Goal: Task Accomplishment & Management: Manage account settings

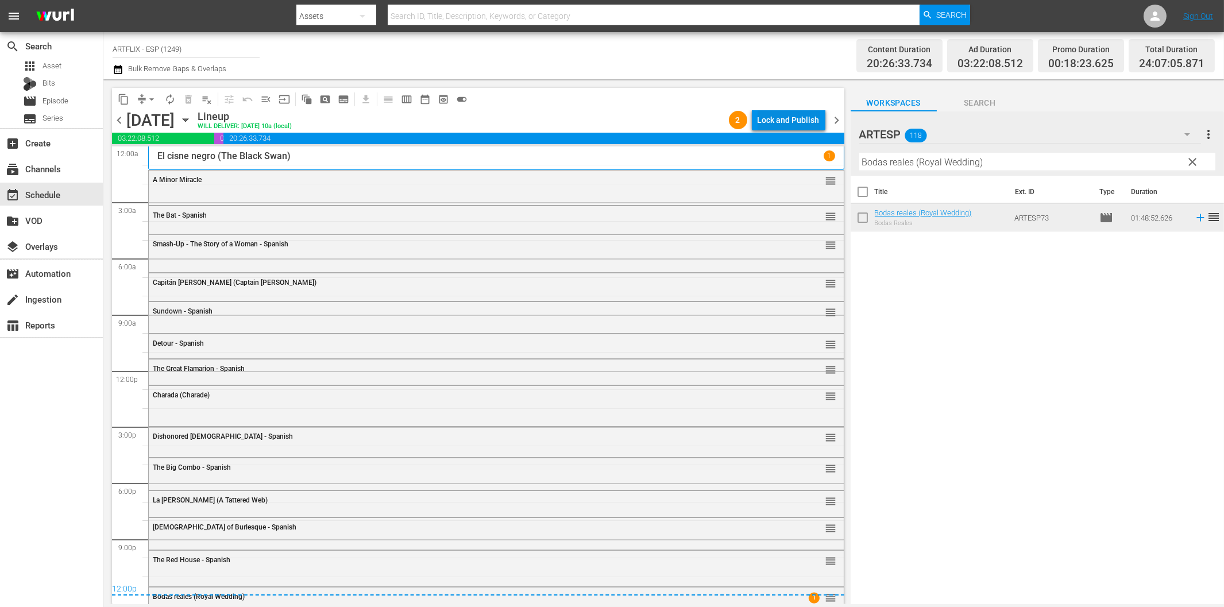
click at [783, 122] on div "Lock and Publish" at bounding box center [788, 120] width 62 height 21
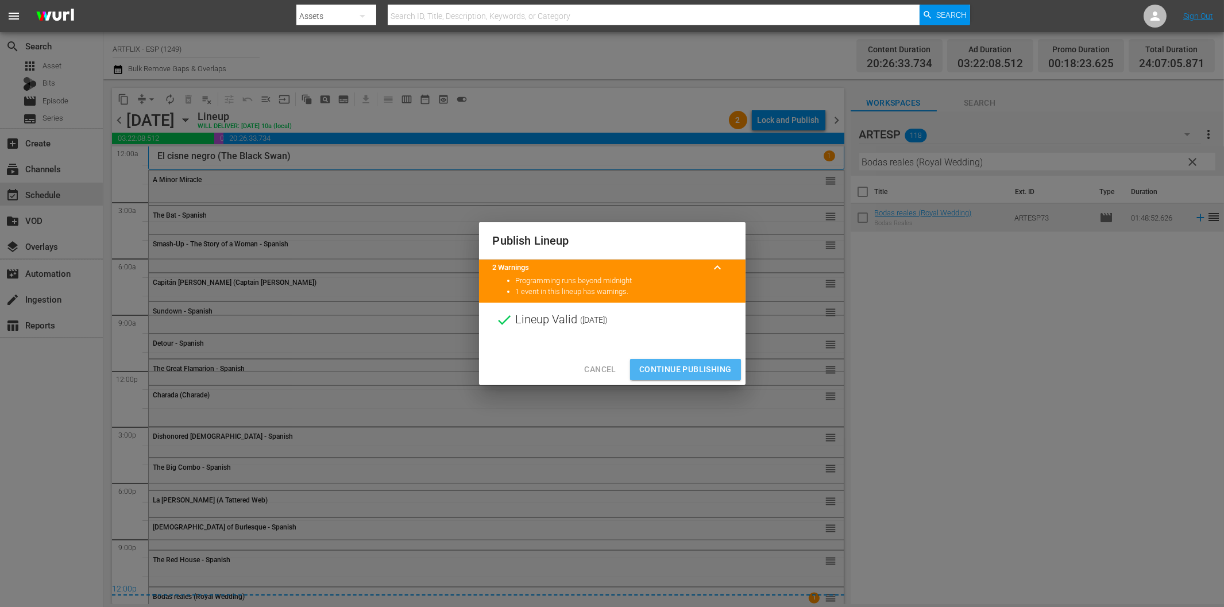
click at [707, 365] on span "Continue Publishing" at bounding box center [685, 369] width 92 height 14
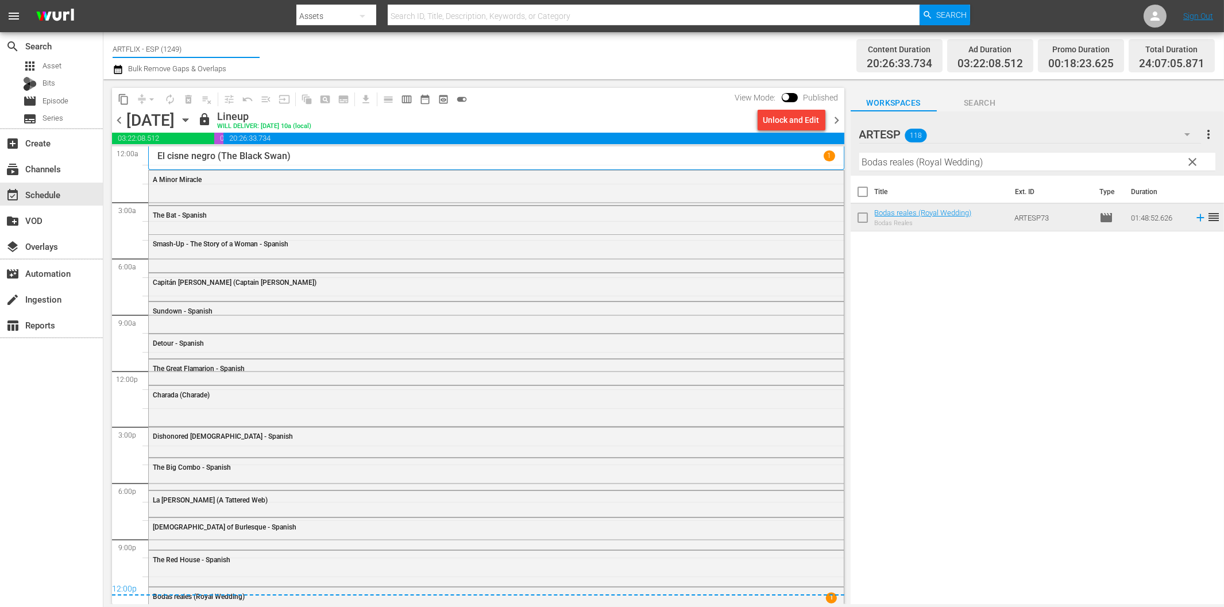
drag, startPoint x: 186, startPoint y: 47, endPoint x: 105, endPoint y: 48, distance: 81.6
click at [105, 48] on div "Channel Title ARTFLIX - ESP (1249) Bulk Remove Gaps & Overlaps Content Duration…" at bounding box center [663, 55] width 1120 height 47
click at [170, 78] on div "Charlie - worldwide (1410 - amogonetworx_charlie_1)" at bounding box center [270, 81] width 297 height 28
type input "Charlie - worldwide (1410 - amogonetworx_charlie_1)"
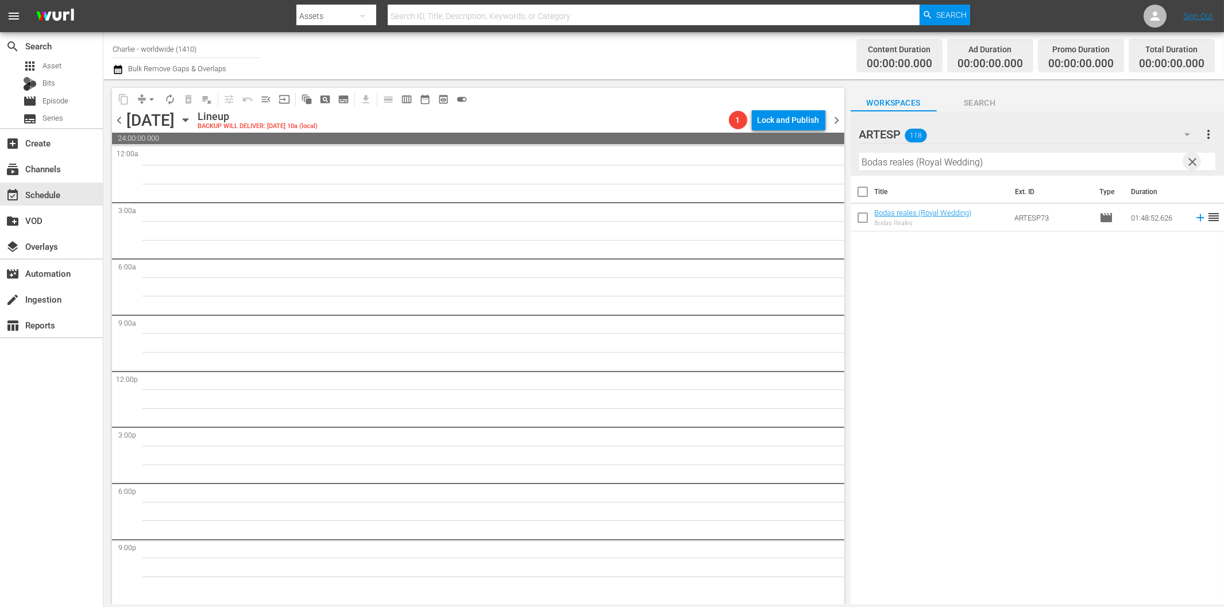
click at [1191, 158] on span "clear" at bounding box center [1192, 162] width 14 height 14
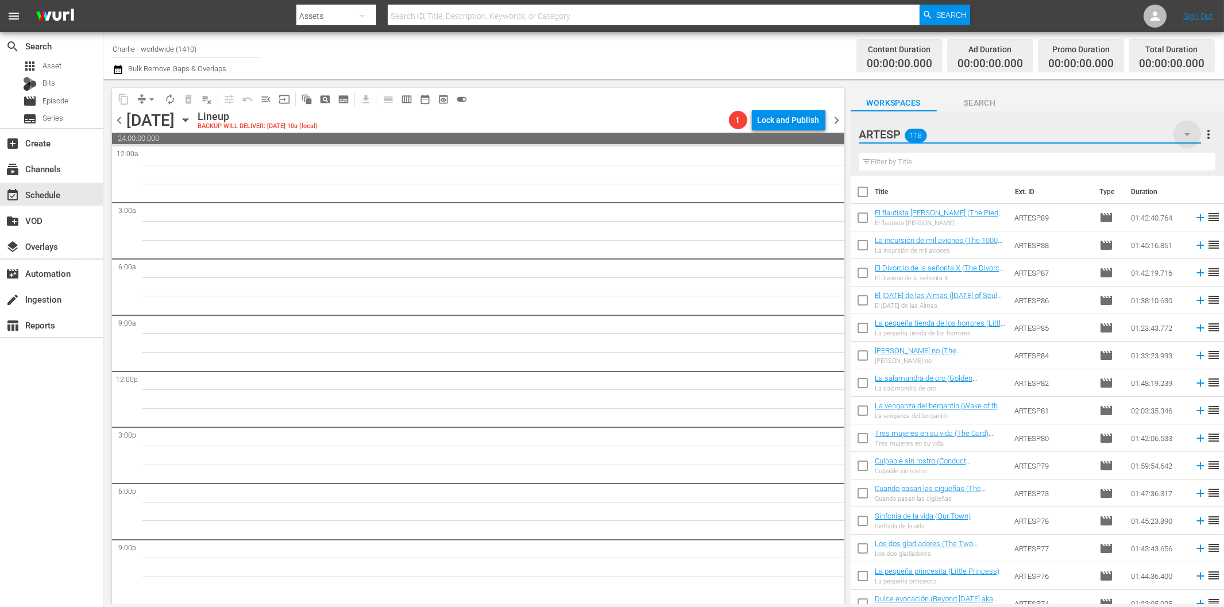
click at [1186, 130] on icon "button" at bounding box center [1187, 134] width 14 height 14
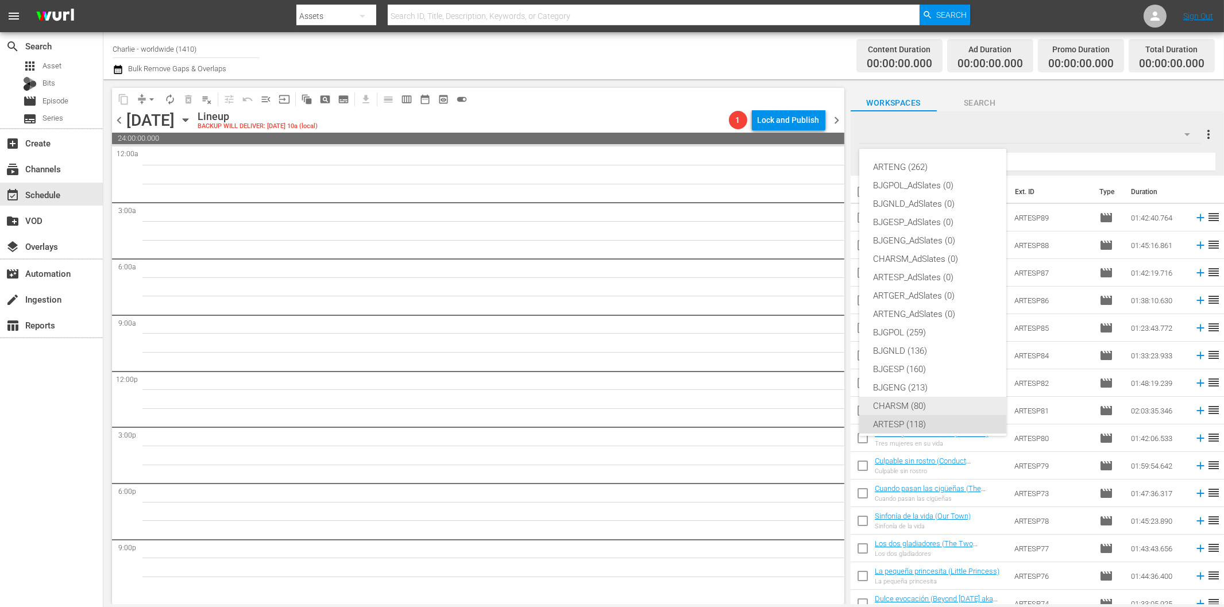
click at [914, 409] on div "CHARSM (80)" at bounding box center [932, 406] width 119 height 18
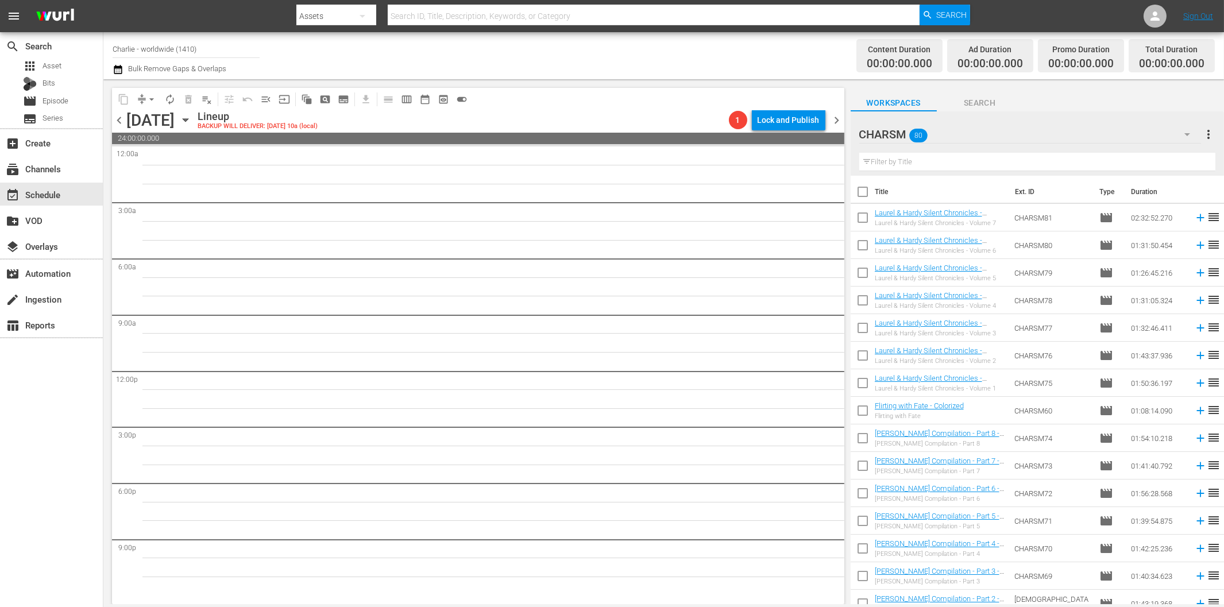
click at [909, 162] on input "text" at bounding box center [1037, 162] width 356 height 18
paste input "[PERSON_NAME]"
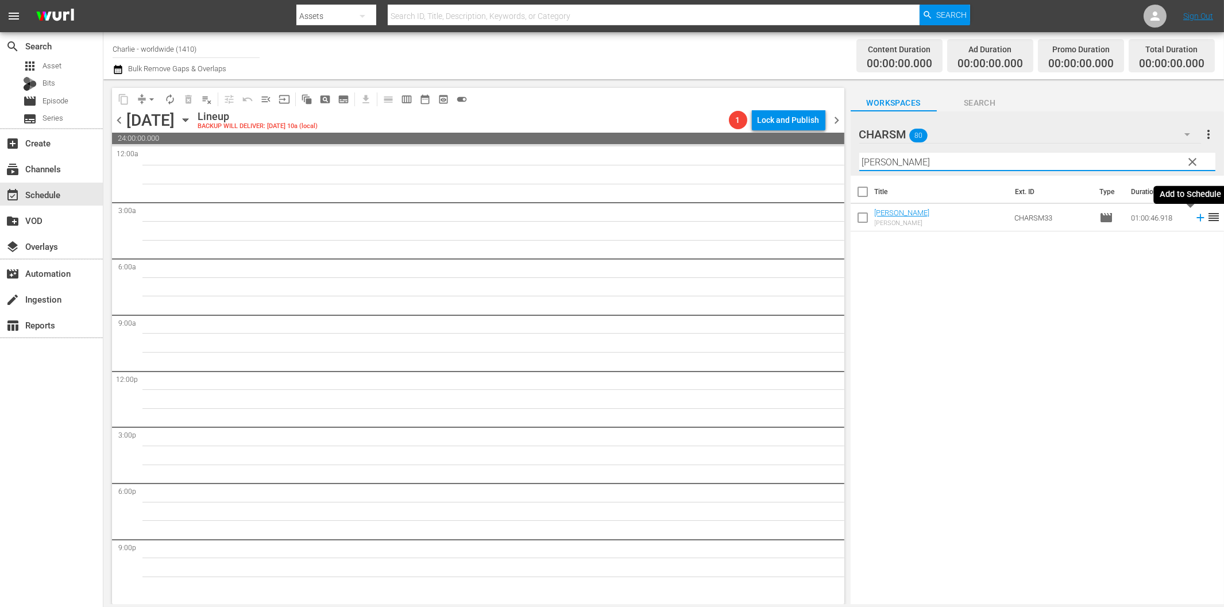
click at [1194, 219] on icon at bounding box center [1200, 217] width 13 height 13
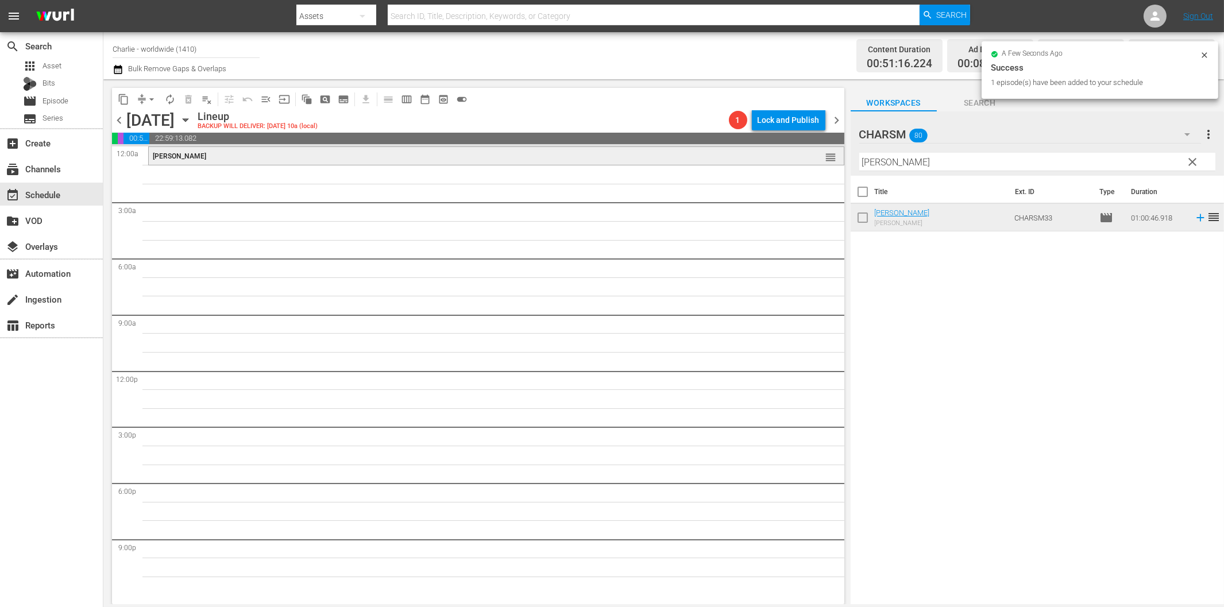
click at [575, 156] on div "[PERSON_NAME]" at bounding box center [464, 156] width 623 height 8
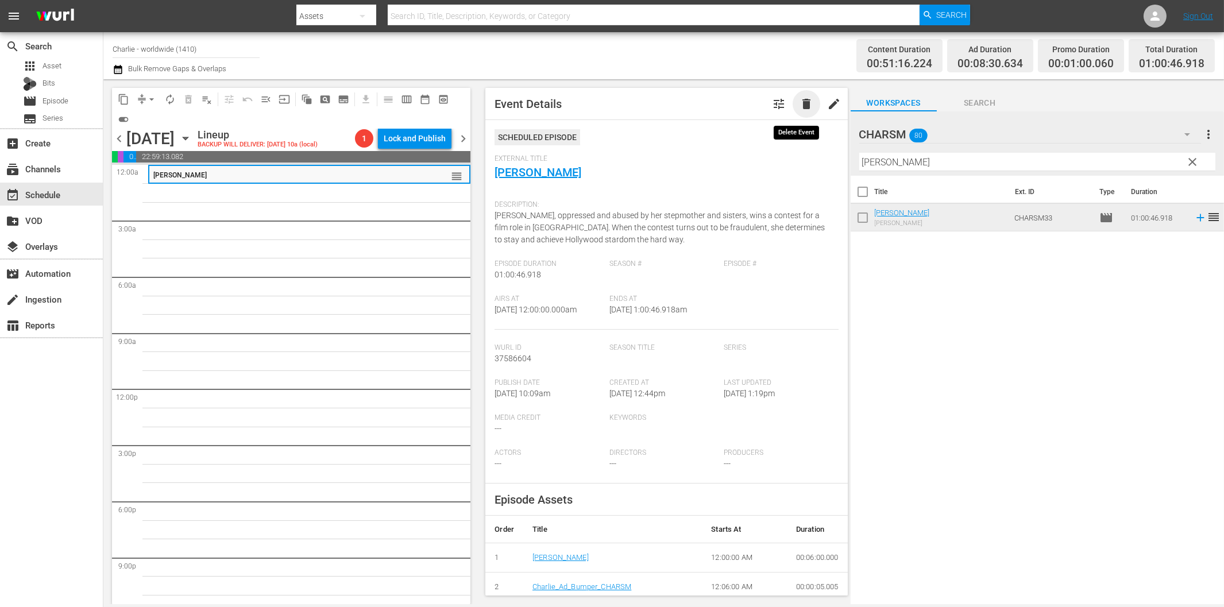
click at [799, 105] on span "delete" at bounding box center [806, 104] width 14 height 14
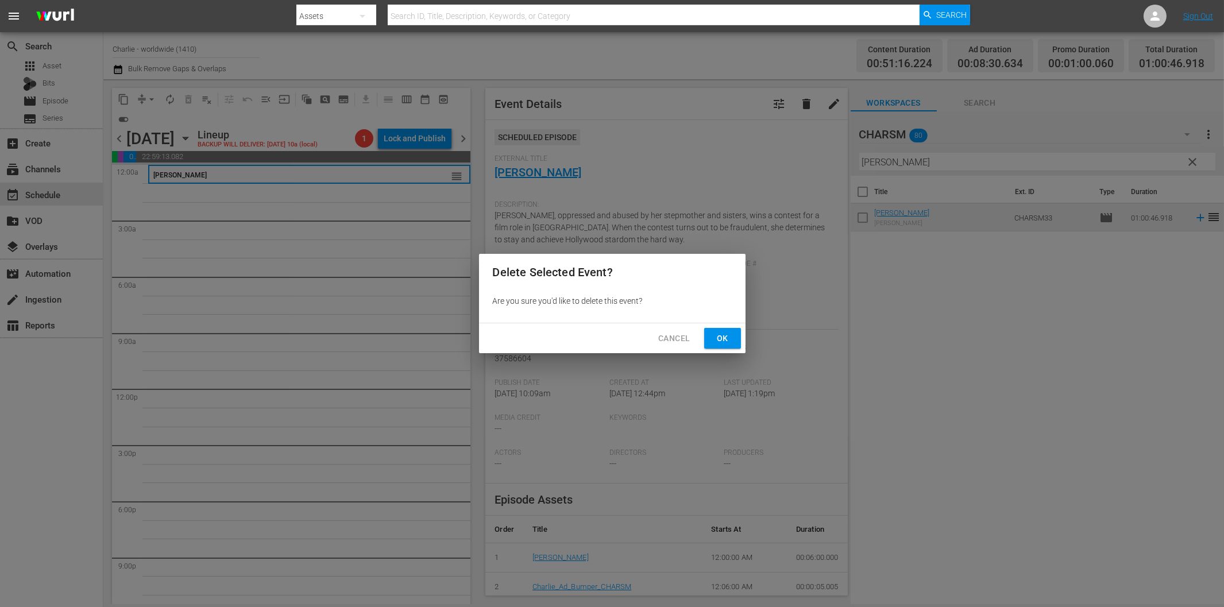
click at [722, 339] on span "Ok" at bounding box center [722, 338] width 18 height 14
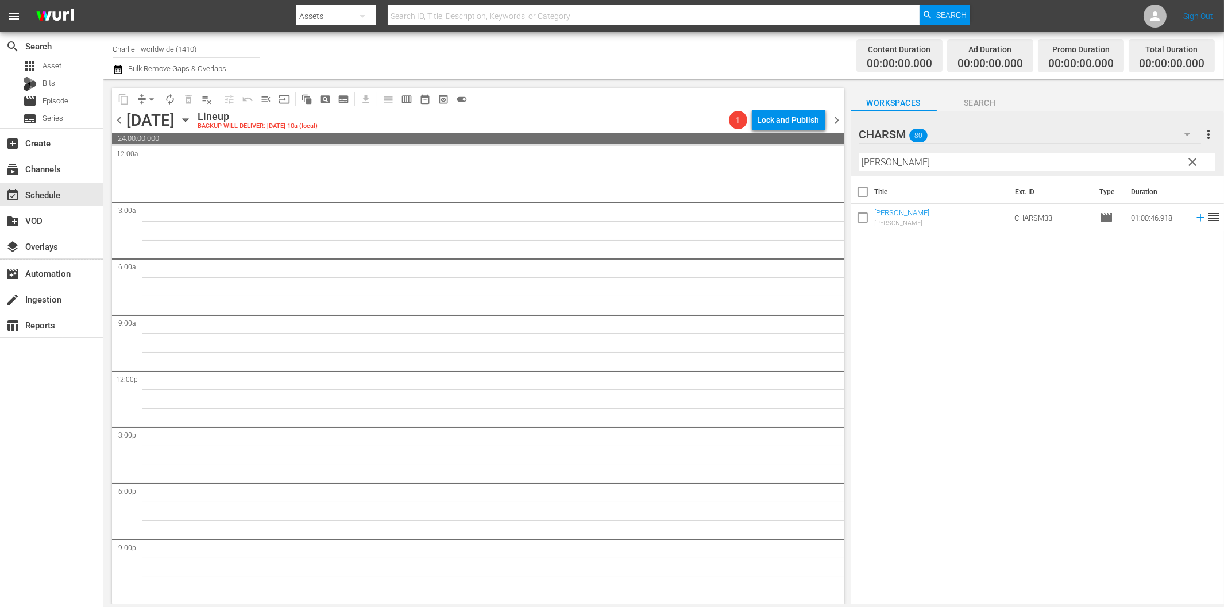
click at [192, 118] on icon "button" at bounding box center [185, 120] width 13 height 13
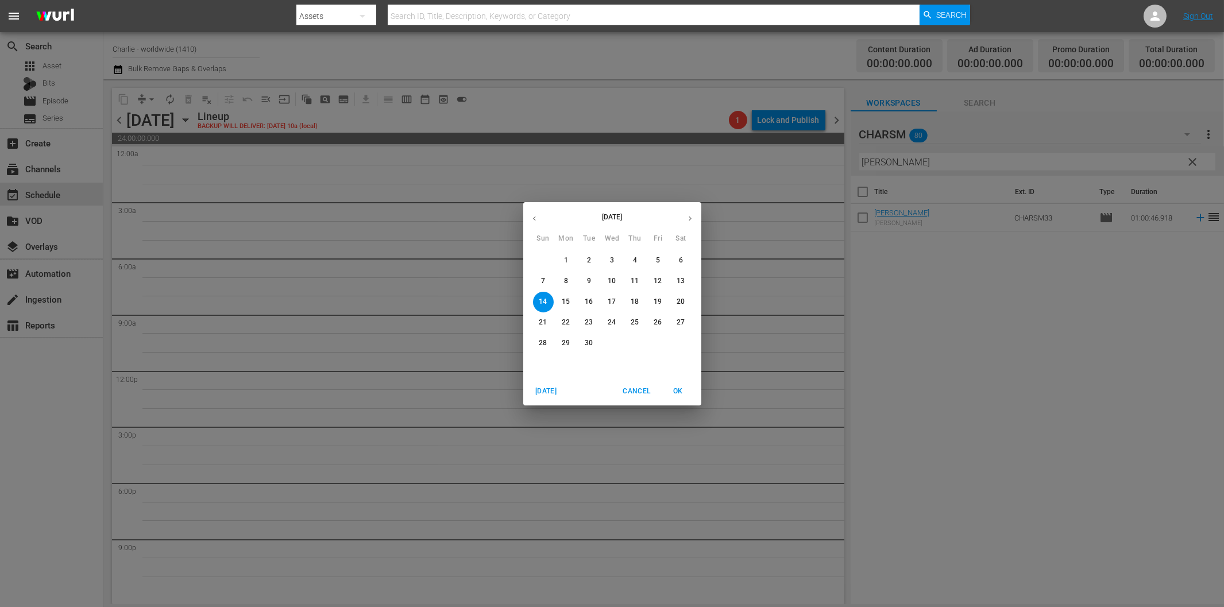
click at [568, 281] on span "8" at bounding box center [566, 281] width 21 height 10
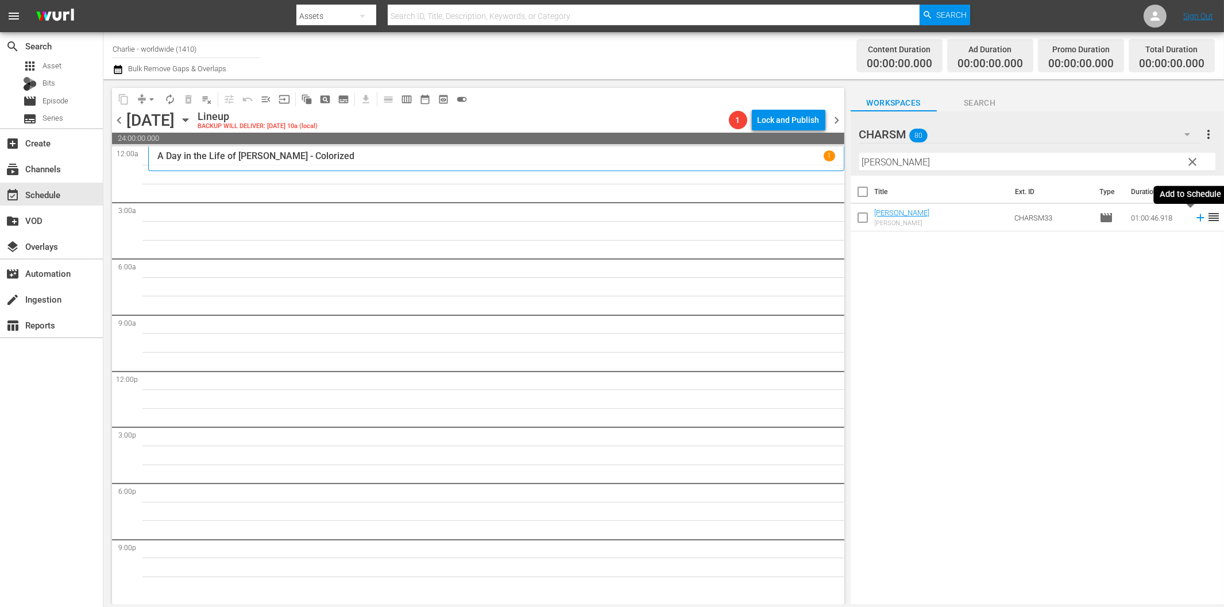
click at [1196, 218] on icon at bounding box center [1199, 217] width 7 height 7
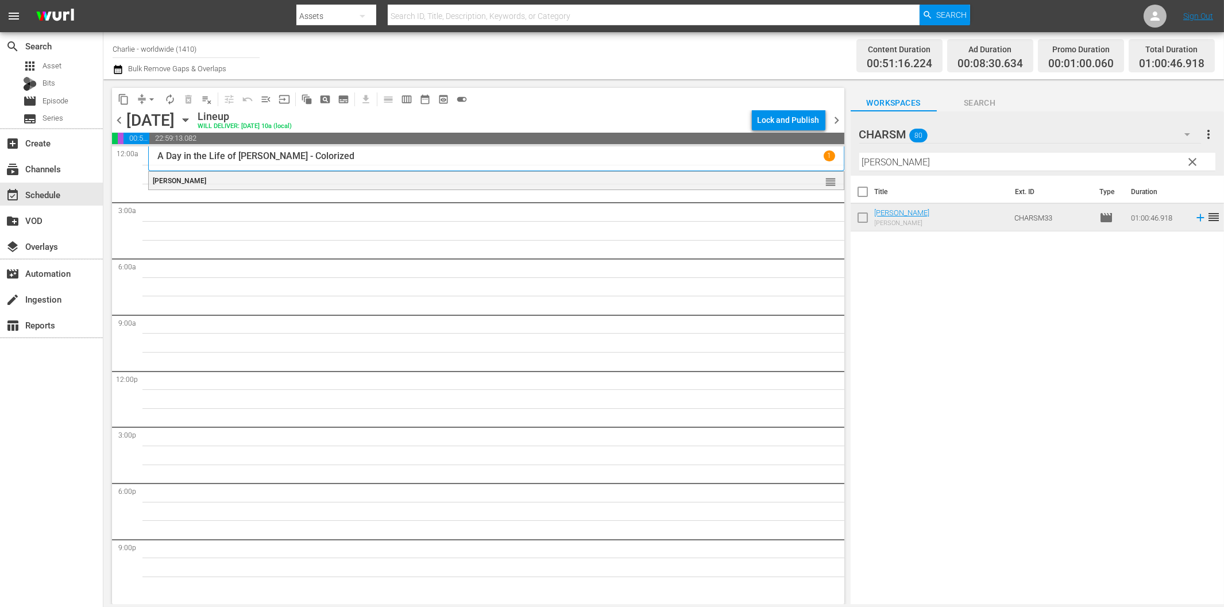
click at [922, 167] on input "[PERSON_NAME]" at bounding box center [1037, 162] width 356 height 18
paste input "[PERSON_NAME] - Girl Shy"
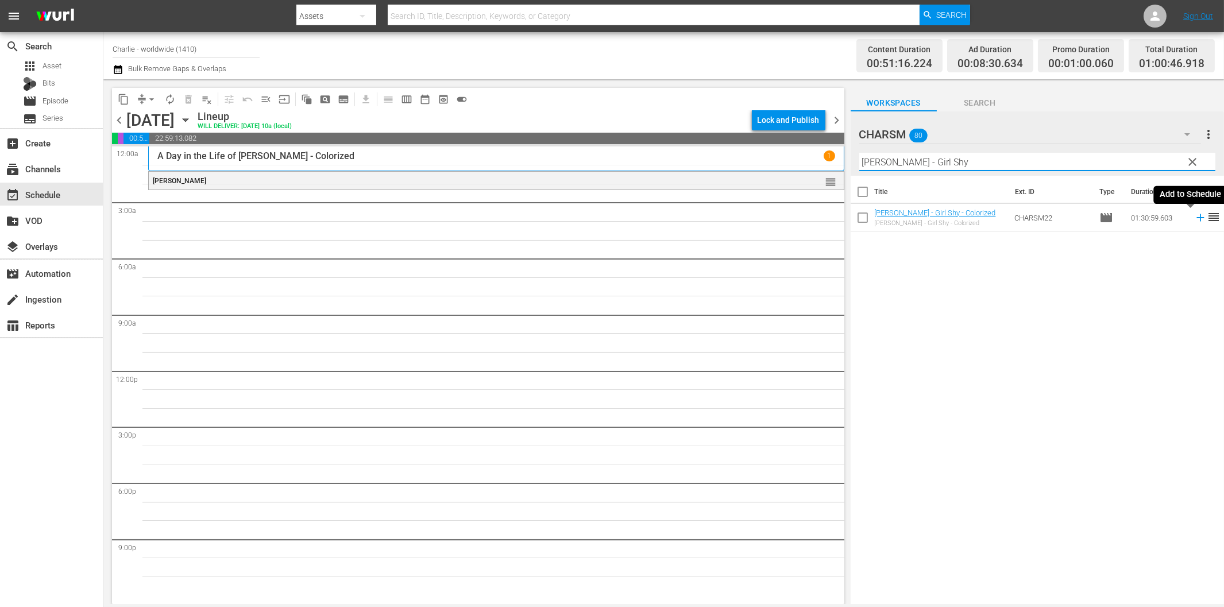
click at [1196, 218] on icon at bounding box center [1199, 217] width 7 height 7
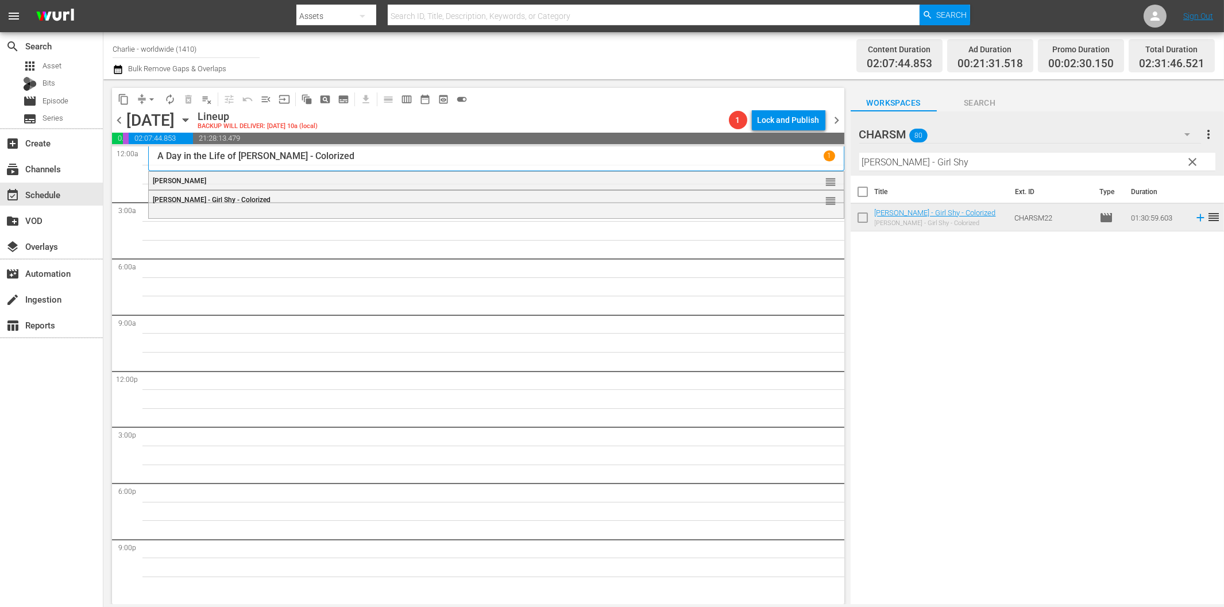
click at [930, 168] on input "[PERSON_NAME] - Girl Shy" at bounding box center [1037, 162] width 356 height 18
paste input "20,000 Leagues Under the Sea"
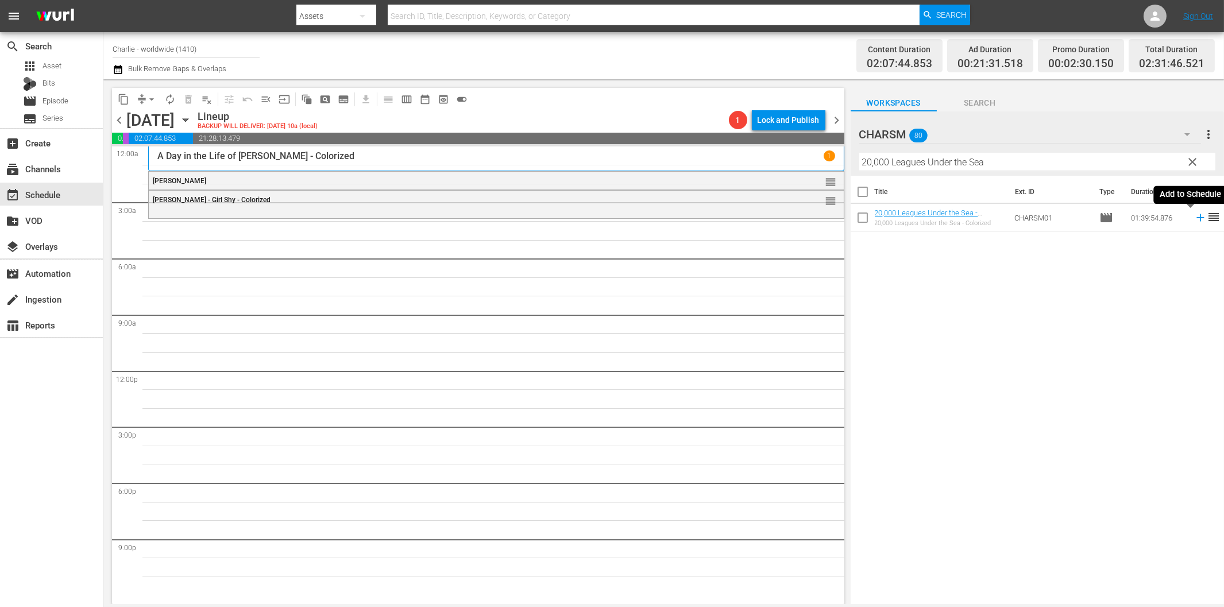
click at [1194, 216] on icon at bounding box center [1200, 217] width 13 height 13
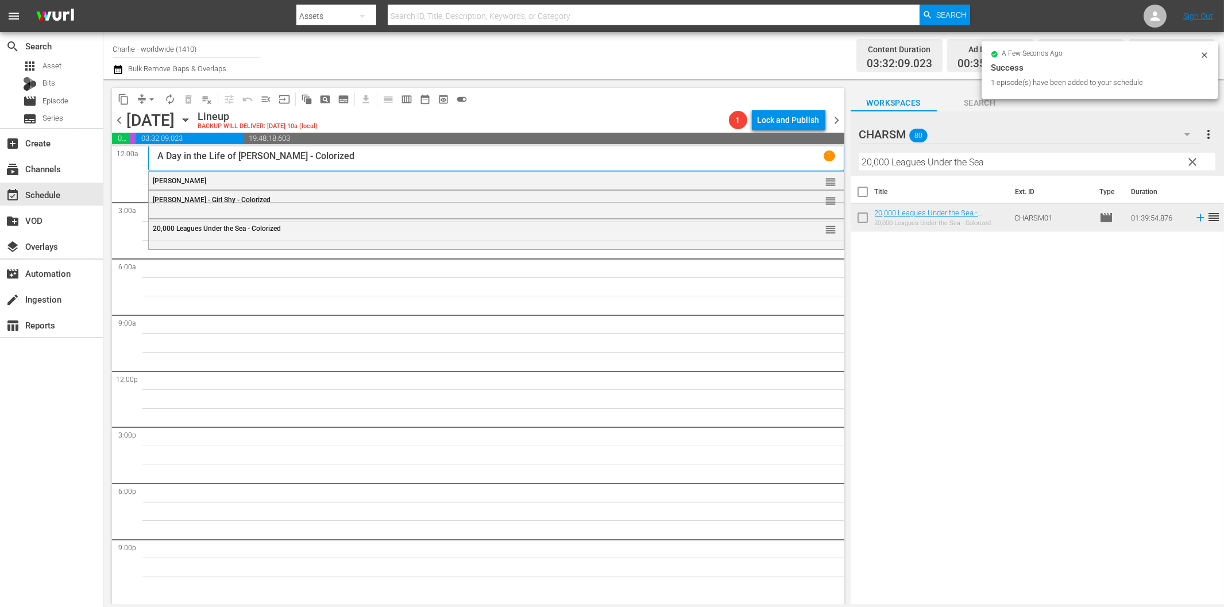
click at [940, 159] on input "20,000 Leagues Under the Sea" at bounding box center [1037, 162] width 356 height 18
paste input "Beggars of Life"
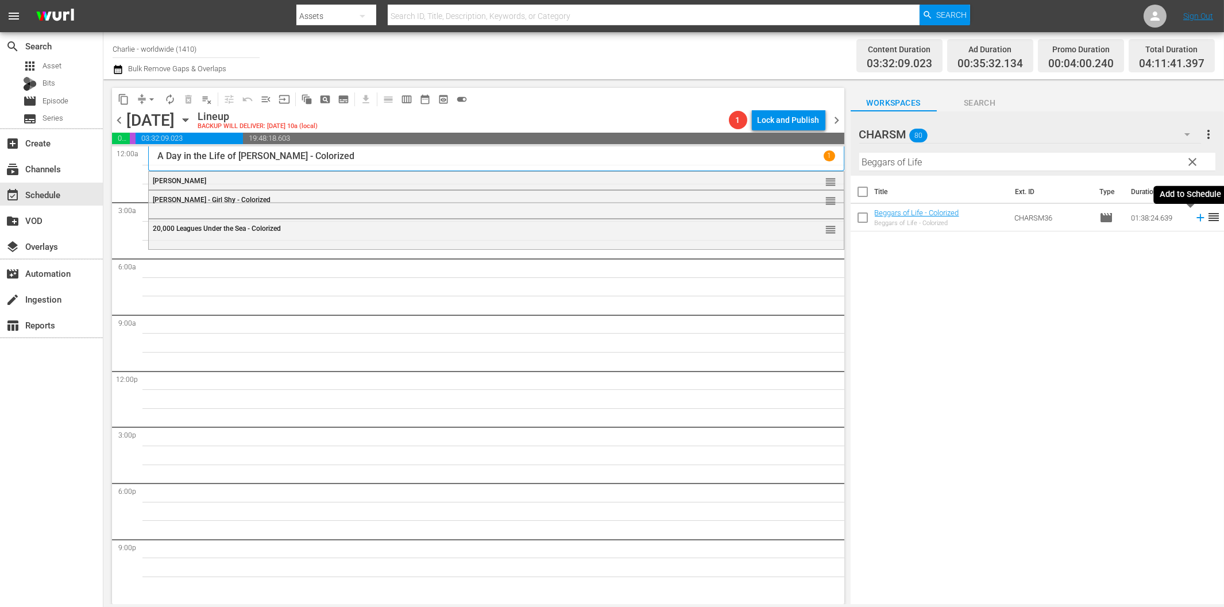
drag, startPoint x: 1190, startPoint y: 219, endPoint x: 1174, endPoint y: 219, distance: 15.5
click at [1194, 219] on icon at bounding box center [1200, 217] width 13 height 13
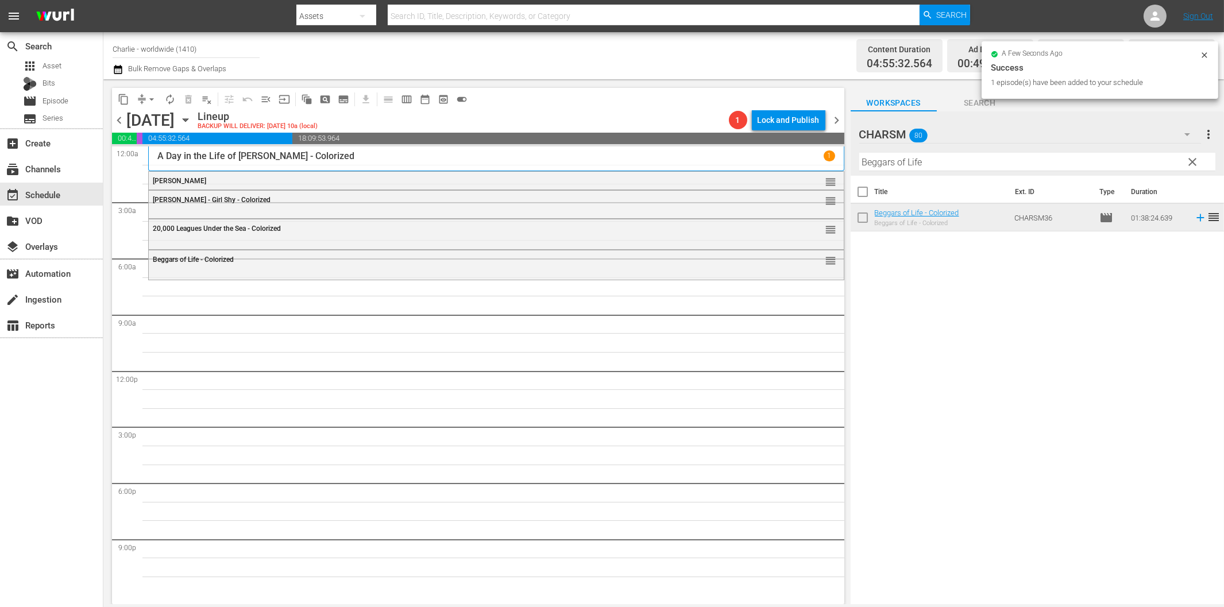
click at [871, 165] on input "Beggars of Life" at bounding box center [1037, 162] width 356 height 18
paste input "[PERSON_NAME] - Why Worry?"
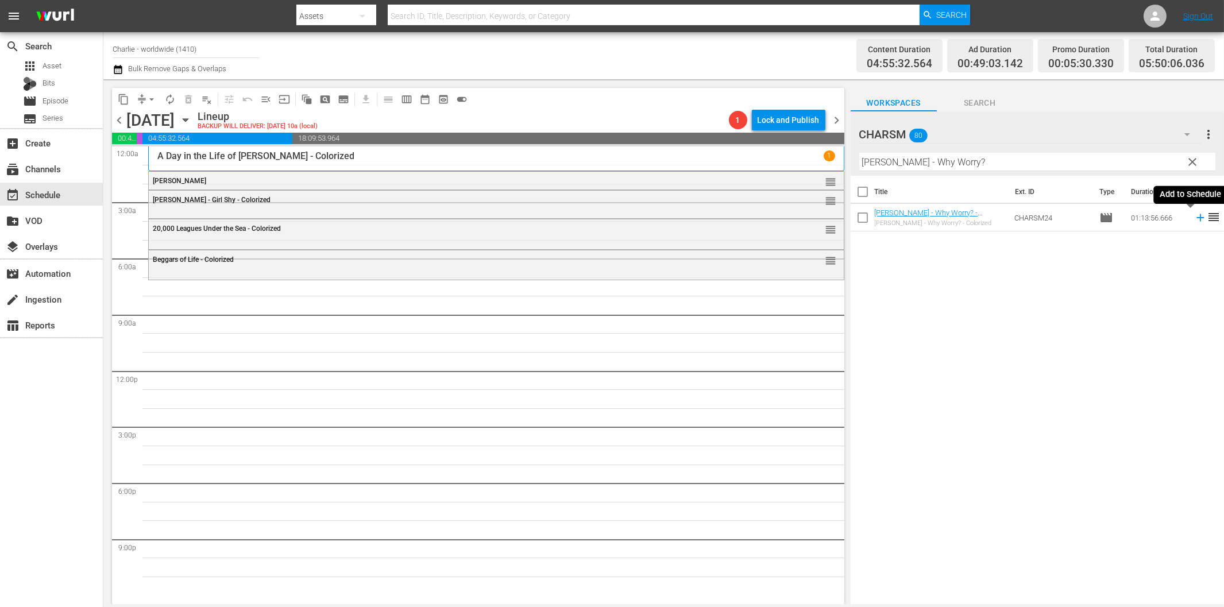
click at [1194, 215] on icon at bounding box center [1200, 217] width 13 height 13
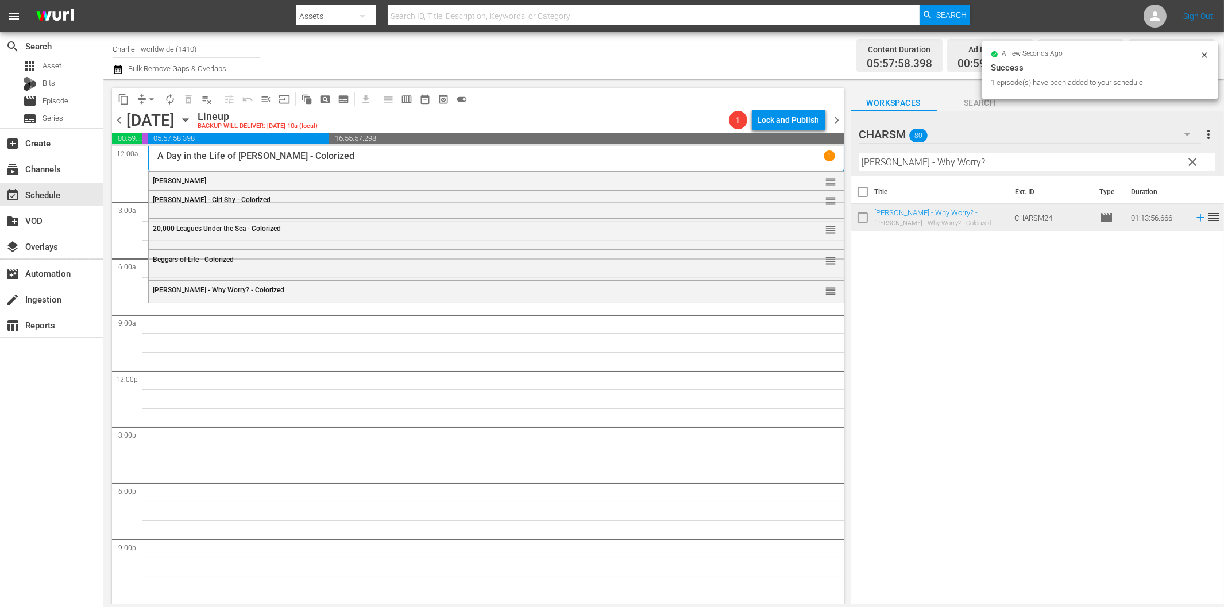
click at [934, 163] on input "[PERSON_NAME] - Why Worry?" at bounding box center [1037, 162] width 356 height 18
paste input "[PERSON_NAME]"
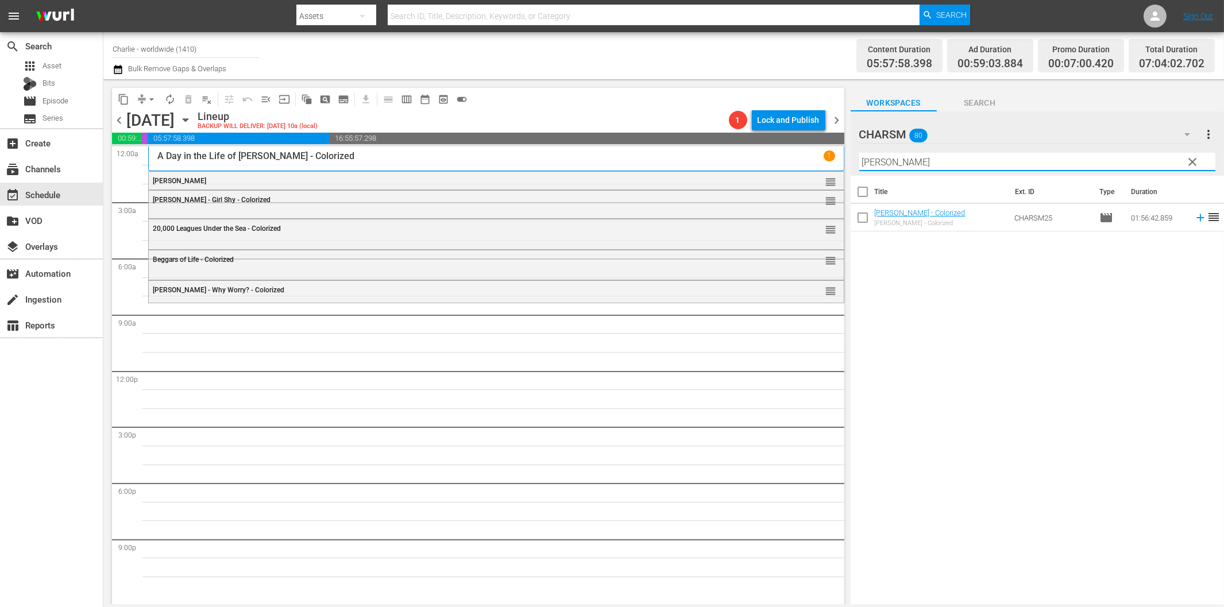
click at [1194, 215] on icon at bounding box center [1200, 217] width 13 height 13
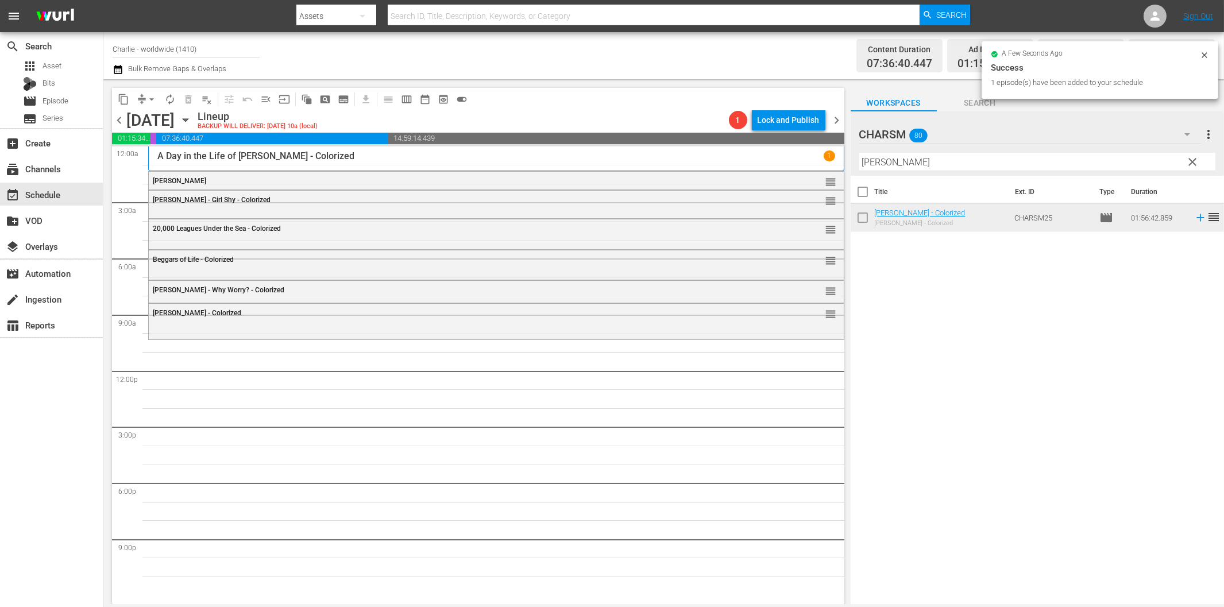
click at [912, 160] on input "[PERSON_NAME]" at bounding box center [1037, 162] width 356 height 18
paste input "[PERSON_NAME]'s Adventures in the Park"
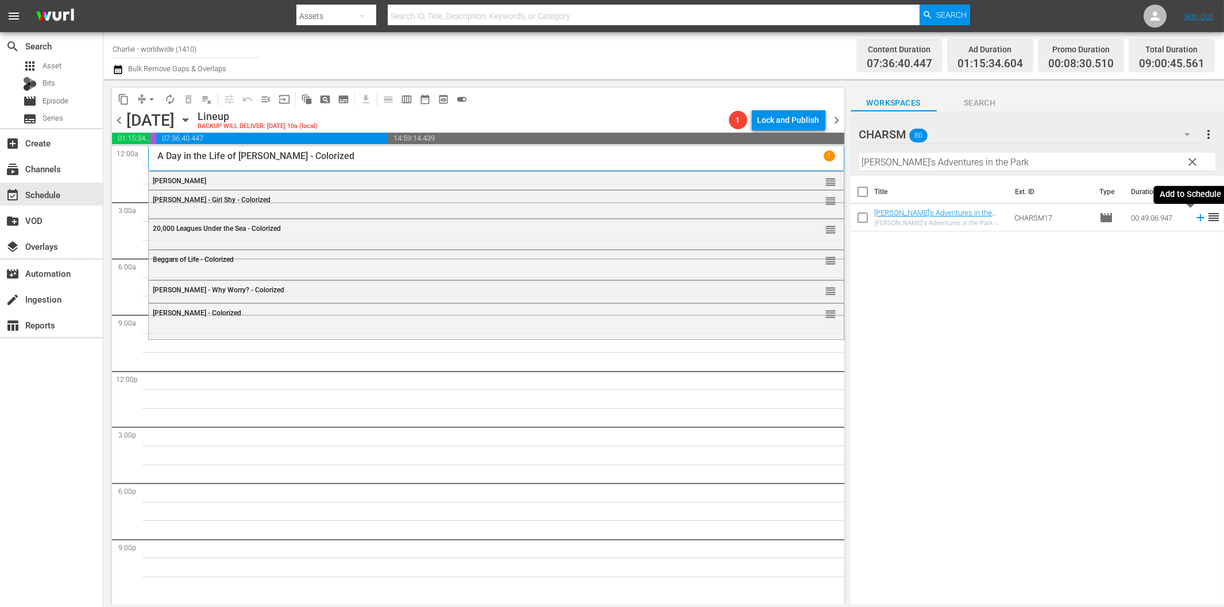
drag, startPoint x: 1189, startPoint y: 217, endPoint x: 1100, endPoint y: 233, distance: 91.0
click at [1196, 217] on icon at bounding box center [1199, 217] width 7 height 7
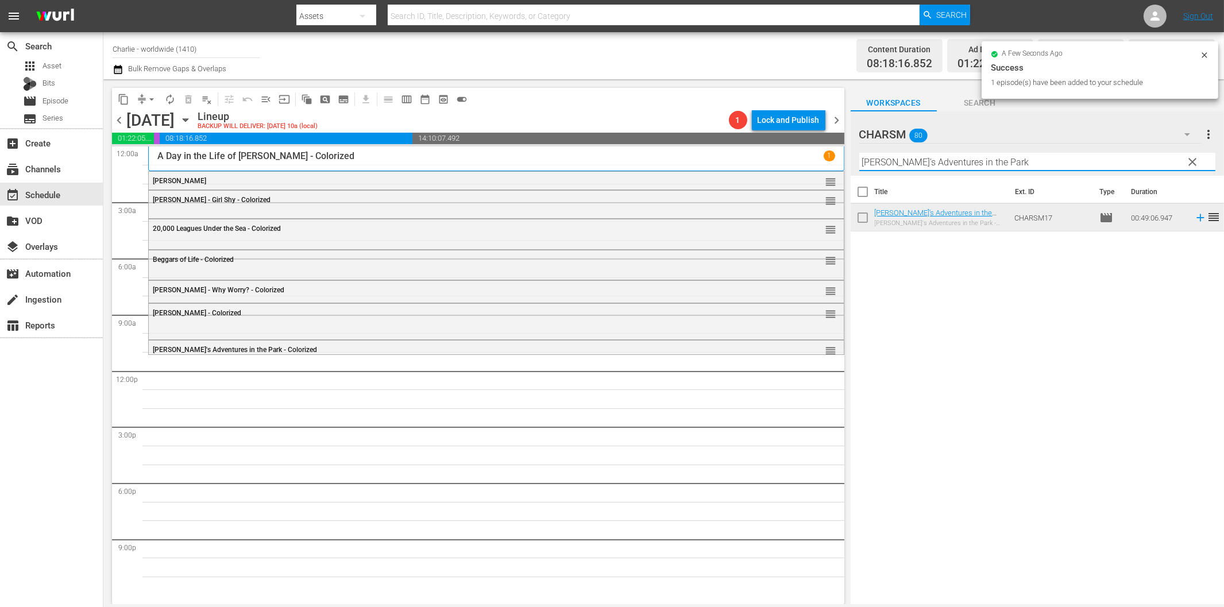
click at [945, 161] on input "[PERSON_NAME]'s Adventures in the Park" at bounding box center [1037, 162] width 356 height 18
paste input "Laurel & Hardy Silent Chronicles - Vol. 1"
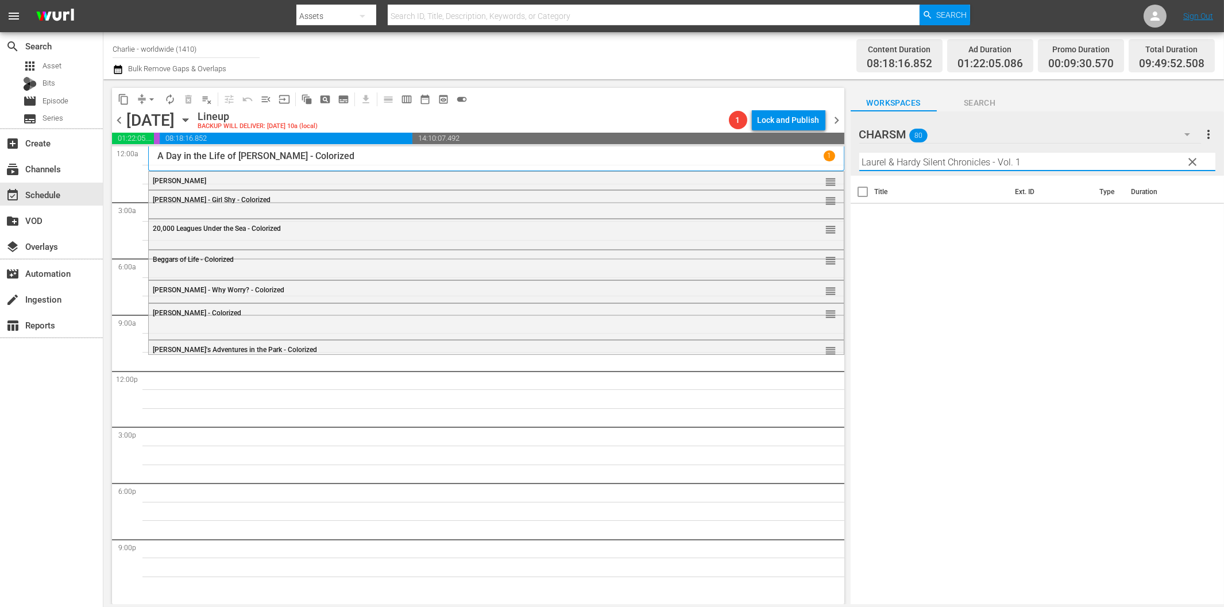
drag, startPoint x: 989, startPoint y: 161, endPoint x: 1034, endPoint y: 163, distance: 44.3
click at [1030, 163] on input "Laurel & Hardy Silent Chronicles - Vol. 1" at bounding box center [1037, 162] width 356 height 18
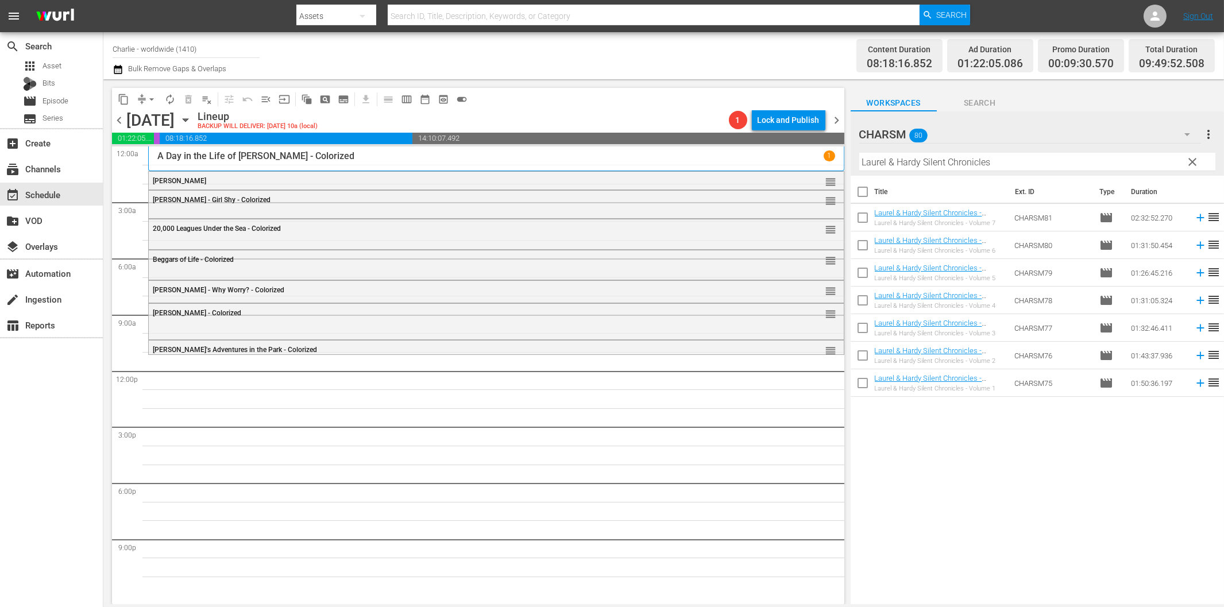
drag, startPoint x: 1011, startPoint y: 498, endPoint x: 1040, endPoint y: 444, distance: 61.7
click at [1009, 498] on div "Title Ext. ID Type Duration Laurel & Hardy Silent Chronicles - Volume 7 Coloriz…" at bounding box center [1036, 391] width 373 height 430
click at [1194, 382] on icon at bounding box center [1200, 383] width 13 height 13
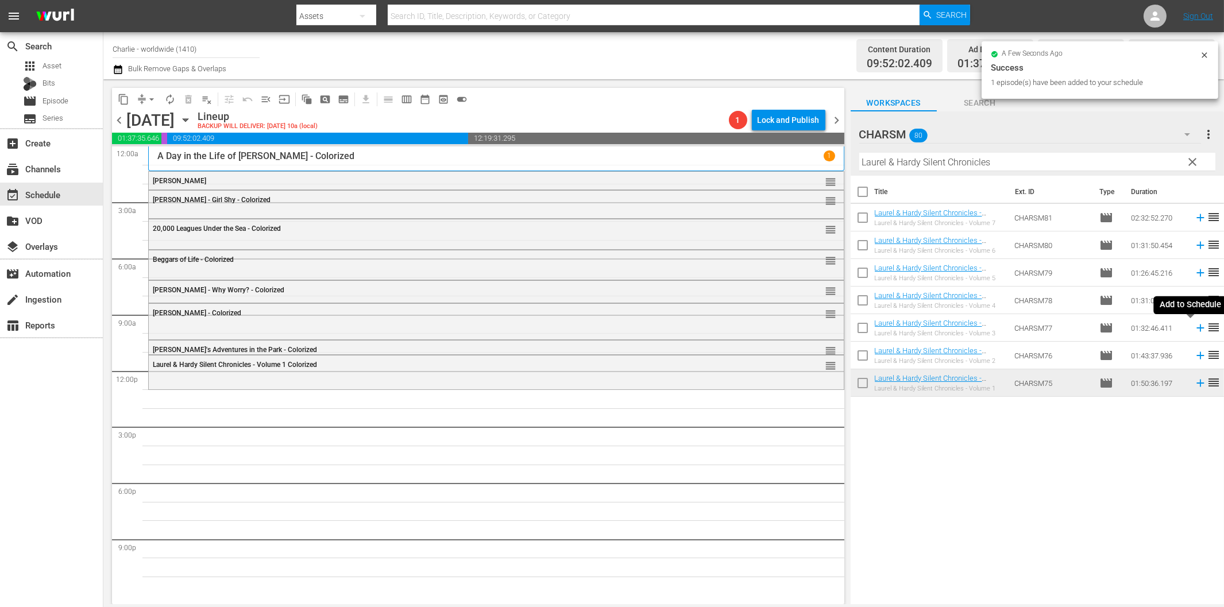
click at [1194, 329] on icon at bounding box center [1200, 328] width 13 height 13
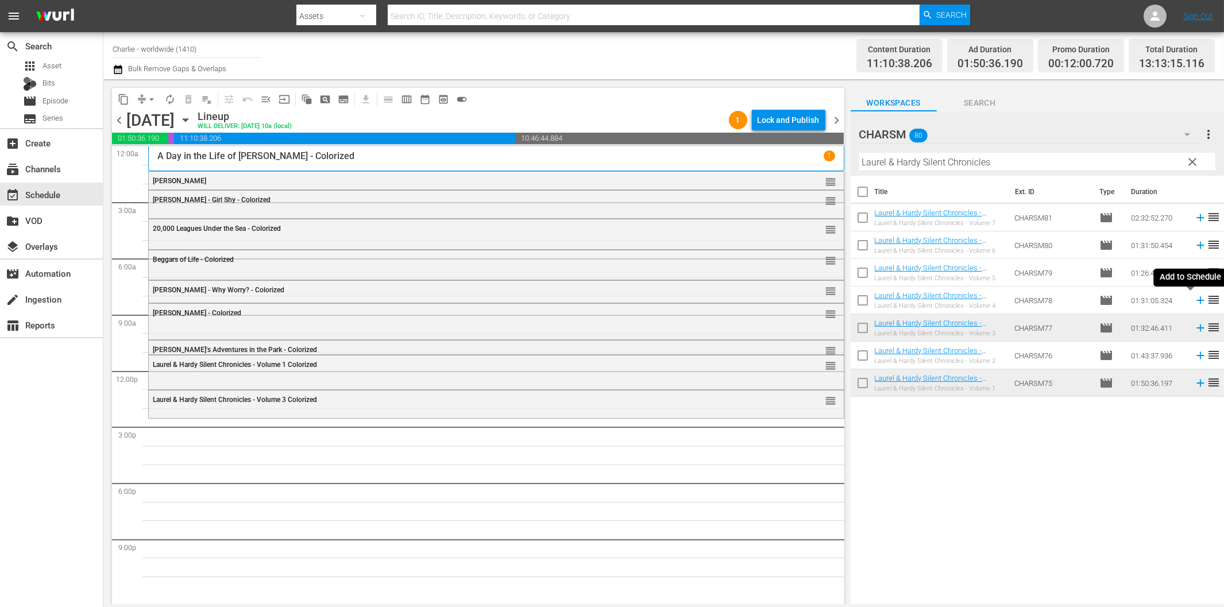
click at [1196, 300] on icon at bounding box center [1199, 300] width 7 height 7
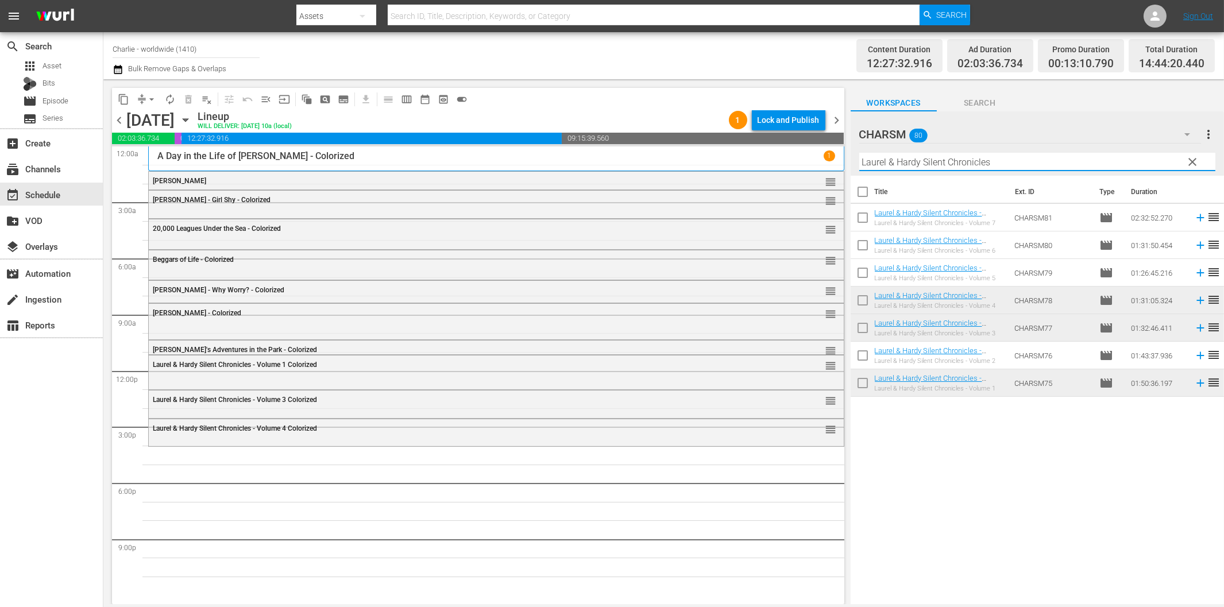
click at [1019, 164] on input "Laurel & Hardy Silent Chronicles" at bounding box center [1037, 162] width 356 height 18
paste input "[PERSON_NAME]"
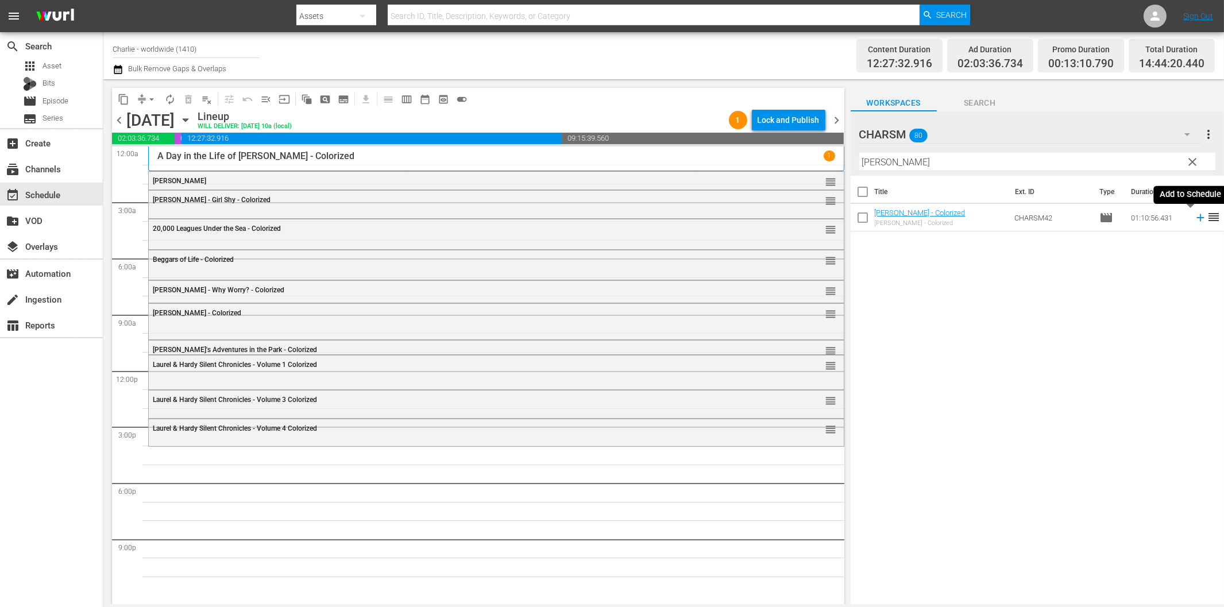
click at [1196, 218] on icon at bounding box center [1199, 217] width 7 height 7
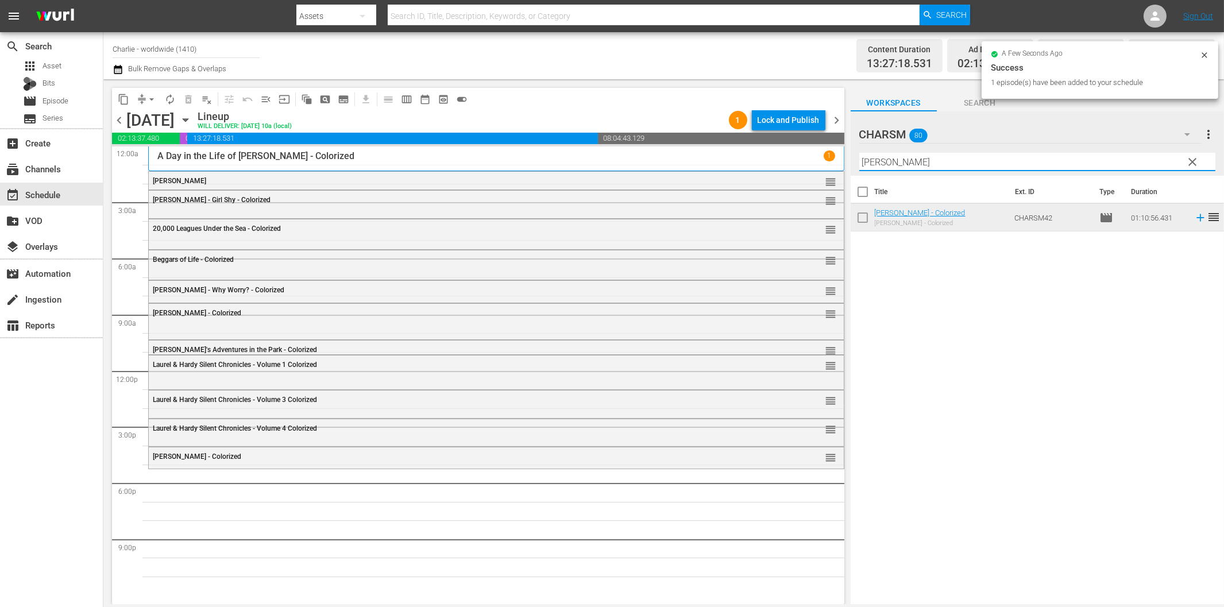
click at [948, 164] on input "[PERSON_NAME]" at bounding box center [1037, 162] width 356 height 18
paste input "Hotel Imperial"
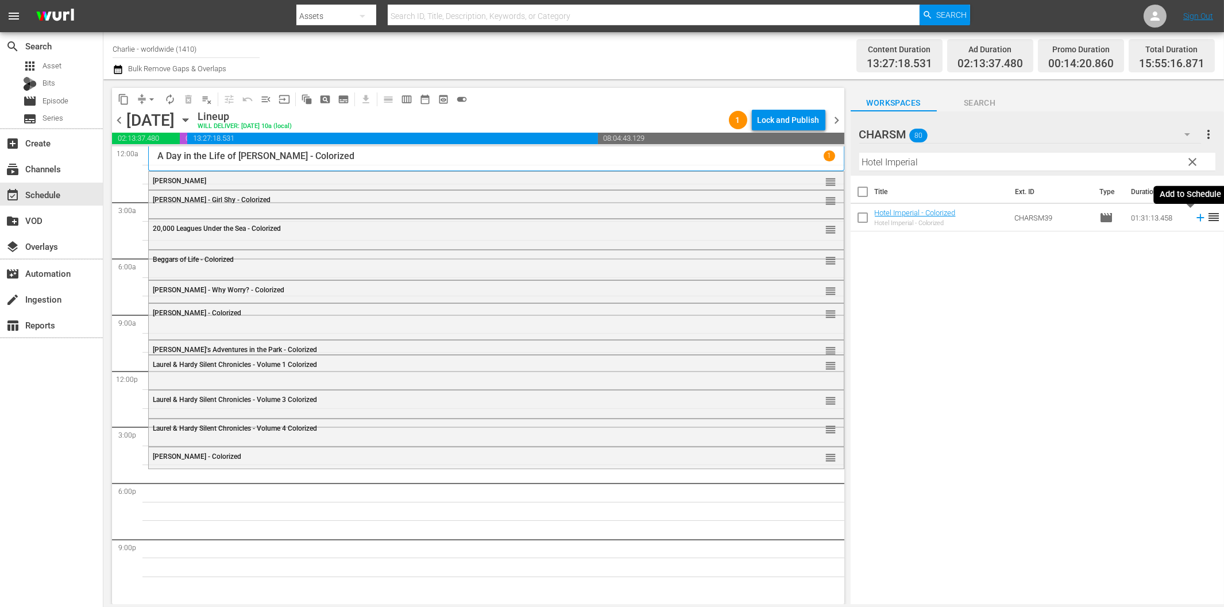
click at [1194, 220] on icon at bounding box center [1200, 217] width 13 height 13
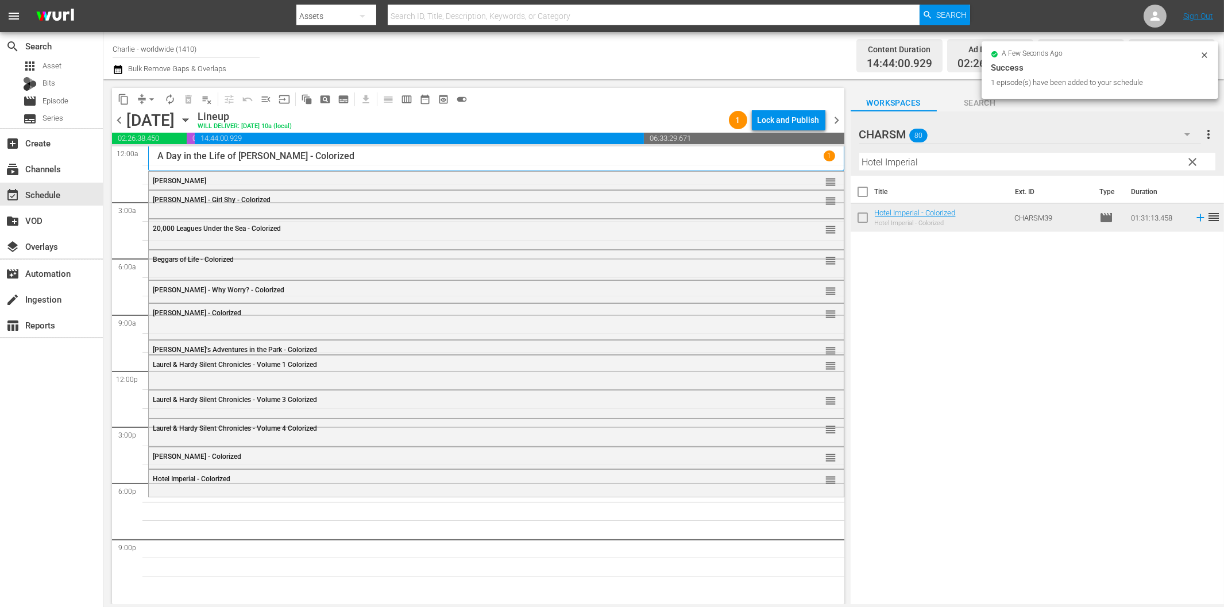
click at [1015, 163] on input "Hotel Imperial" at bounding box center [1037, 162] width 356 height 18
paste input "[PERSON_NAME] against the Upper Class"
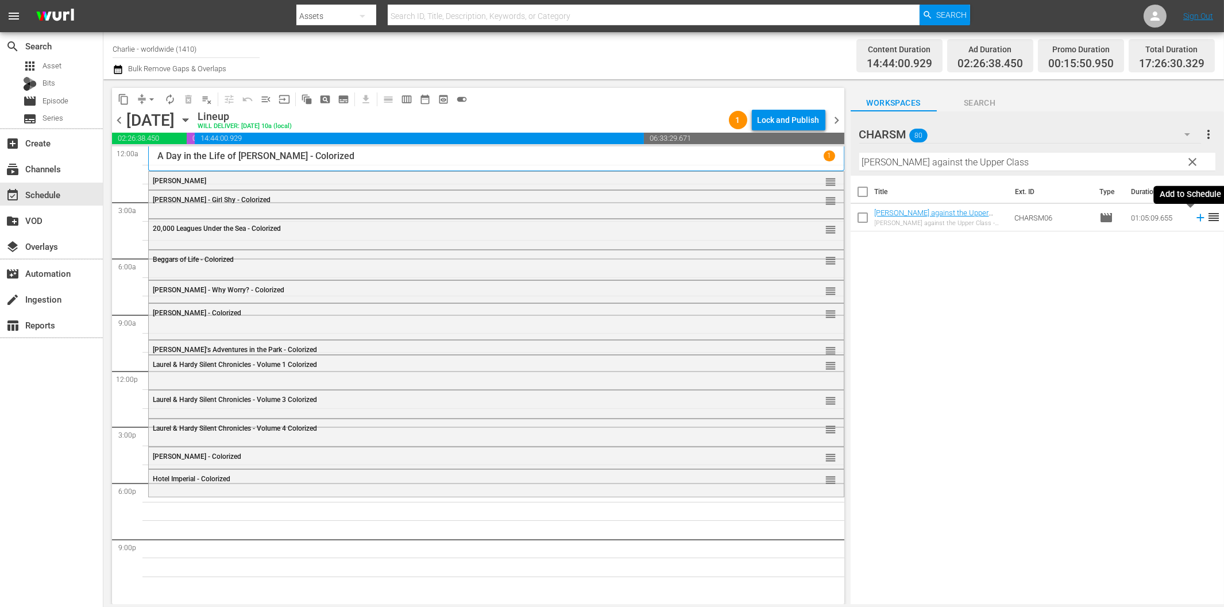
click at [1196, 217] on icon at bounding box center [1199, 217] width 7 height 7
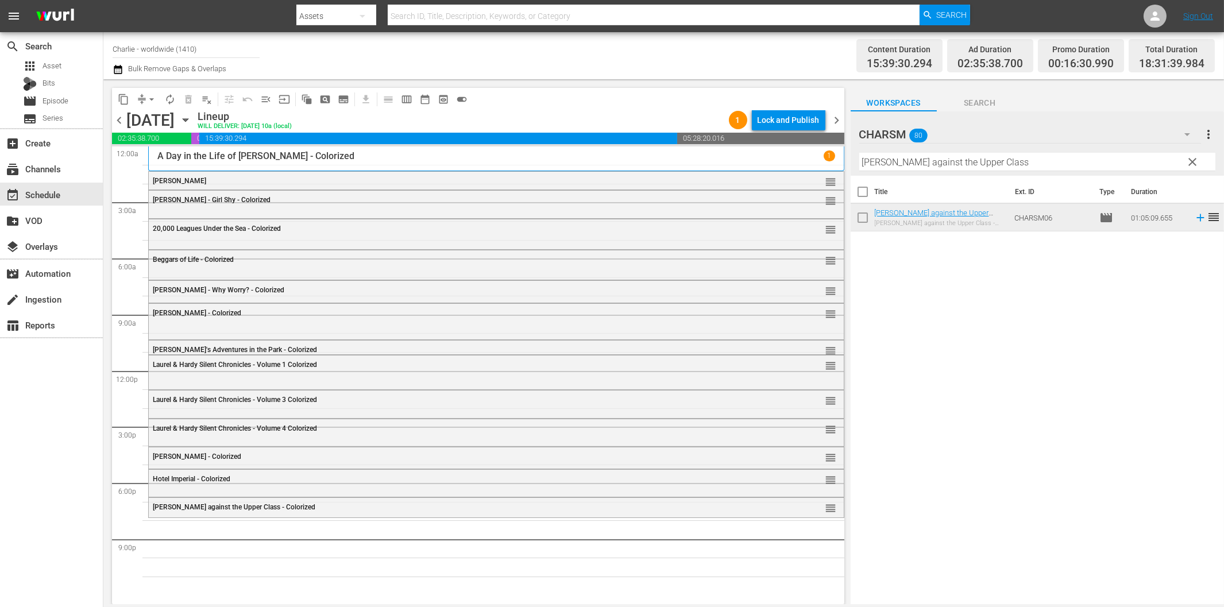
click at [992, 157] on input "[PERSON_NAME] against the Upper Class" at bounding box center [1037, 162] width 356 height 18
paste input "[PERSON_NAME] Compilation – Part 2"
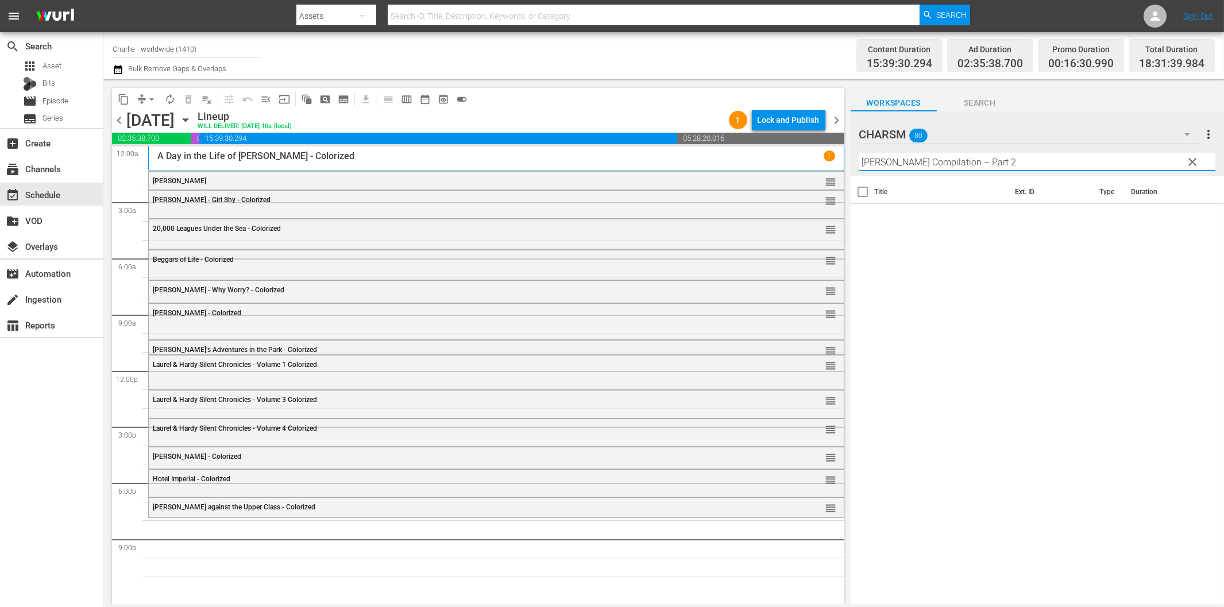
drag, startPoint x: 978, startPoint y: 161, endPoint x: 1055, endPoint y: 159, distance: 77.0
click at [1055, 159] on input "[PERSON_NAME] Compilation – Part 2" at bounding box center [1037, 162] width 356 height 18
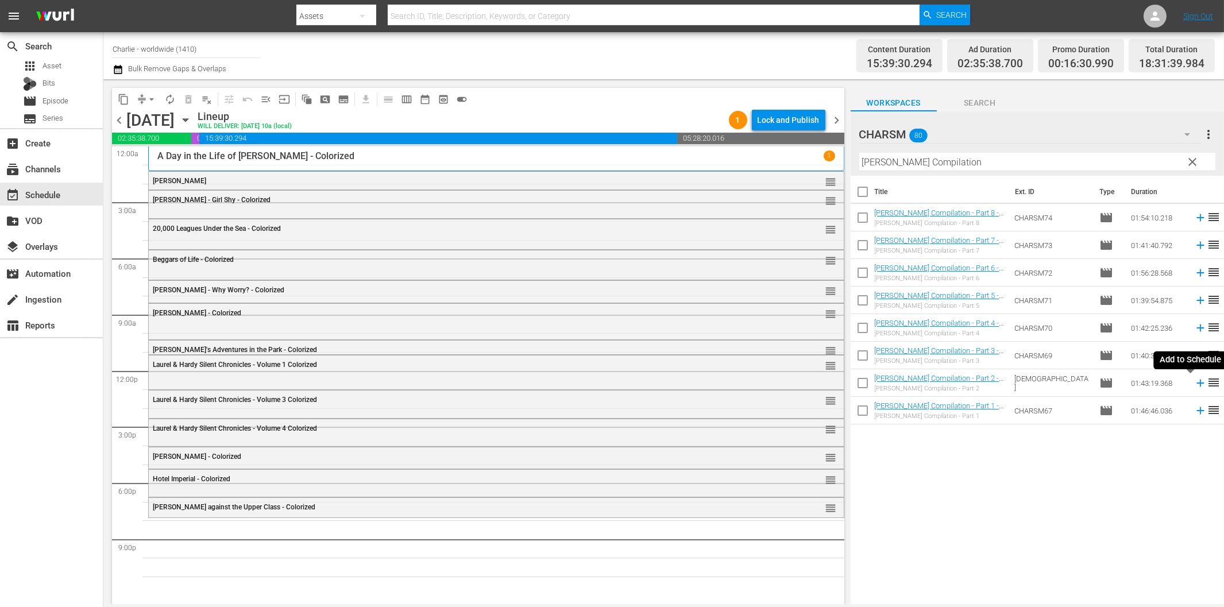
click at [1196, 384] on icon at bounding box center [1199, 383] width 7 height 7
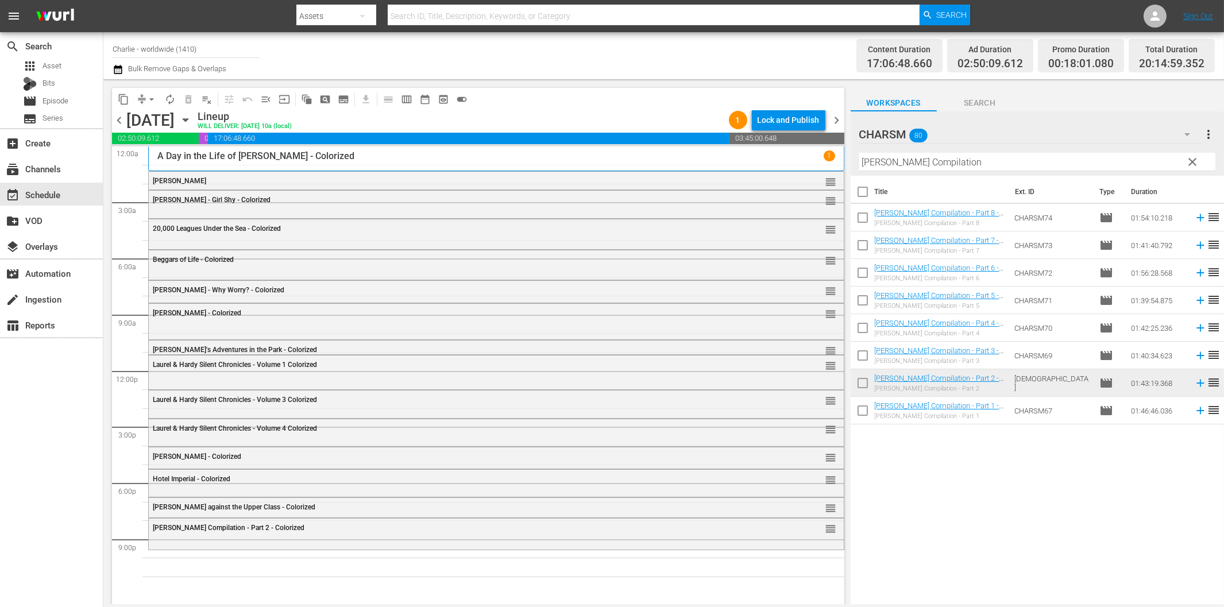
click at [1087, 161] on input "[PERSON_NAME] Compilation" at bounding box center [1037, 162] width 356 height 18
paste input "Flirting with Fate"
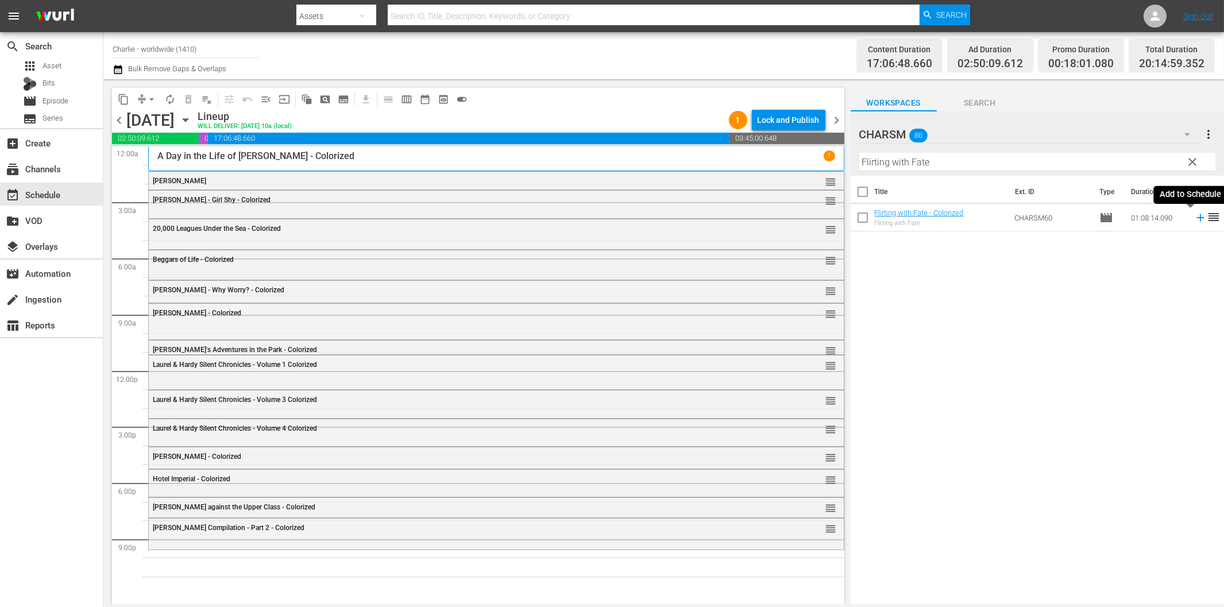
click at [1194, 220] on icon at bounding box center [1200, 217] width 13 height 13
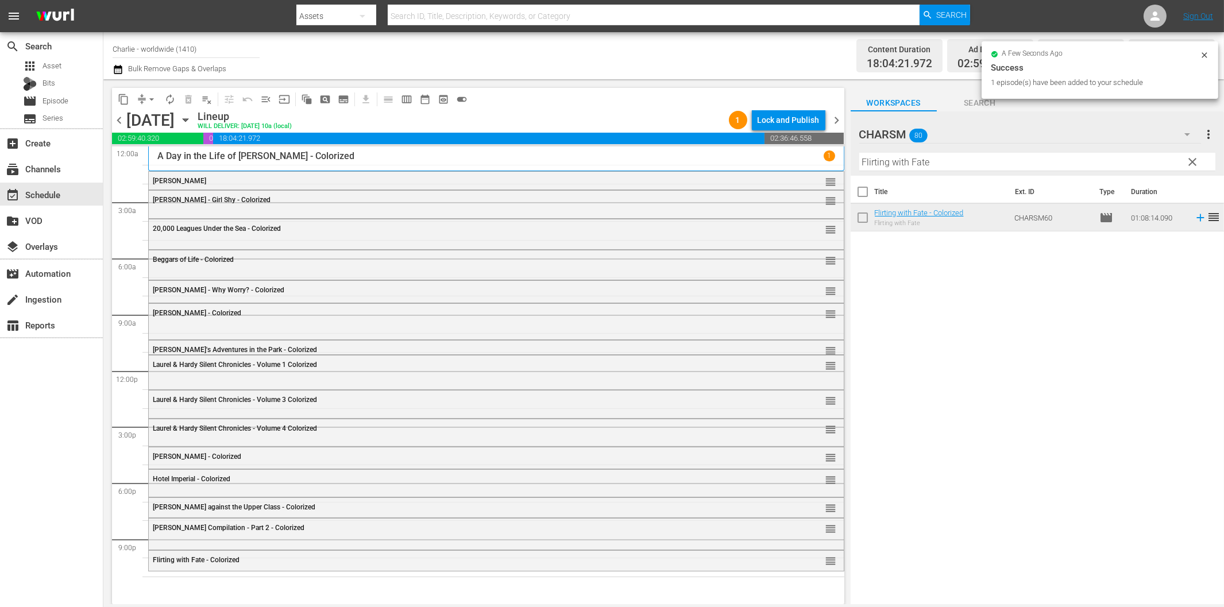
click at [1074, 158] on input "Flirting with Fate" at bounding box center [1037, 162] width 356 height 18
paste input "Crime and Punishment"
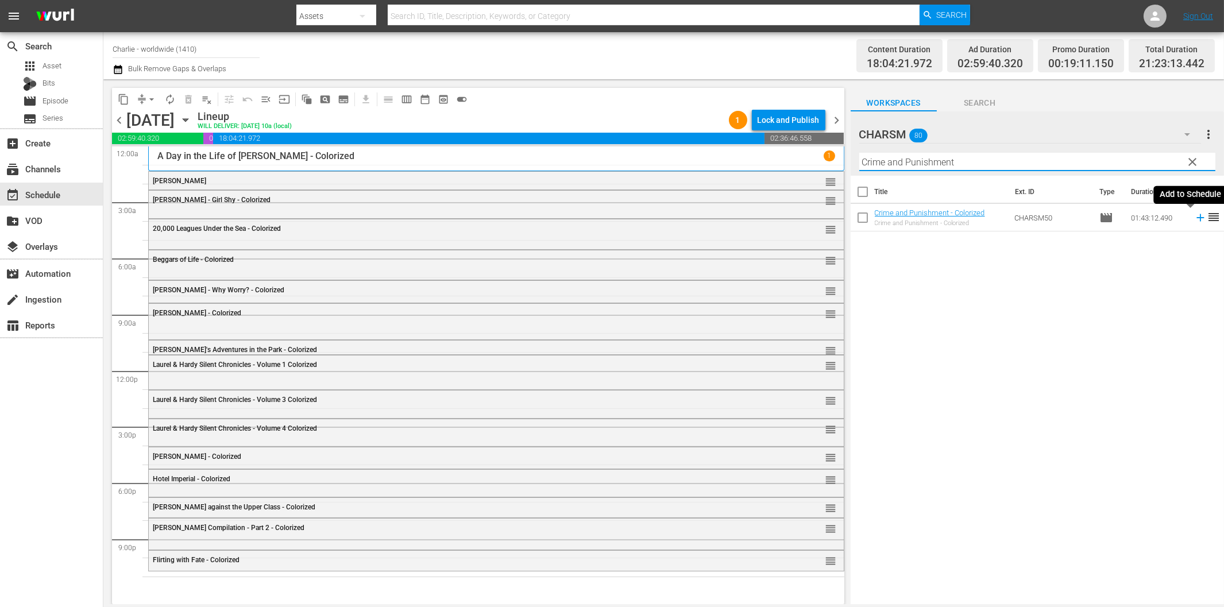
click at [1194, 211] on icon at bounding box center [1200, 217] width 13 height 13
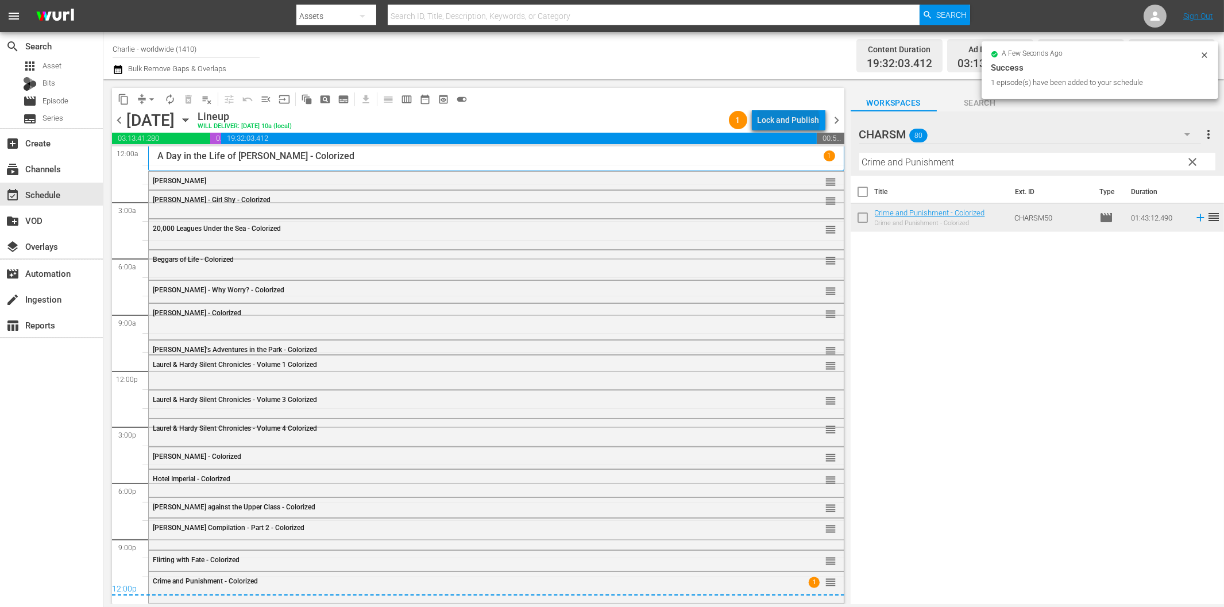
click at [791, 121] on div "Lock and Publish" at bounding box center [788, 120] width 62 height 21
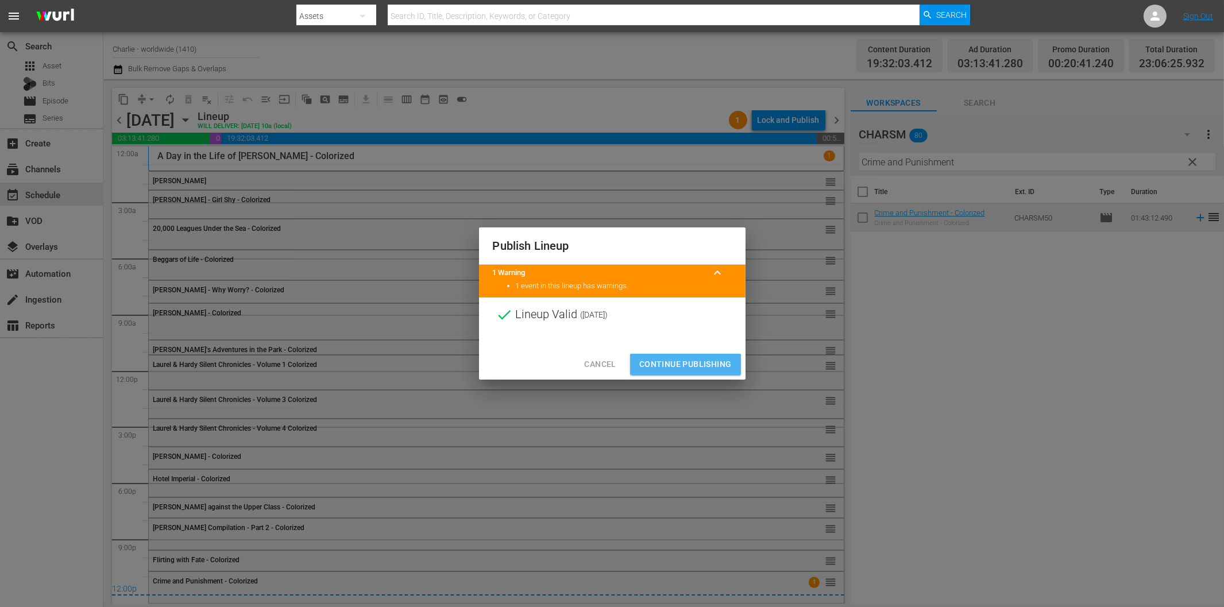
click at [690, 365] on span "Continue Publishing" at bounding box center [685, 364] width 92 height 14
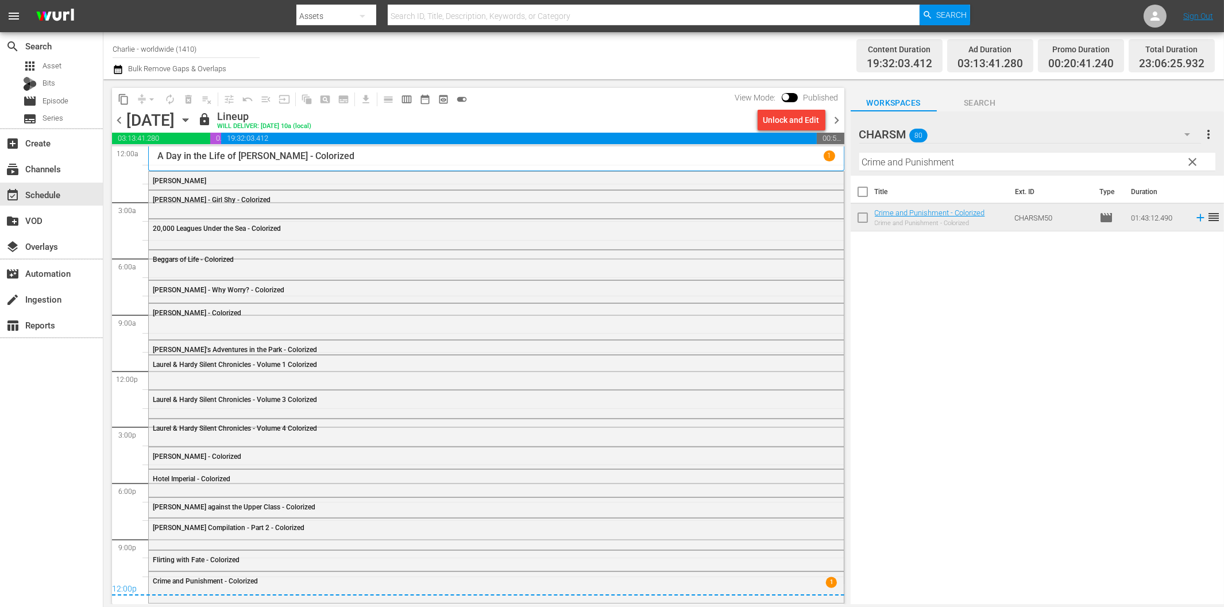
drag, startPoint x: 839, startPoint y: 119, endPoint x: 882, endPoint y: 140, distance: 47.8
click at [838, 119] on span "chevron_right" at bounding box center [837, 120] width 14 height 14
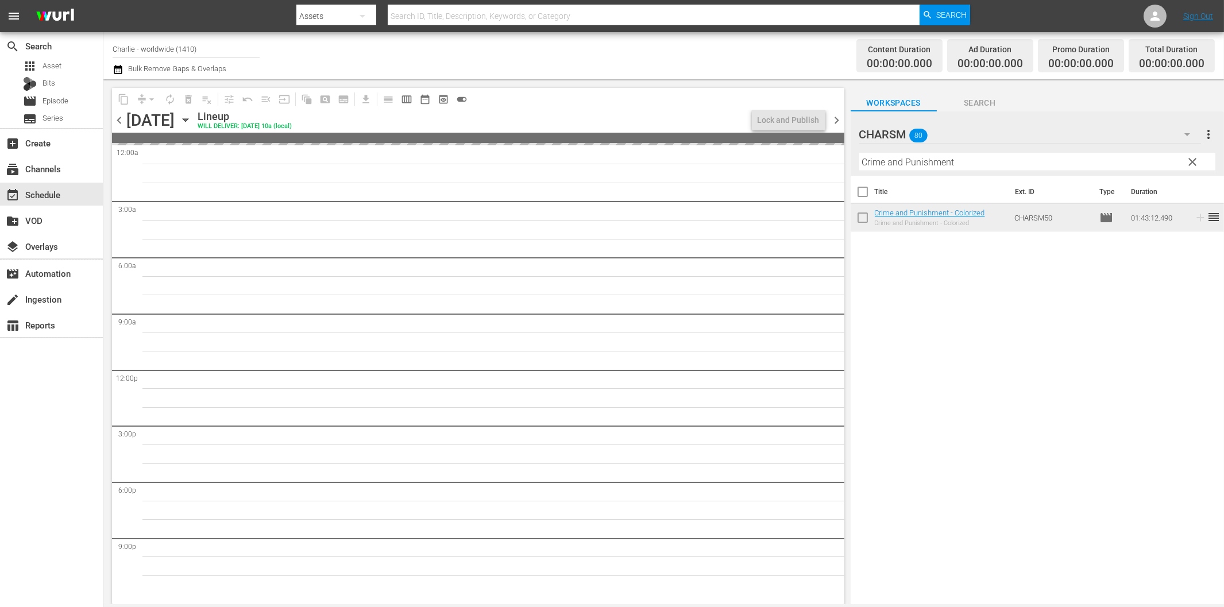
click at [978, 164] on input "Crime and Punishment" at bounding box center [1037, 162] width 356 height 18
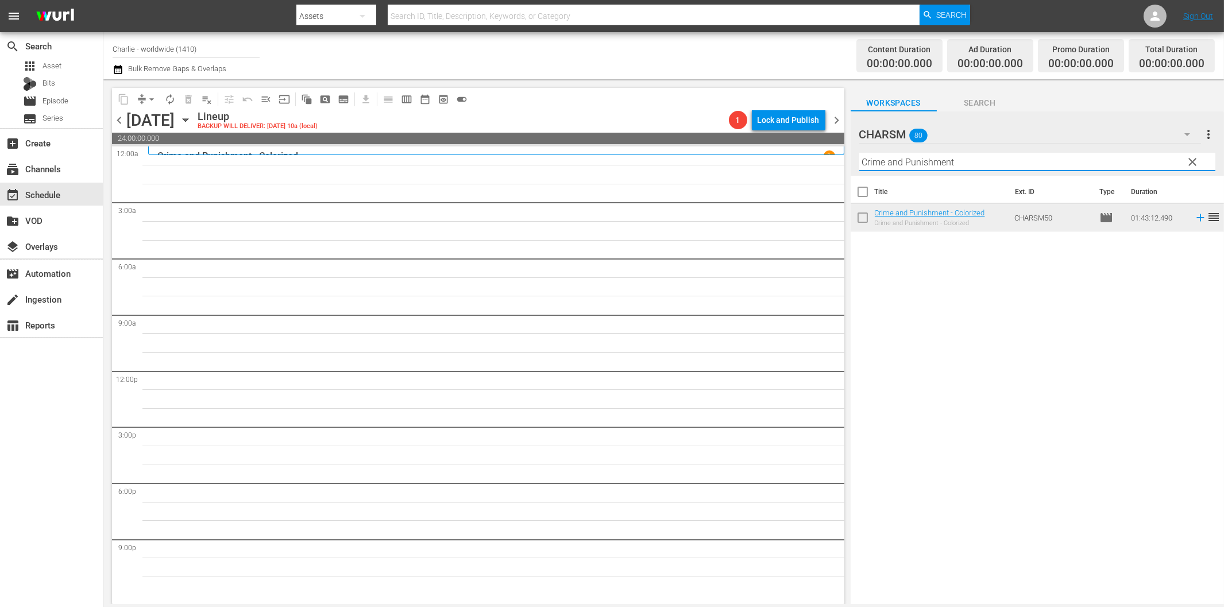
paste input "[PERSON_NAME] Compilation – Part 7"
drag, startPoint x: 971, startPoint y: 161, endPoint x: 1066, endPoint y: 161, distance: 94.7
click at [1066, 160] on input "[PERSON_NAME] Compilation – Part 7" at bounding box center [1037, 162] width 356 height 18
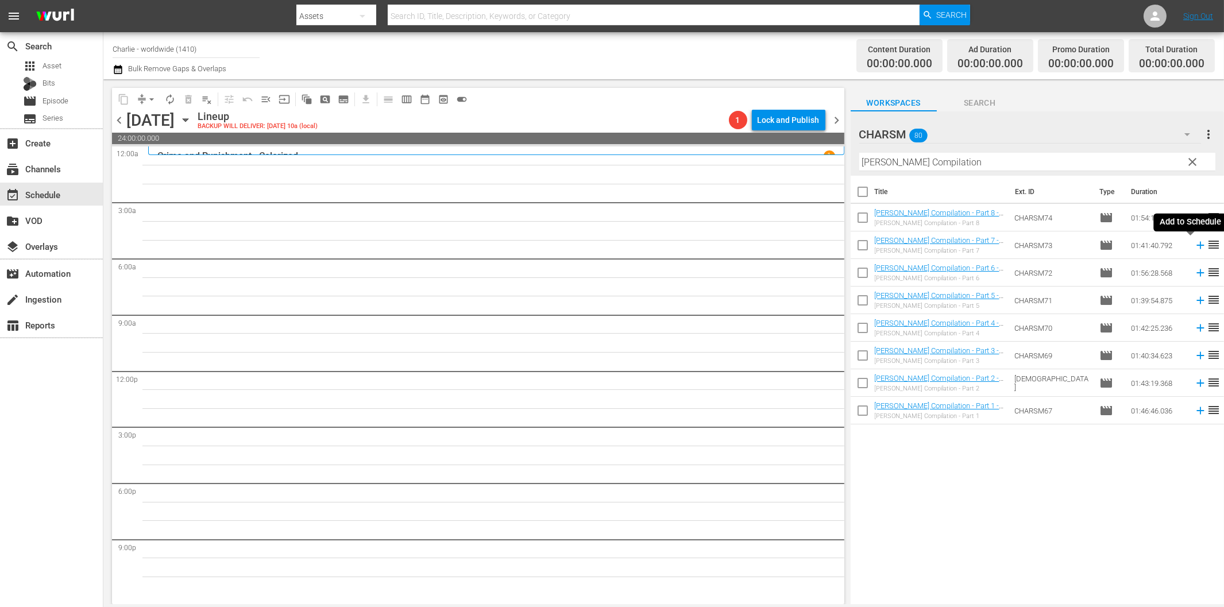
click at [1194, 243] on icon at bounding box center [1200, 245] width 13 height 13
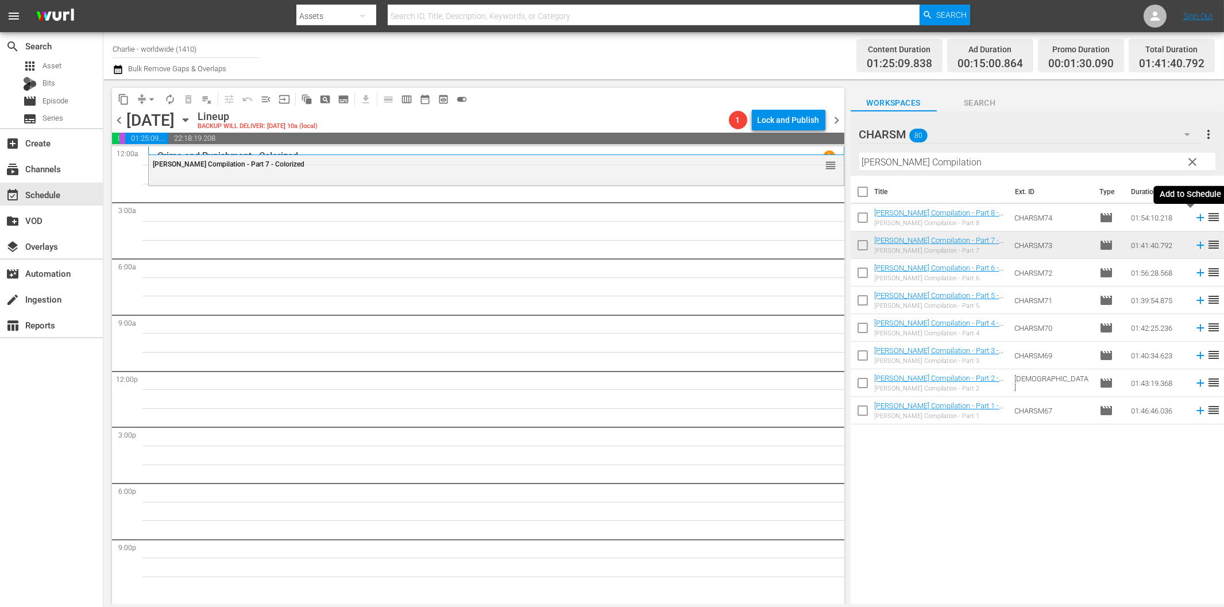
click at [1194, 219] on icon at bounding box center [1200, 217] width 13 height 13
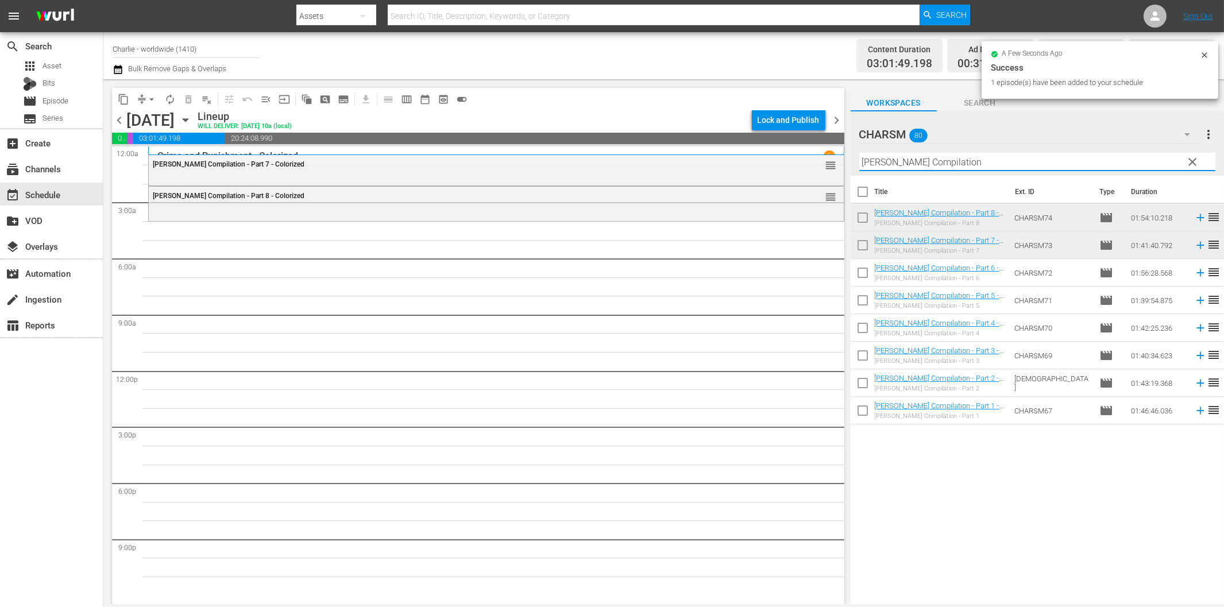
click at [934, 168] on input "[PERSON_NAME] Compilation" at bounding box center [1037, 162] width 356 height 18
paste input "The Three Musketeers"
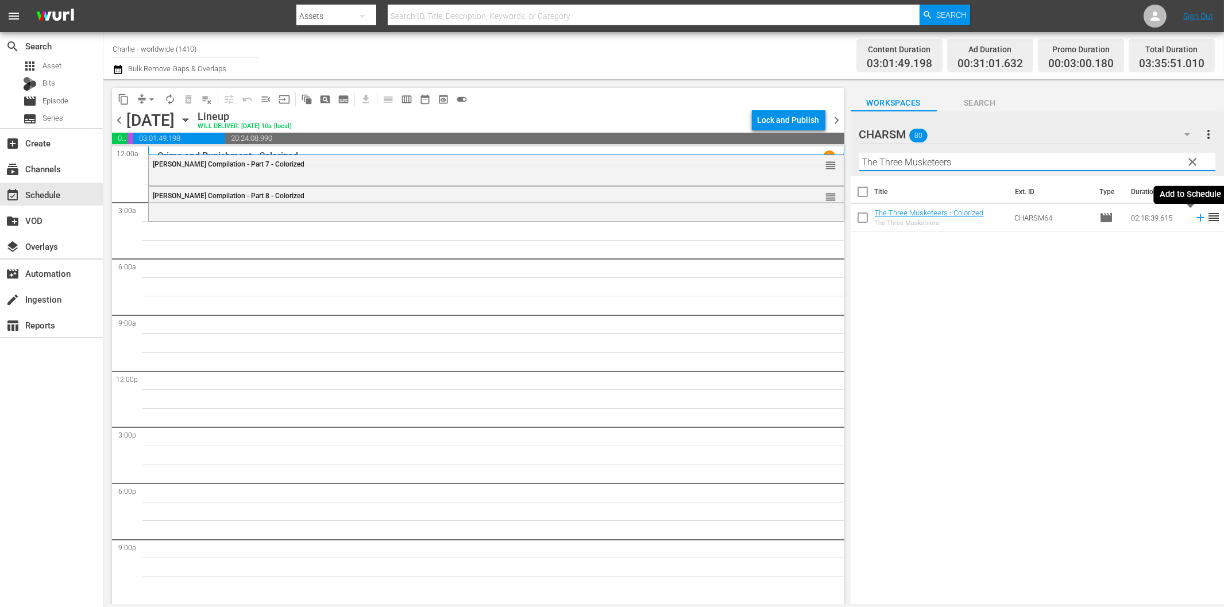
click at [1194, 215] on icon at bounding box center [1200, 217] width 13 height 13
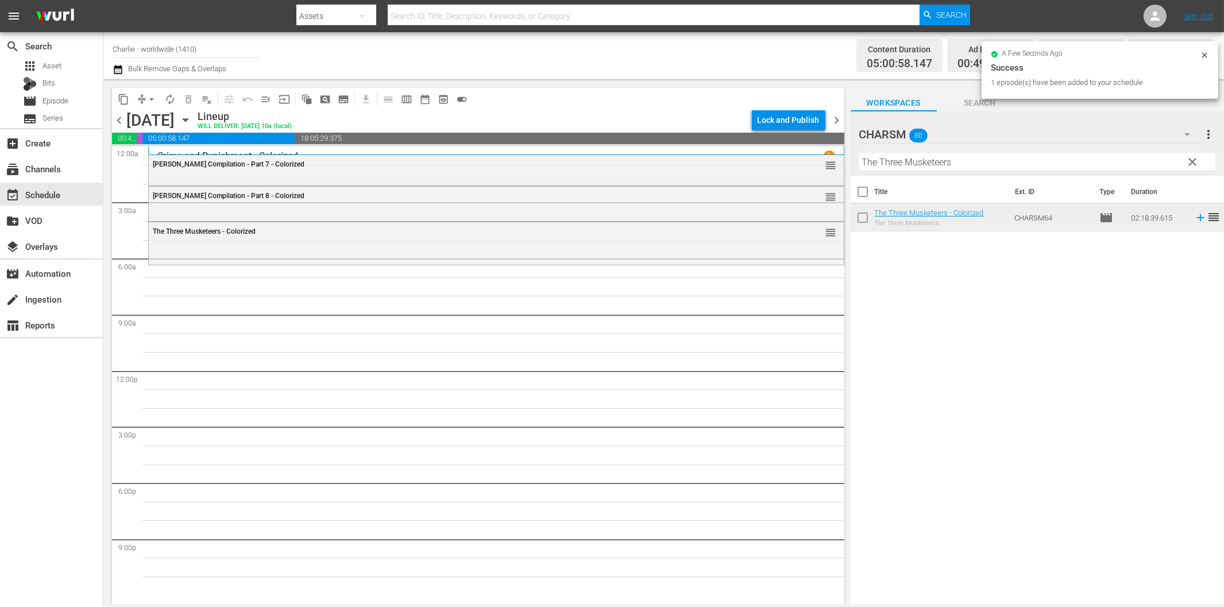
click at [980, 164] on input "The Three Musketeers" at bounding box center [1037, 162] width 356 height 18
paste input "[PERSON_NAME] at Work - Volume One"
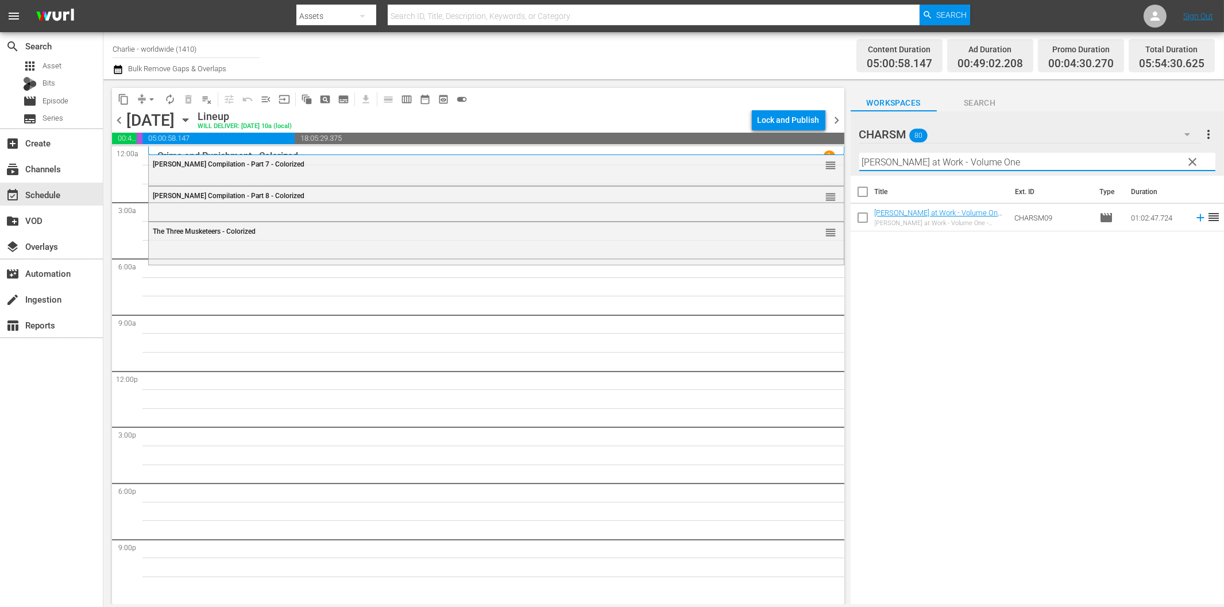
click at [1194, 216] on icon at bounding box center [1200, 217] width 13 height 13
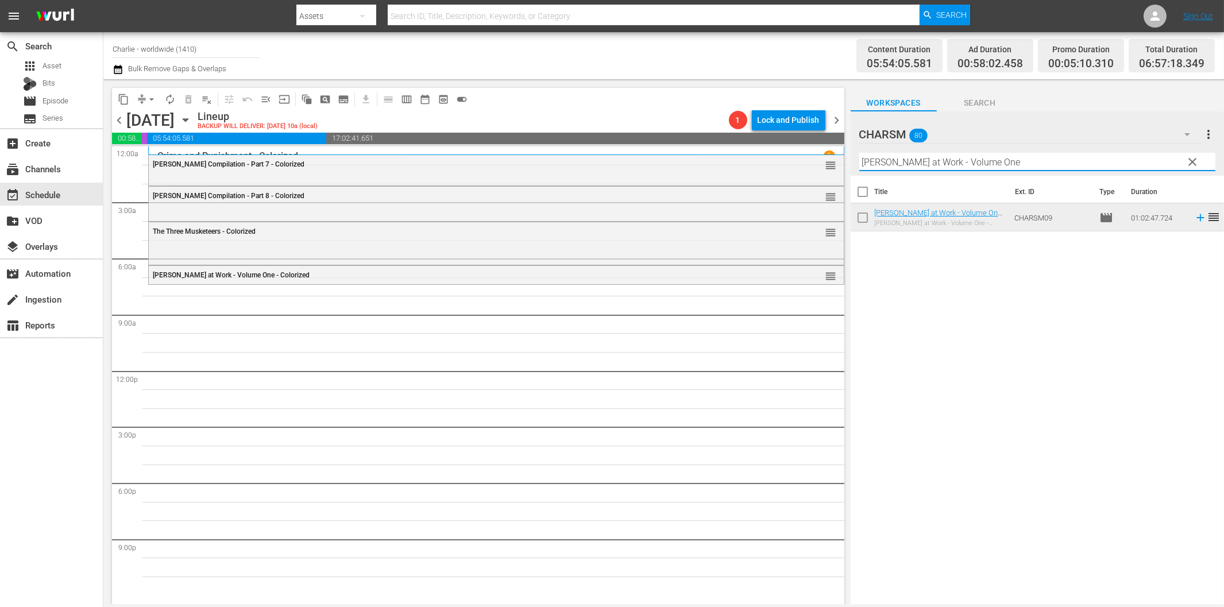
click at [986, 161] on input "[PERSON_NAME] at Work - Volume One" at bounding box center [1037, 162] width 356 height 18
paste input "Don Q - Son of Zorro"
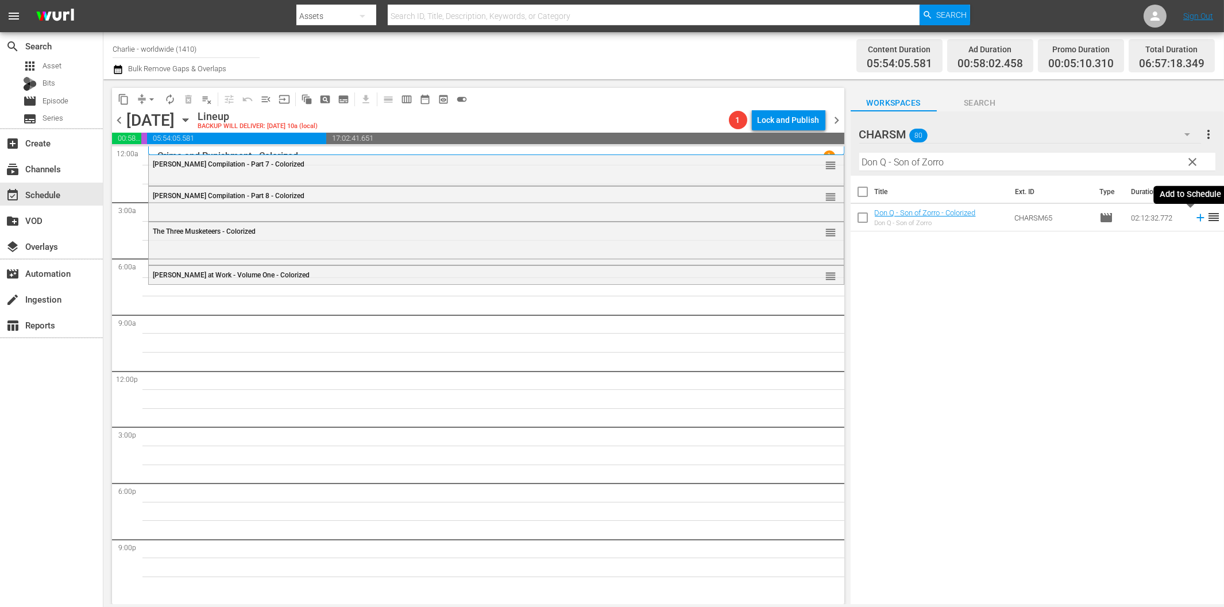
click at [1194, 215] on icon at bounding box center [1200, 217] width 13 height 13
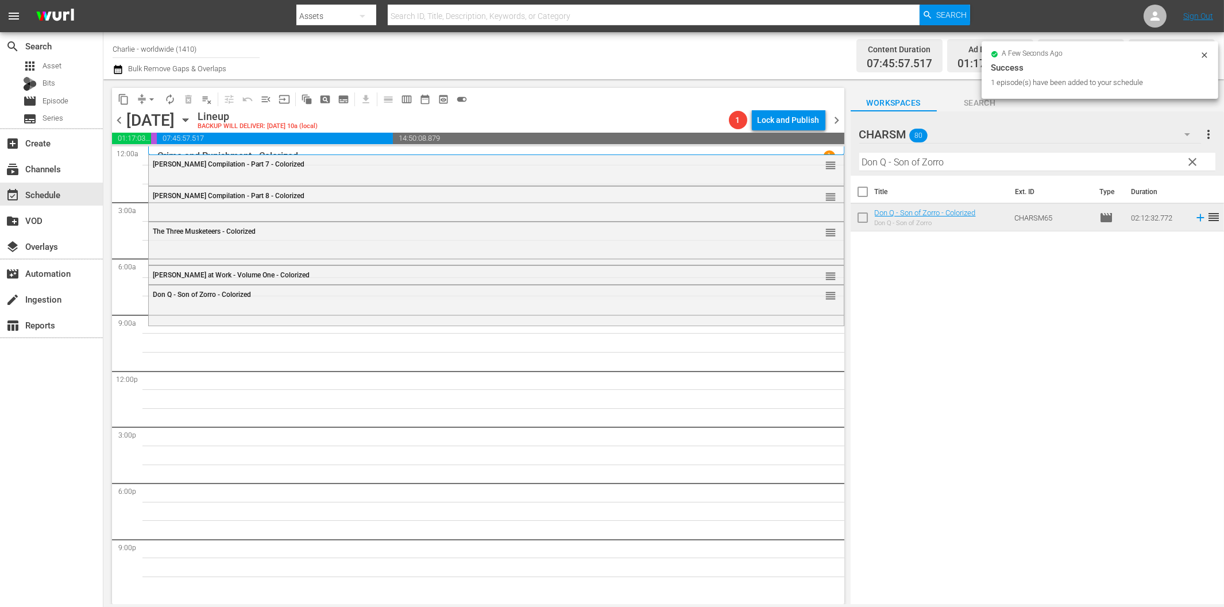
click at [886, 167] on input "Don Q - Son of Zorro" at bounding box center [1037, 162] width 356 height 18
paste input "[PERSON_NAME] Compilation - Part 1"
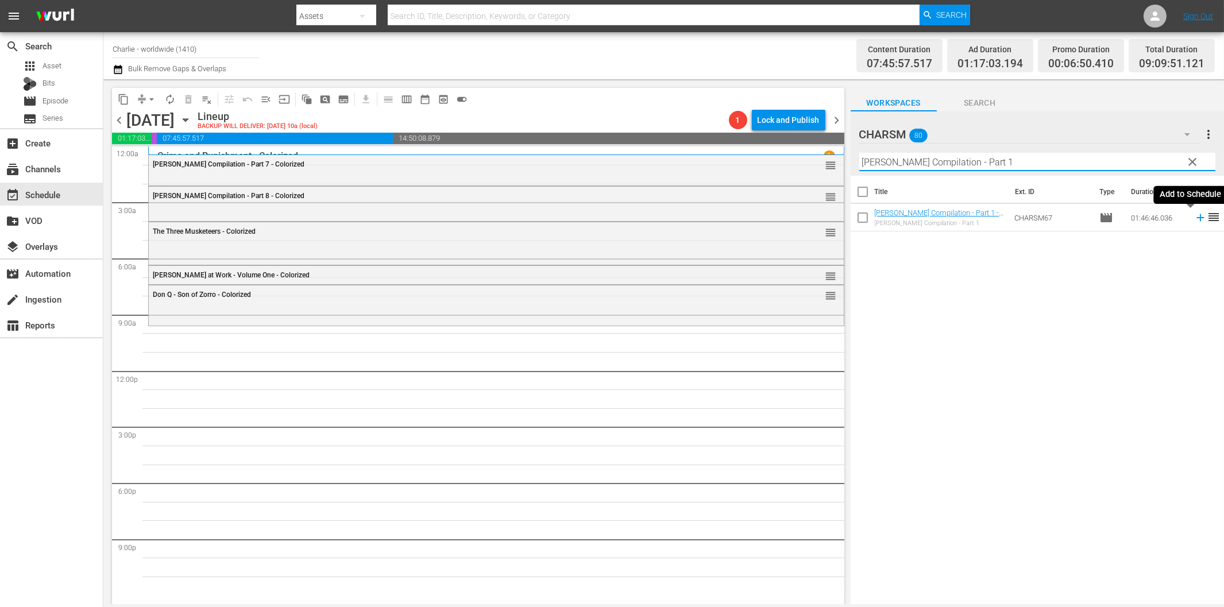
click at [1196, 217] on icon at bounding box center [1199, 217] width 7 height 7
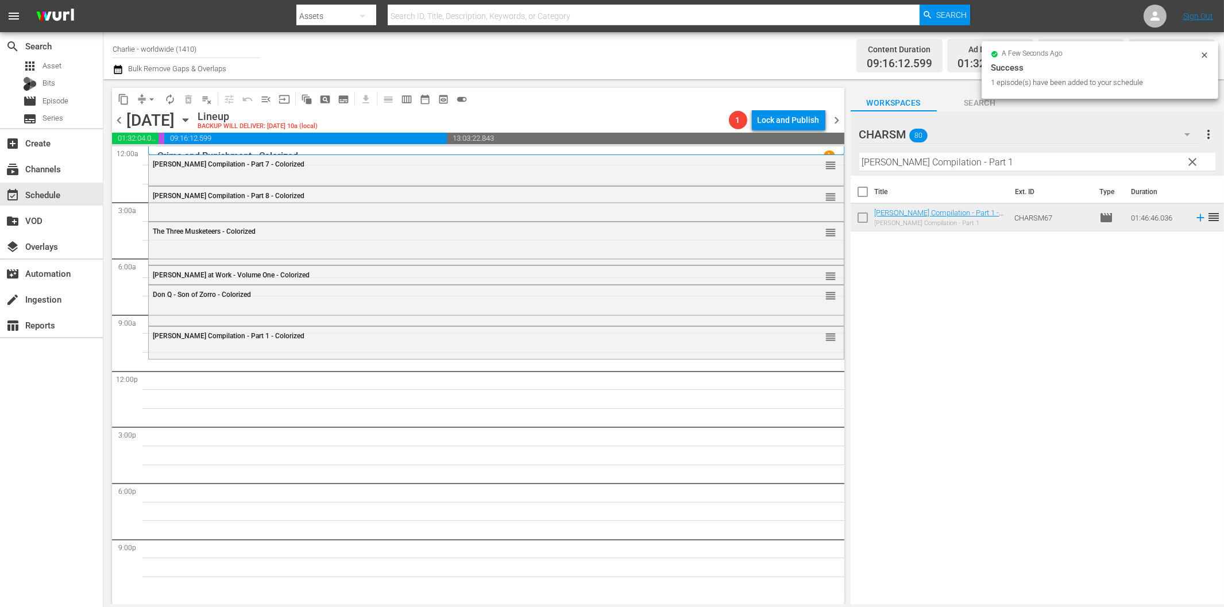
click at [940, 164] on input "[PERSON_NAME] Compilation - Part 1" at bounding box center [1037, 162] width 356 height 18
paste input "[PERSON_NAME] the Hitchhiker"
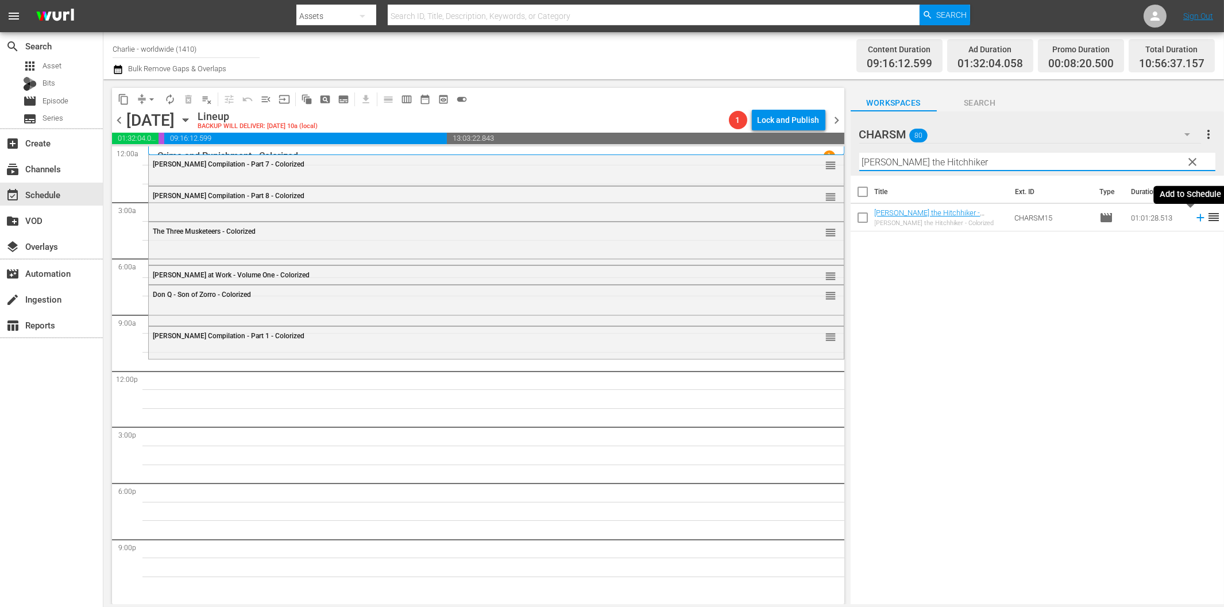
click at [1194, 216] on icon at bounding box center [1200, 217] width 13 height 13
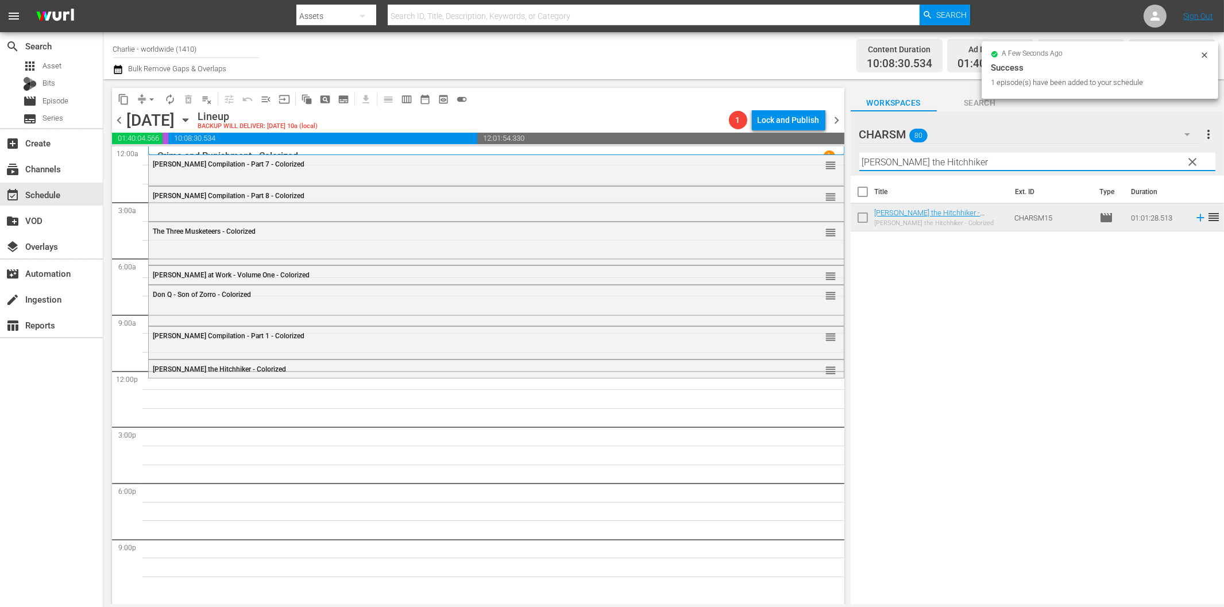
drag, startPoint x: 912, startPoint y: 168, endPoint x: 920, endPoint y: 171, distance: 8.7
click at [912, 168] on input "[PERSON_NAME] the Hitchhiker" at bounding box center [1037, 162] width 356 height 18
paste input "'s Conflicts"
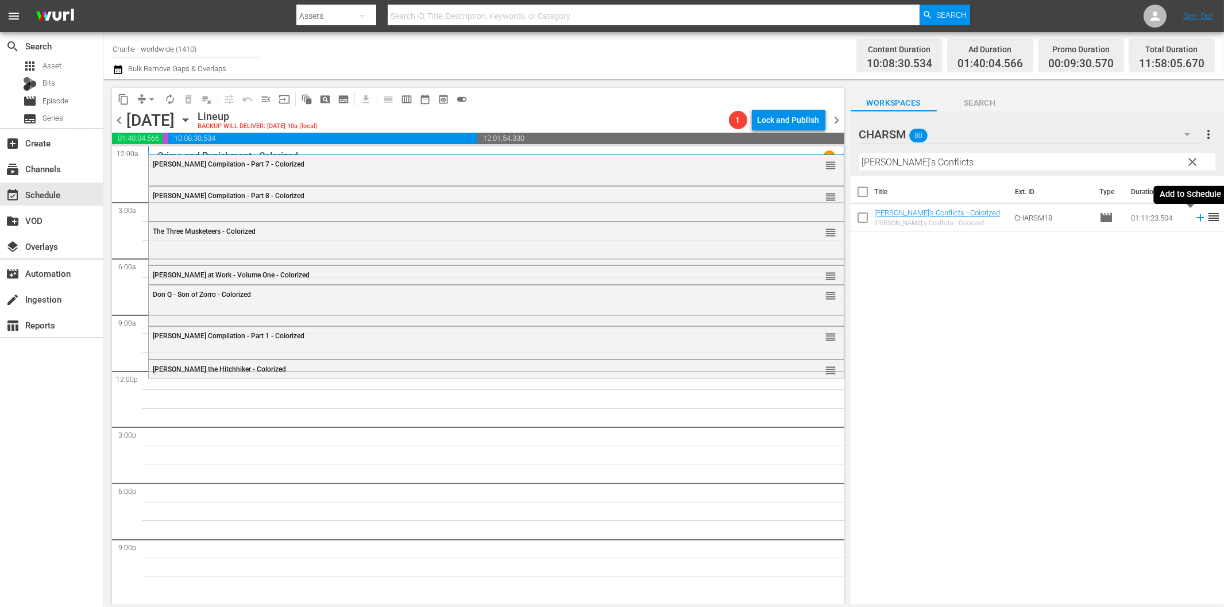
click at [1194, 219] on icon at bounding box center [1200, 217] width 13 height 13
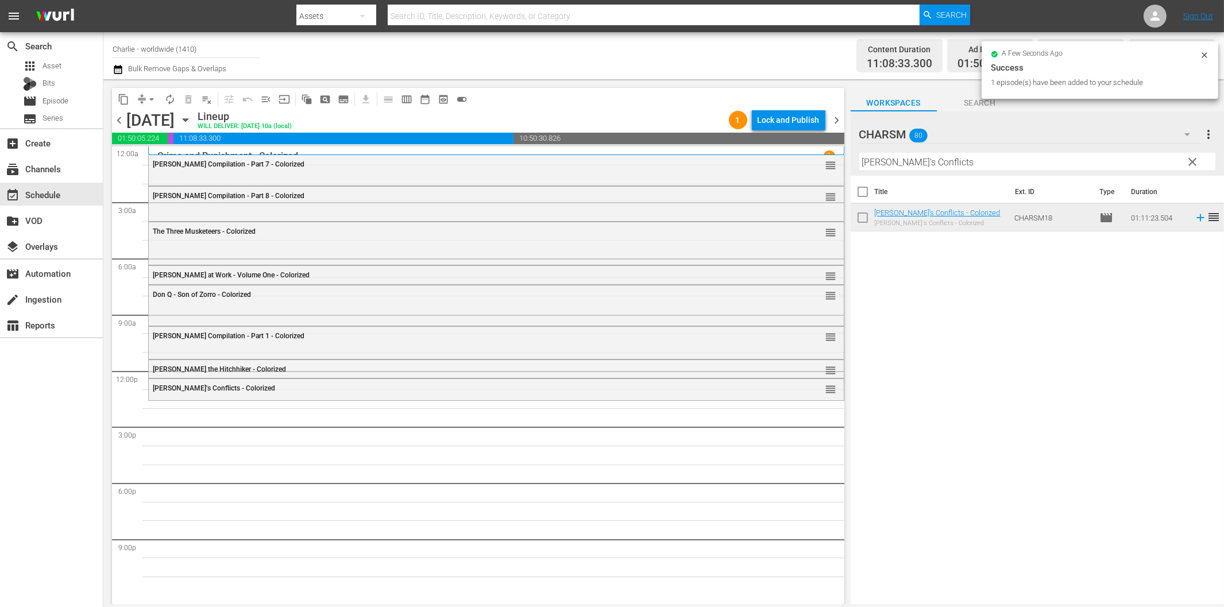
click at [920, 161] on input "[PERSON_NAME]'s Conflicts" at bounding box center [1037, 162] width 356 height 18
paste input "at Work - Volume Three"
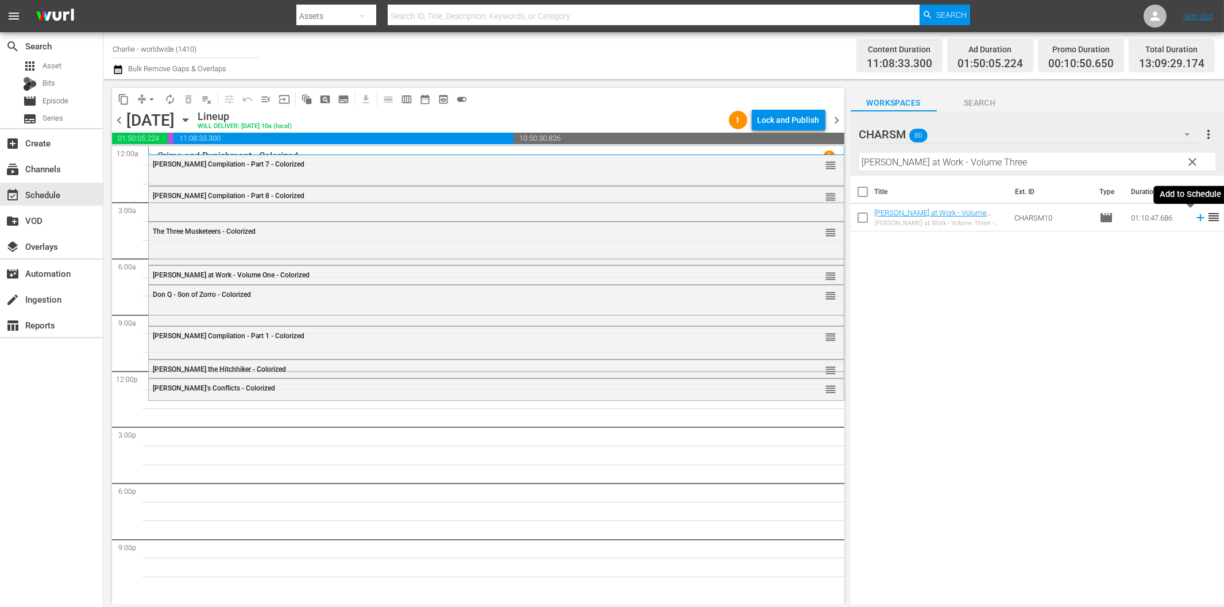
click at [1196, 217] on icon at bounding box center [1199, 217] width 7 height 7
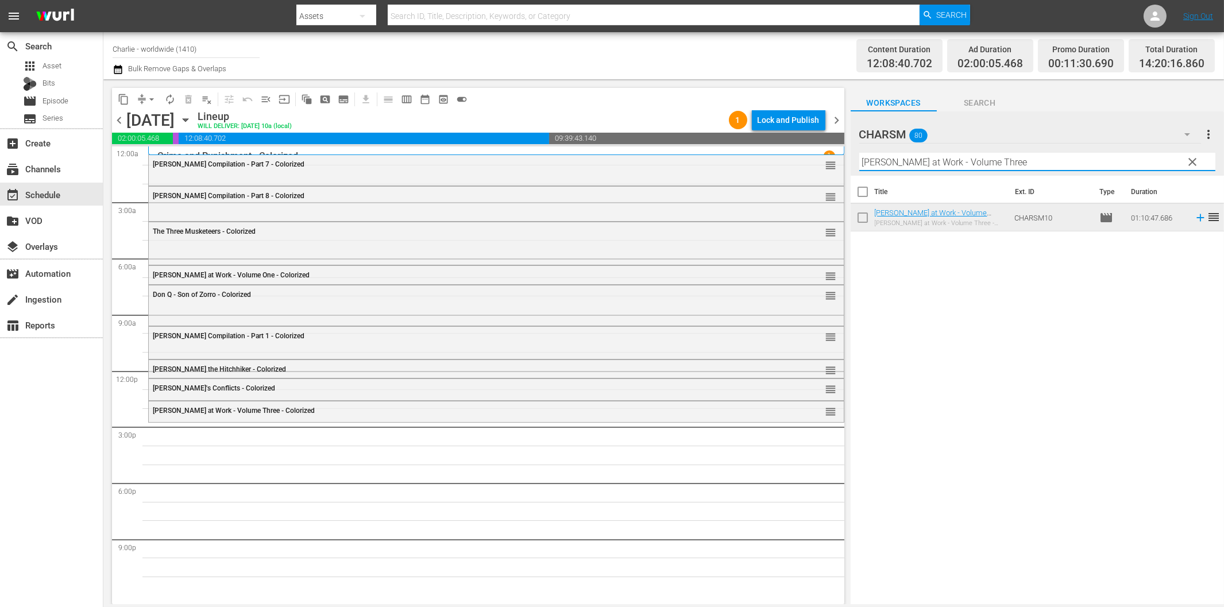
click at [1086, 161] on input "[PERSON_NAME] at Work - Volume Three" at bounding box center [1037, 162] width 356 height 18
paste input "[PERSON_NAME] Compilation – Part 5"
drag, startPoint x: 972, startPoint y: 161, endPoint x: 1098, endPoint y: 163, distance: 125.8
click at [1093, 162] on input "[PERSON_NAME] Compilation – Part 5" at bounding box center [1037, 162] width 356 height 18
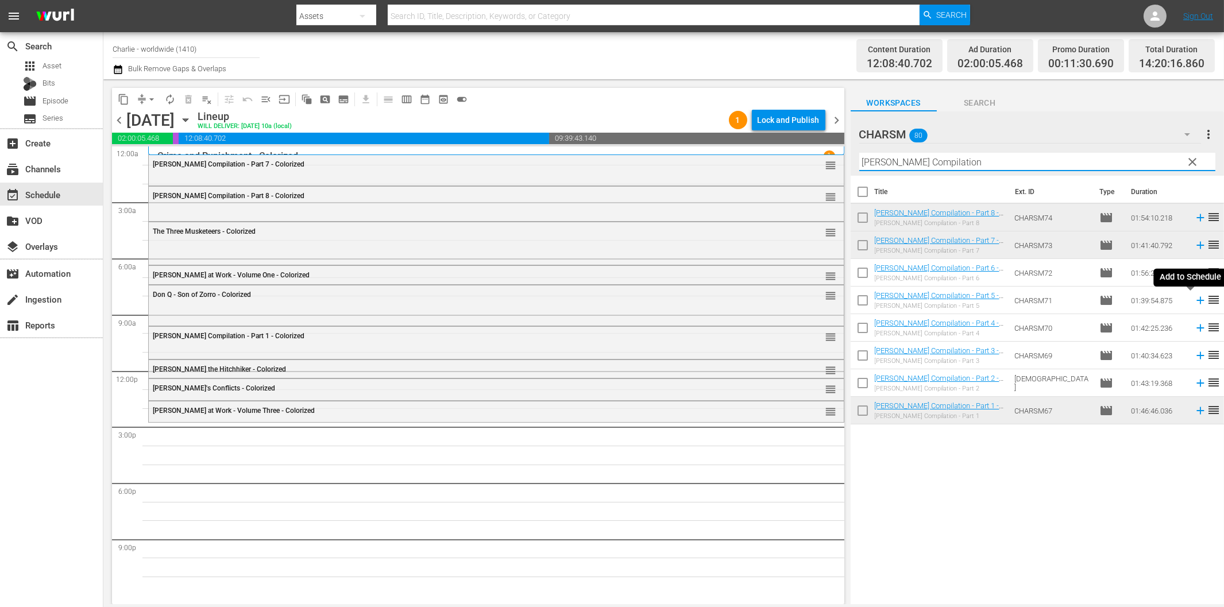
click at [1196, 301] on icon at bounding box center [1199, 300] width 7 height 7
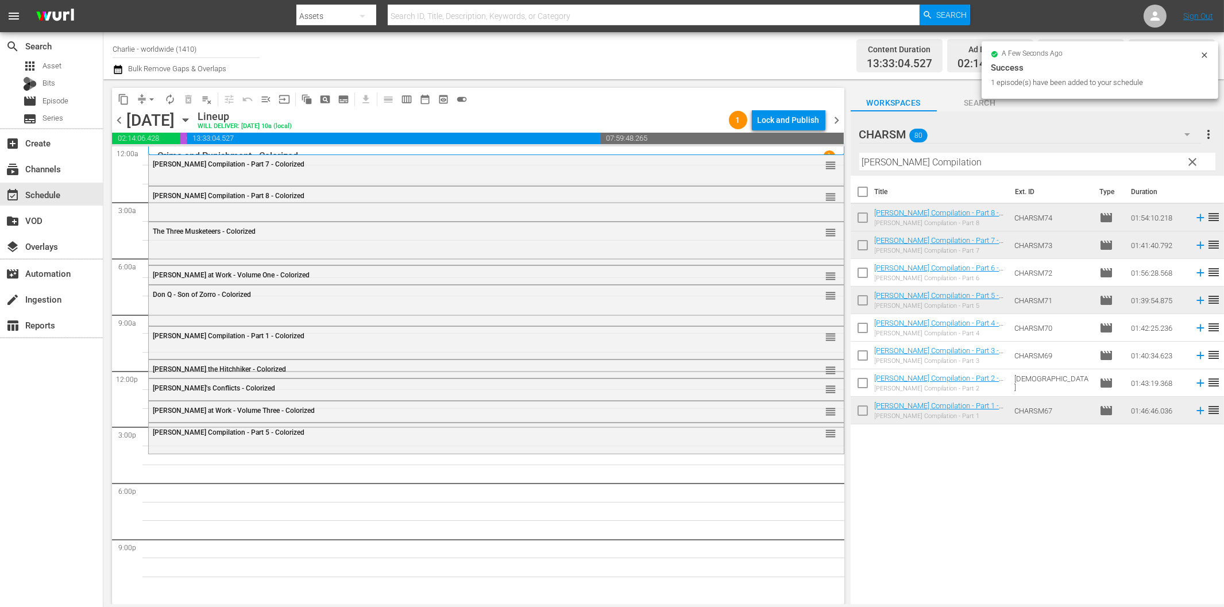
click at [963, 160] on input "[PERSON_NAME] Compilation" at bounding box center [1037, 162] width 356 height 18
paste input "The Charlatan"
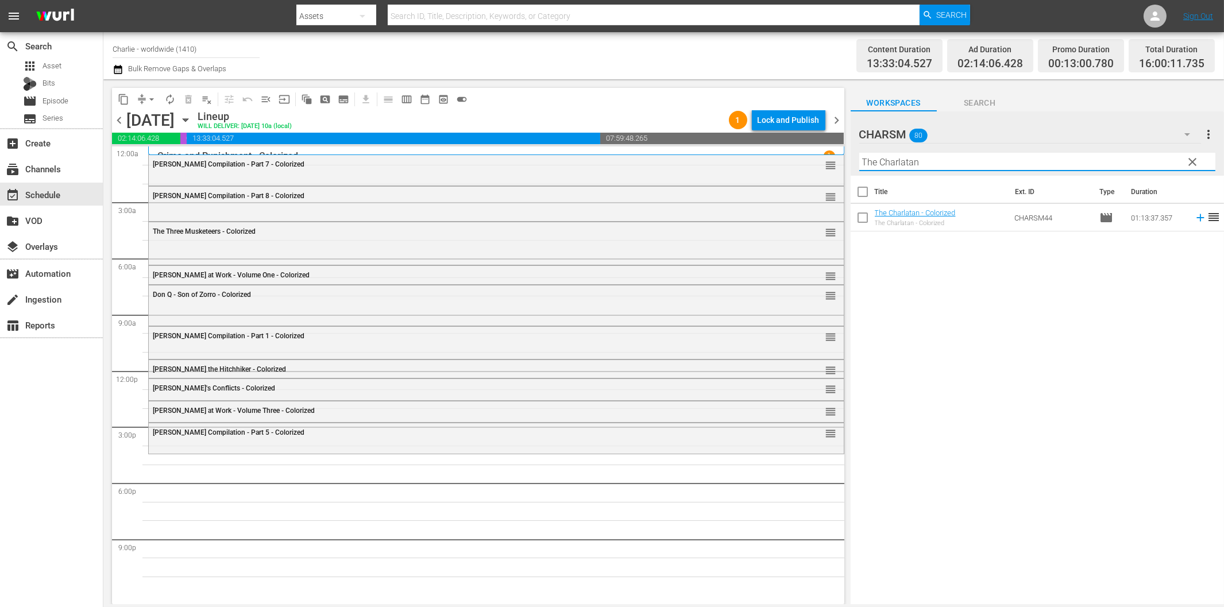
click at [1194, 216] on icon at bounding box center [1200, 217] width 13 height 13
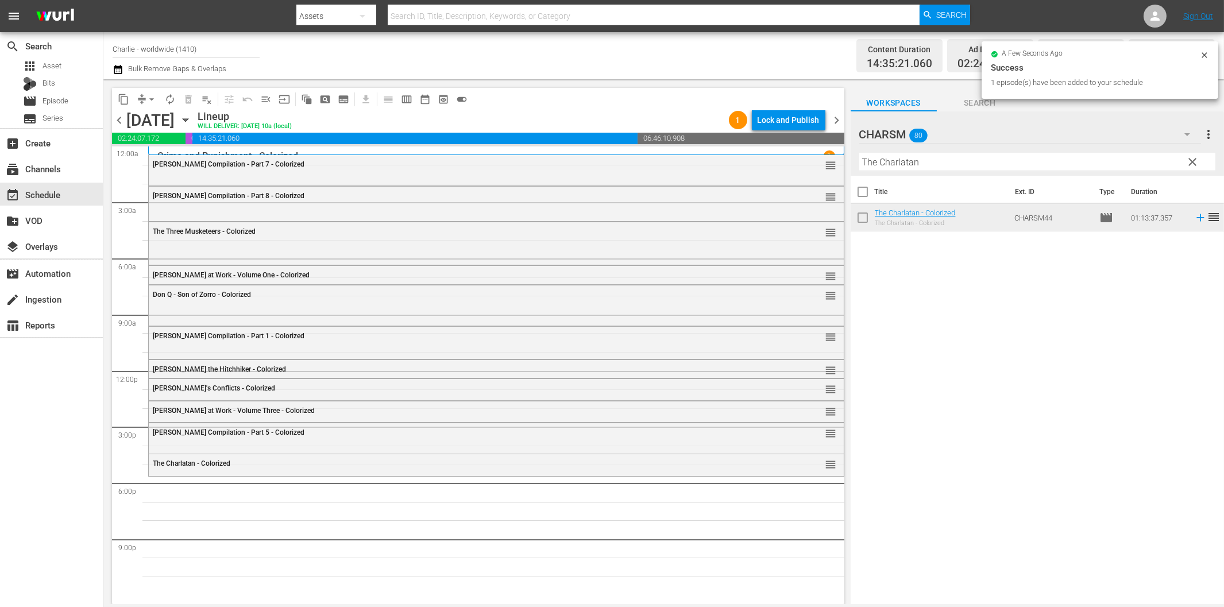
click at [927, 167] on input "The Charlatan" at bounding box center [1037, 162] width 356 height 18
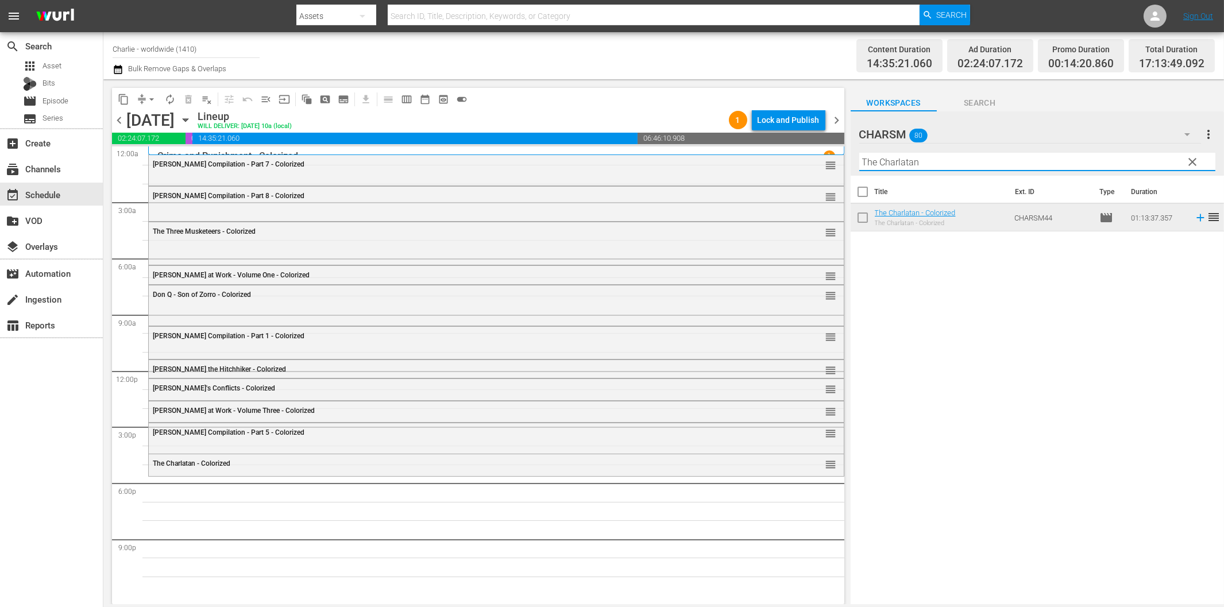
paste input "Hungarian Rhapsody"
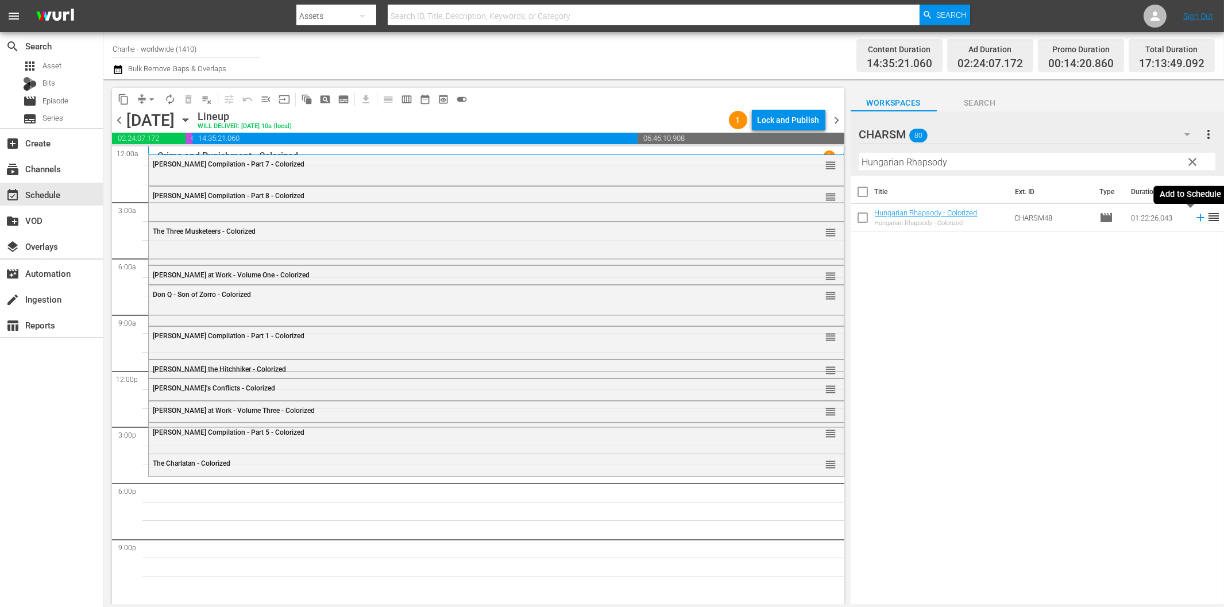
click at [1194, 219] on icon at bounding box center [1200, 217] width 13 height 13
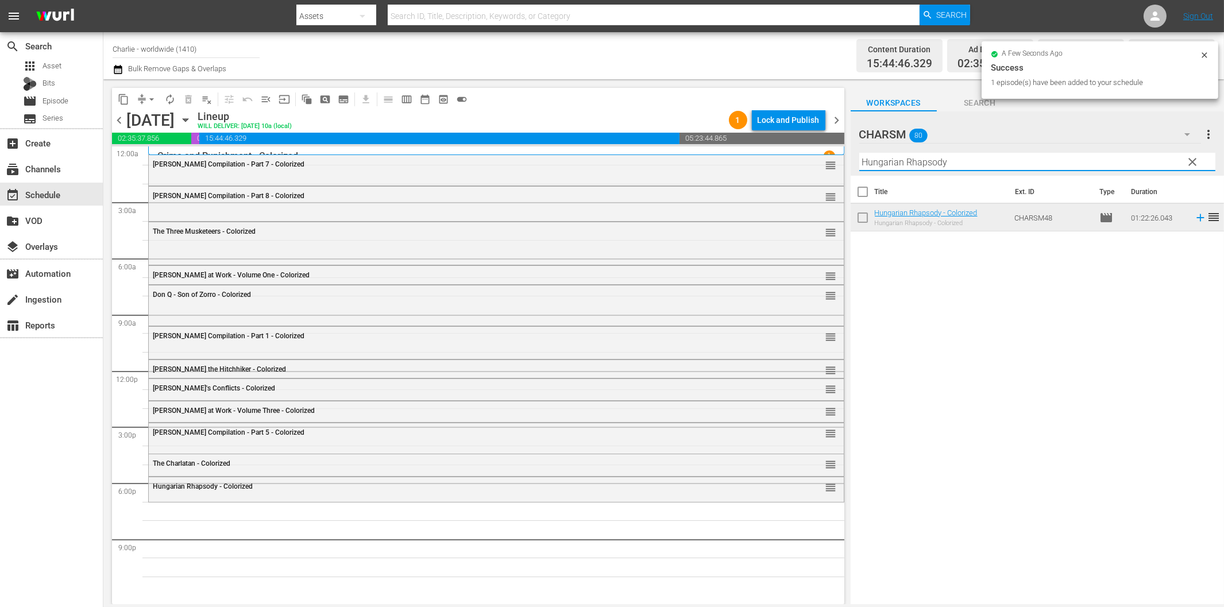
click at [911, 162] on input "Hungarian Rhapsody" at bounding box center [1037, 162] width 356 height 18
paste input "[PERSON_NAME] at Sea"
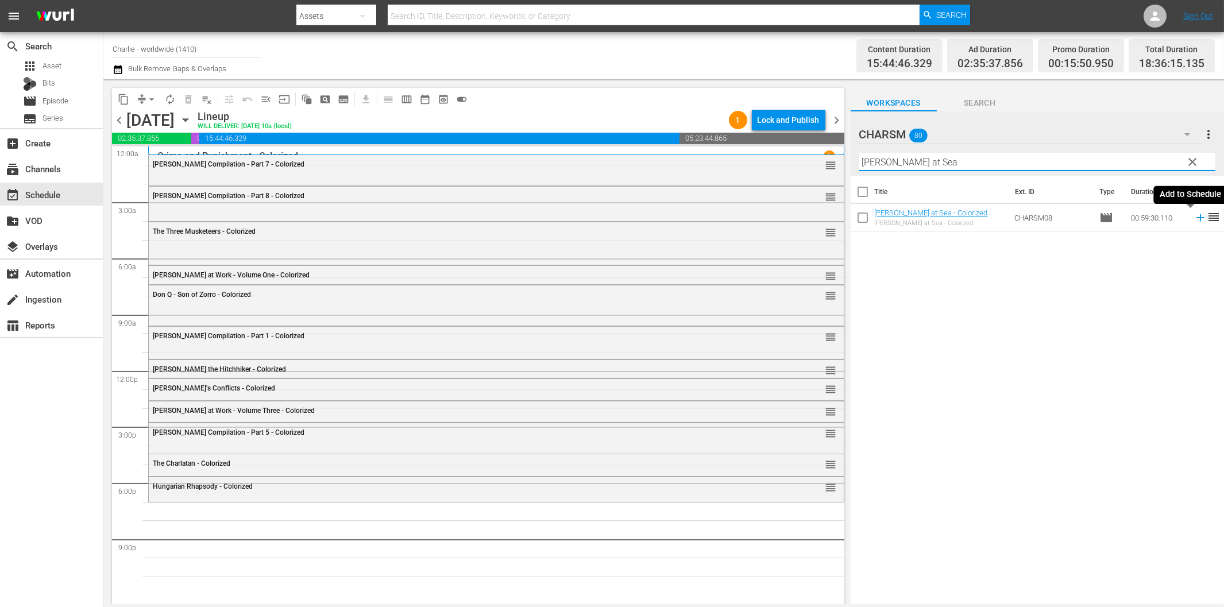
click at [1196, 217] on icon at bounding box center [1199, 217] width 7 height 7
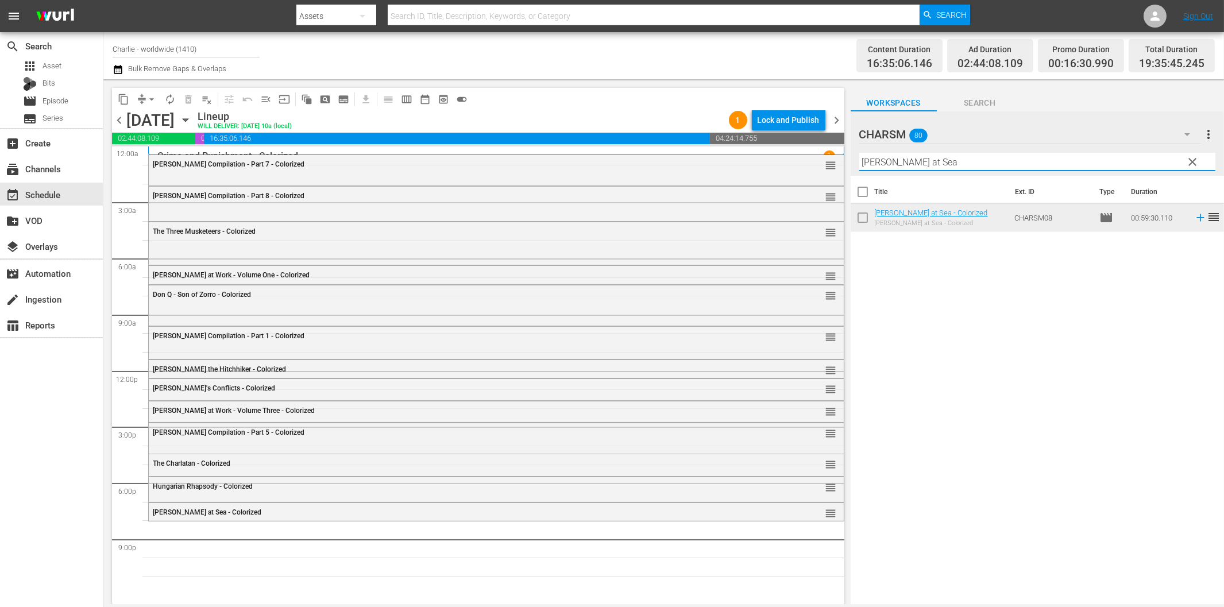
click at [955, 167] on input "[PERSON_NAME] at Sea" at bounding box center [1037, 162] width 356 height 18
paste input "[PERSON_NAME] Compilation – Part 6"
drag, startPoint x: 973, startPoint y: 167, endPoint x: 1150, endPoint y: 192, distance: 179.1
click at [1126, 188] on div "[DEMOGRAPHIC_DATA] 80 CHARSM more_vert clear Filter by Title [PERSON_NAME] Comp…" at bounding box center [1036, 360] width 373 height 499
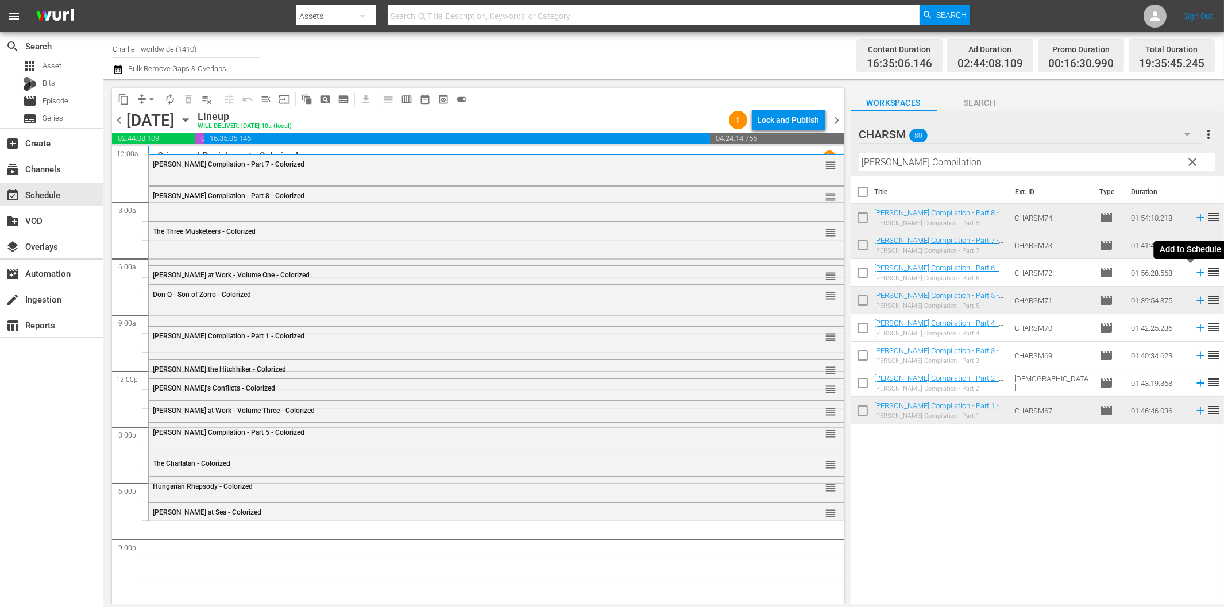
click at [1196, 272] on icon at bounding box center [1199, 272] width 7 height 7
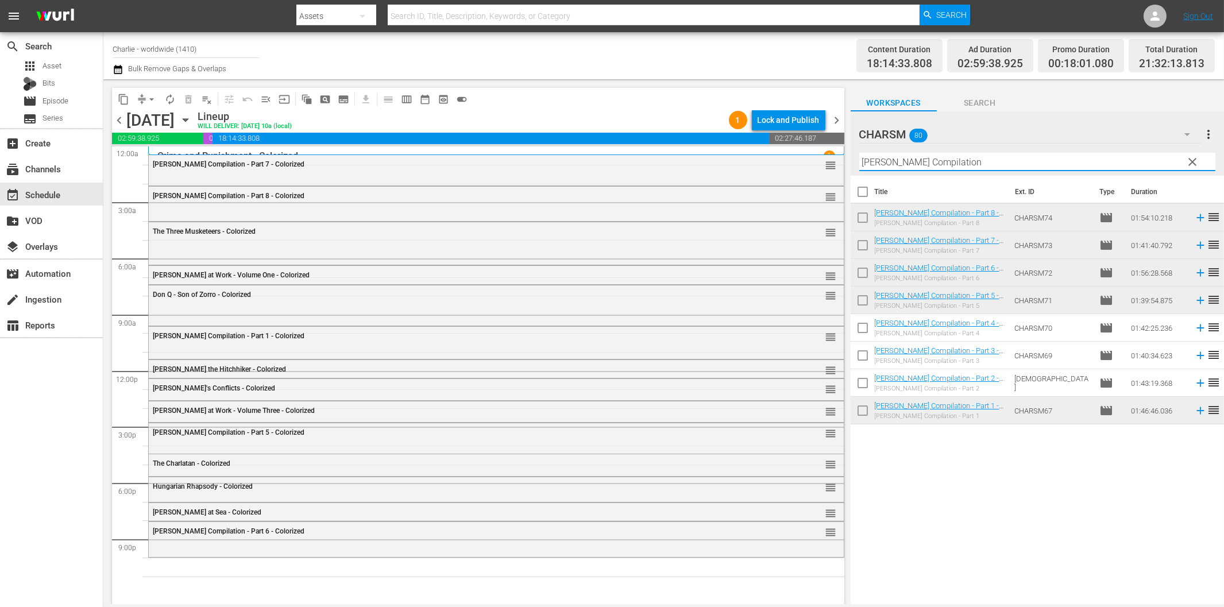
click at [980, 153] on input "[PERSON_NAME] Compilation" at bounding box center [1037, 162] width 356 height 18
paste input "[PERSON_NAME] Compilation 1"
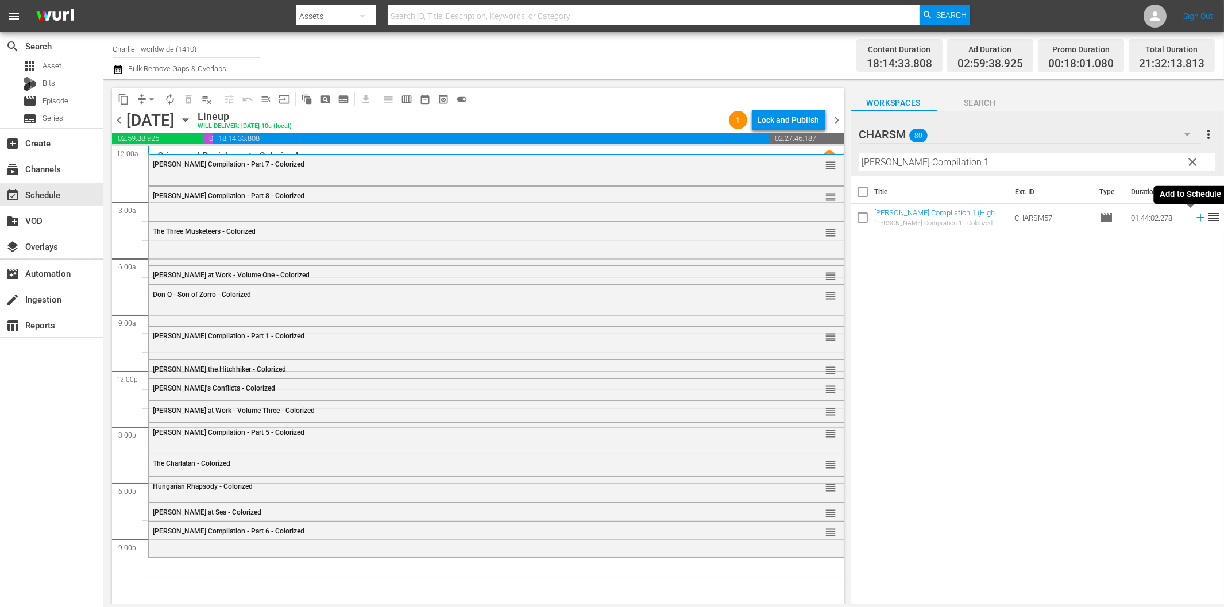
drag, startPoint x: 1191, startPoint y: 216, endPoint x: 1178, endPoint y: 216, distance: 13.2
click at [1194, 216] on icon at bounding box center [1200, 217] width 13 height 13
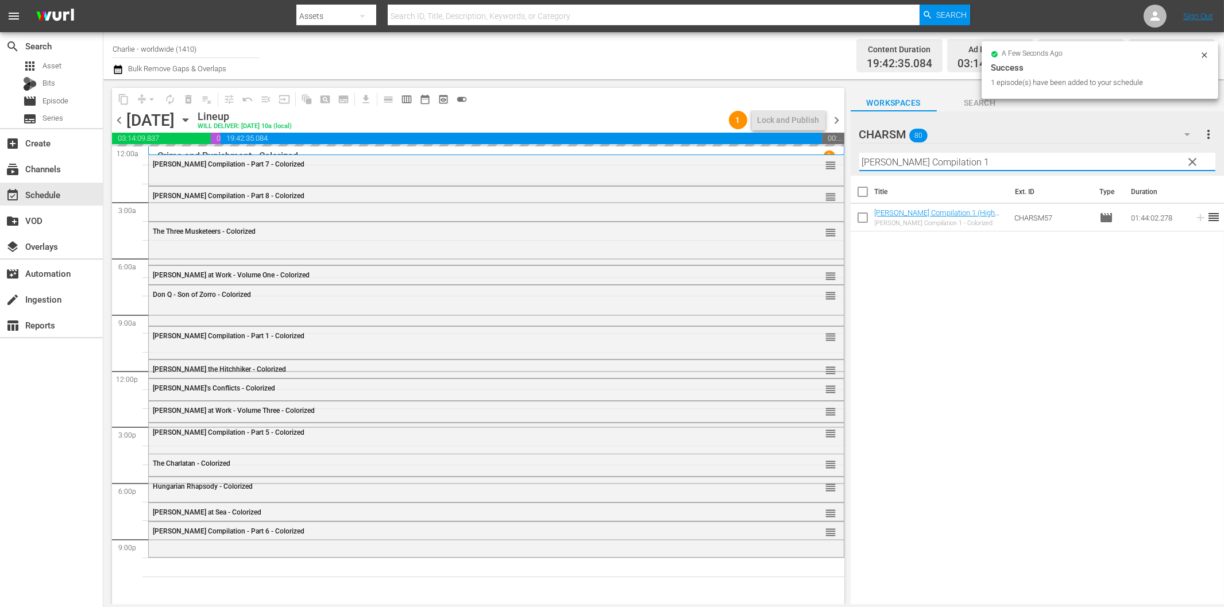
drag, startPoint x: 968, startPoint y: 158, endPoint x: 984, endPoint y: 160, distance: 16.2
click at [983, 160] on input "[PERSON_NAME] Compilation 1" at bounding box center [1037, 162] width 356 height 18
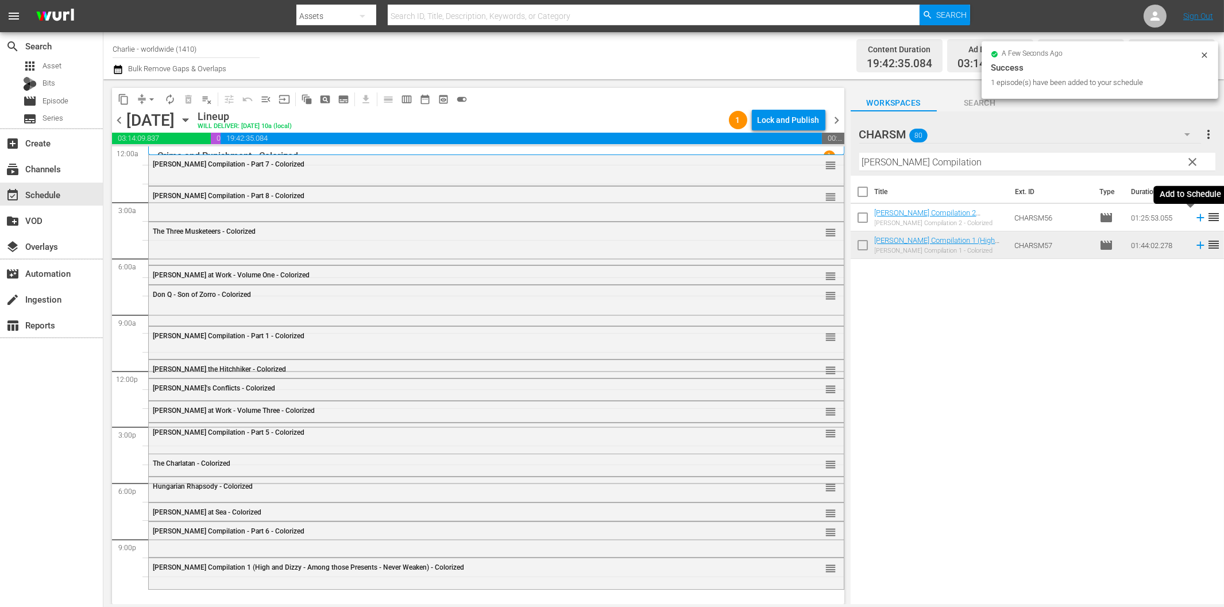
click at [1194, 216] on icon at bounding box center [1200, 217] width 13 height 13
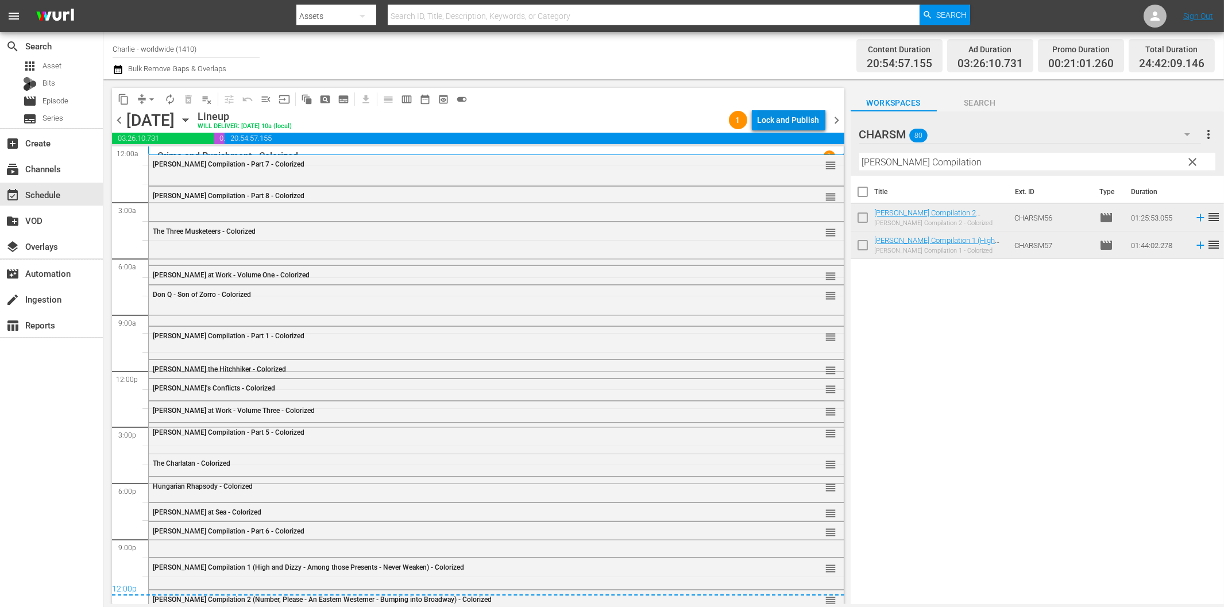
click at [792, 125] on div "Lock and Publish" at bounding box center [788, 120] width 62 height 21
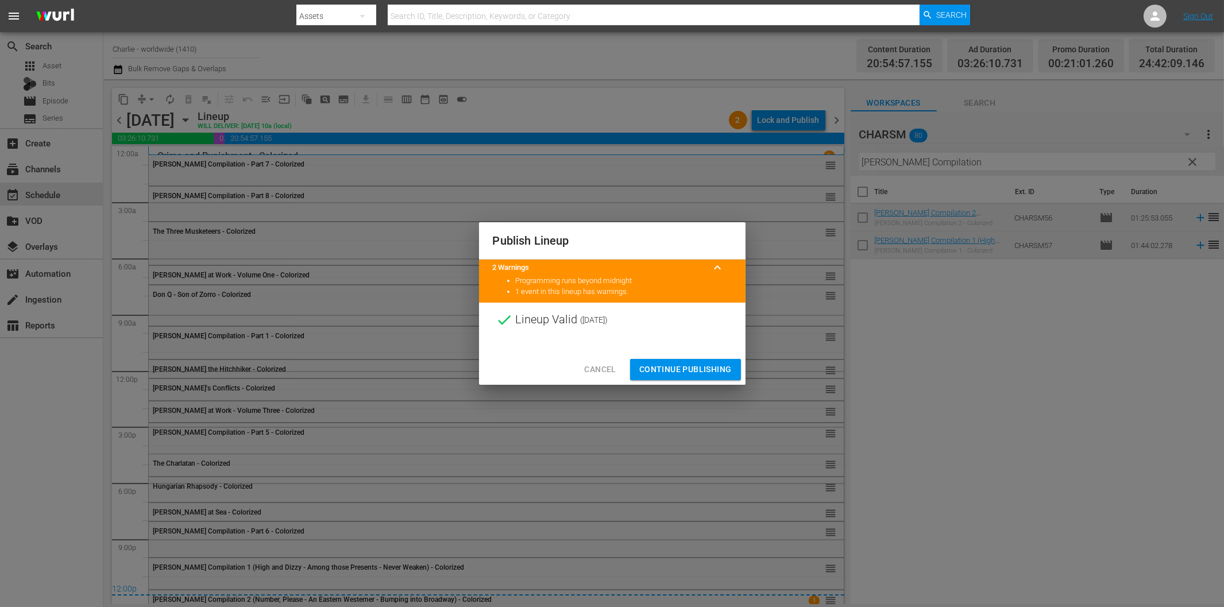
click at [692, 365] on span "Continue Publishing" at bounding box center [685, 369] width 92 height 14
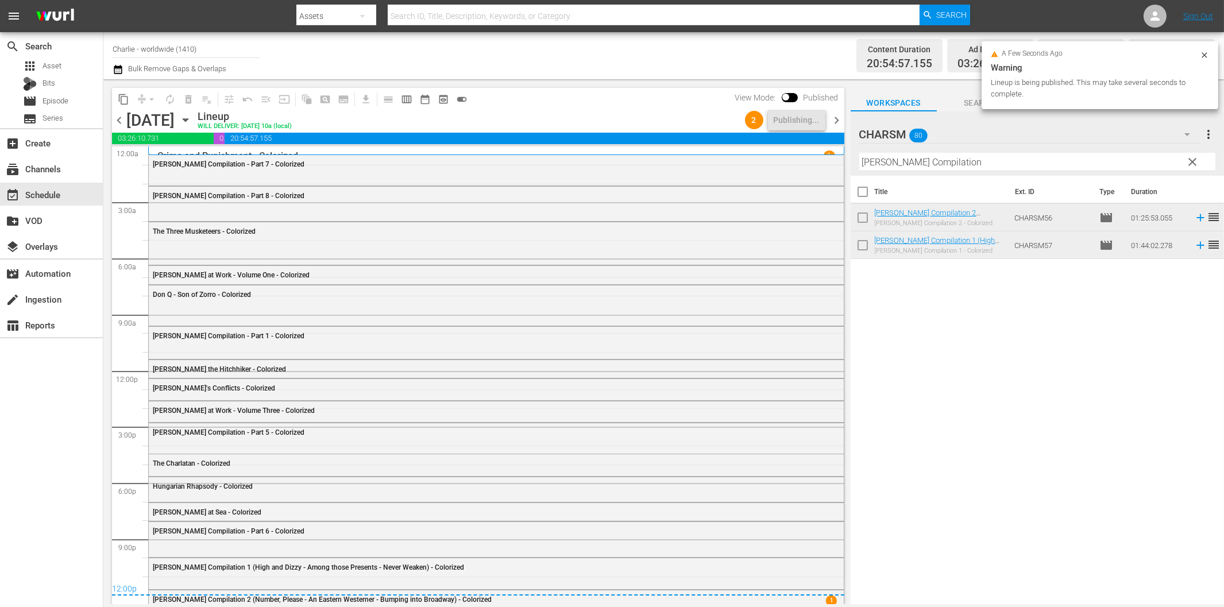
click at [837, 121] on span "chevron_right" at bounding box center [837, 120] width 14 height 14
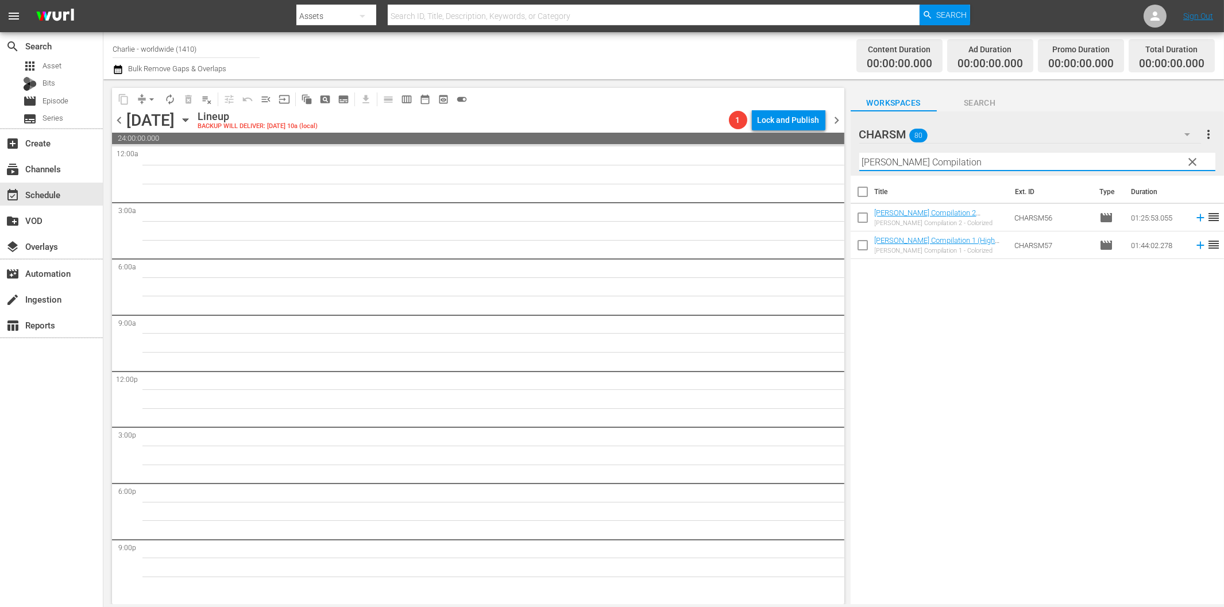
click at [920, 165] on input "[PERSON_NAME] Compilation" at bounding box center [1037, 162] width 356 height 18
paste input "Laurel & Hardy Silent Chronicles - Vol. 5"
drag, startPoint x: 990, startPoint y: 168, endPoint x: 1051, endPoint y: 172, distance: 61.0
click at [1048, 171] on div "Filter by Title [PERSON_NAME] & [PERSON_NAME] Silent Chronicles - Vol. 5" at bounding box center [1037, 162] width 356 height 28
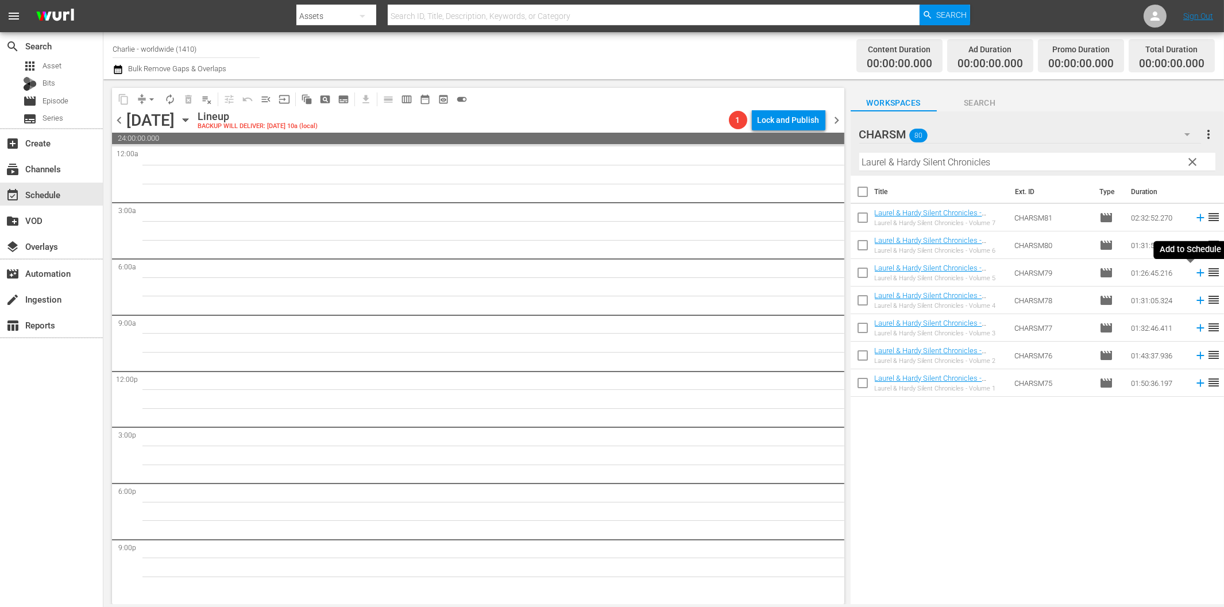
click at [1194, 274] on icon at bounding box center [1200, 272] width 13 height 13
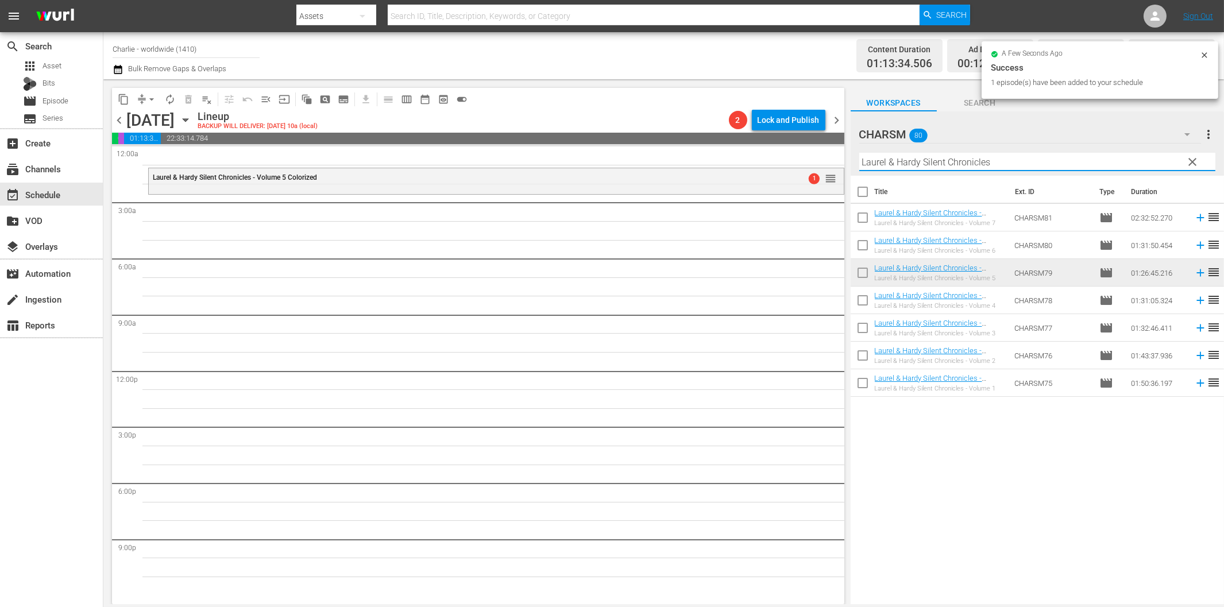
click at [960, 161] on input "Laurel & Hardy Silent Chronicles" at bounding box center [1037, 162] width 356 height 18
paste input "The Marriage Circle"
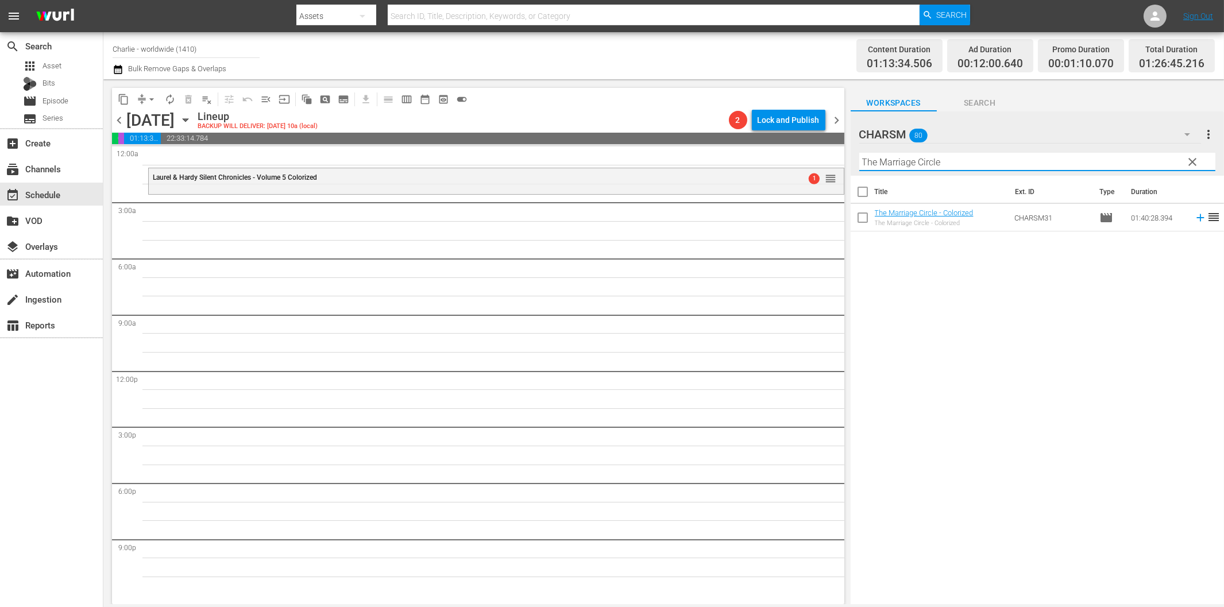
click at [1194, 215] on icon at bounding box center [1200, 217] width 13 height 13
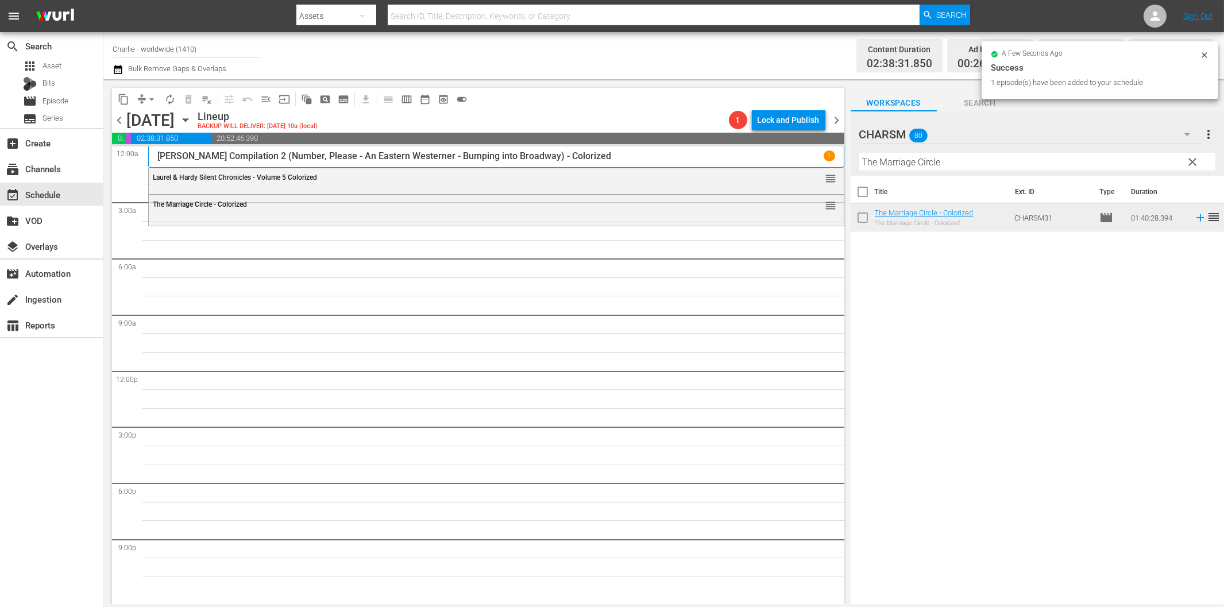
click at [902, 171] on hr at bounding box center [1037, 171] width 356 height 1
click at [905, 164] on input "The Marriage Circle" at bounding box center [1037, 162] width 356 height 18
paste input "[PERSON_NAME] Compilation – Part 8"
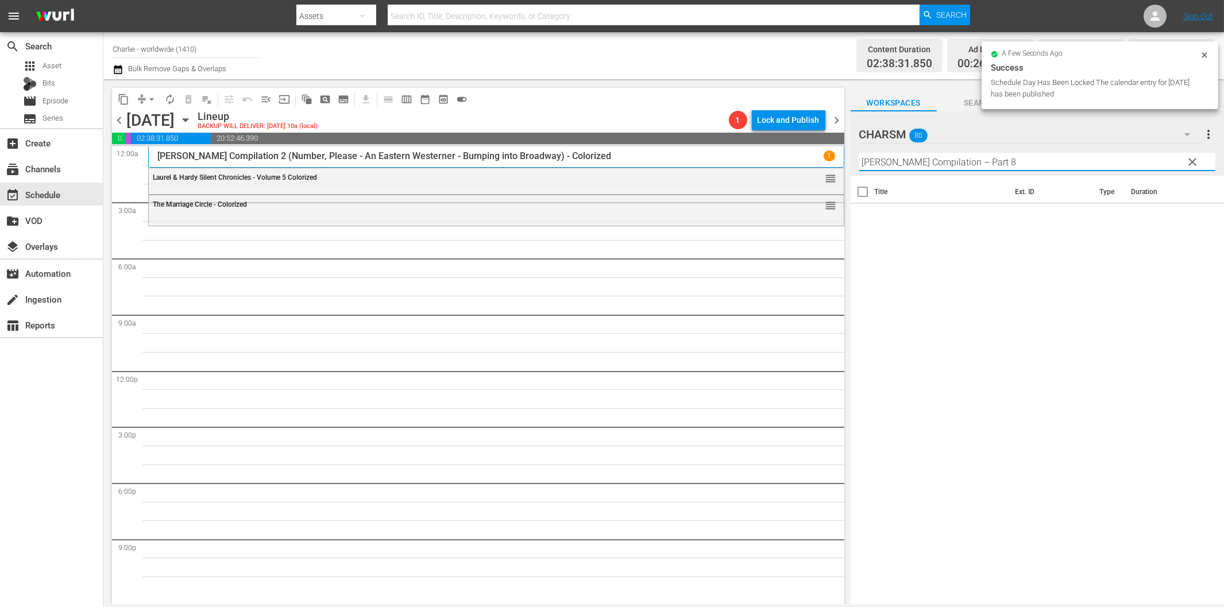
drag, startPoint x: 972, startPoint y: 165, endPoint x: 1085, endPoint y: 184, distance: 115.2
click at [1055, 176] on div "CHARSM 80 CHARSM more_vert clear Filter by Title [PERSON_NAME] Compilation – Pa…" at bounding box center [1036, 360] width 373 height 499
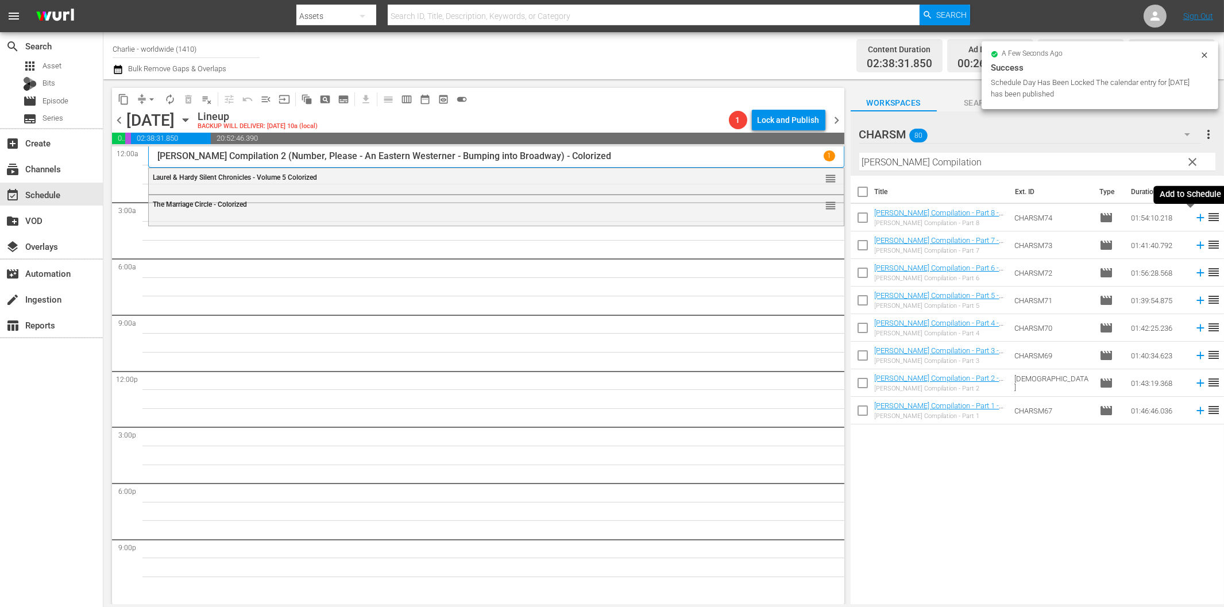
click at [1194, 218] on icon at bounding box center [1200, 217] width 13 height 13
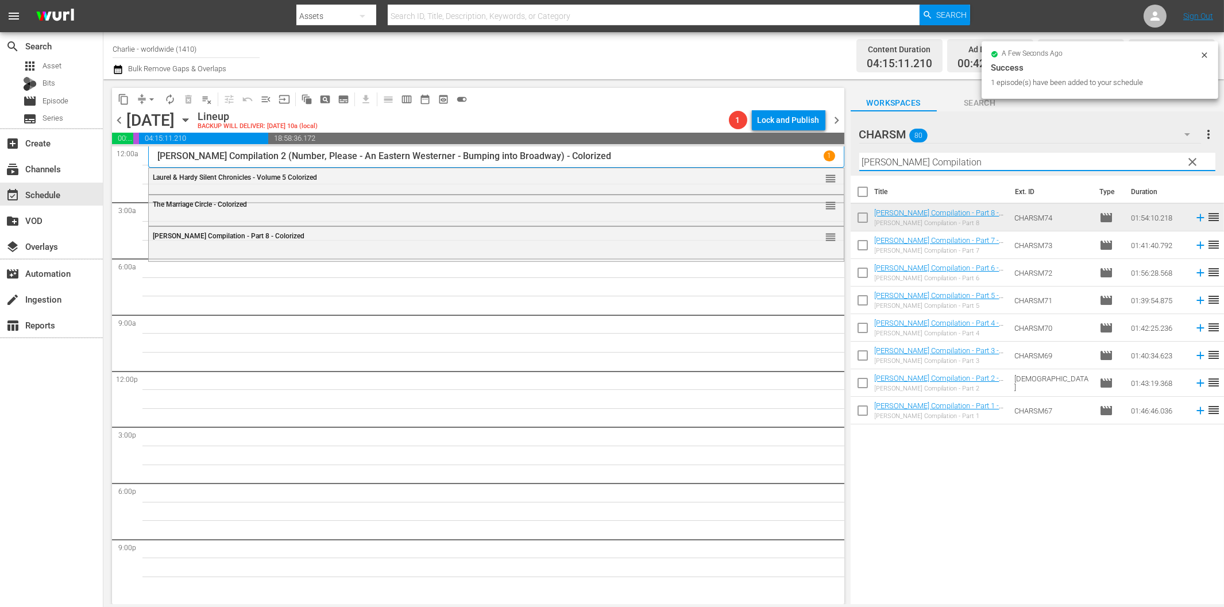
click at [896, 164] on input "[PERSON_NAME] Compilation" at bounding box center [1037, 162] width 356 height 18
paste input "[PERSON_NAME] vs. Sports"
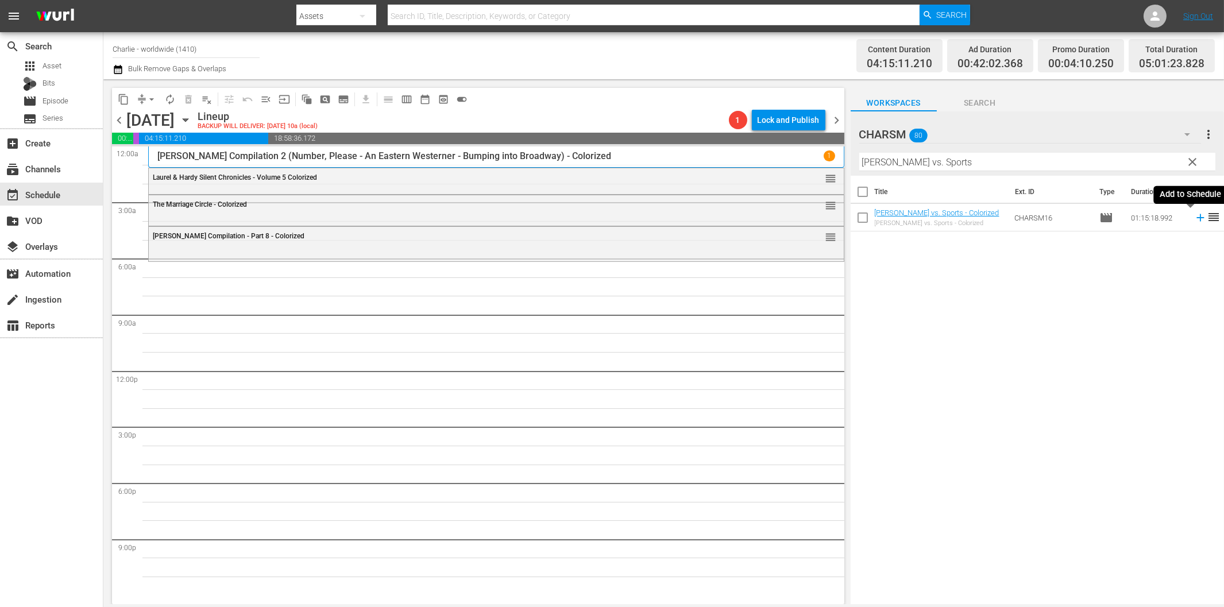
click at [1194, 219] on icon at bounding box center [1200, 217] width 13 height 13
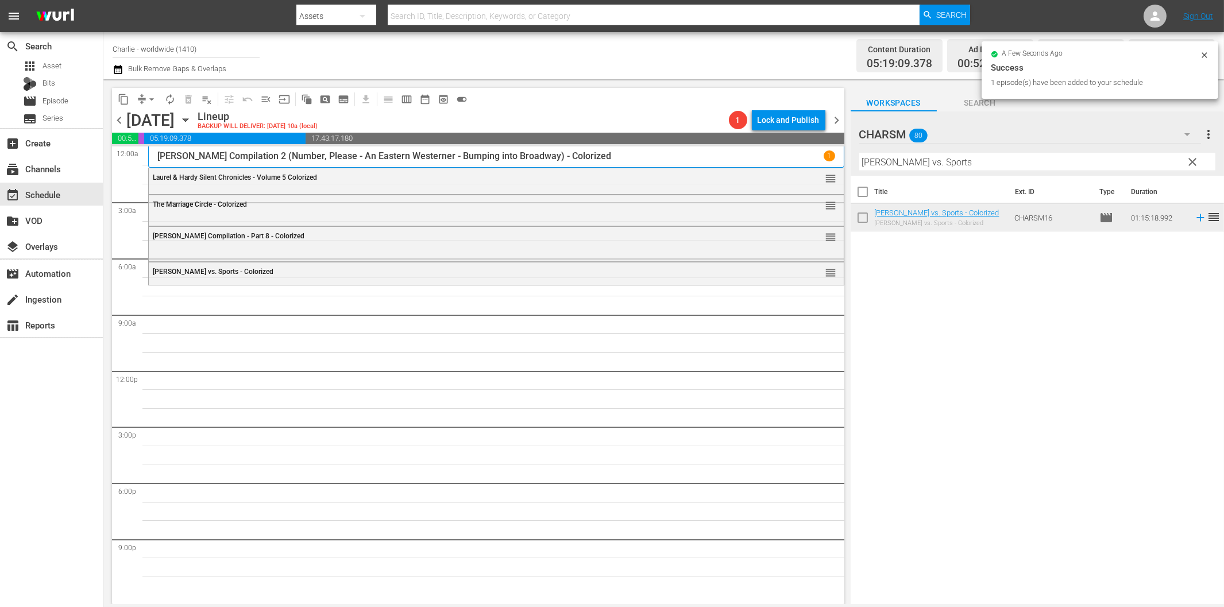
click at [903, 163] on input "[PERSON_NAME] vs. Sports" at bounding box center [1037, 162] width 356 height 18
paste input "The Cruise of the [PERSON_NAME]"
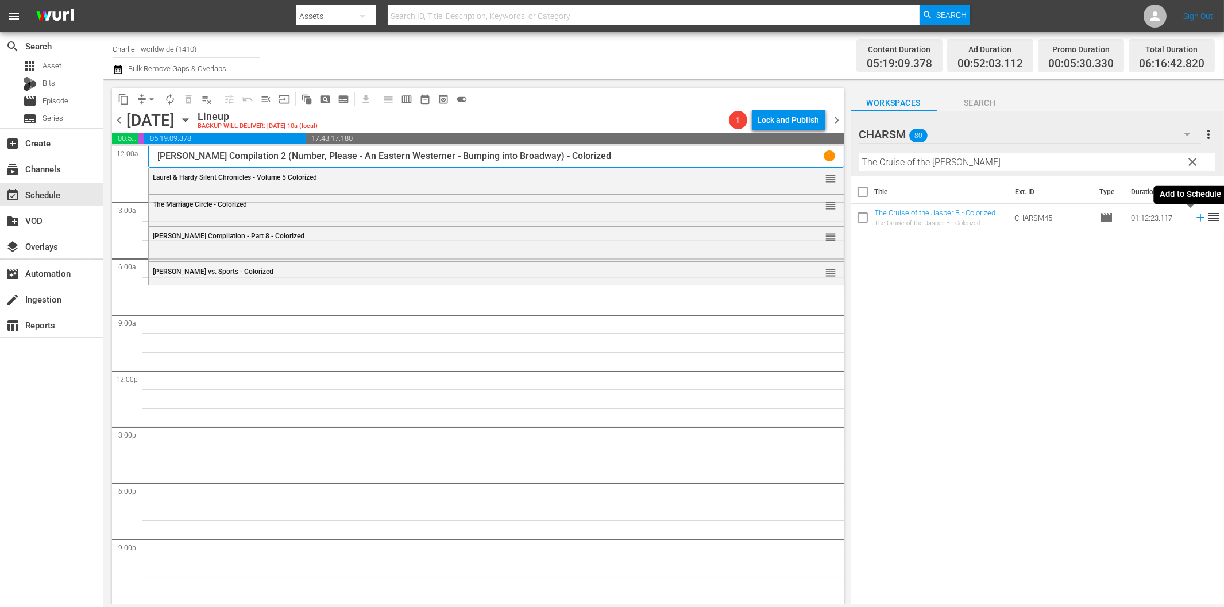
click at [1194, 220] on icon at bounding box center [1200, 217] width 13 height 13
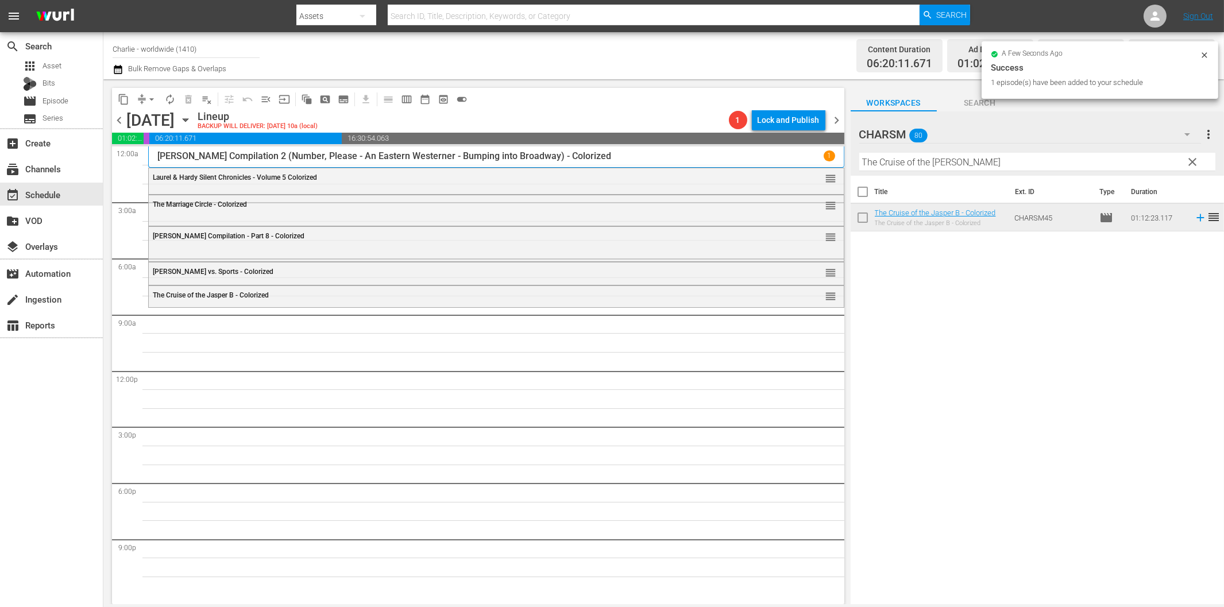
click at [888, 162] on input "The Cruise of the [PERSON_NAME]" at bounding box center [1037, 162] width 356 height 18
paste input "Shoes"
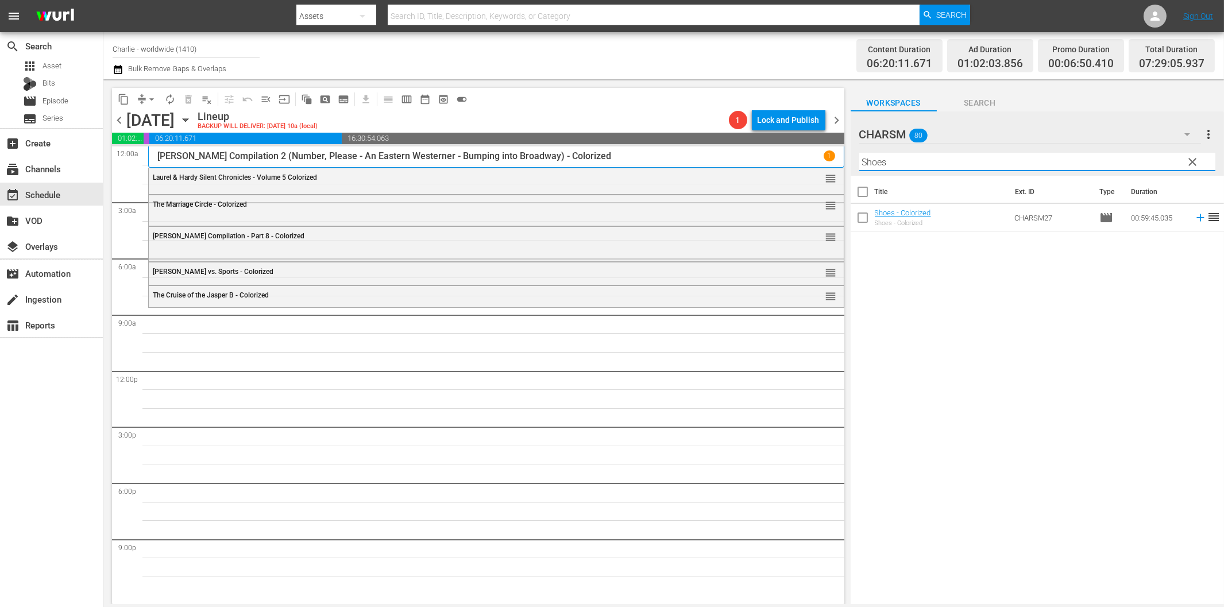
click at [1194, 219] on icon at bounding box center [1200, 217] width 13 height 13
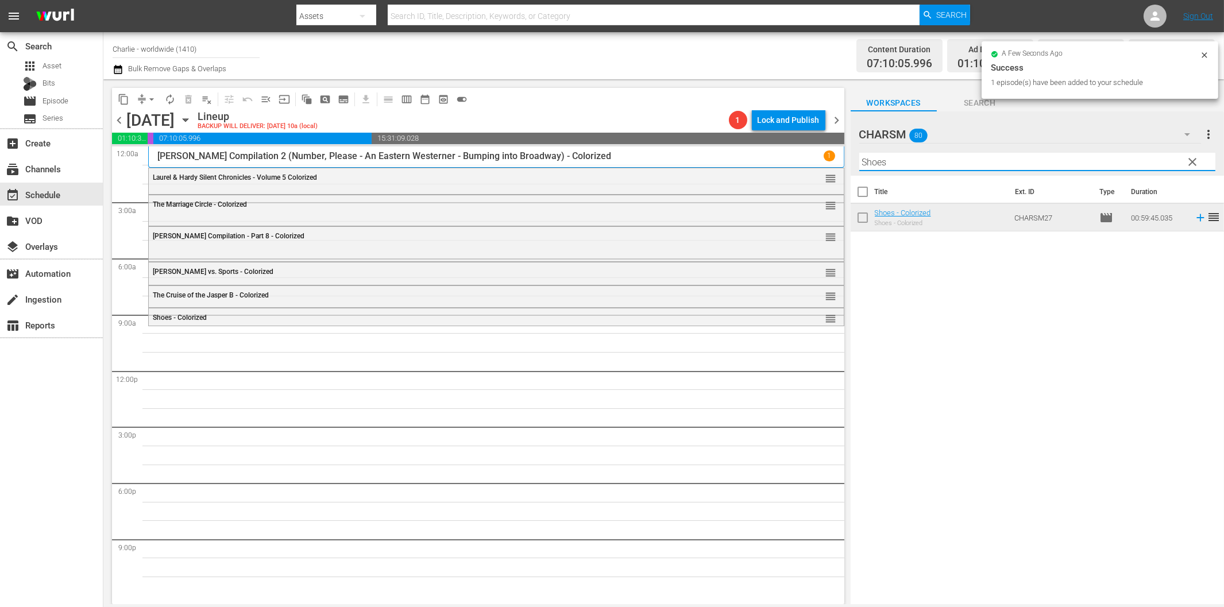
click at [1037, 158] on input "Shoes" at bounding box center [1037, 162] width 356 height 18
paste input "[PERSON_NAME] and the Ladi"
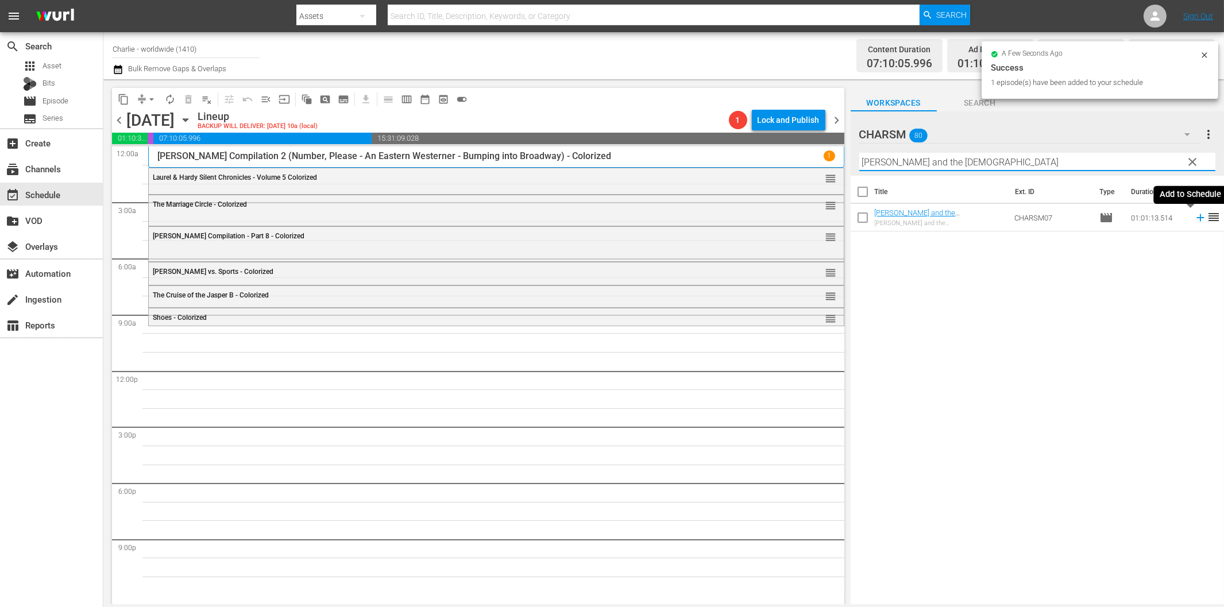
click at [1194, 218] on icon at bounding box center [1200, 217] width 13 height 13
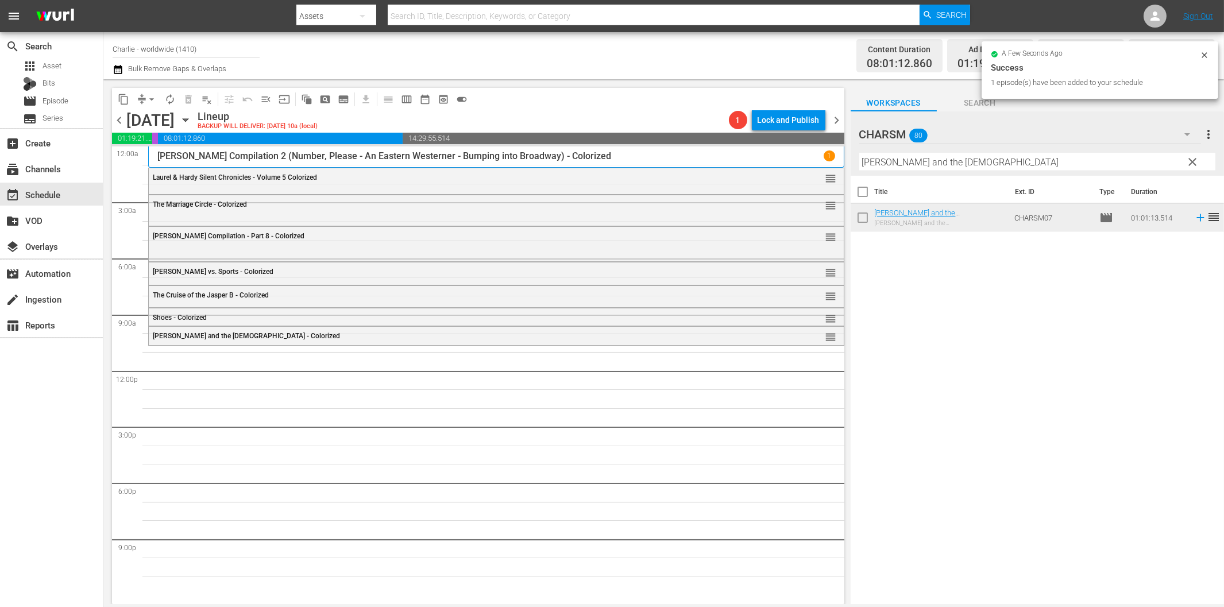
click at [966, 161] on input "[PERSON_NAME] and the [DEMOGRAPHIC_DATA]" at bounding box center [1037, 162] width 356 height 18
paste input "t Work - Volume Two"
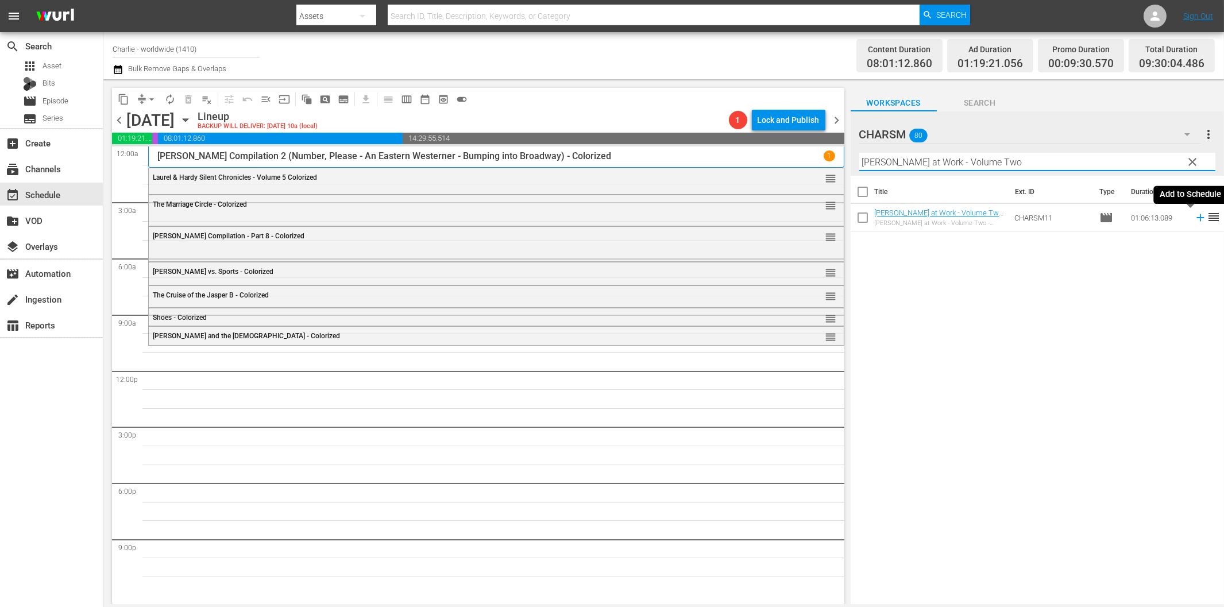
click at [1194, 219] on icon at bounding box center [1200, 217] width 13 height 13
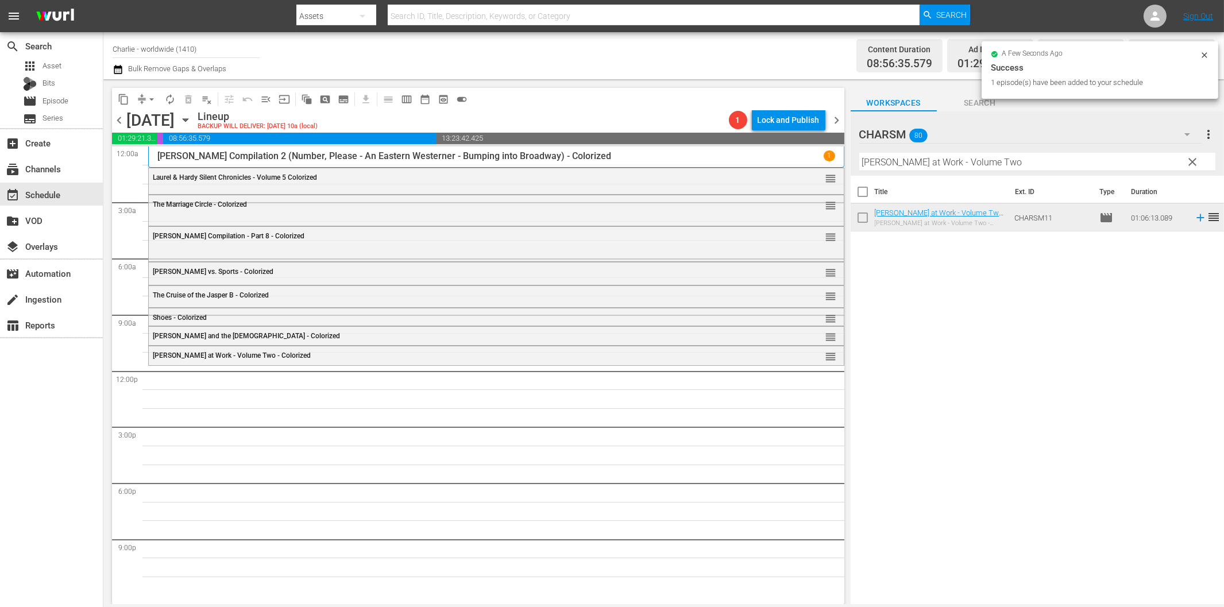
click at [891, 164] on input "[PERSON_NAME] at Work - Volume Two" at bounding box center [1037, 162] width 356 height 18
paste input "The Phantom of the Opera"
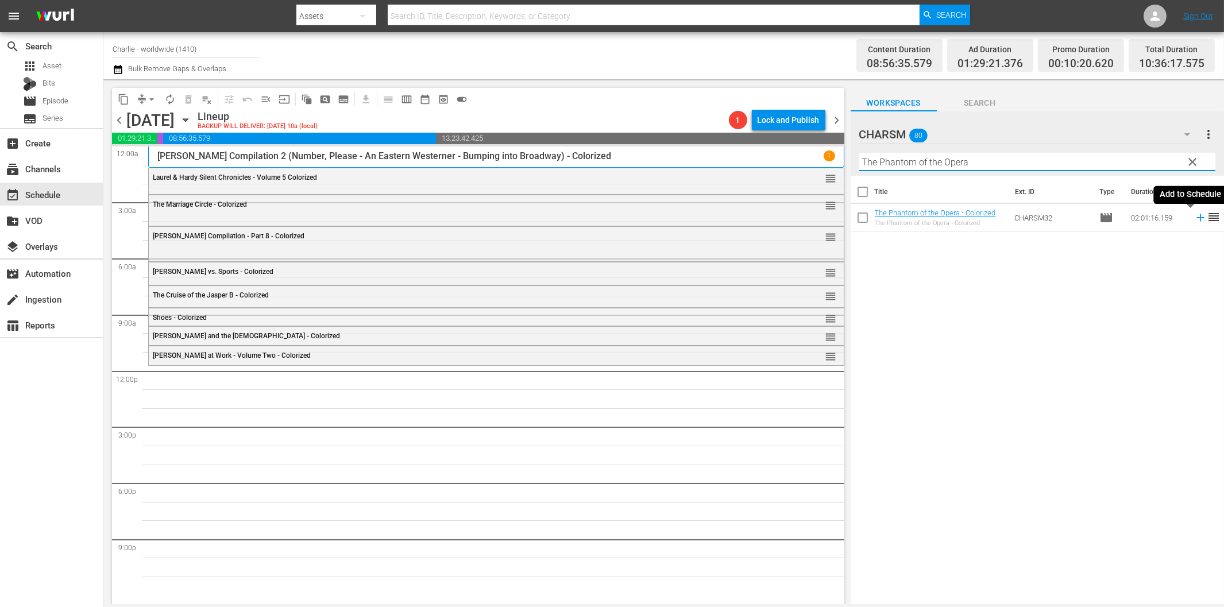
click at [1194, 216] on icon at bounding box center [1200, 217] width 13 height 13
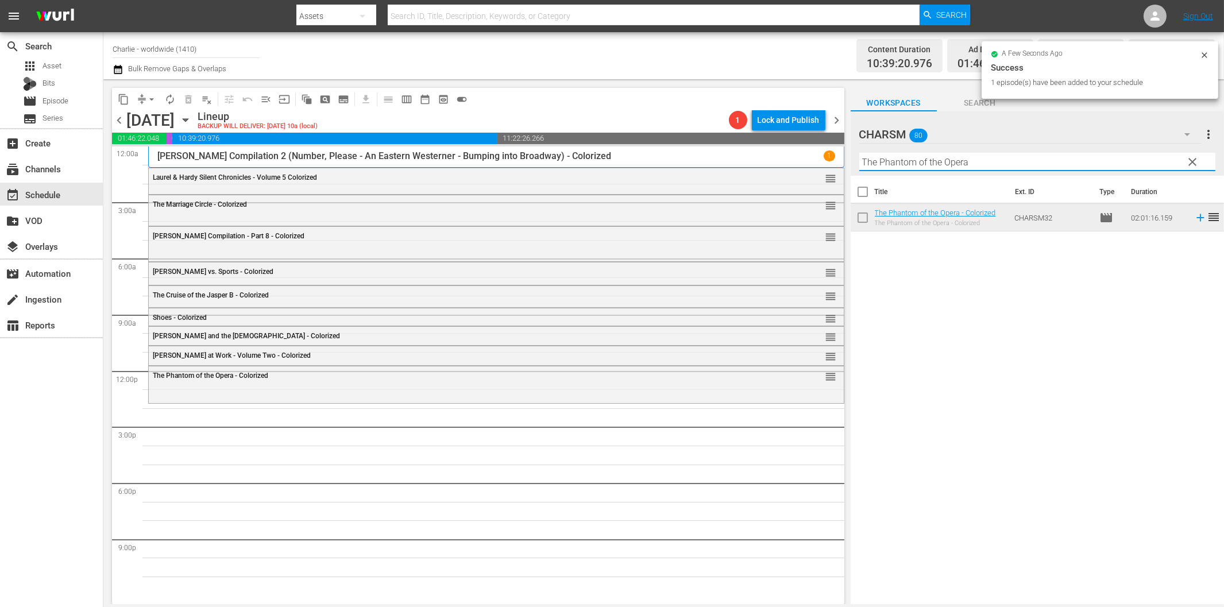
click at [1020, 167] on input "The Phantom of the Opera" at bounding box center [1037, 162] width 356 height 18
paste input "[PERSON_NAME]'s Escape"
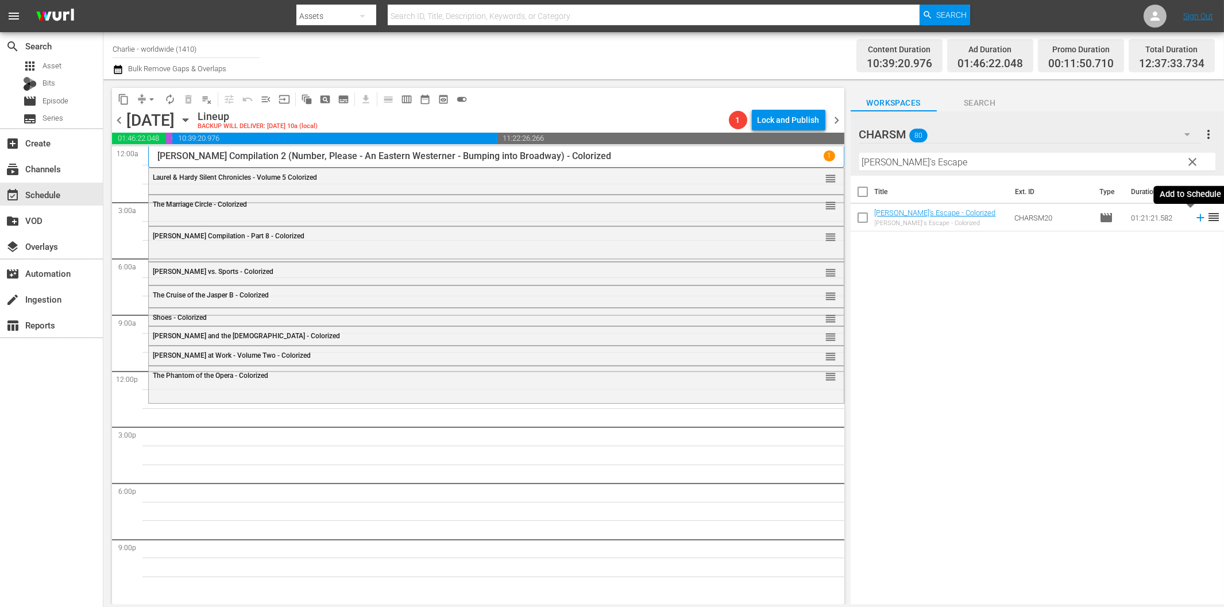
click at [1196, 216] on icon at bounding box center [1199, 217] width 7 height 7
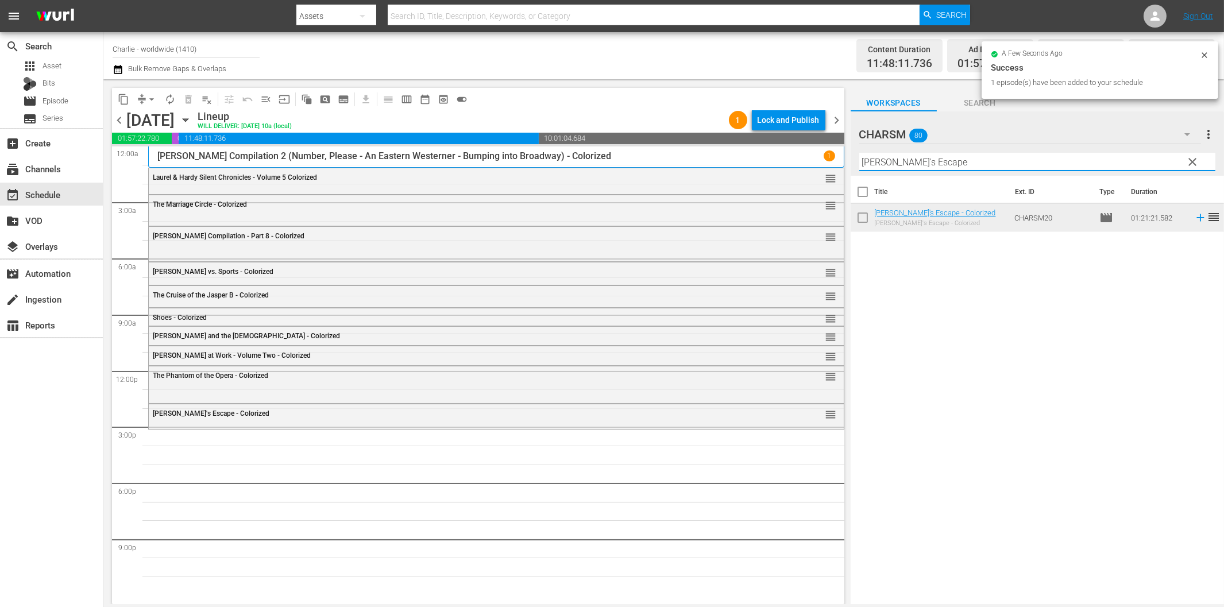
click at [989, 162] on input "[PERSON_NAME]'s Escape" at bounding box center [1037, 162] width 356 height 18
paste input "The Thief of Bagdad"
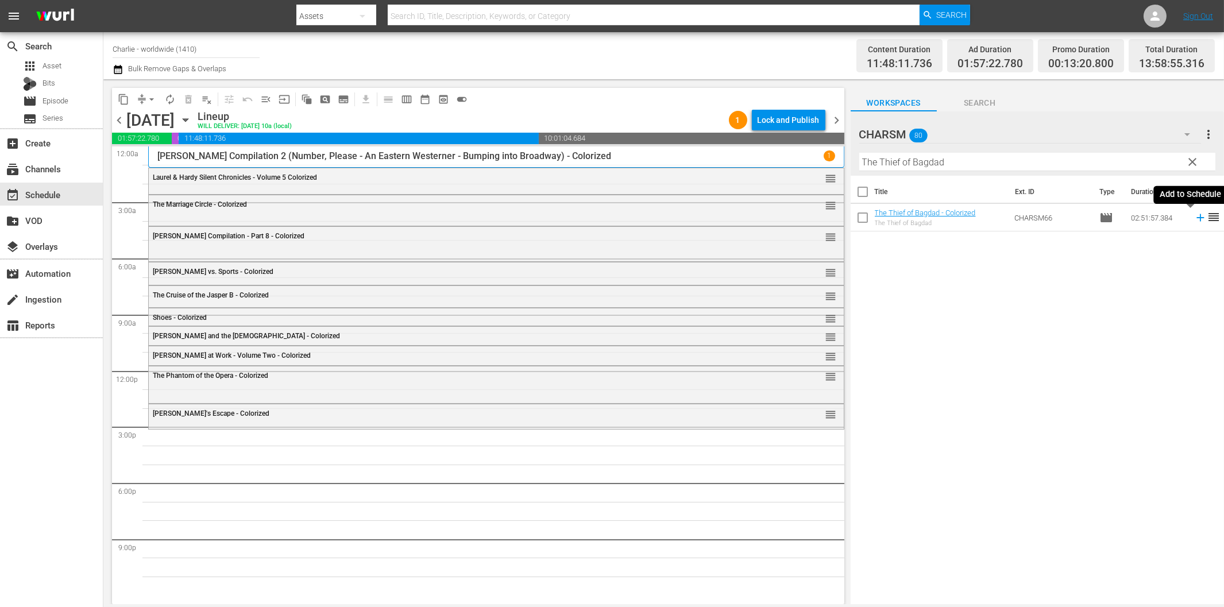
click at [1194, 215] on icon at bounding box center [1200, 217] width 13 height 13
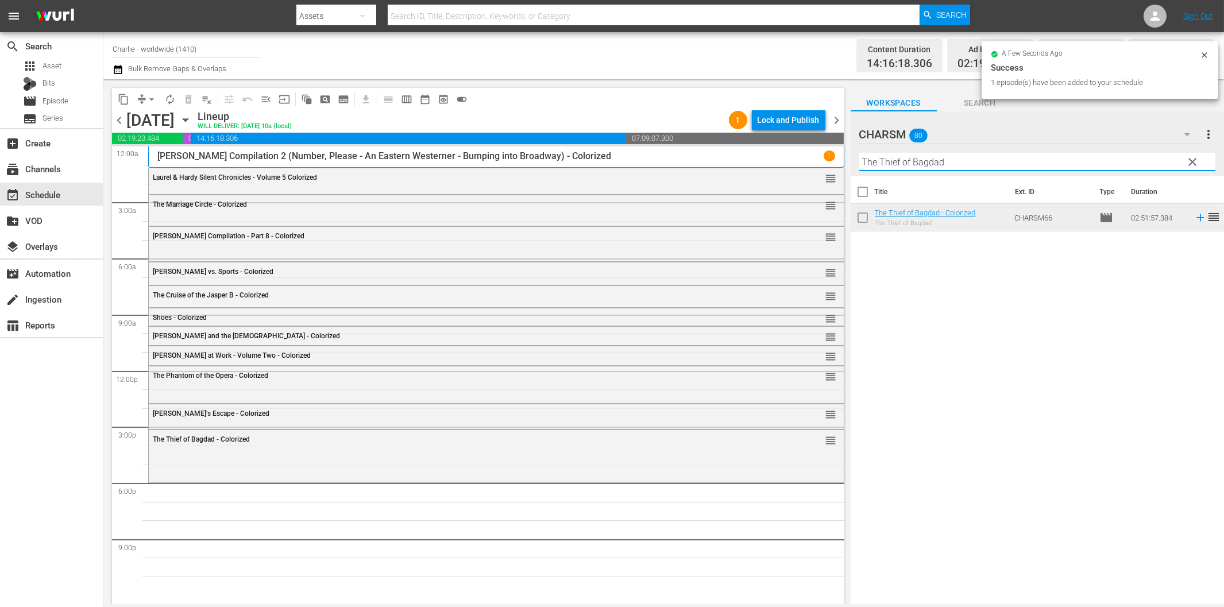
click at [919, 169] on input "The Thief of Bagdad" at bounding box center [1037, 162] width 356 height 18
paste input "Hands Up!"
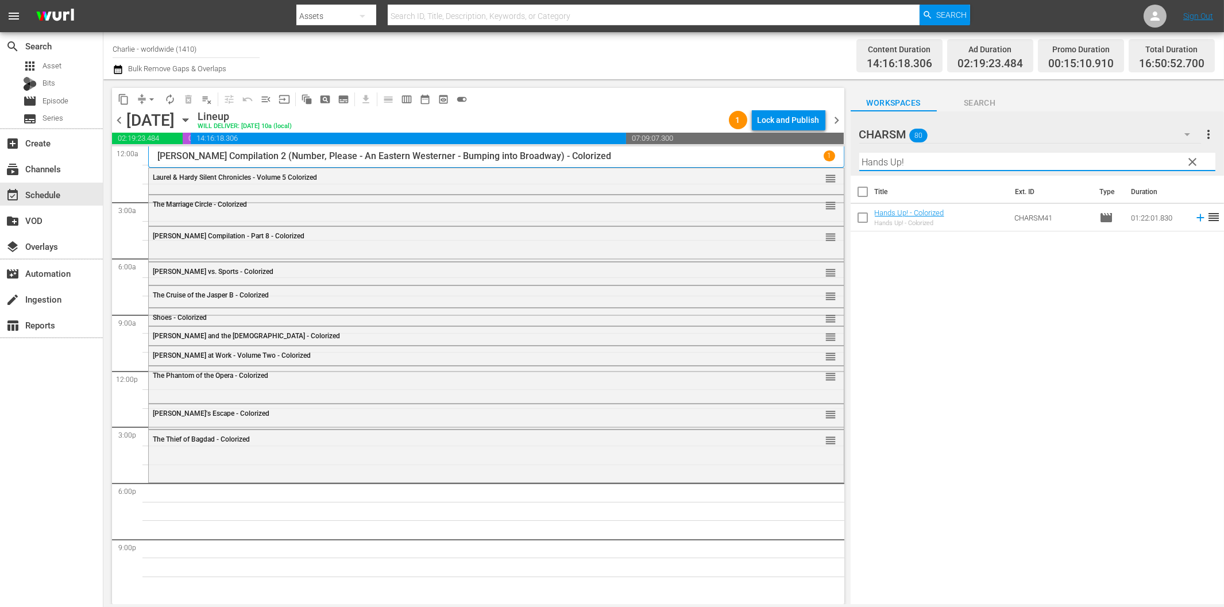
click at [1194, 220] on icon at bounding box center [1200, 217] width 13 height 13
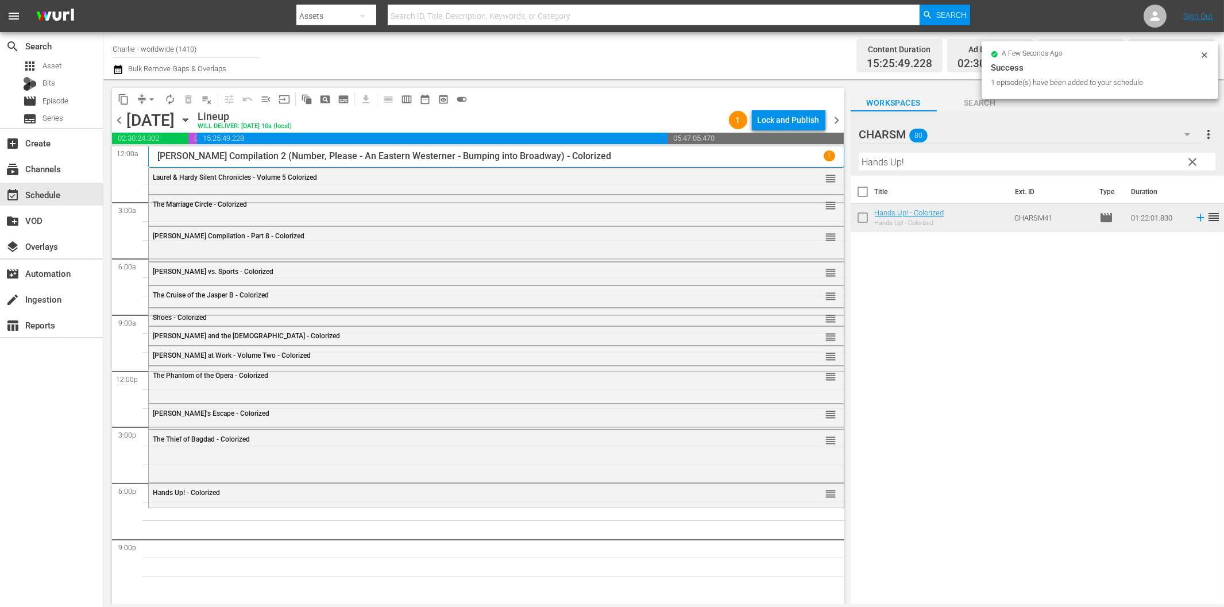
click at [971, 156] on input "Hands Up!" at bounding box center [1037, 162] width 356 height 18
paste input "[PERSON_NAME]'s Stay at the Hotel"
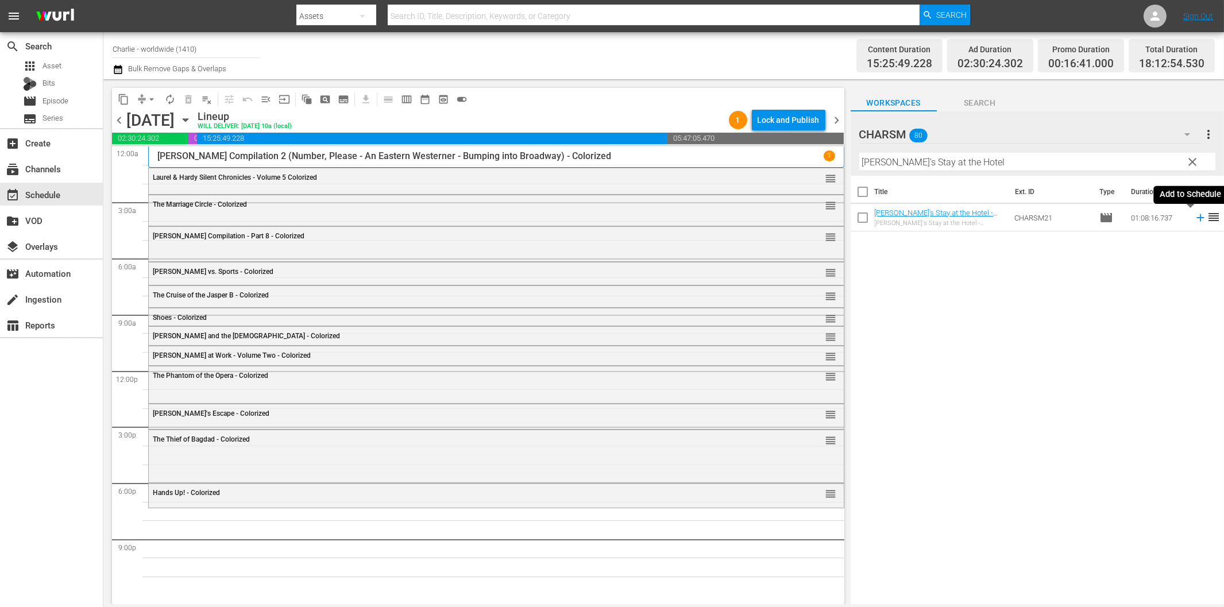
drag, startPoint x: 1187, startPoint y: 216, endPoint x: 1107, endPoint y: 231, distance: 81.9
click at [1194, 216] on icon at bounding box center [1200, 217] width 13 height 13
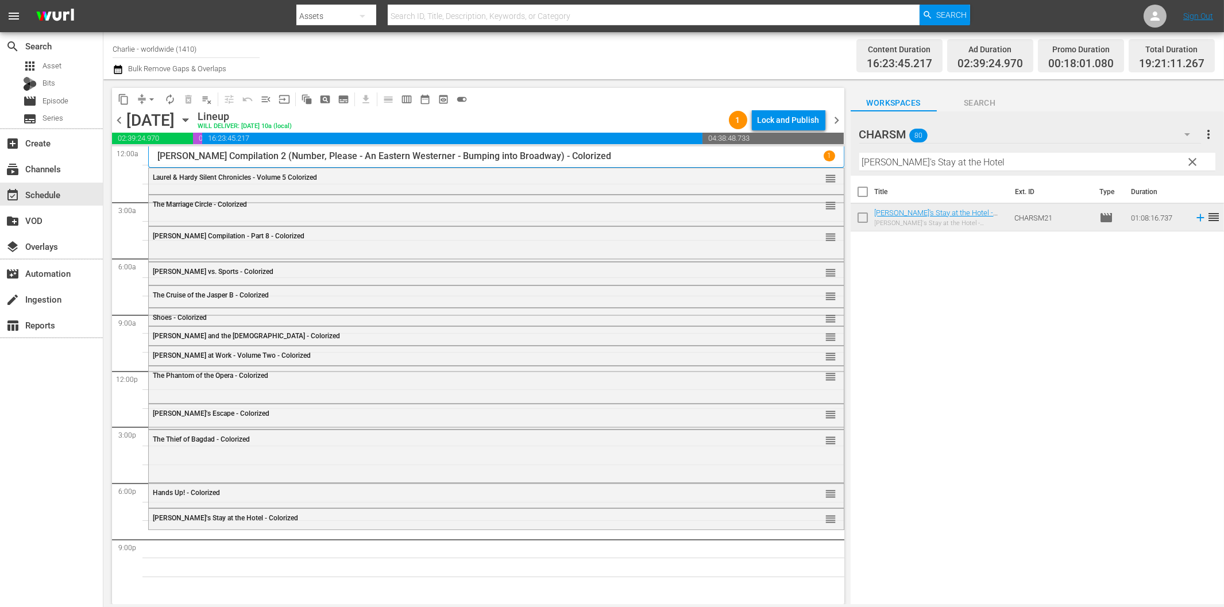
click at [1023, 160] on input "[PERSON_NAME]'s Stay at the Hotel" at bounding box center [1037, 162] width 356 height 18
paste input "A Day in the Life of [PERSON_NAME]"
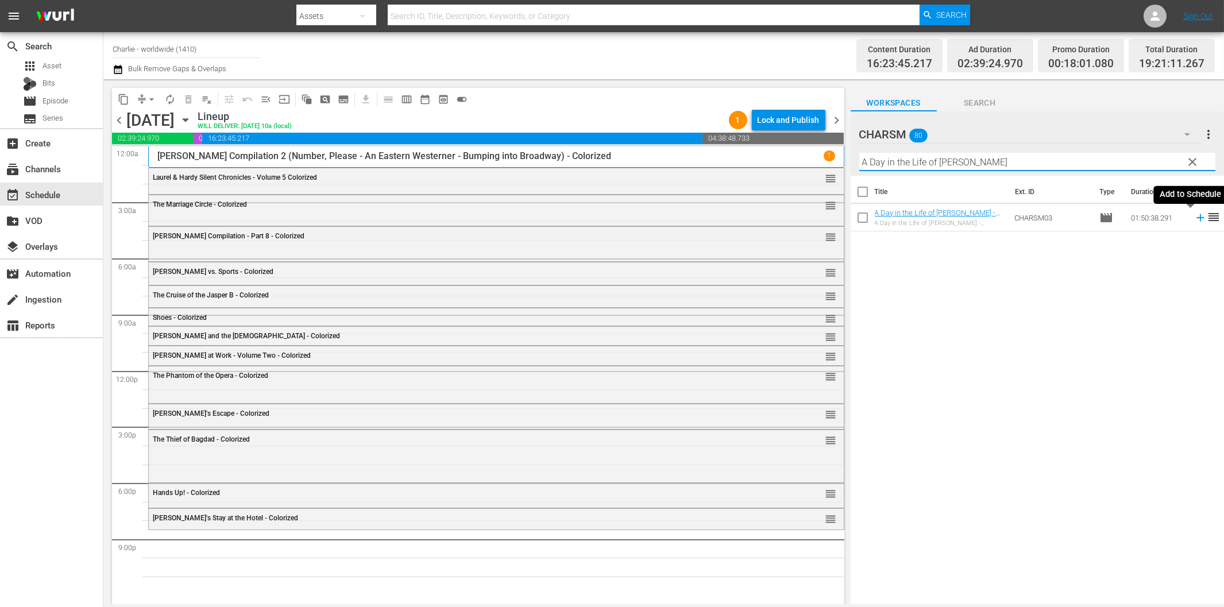
drag, startPoint x: 1190, startPoint y: 219, endPoint x: 1179, endPoint y: 219, distance: 10.3
click at [1194, 219] on icon at bounding box center [1200, 217] width 13 height 13
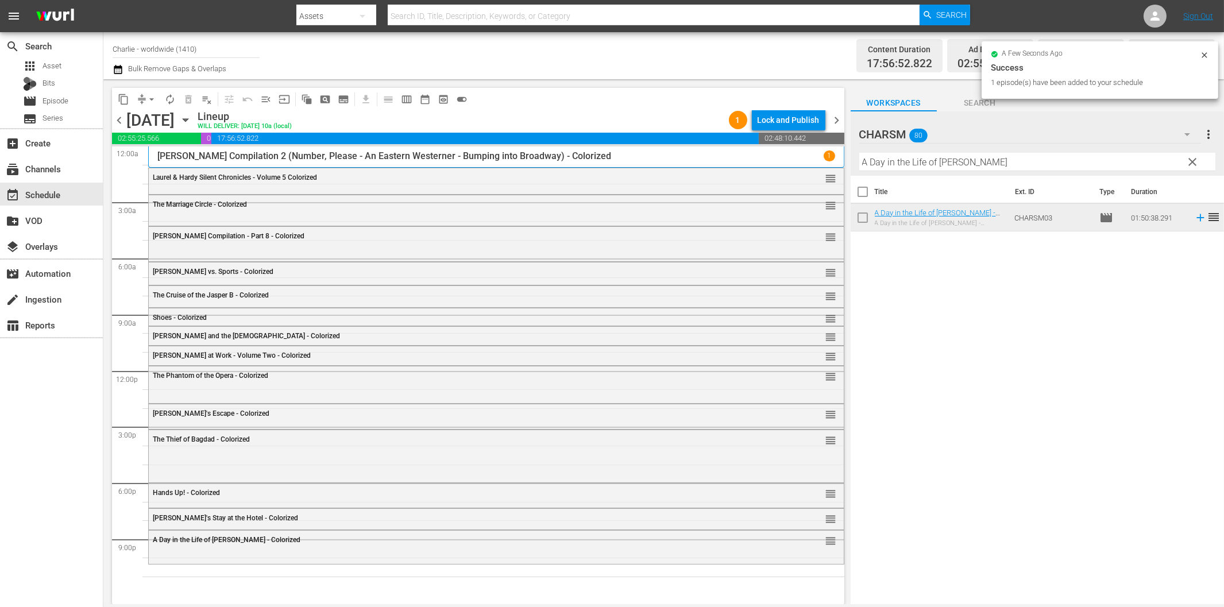
click at [923, 163] on input "A Day in the Life of [PERSON_NAME]" at bounding box center [1037, 162] width 356 height 18
paste input "[PERSON_NAME]"
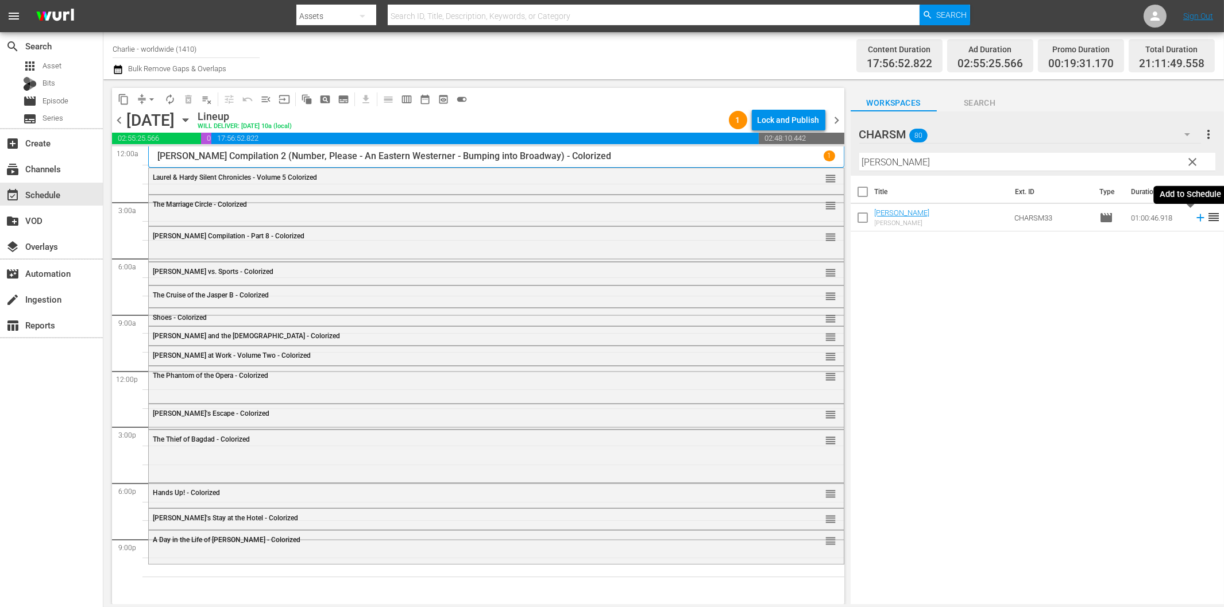
click at [1194, 219] on icon at bounding box center [1200, 217] width 13 height 13
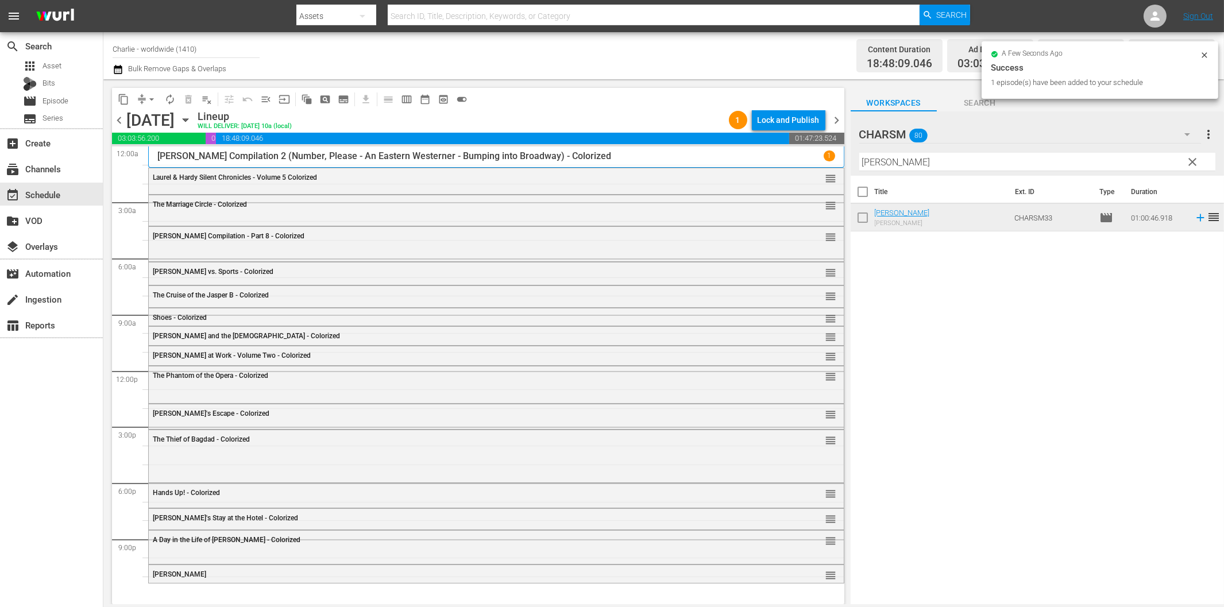
click at [969, 165] on input "[PERSON_NAME]" at bounding box center [1037, 162] width 356 height 18
paste input "[PERSON_NAME] - Girl Shy"
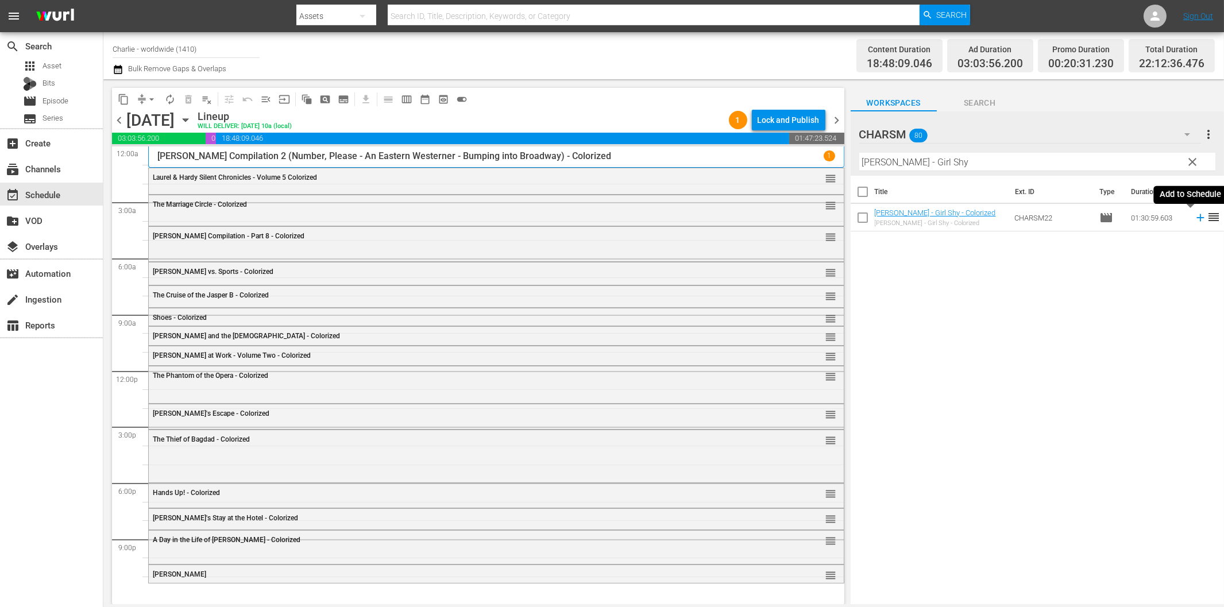
click at [1194, 215] on icon at bounding box center [1200, 217] width 13 height 13
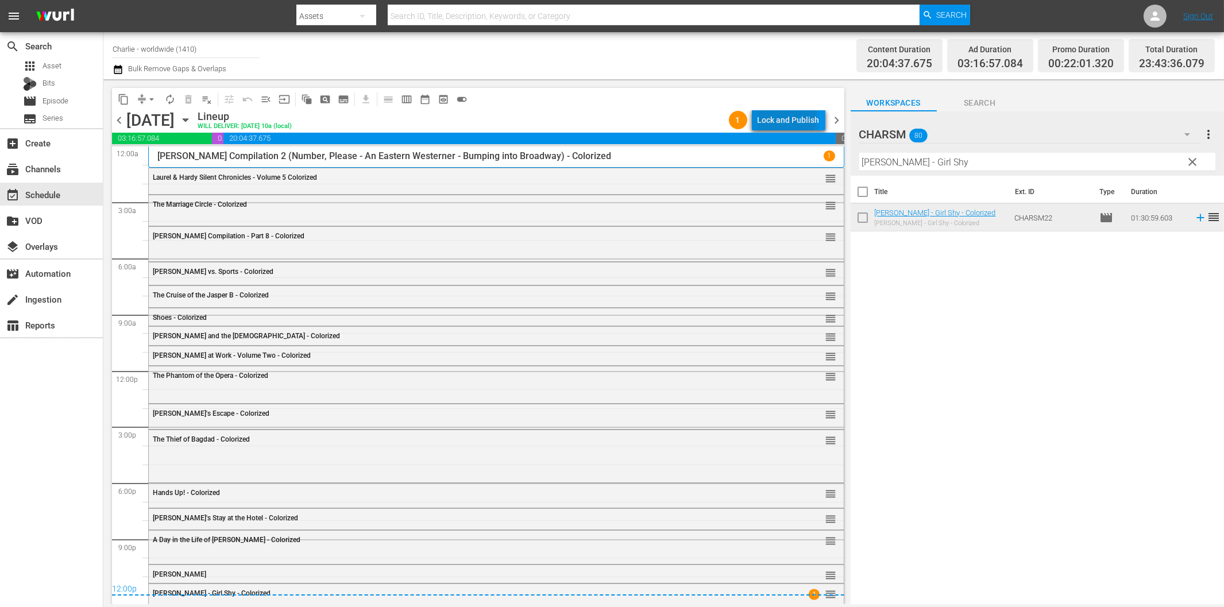
click at [789, 118] on div "Lock and Publish" at bounding box center [788, 120] width 62 height 21
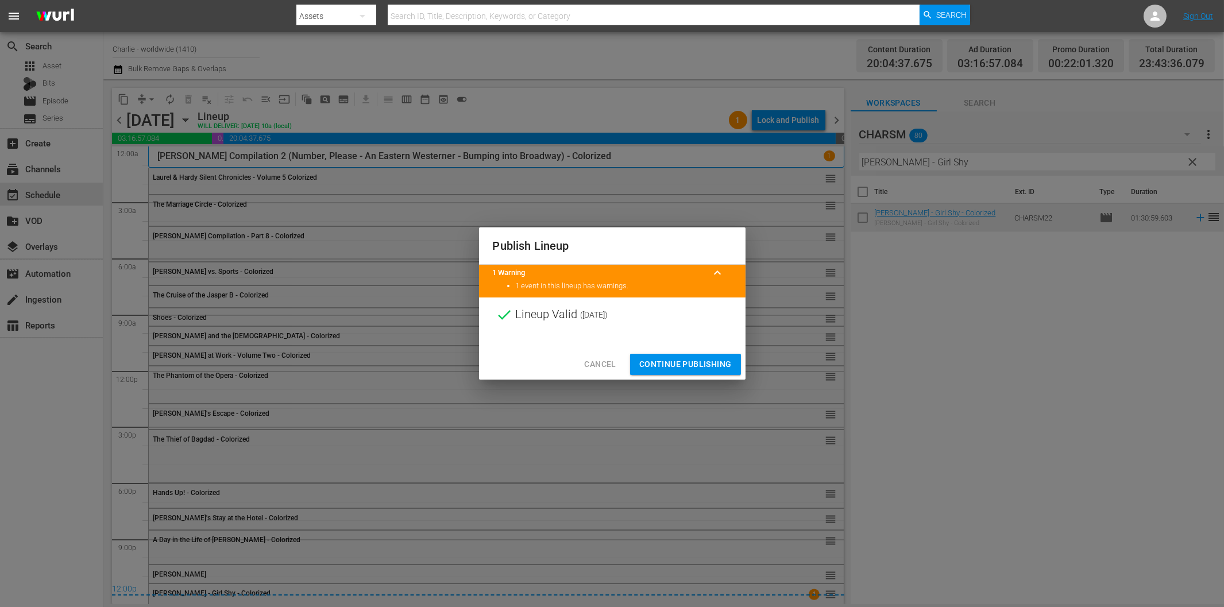
click at [698, 359] on span "Continue Publishing" at bounding box center [685, 364] width 92 height 14
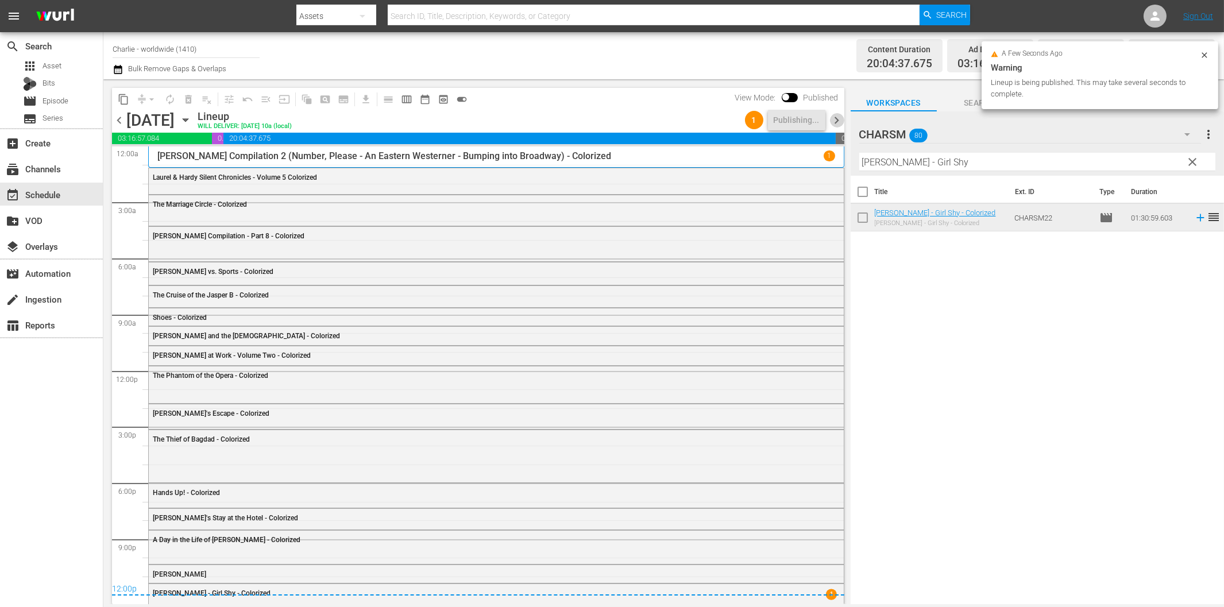
click at [837, 127] on span "chevron_right" at bounding box center [837, 120] width 14 height 14
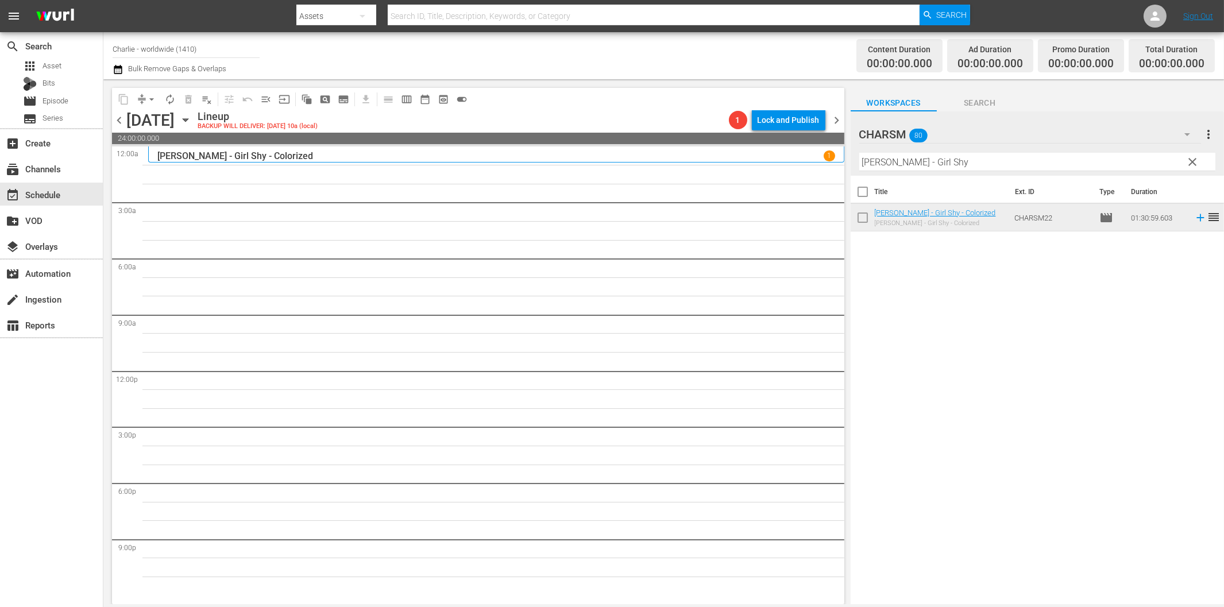
click at [1015, 158] on input "[PERSON_NAME] - Girl Shy" at bounding box center [1037, 162] width 356 height 18
paste input "Flirting with Fate"
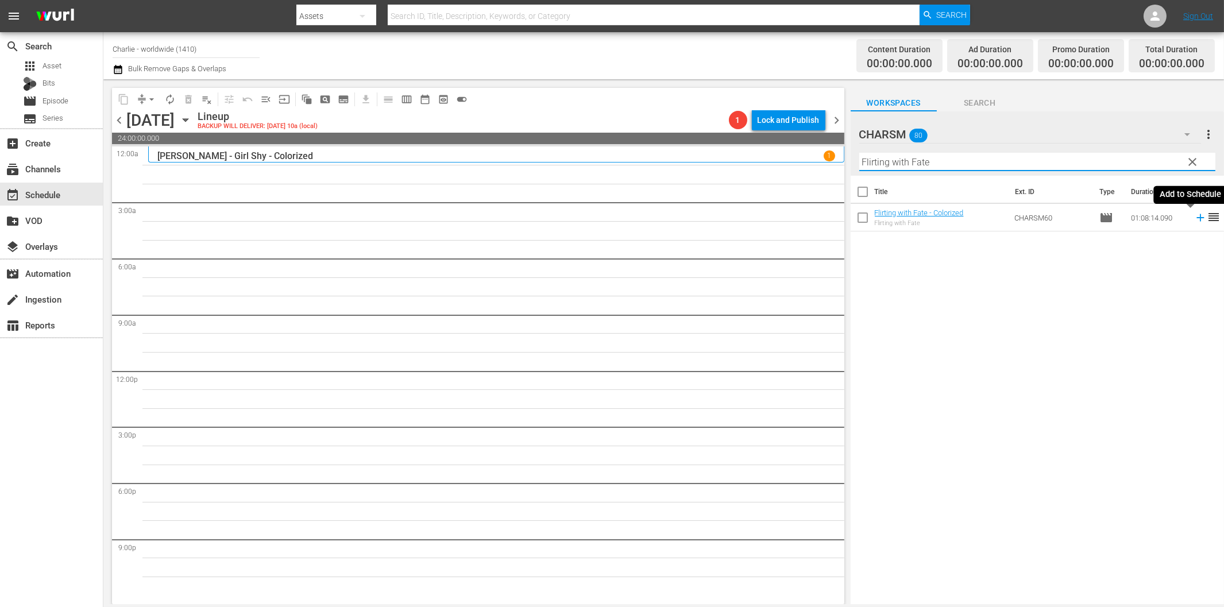
click at [1194, 220] on icon at bounding box center [1200, 217] width 13 height 13
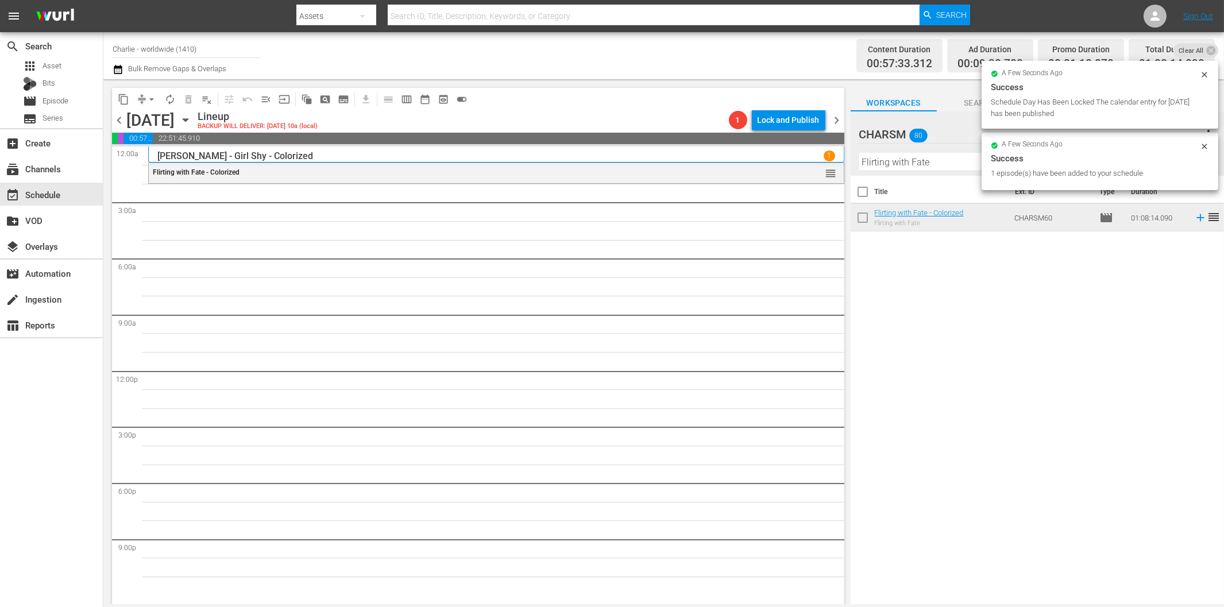
click at [966, 157] on input "Flirting with Fate" at bounding box center [1037, 162] width 356 height 18
paste input "Crime and Punishment"
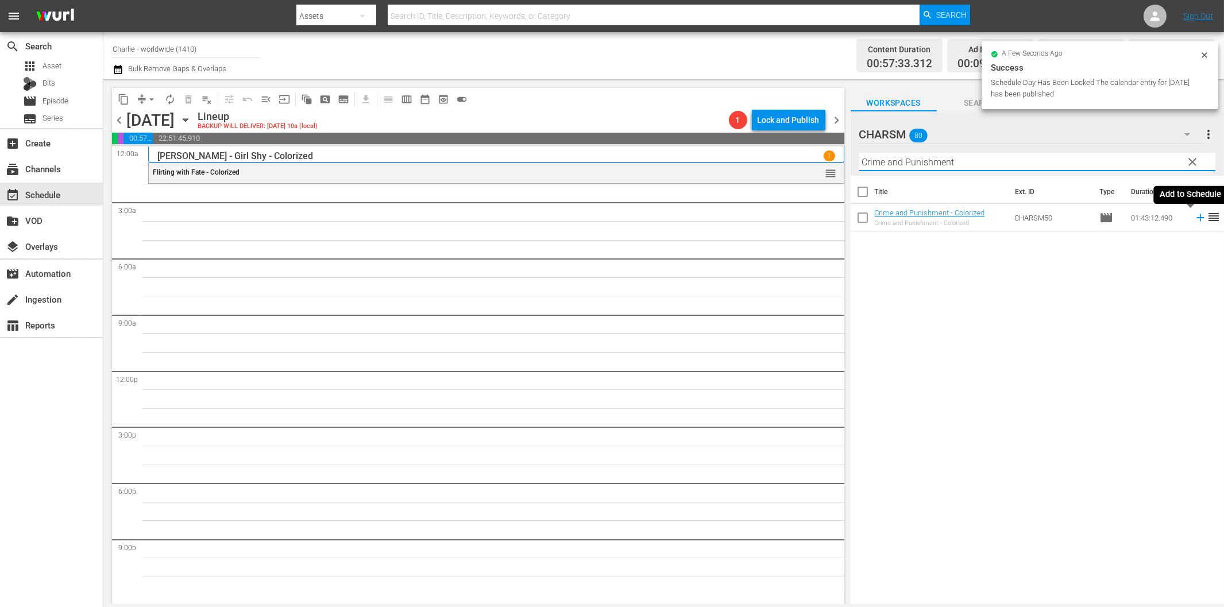
click at [1194, 214] on icon at bounding box center [1200, 217] width 13 height 13
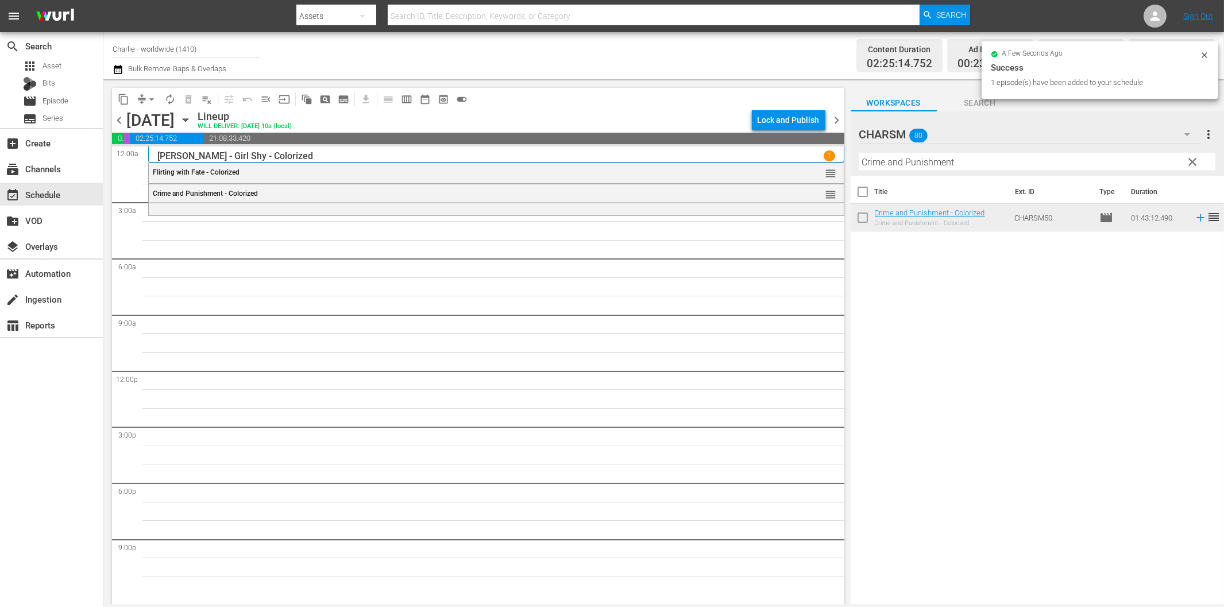
click at [931, 171] on div "Filter by Title Crime and Punishment" at bounding box center [1037, 162] width 356 height 28
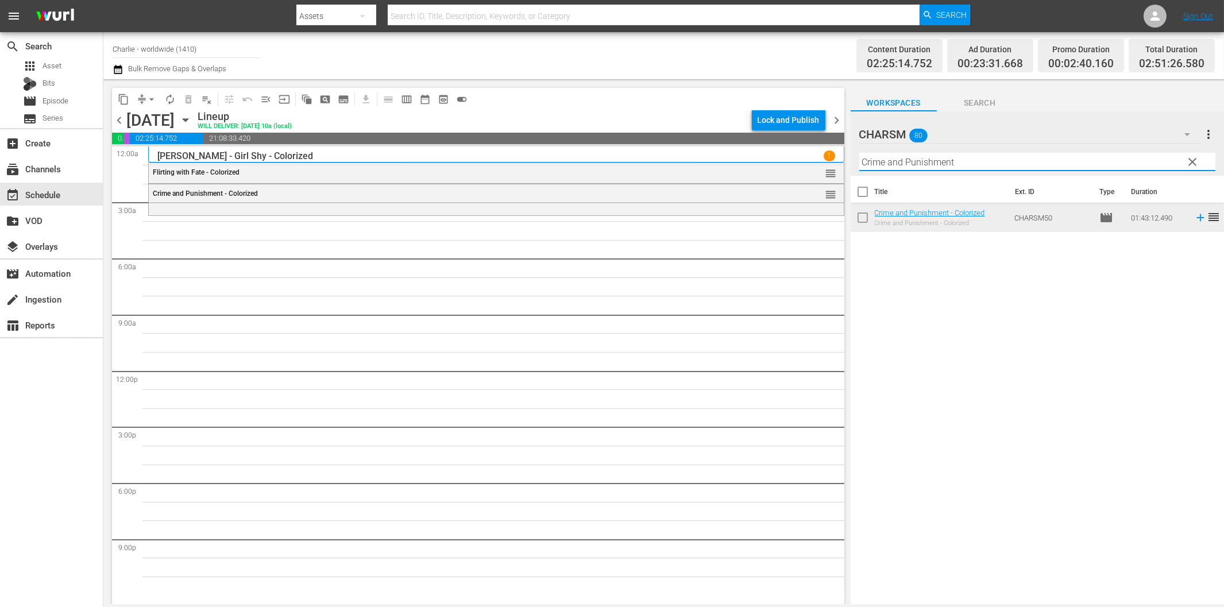
click at [942, 161] on input "Crime and Punishment" at bounding box center [1037, 162] width 356 height 18
paste input "[PERSON_NAME] Compilation – Part 7"
drag, startPoint x: 970, startPoint y: 163, endPoint x: 1064, endPoint y: 163, distance: 93.6
click at [1059, 161] on input "[PERSON_NAME] Compilation – Part 7" at bounding box center [1037, 162] width 356 height 18
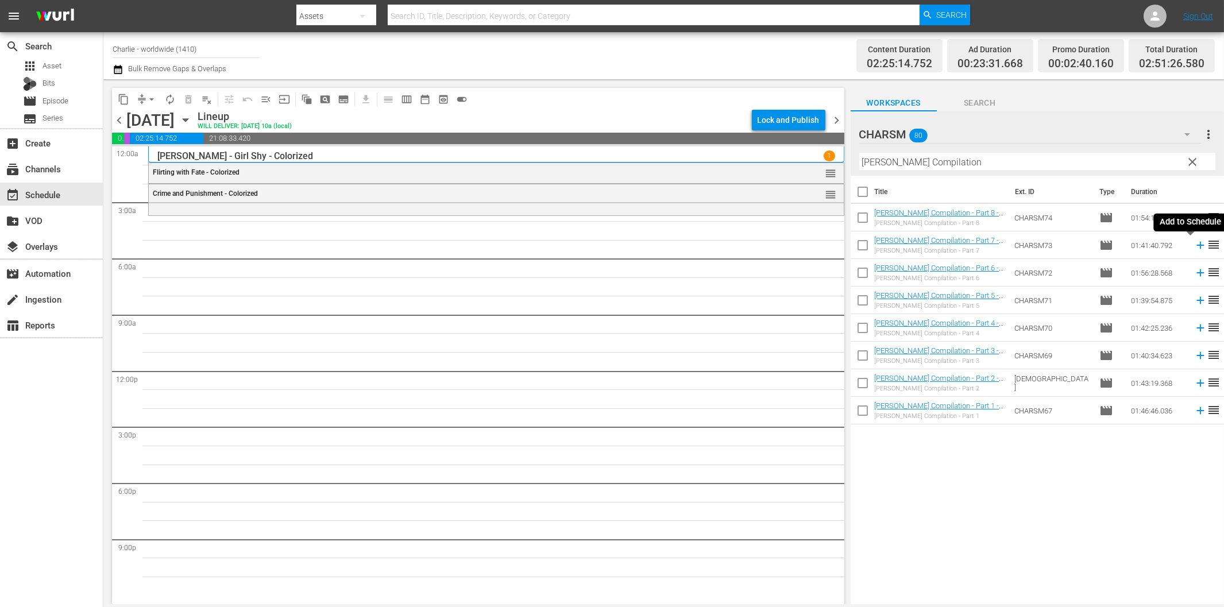
click at [1194, 243] on icon at bounding box center [1200, 245] width 13 height 13
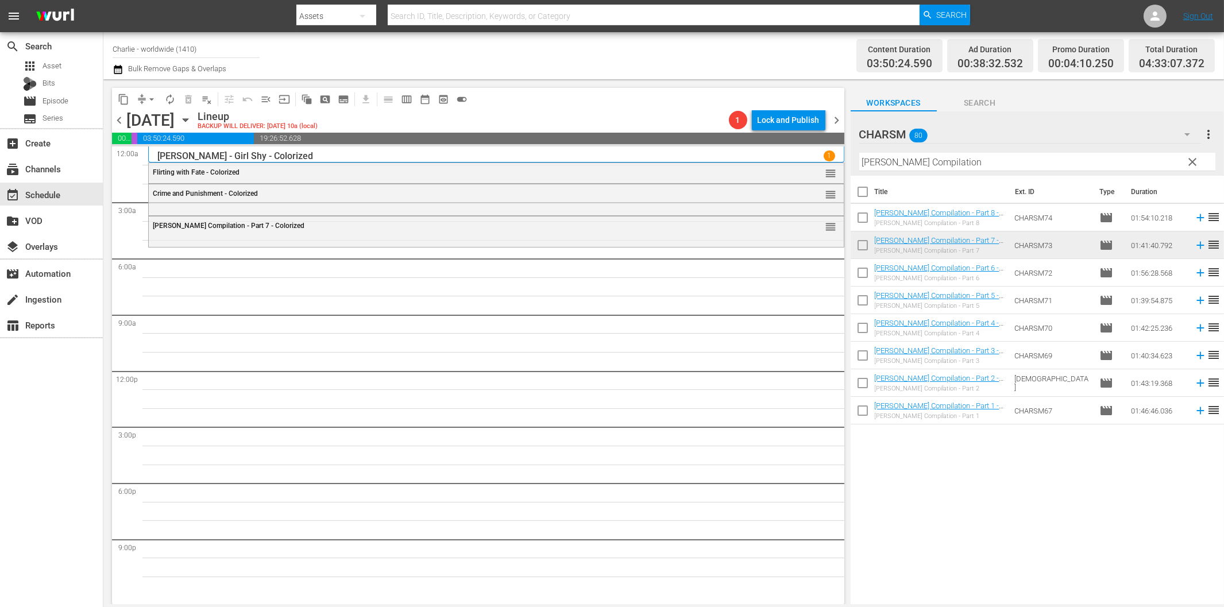
click at [928, 162] on input "[PERSON_NAME] Compilation" at bounding box center [1037, 162] width 356 height 18
paste input "[PERSON_NAME]"
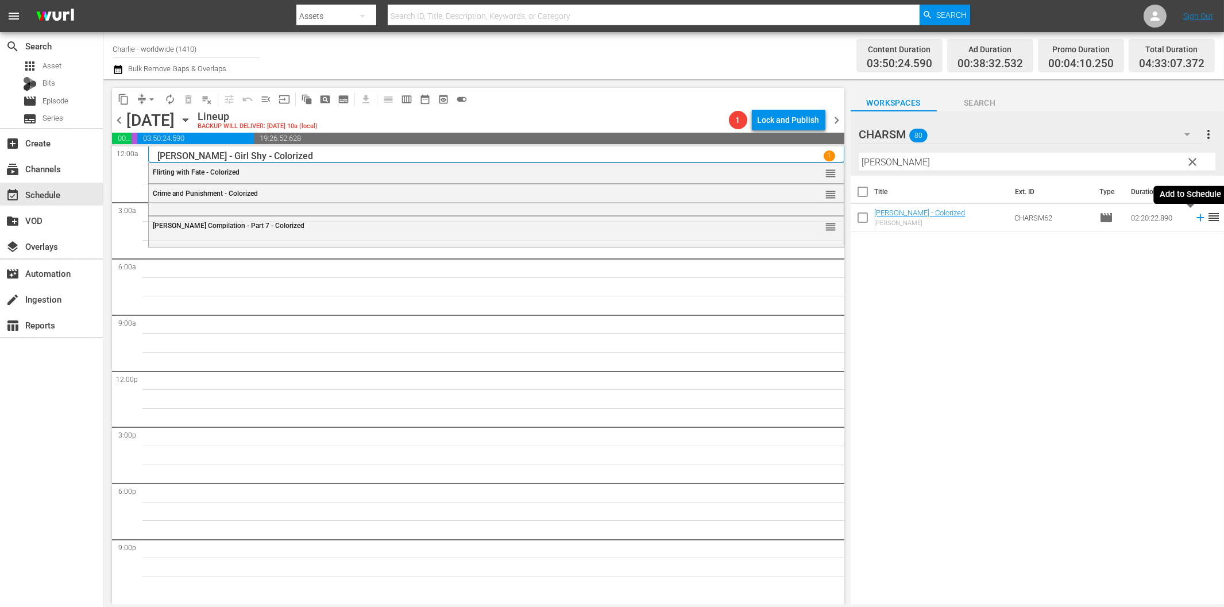
drag, startPoint x: 1190, startPoint y: 216, endPoint x: 1160, endPoint y: 230, distance: 33.4
click at [1194, 216] on icon at bounding box center [1200, 217] width 13 height 13
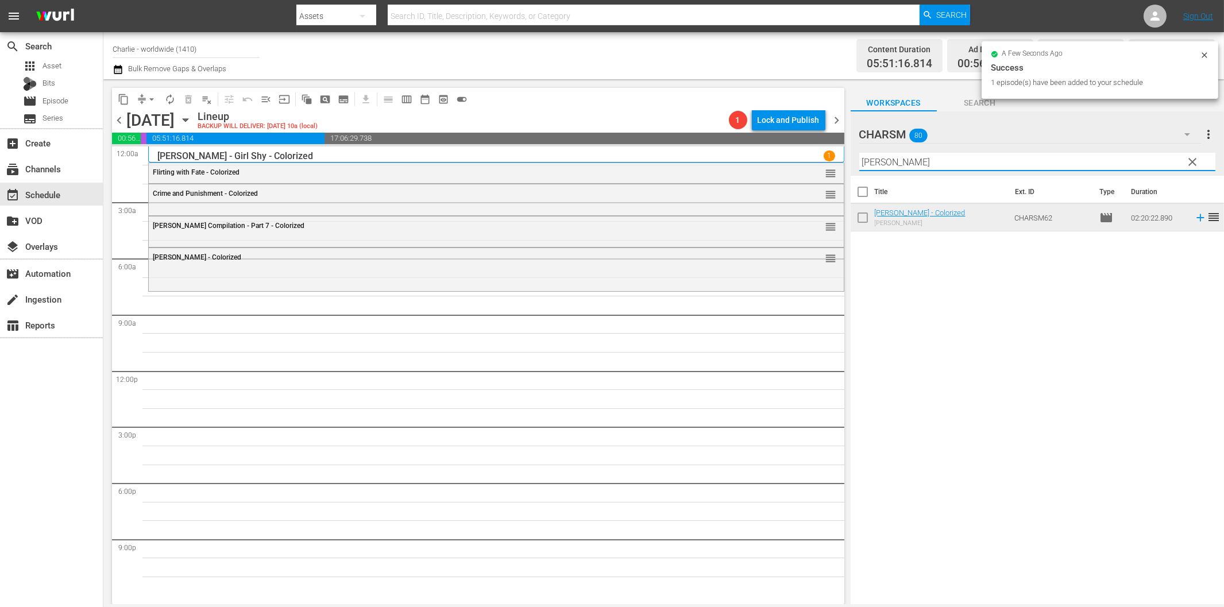
click at [893, 161] on input "[PERSON_NAME]" at bounding box center [1037, 162] width 356 height 18
paste input "Isn't Life Wonderful"
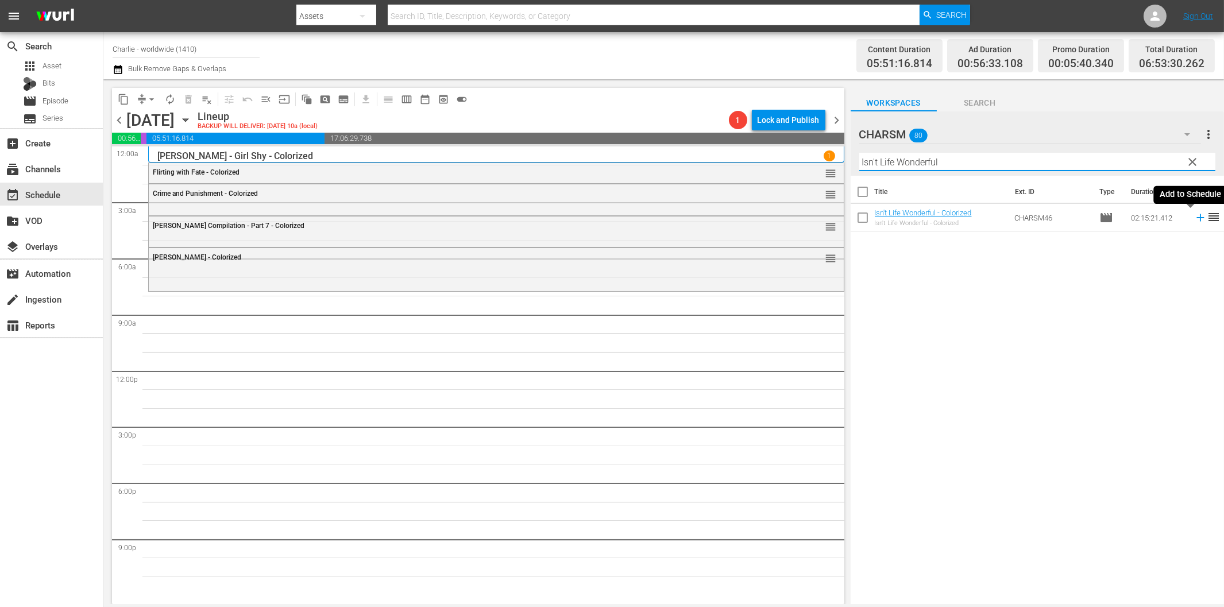
click at [1196, 217] on icon at bounding box center [1199, 217] width 7 height 7
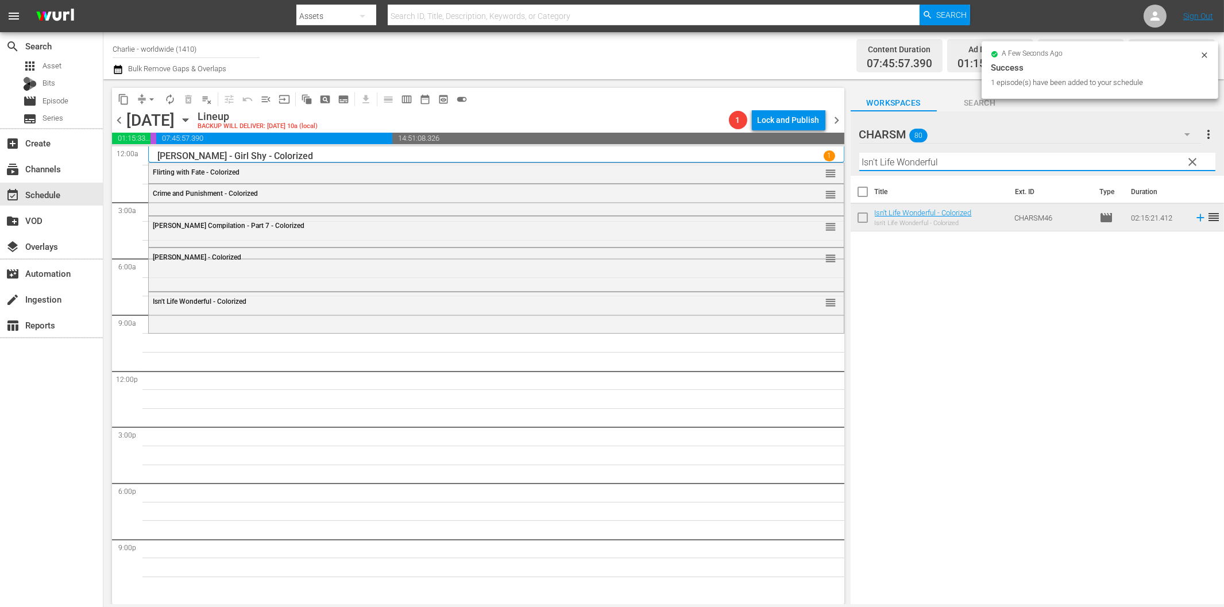
click at [885, 159] on input "Isn't Life Wonderful" at bounding box center [1037, 162] width 356 height 18
paste input "The Ice Flood"
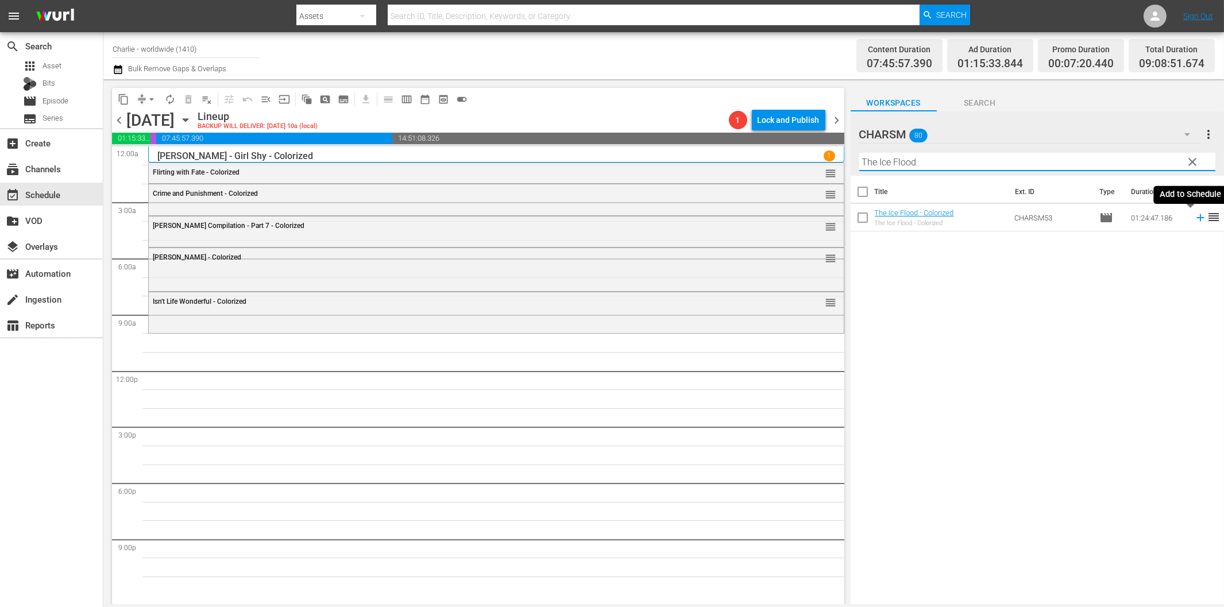
click at [1194, 216] on icon at bounding box center [1200, 217] width 13 height 13
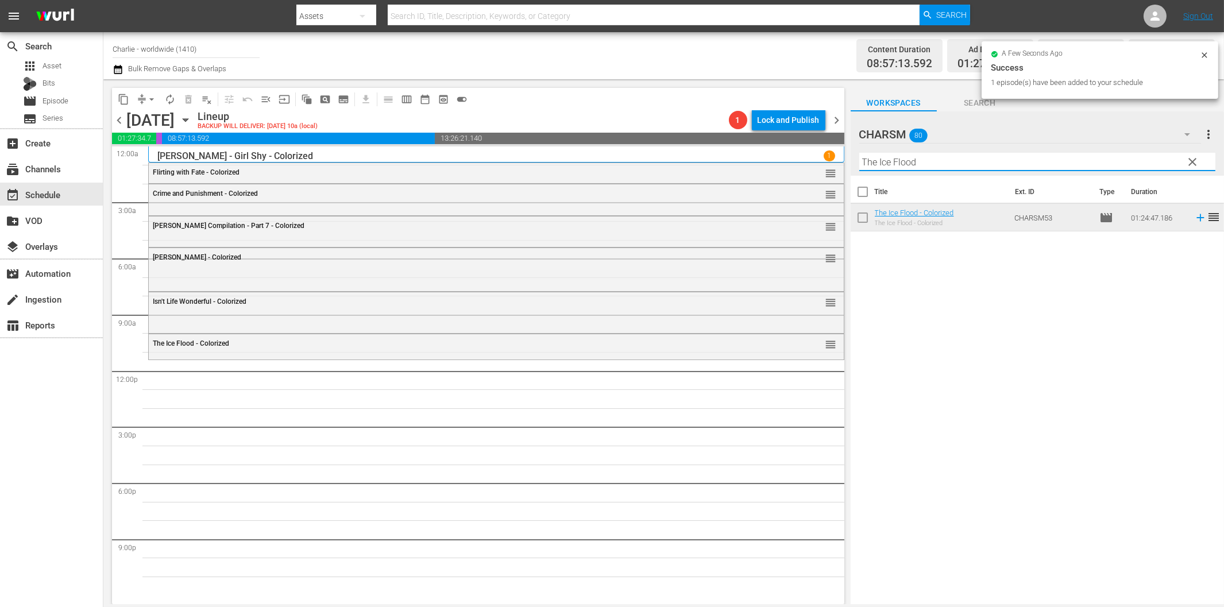
click at [925, 168] on input "The Ice Flood" at bounding box center [1037, 162] width 356 height 18
paste input "Battleship Potemkin"
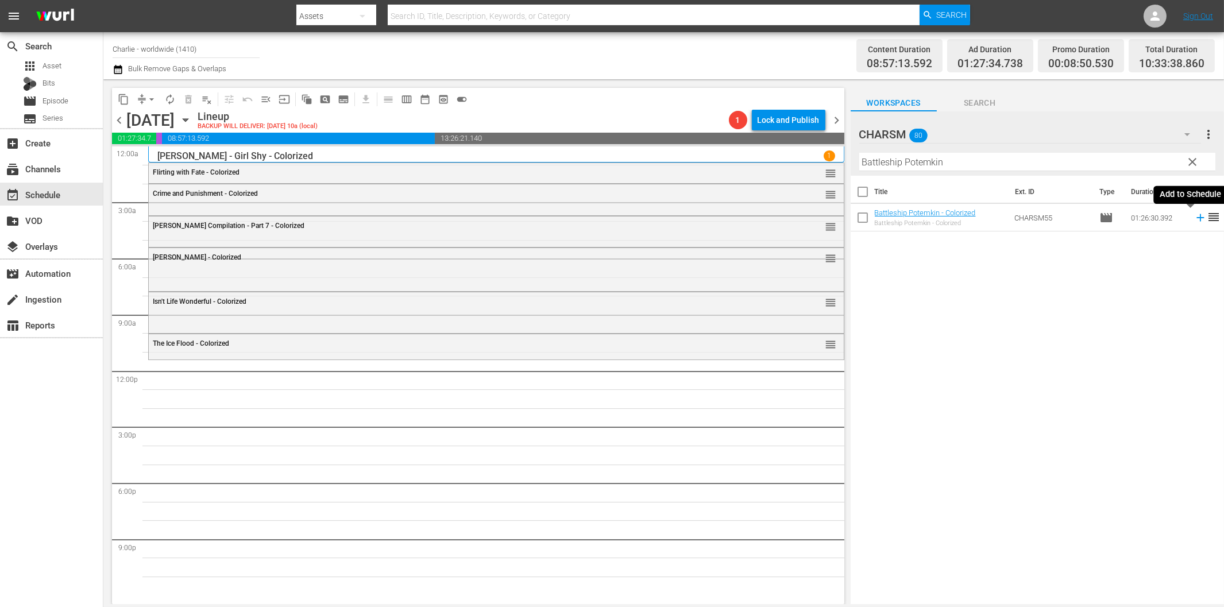
click at [1194, 216] on icon at bounding box center [1200, 217] width 13 height 13
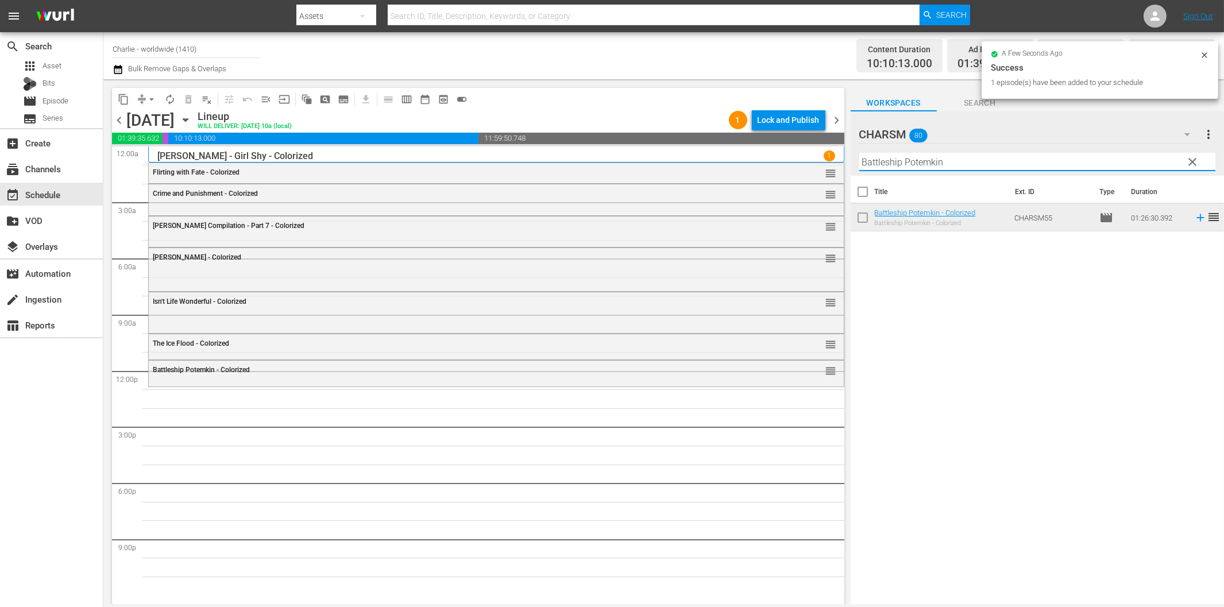
click at [956, 165] on input "Battleship Potemkin" at bounding box center [1037, 162] width 356 height 18
paste input "uster [PERSON_NAME] Compilation – Part 3"
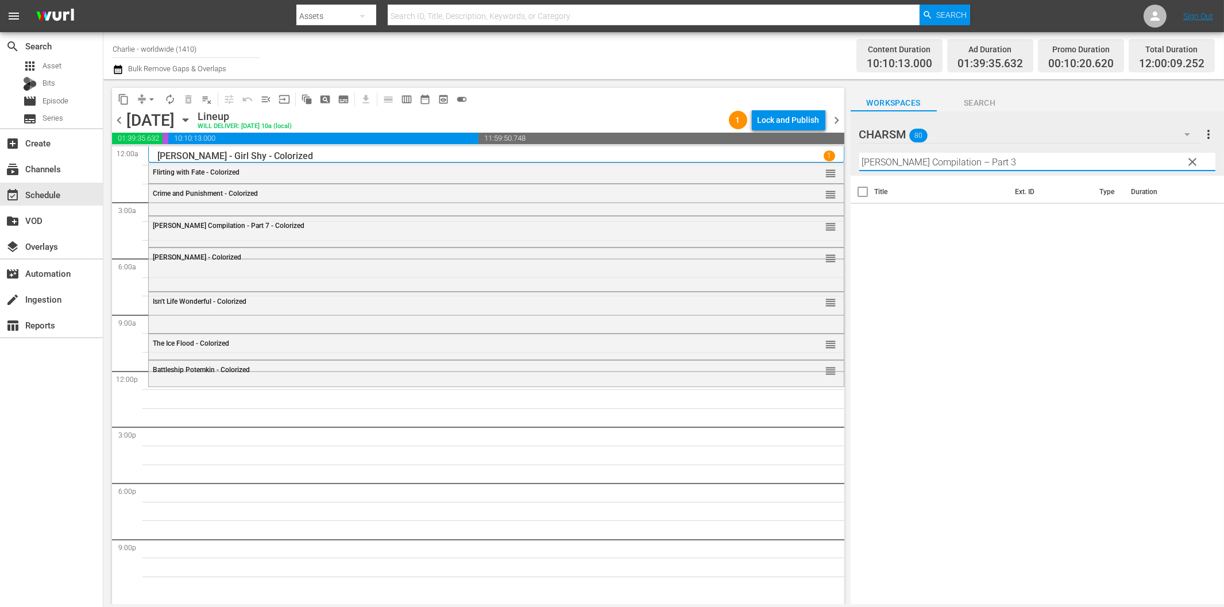
drag, startPoint x: 975, startPoint y: 163, endPoint x: 1028, endPoint y: 162, distance: 52.8
click at [1028, 162] on input "[PERSON_NAME] Compilation – Part 3" at bounding box center [1037, 162] width 356 height 18
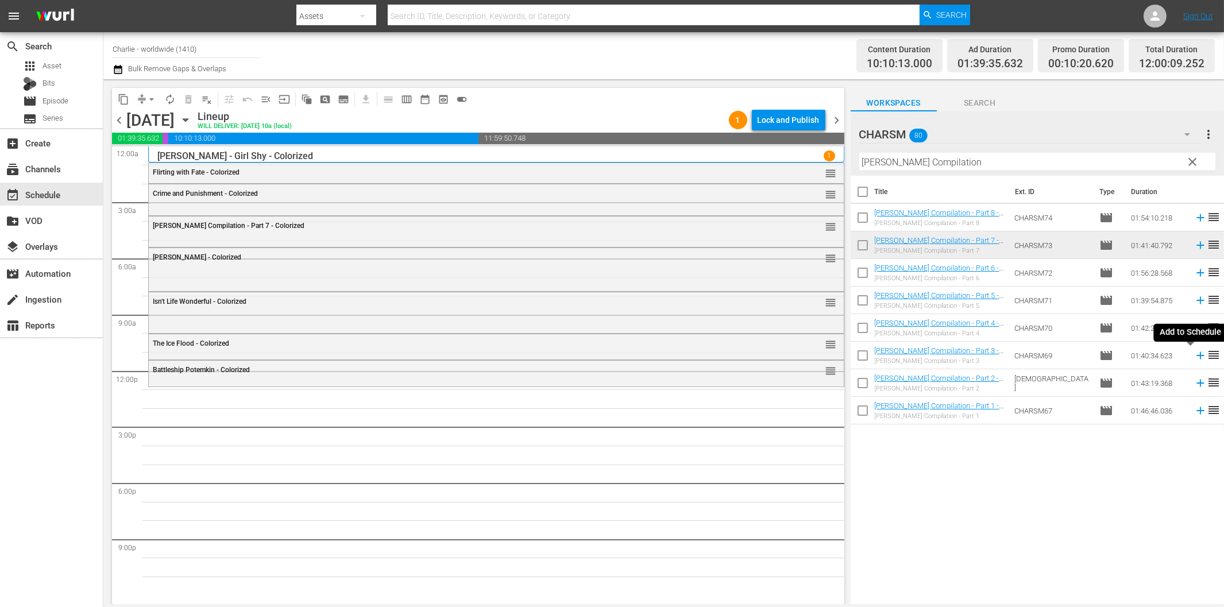
click at [1194, 354] on icon at bounding box center [1200, 355] width 13 height 13
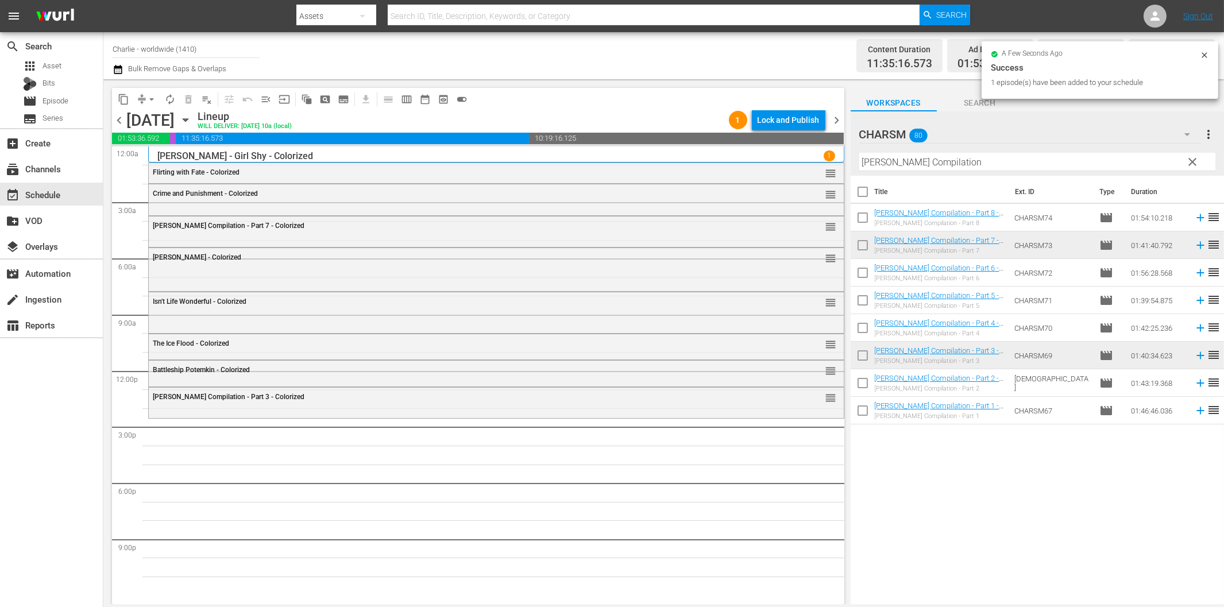
click at [1000, 168] on input "[PERSON_NAME] Compilation" at bounding box center [1037, 162] width 356 height 18
paste input "y the Law"
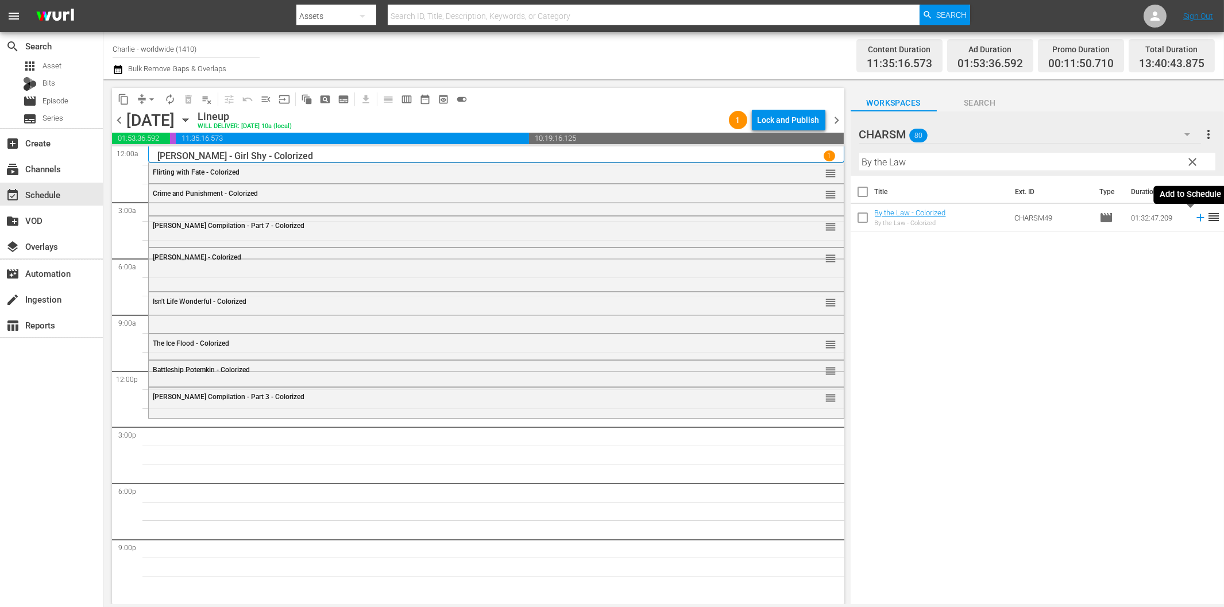
click at [1194, 214] on icon at bounding box center [1200, 217] width 13 height 13
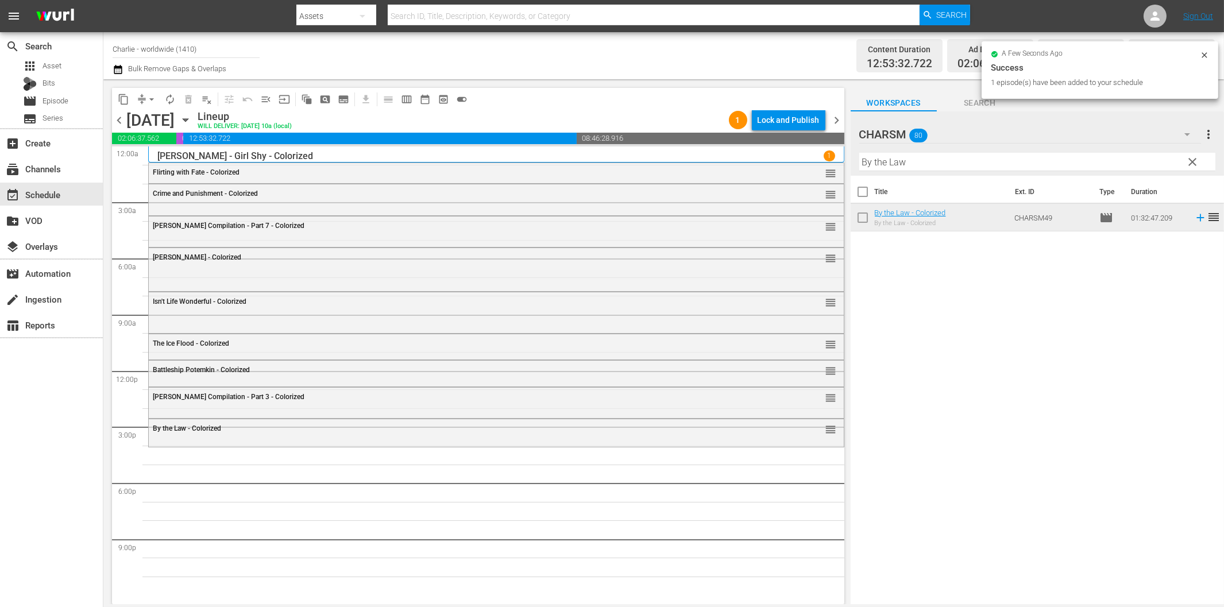
click at [916, 161] on input "By the Law" at bounding box center [1037, 162] width 356 height 18
paste input "Laurel & Hardy Silent Chronicles - Vol. 2"
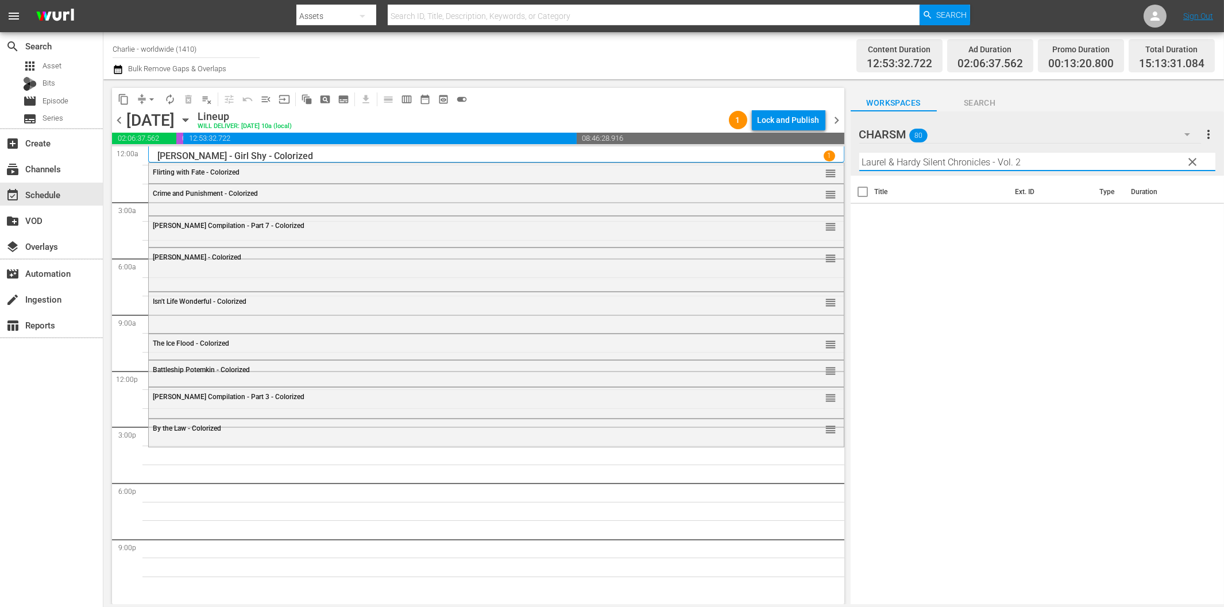
drag, startPoint x: 992, startPoint y: 160, endPoint x: 1106, endPoint y: 181, distance: 116.3
click at [1089, 164] on input "Laurel & Hardy Silent Chronicles - Vol. 2" at bounding box center [1037, 162] width 356 height 18
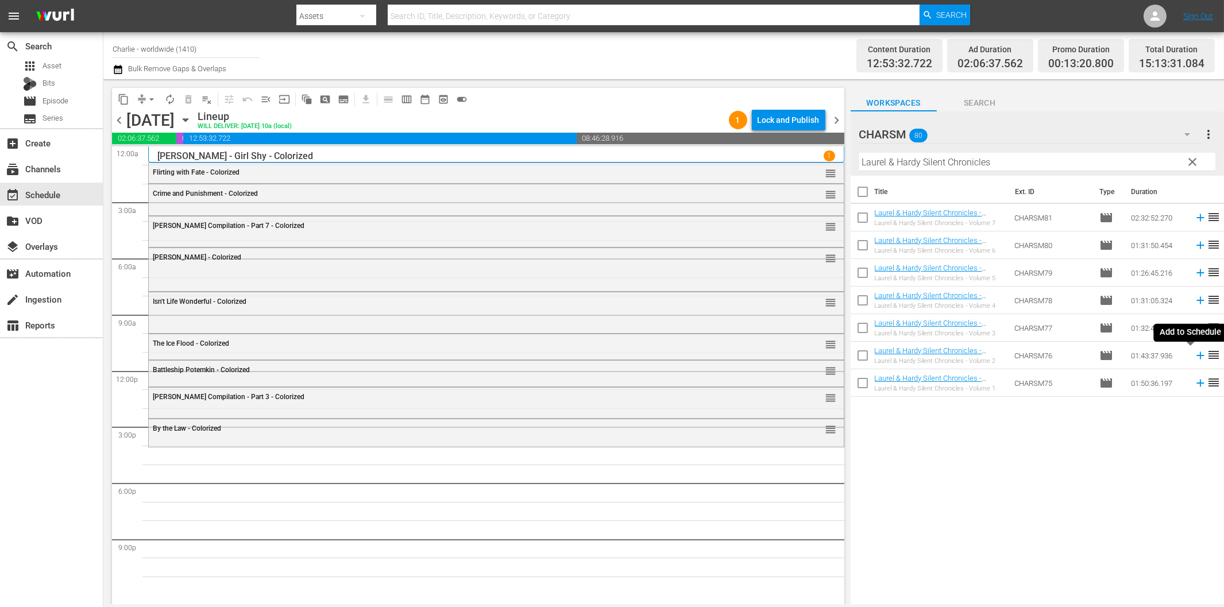
click at [1194, 358] on icon at bounding box center [1200, 355] width 13 height 13
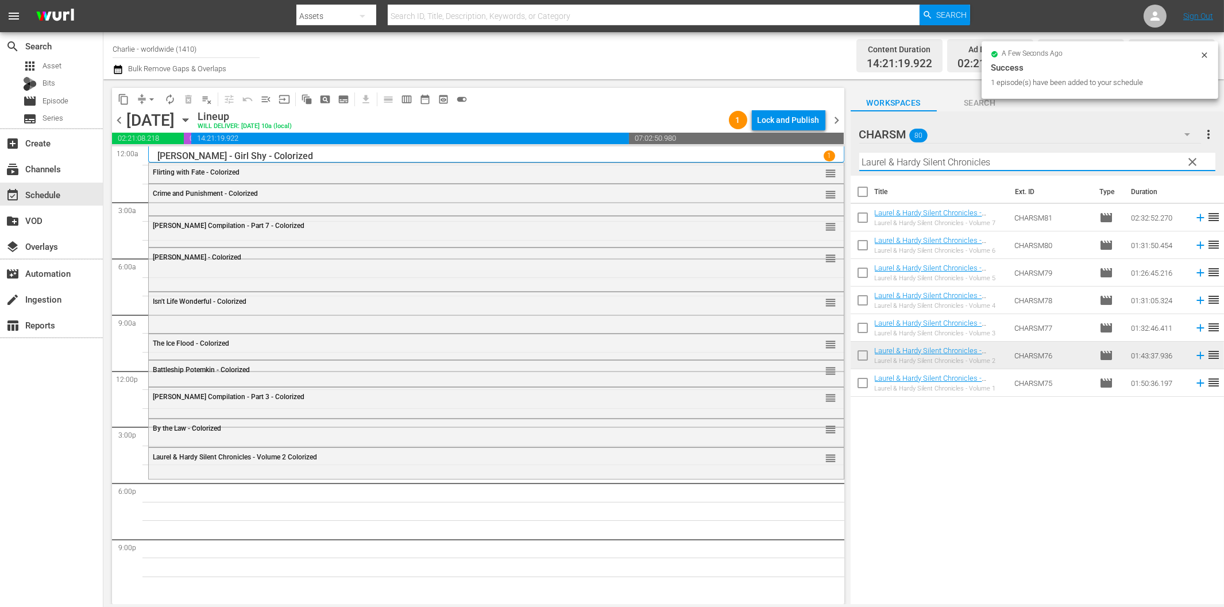
click at [919, 153] on input "Laurel & Hardy Silent Chronicles" at bounding box center [1037, 162] width 356 height 18
paste input "[PERSON_NAME]'s Day at the Opera"
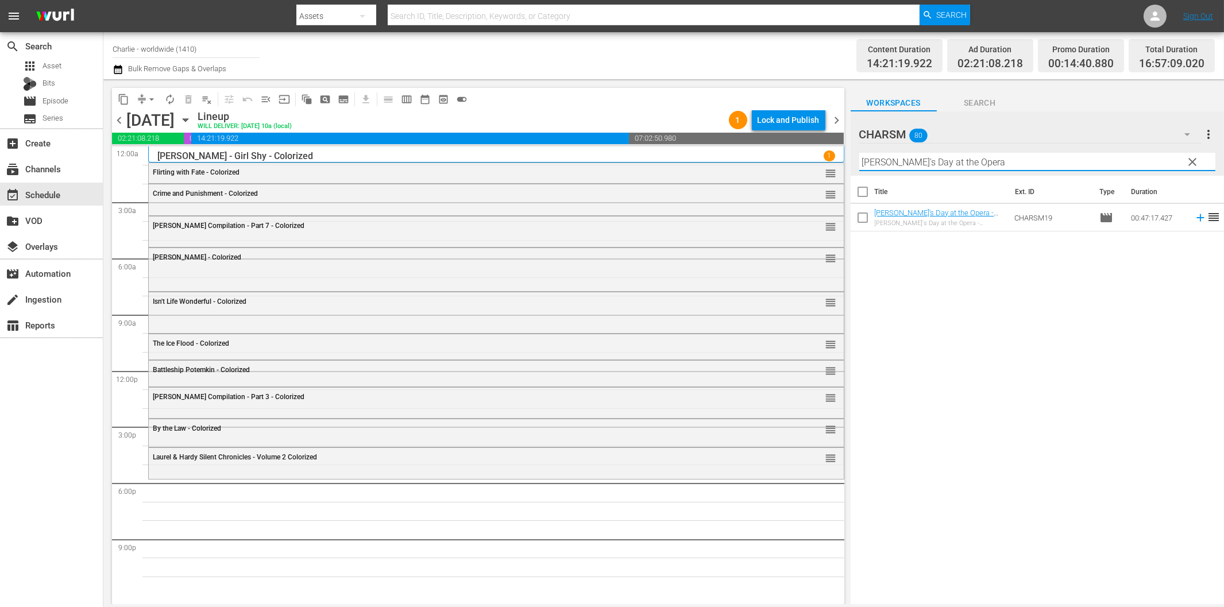
click at [1196, 217] on icon at bounding box center [1199, 217] width 7 height 7
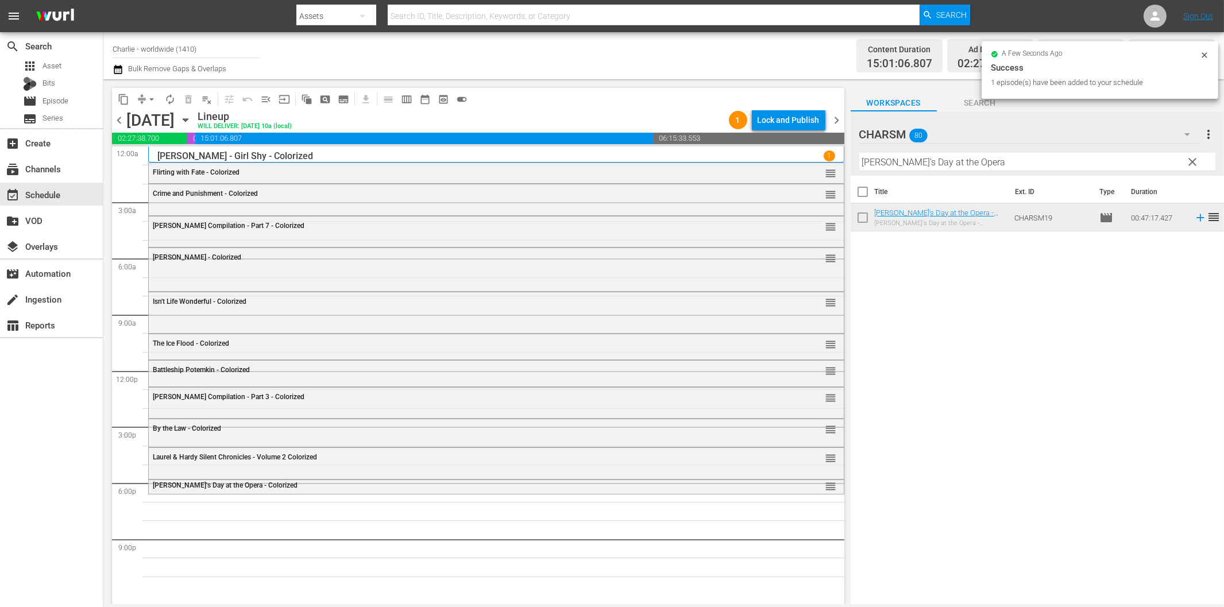
click at [950, 163] on input "[PERSON_NAME]'s Day at the Opera" at bounding box center [1037, 162] width 356 height 18
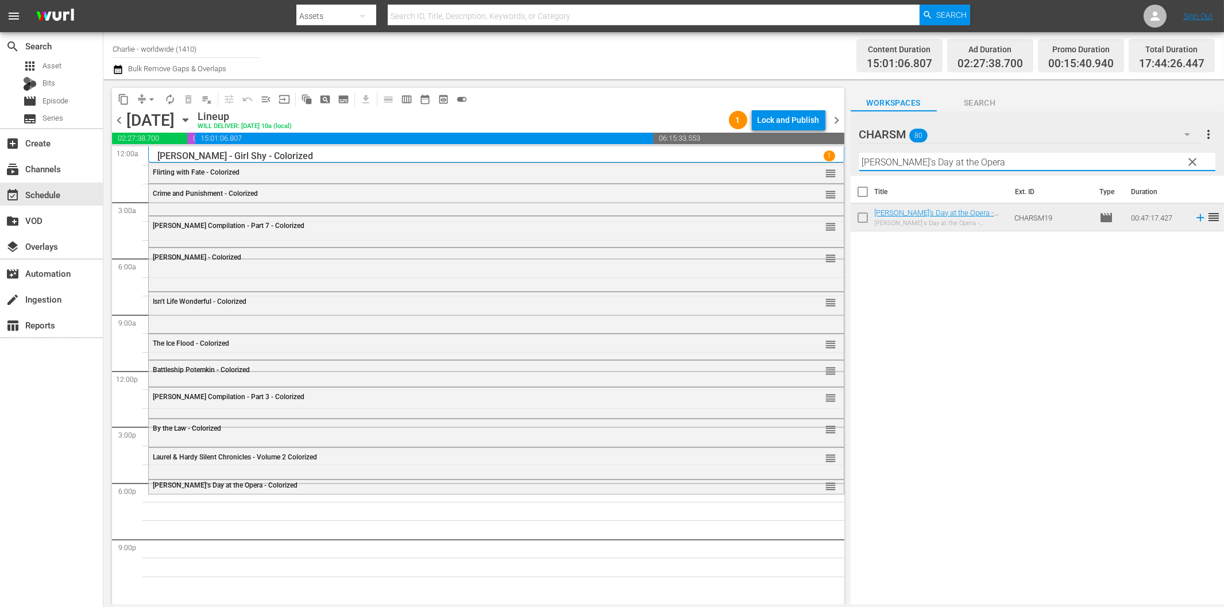
paste input "The House of Shame"
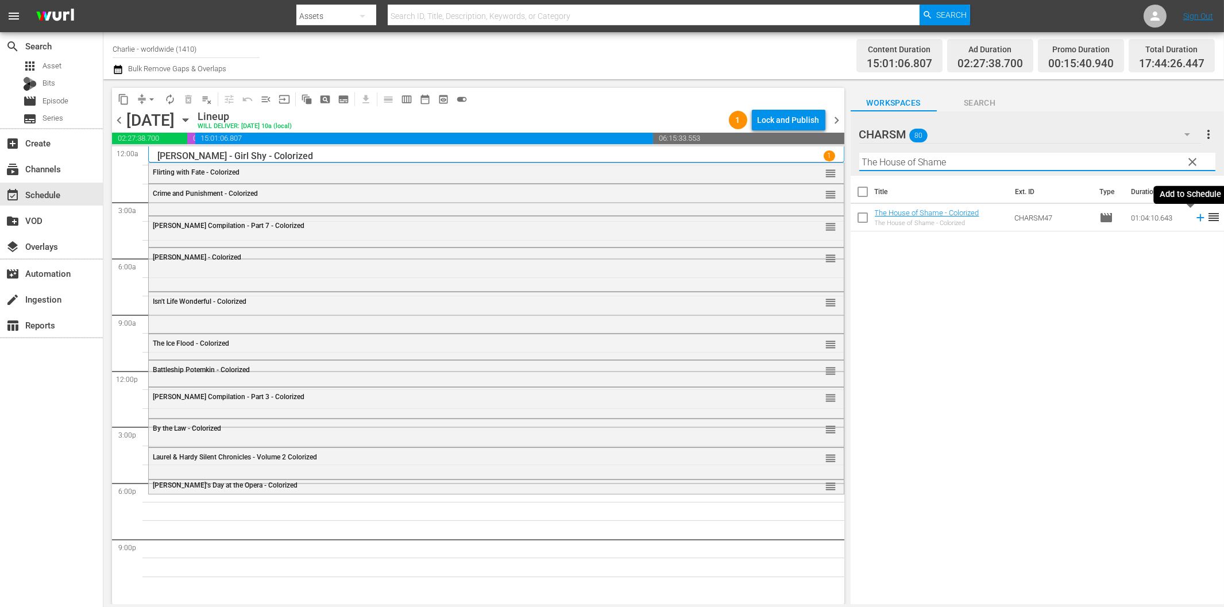
click at [1194, 214] on icon at bounding box center [1200, 217] width 13 height 13
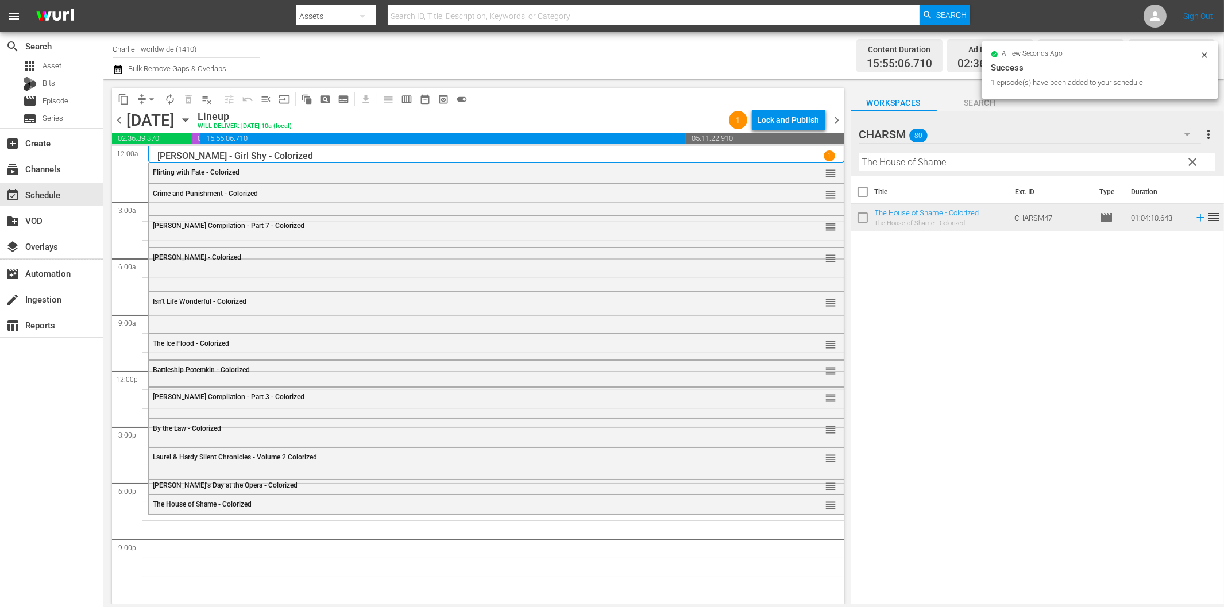
click at [1003, 152] on div "Filter by Title The House of Shame" at bounding box center [1037, 162] width 356 height 28
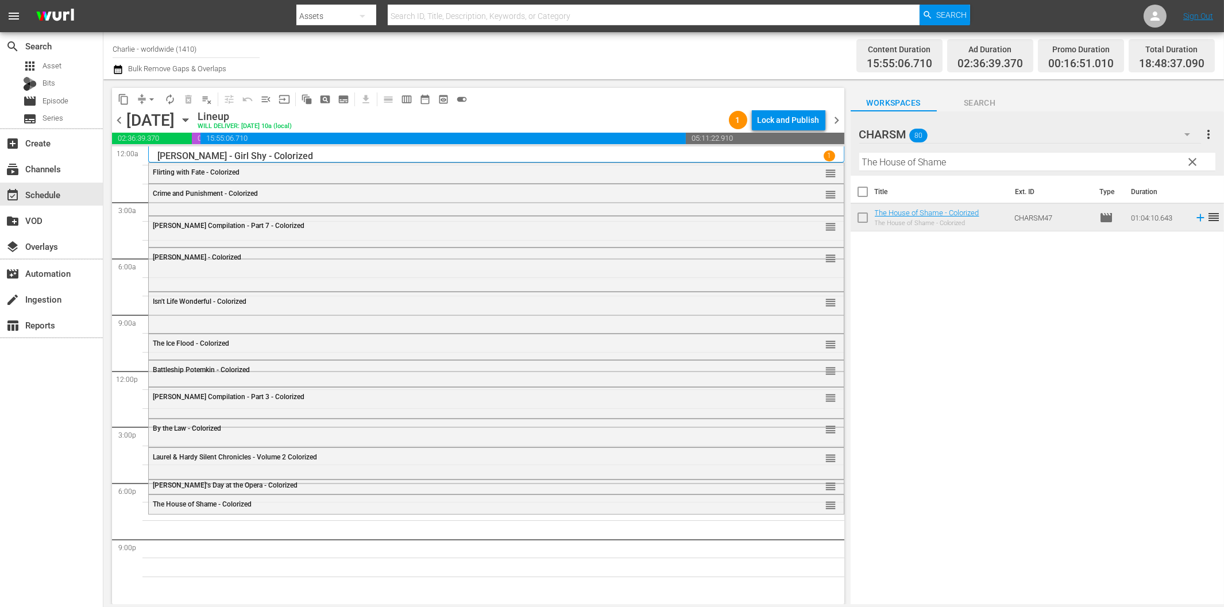
click at [1008, 163] on input "The House of Shame" at bounding box center [1037, 162] width 356 height 18
paste input "[PERSON_NAME]'s Adventures in the Park"
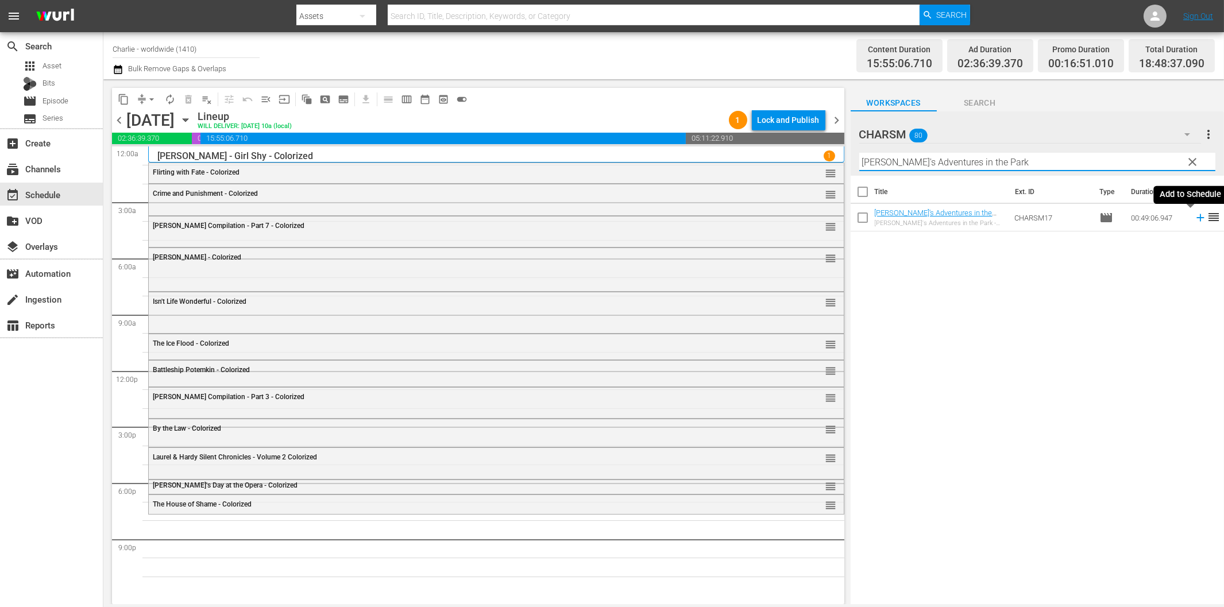
drag, startPoint x: 1191, startPoint y: 217, endPoint x: 1169, endPoint y: 217, distance: 21.8
click at [1196, 217] on icon at bounding box center [1199, 217] width 7 height 7
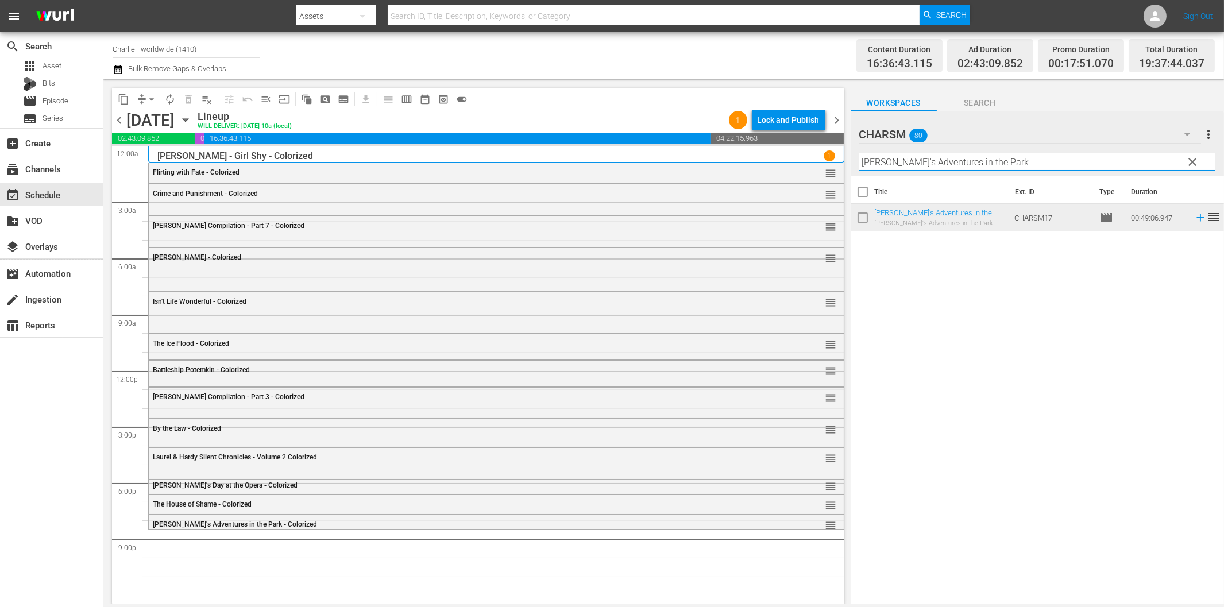
click at [989, 157] on input "[PERSON_NAME]'s Adventures in the Park" at bounding box center [1037, 162] width 356 height 18
paste input "Laurel & Hardy Silent Chronicles - Vol. 3"
drag, startPoint x: 989, startPoint y: 153, endPoint x: 1092, endPoint y: 175, distance: 105.5
click at [1070, 167] on input "Laurel & Hardy Silent Chronicles - Vol. 3" at bounding box center [1037, 162] width 356 height 18
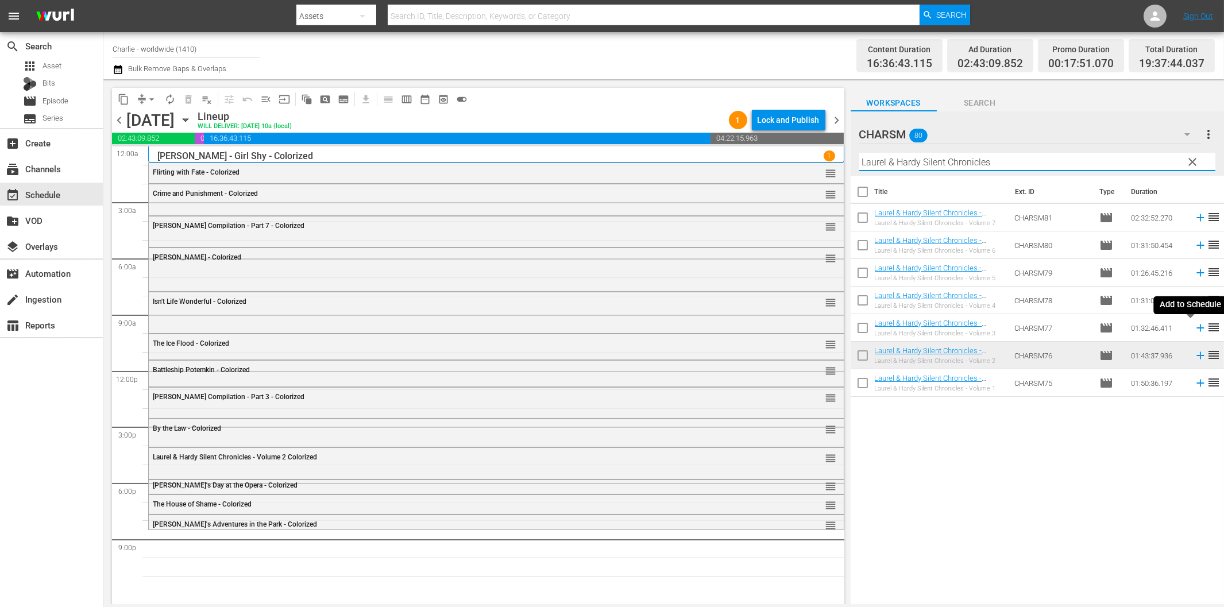
click at [1196, 328] on icon at bounding box center [1199, 327] width 7 height 7
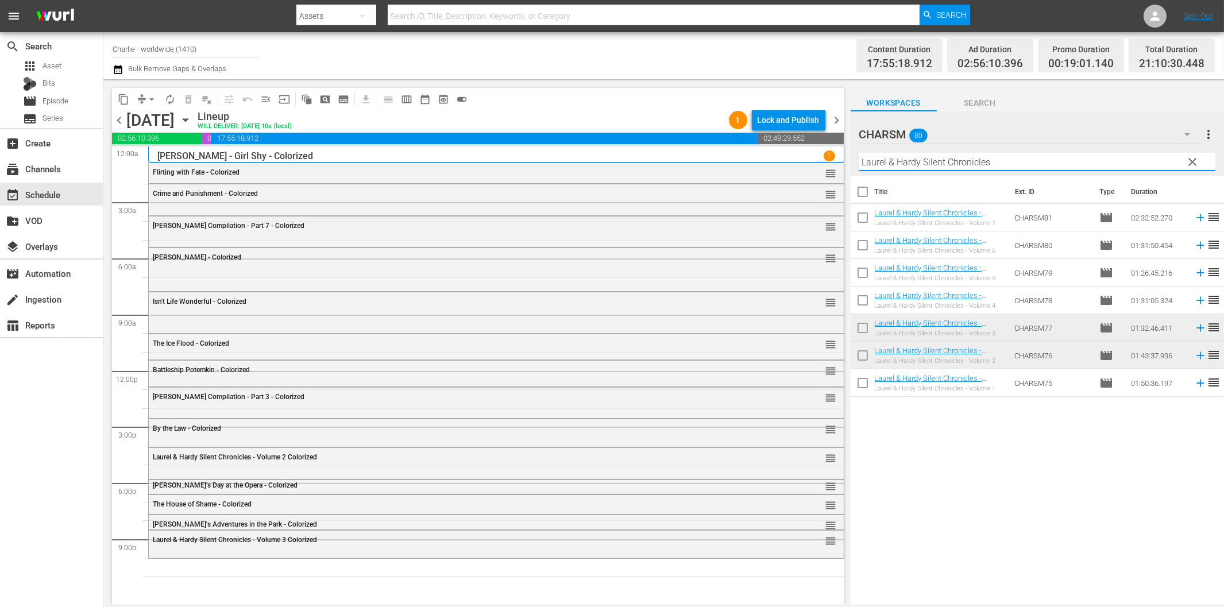
click at [910, 163] on input "Laurel & Hardy Silent Chronicles" at bounding box center [1037, 162] width 356 height 18
paste input "[PERSON_NAME]"
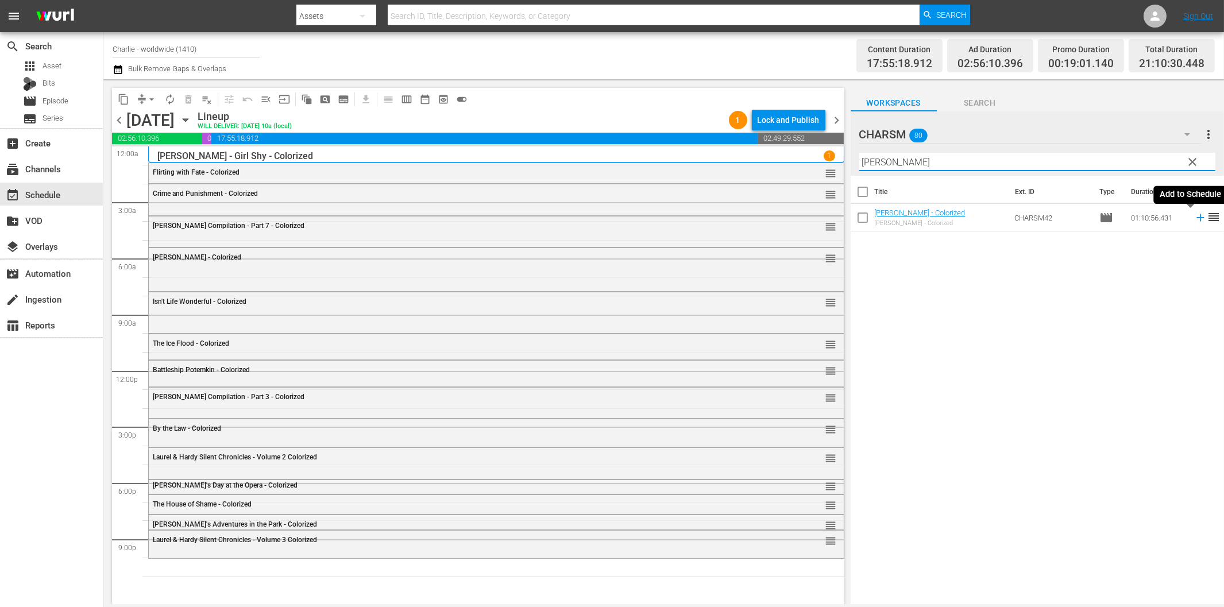
click at [1194, 216] on icon at bounding box center [1200, 217] width 13 height 13
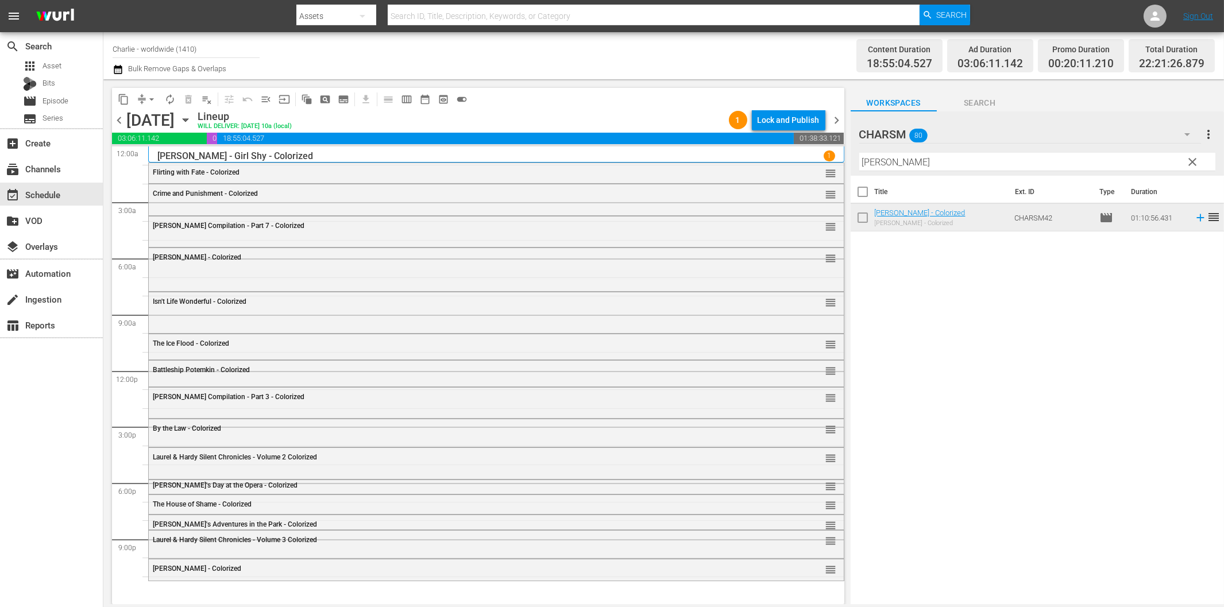
click at [903, 167] on input "[PERSON_NAME]" at bounding box center [1037, 162] width 356 height 18
paste input "uster [PERSON_NAME] Compilation Part 8"
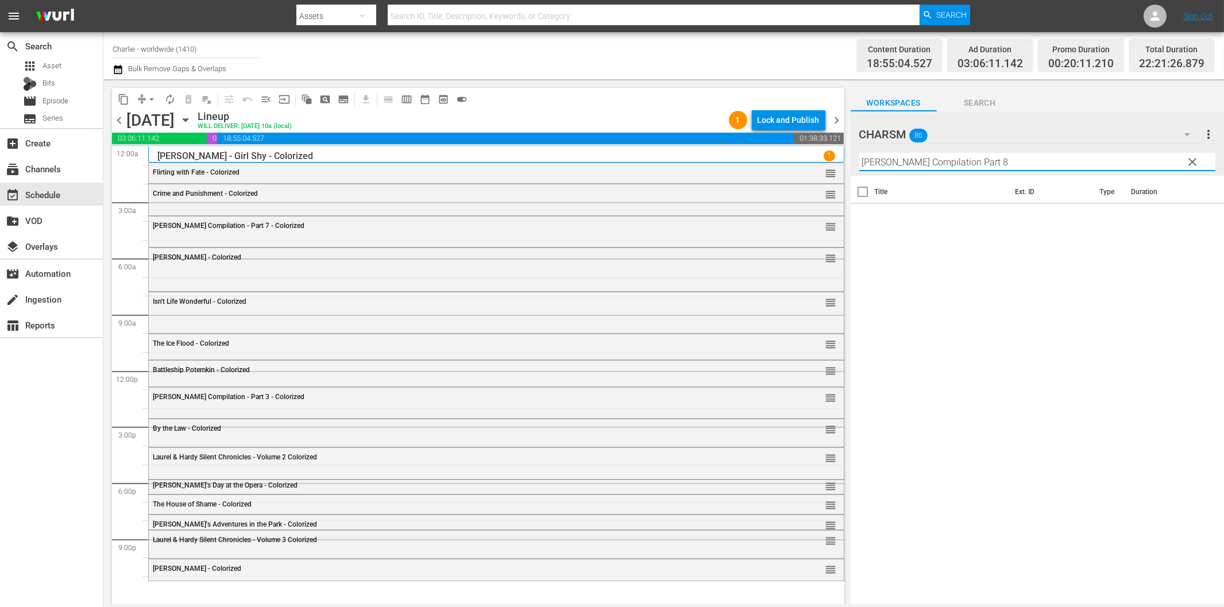
drag, startPoint x: 972, startPoint y: 160, endPoint x: 1097, endPoint y: 175, distance: 126.1
click at [1031, 164] on input "[PERSON_NAME] Compilation Part 8" at bounding box center [1037, 162] width 356 height 18
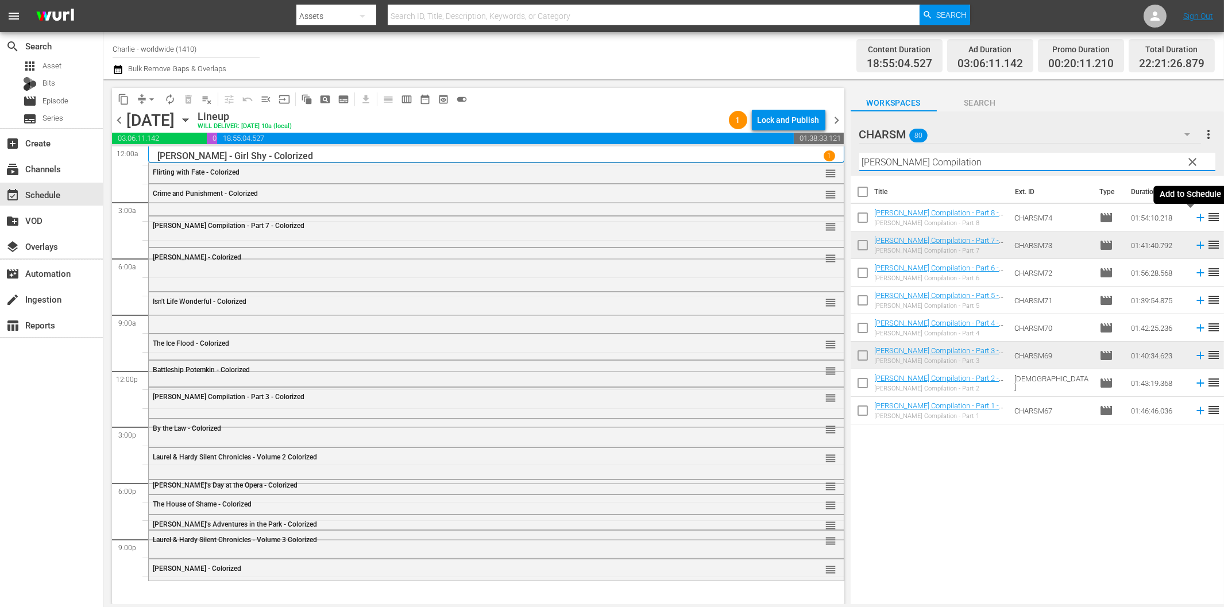
click at [1194, 216] on icon at bounding box center [1200, 217] width 13 height 13
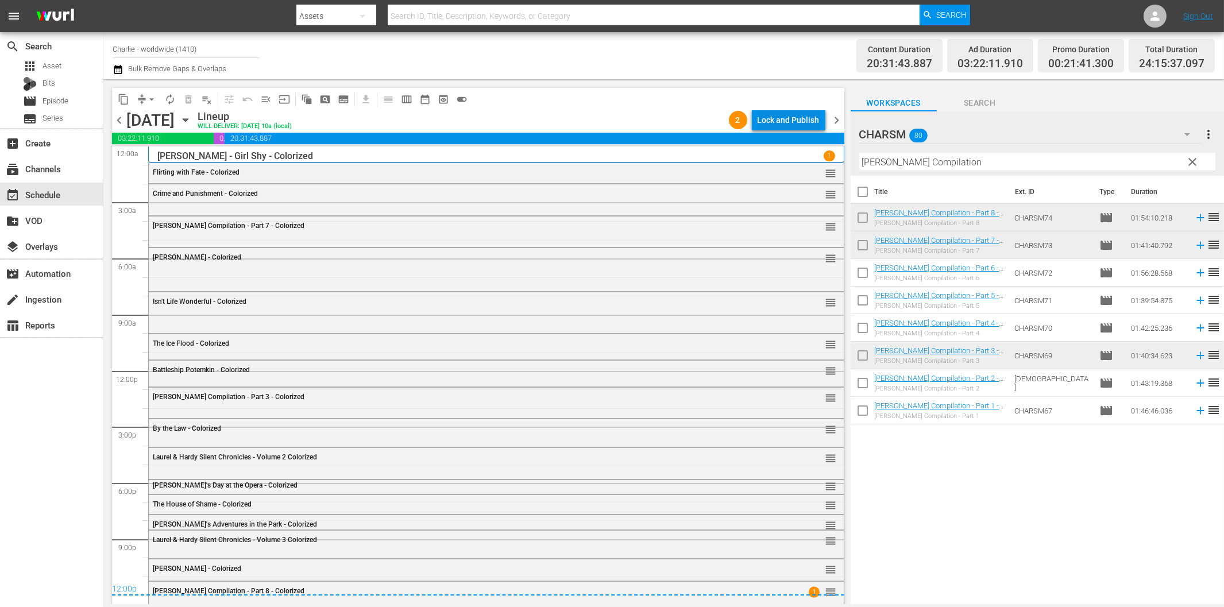
click at [777, 116] on div "Lock and Publish" at bounding box center [788, 120] width 62 height 21
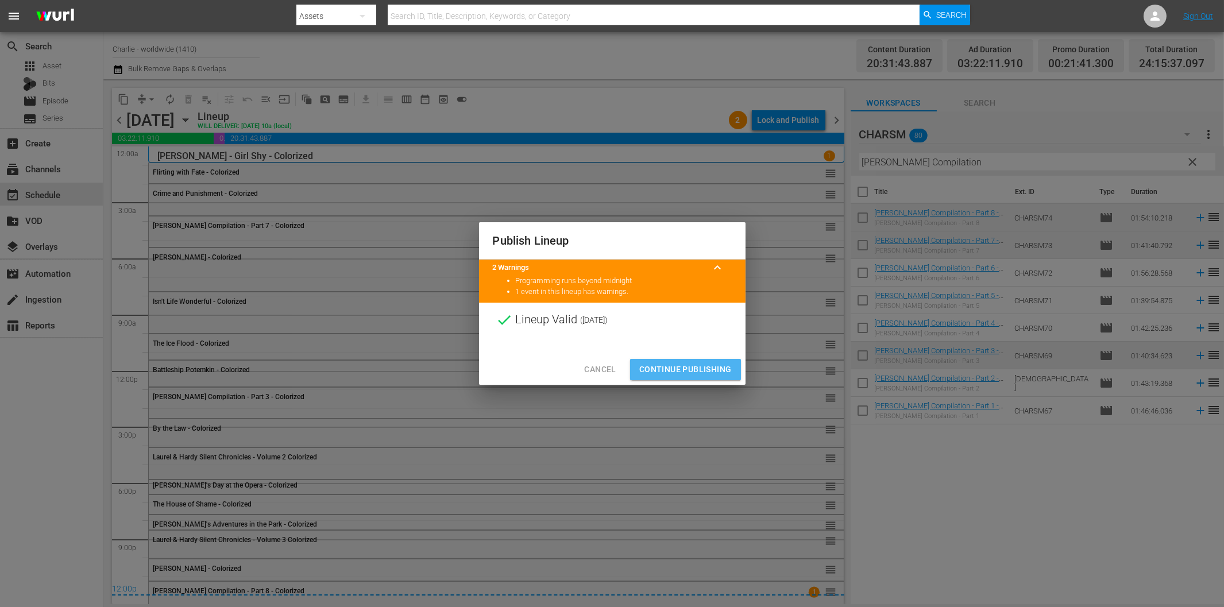
click at [694, 368] on span "Continue Publishing" at bounding box center [685, 369] width 92 height 14
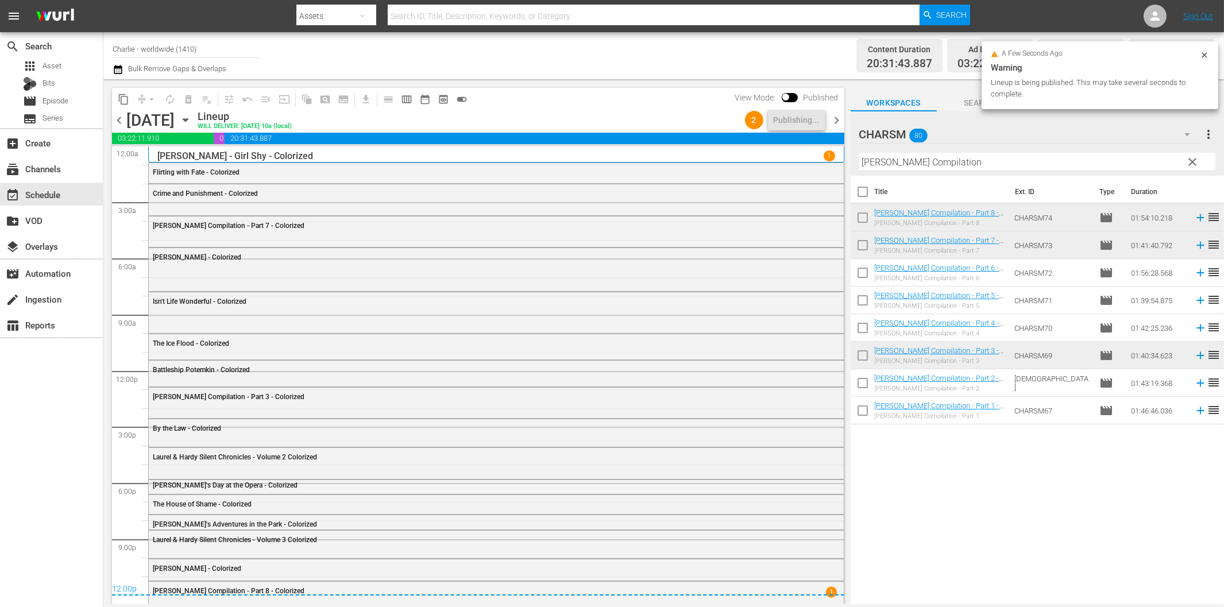
click at [834, 117] on span "chevron_right" at bounding box center [837, 120] width 14 height 14
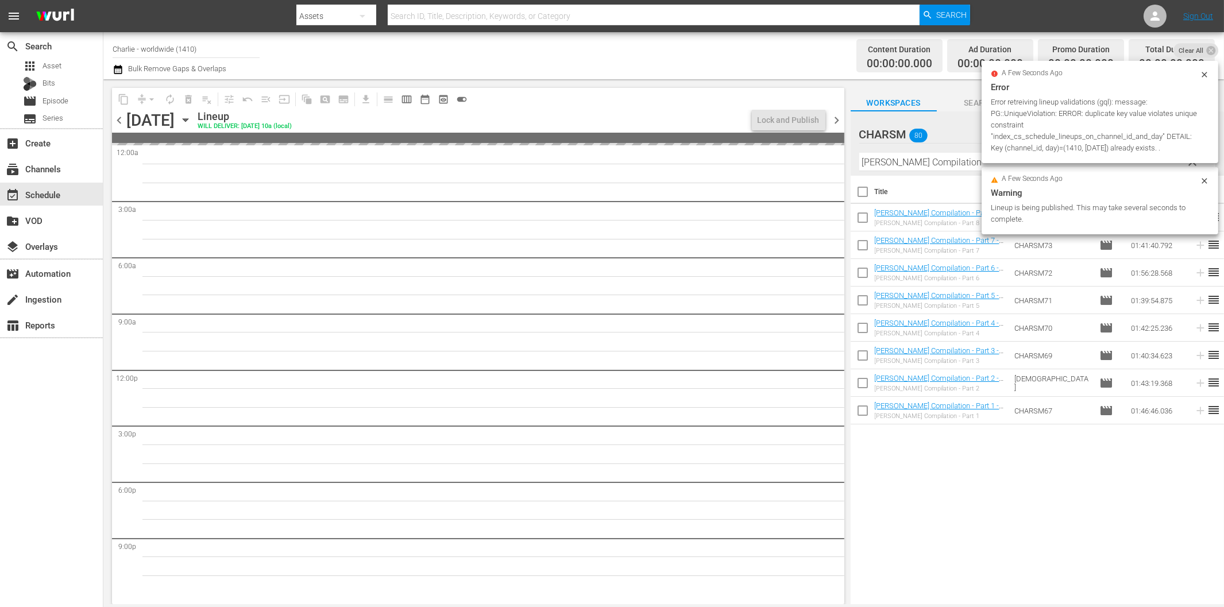
click at [920, 162] on input "[PERSON_NAME] Compilation" at bounding box center [1037, 162] width 356 height 18
paste input "The Blasphemer"
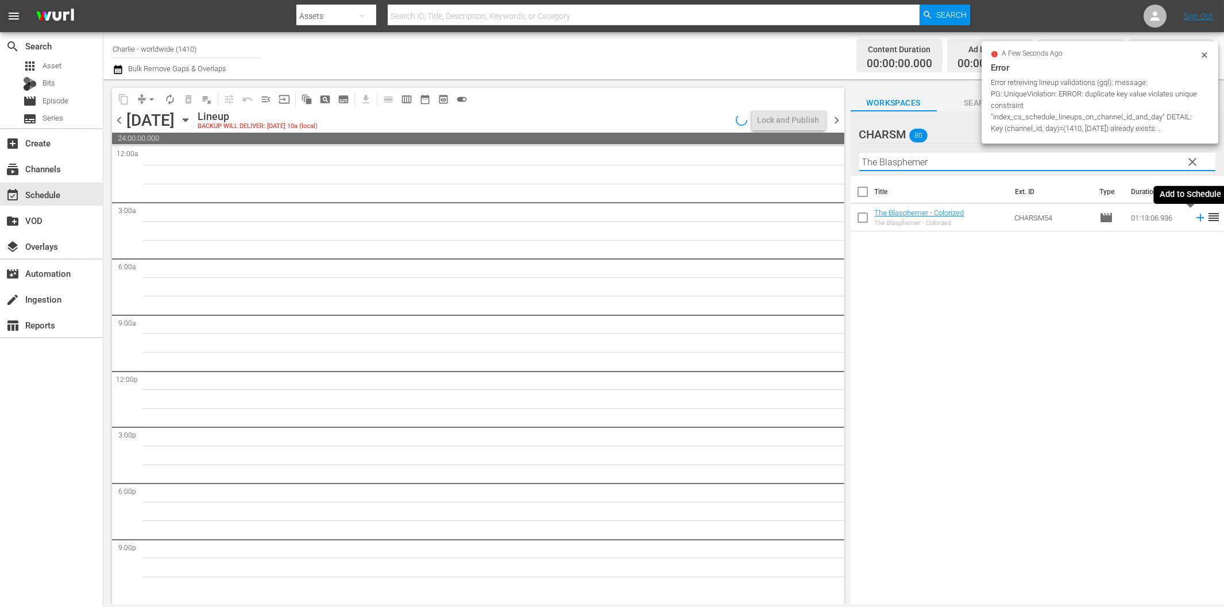
click at [1196, 217] on icon at bounding box center [1199, 217] width 7 height 7
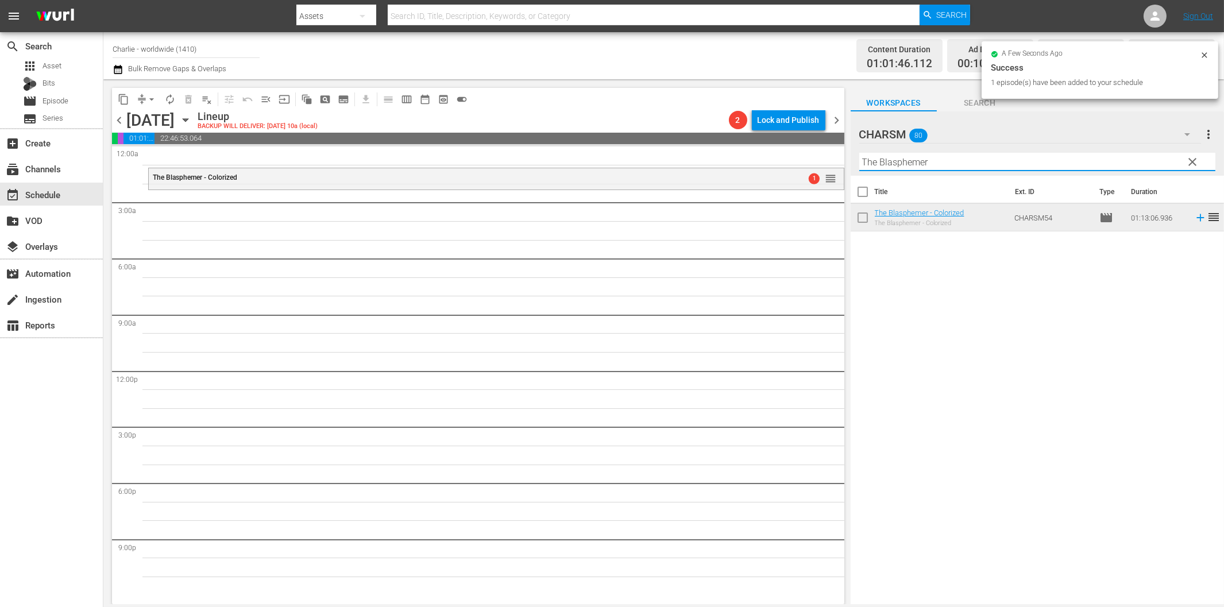
click at [927, 163] on input "The Blasphemer" at bounding box center [1037, 162] width 356 height 18
paste input "[PERSON_NAME] - A Burlesque on [PERSON_NAME]"
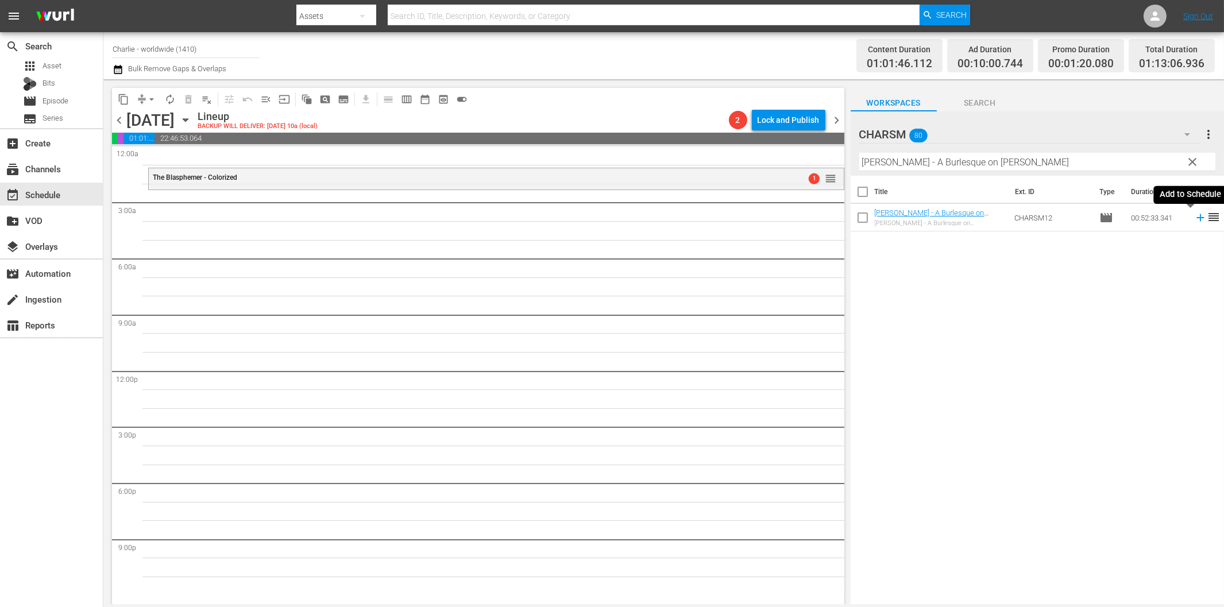
click at [1196, 217] on icon at bounding box center [1199, 217] width 7 height 7
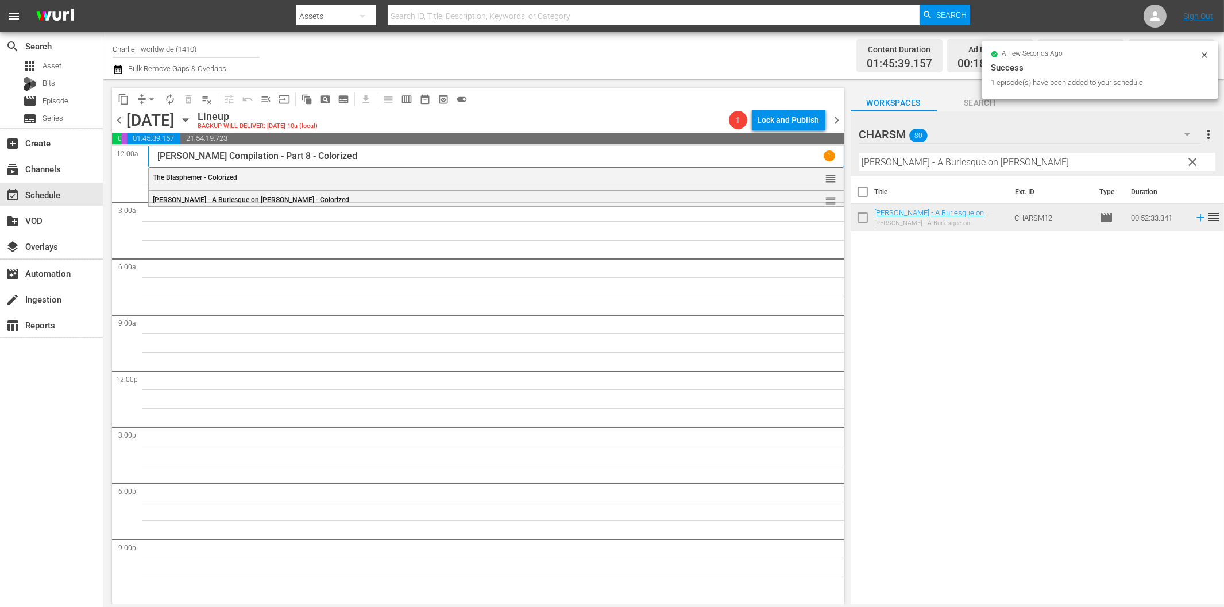
click at [887, 163] on input "[PERSON_NAME] - A Burlesque on [PERSON_NAME]" at bounding box center [1037, 162] width 356 height 18
paste input "Homecoming"
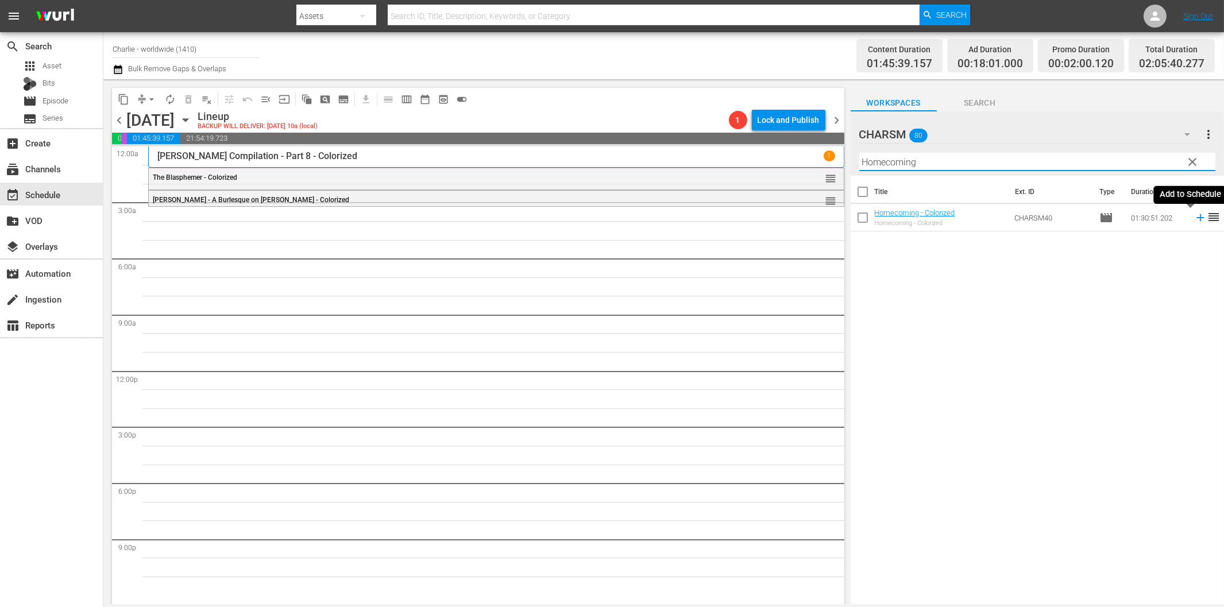
click at [1194, 215] on icon at bounding box center [1200, 217] width 13 height 13
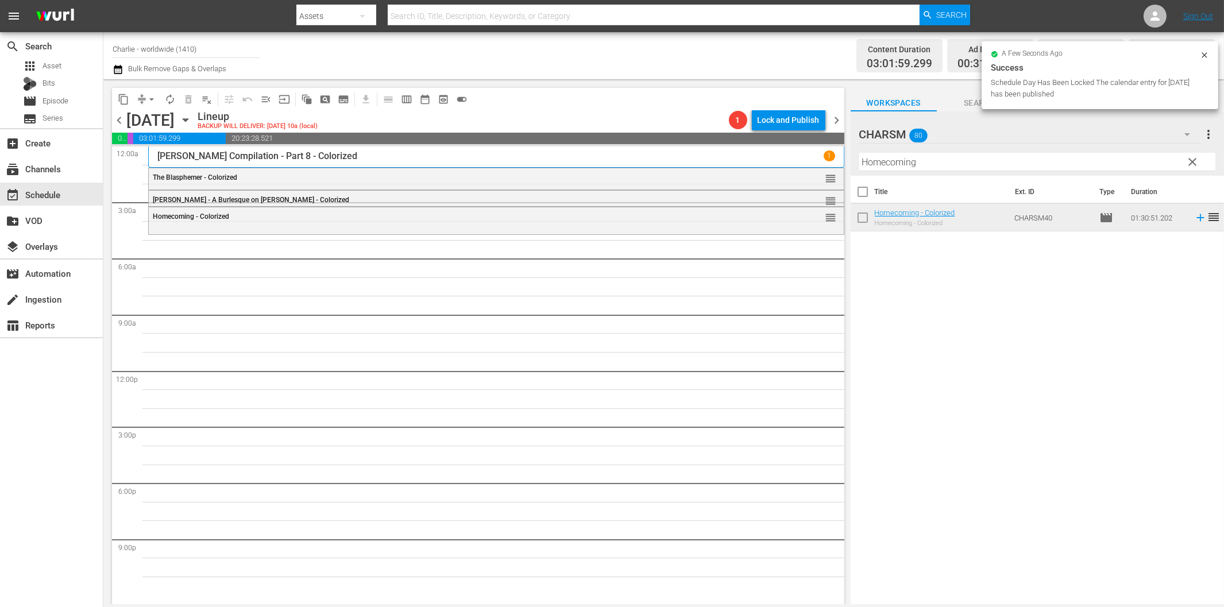
click at [946, 164] on input "Homecoming" at bounding box center [1037, 162] width 356 height 18
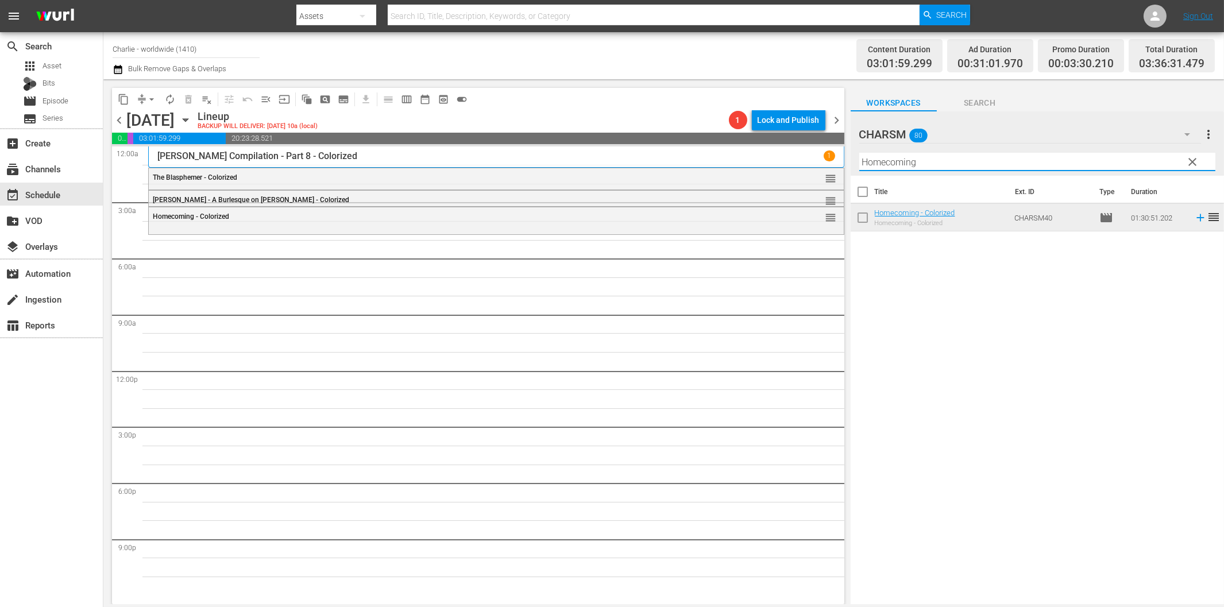
paste input "Dress Parade"
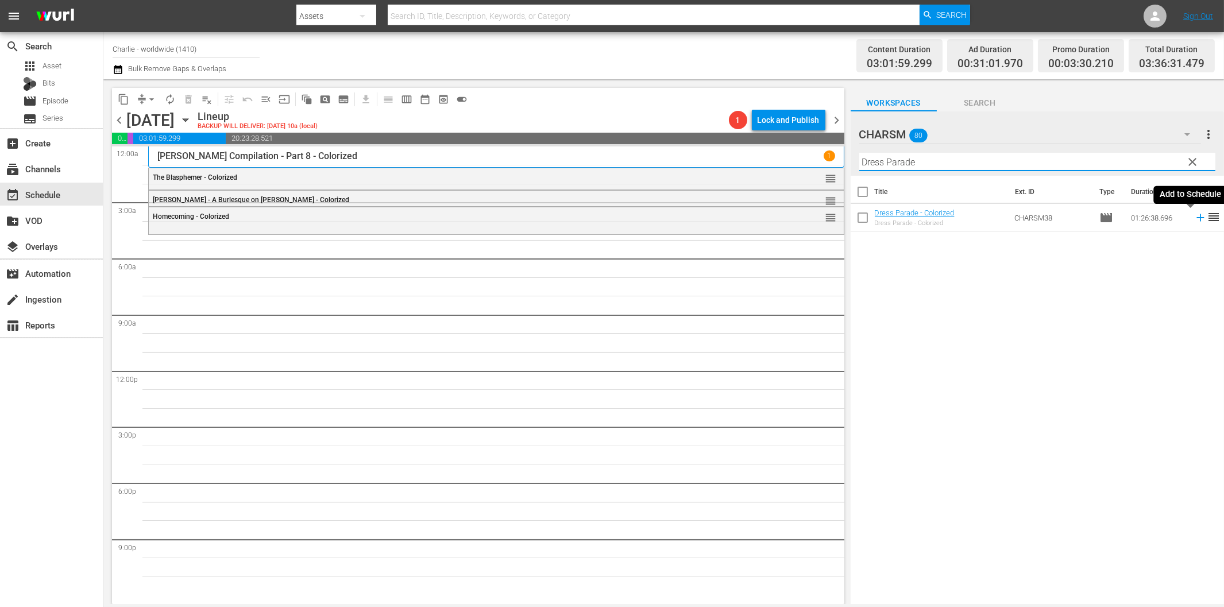
click at [1196, 218] on icon at bounding box center [1199, 217] width 7 height 7
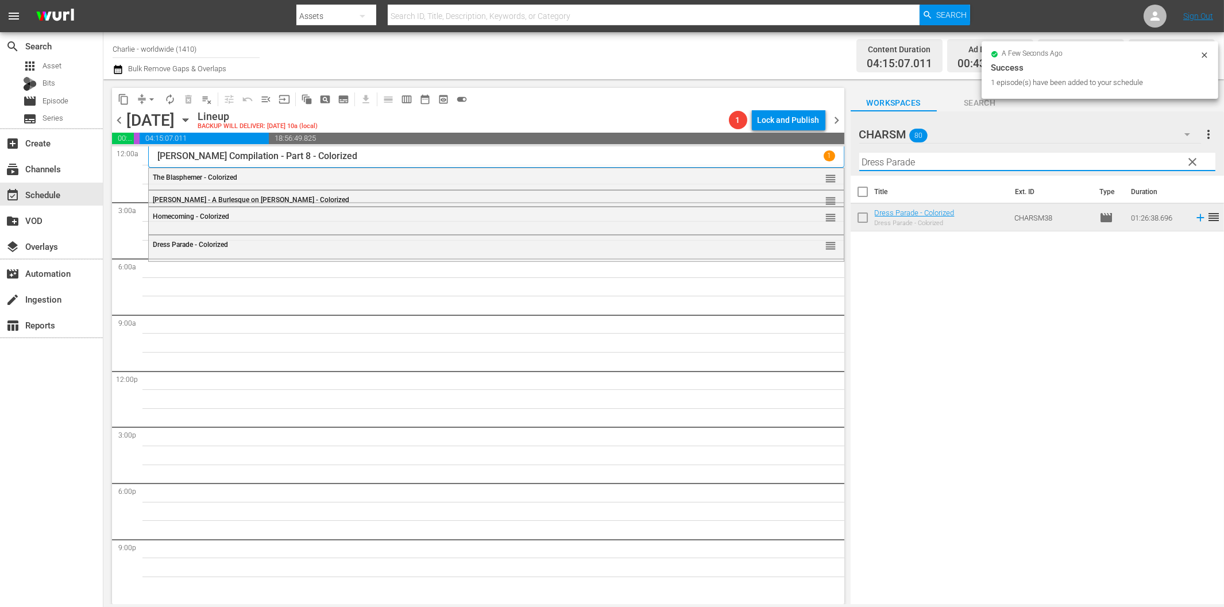
click at [989, 164] on input "Dress Parade" at bounding box center [1037, 162] width 356 height 18
paste input "The Mark of Zorro"
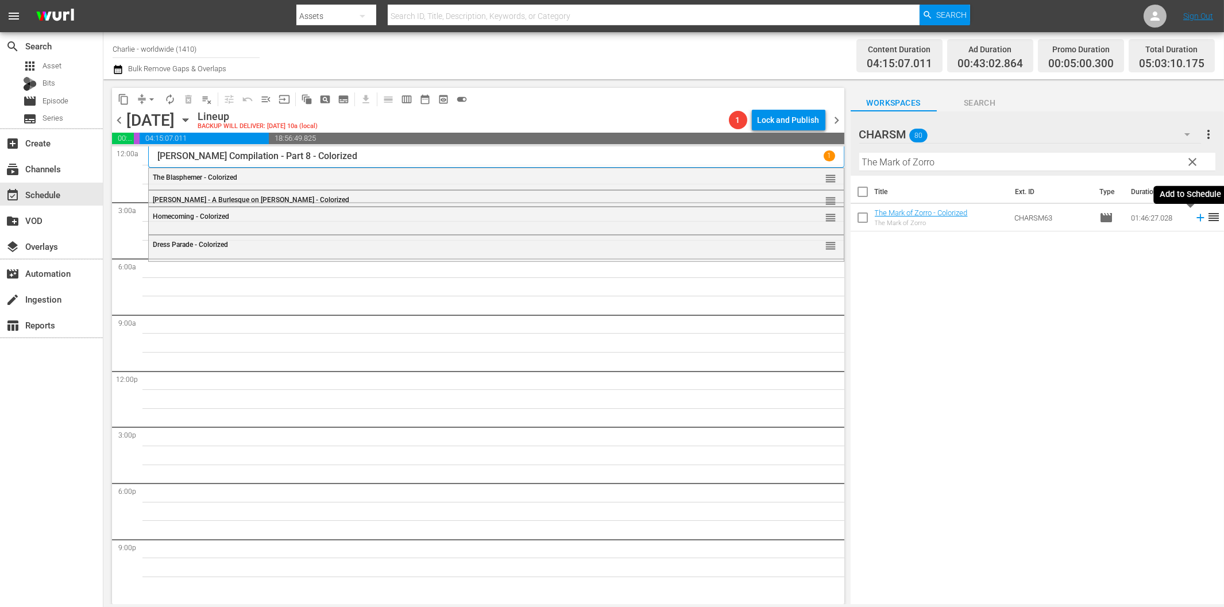
click at [1194, 219] on icon at bounding box center [1200, 217] width 13 height 13
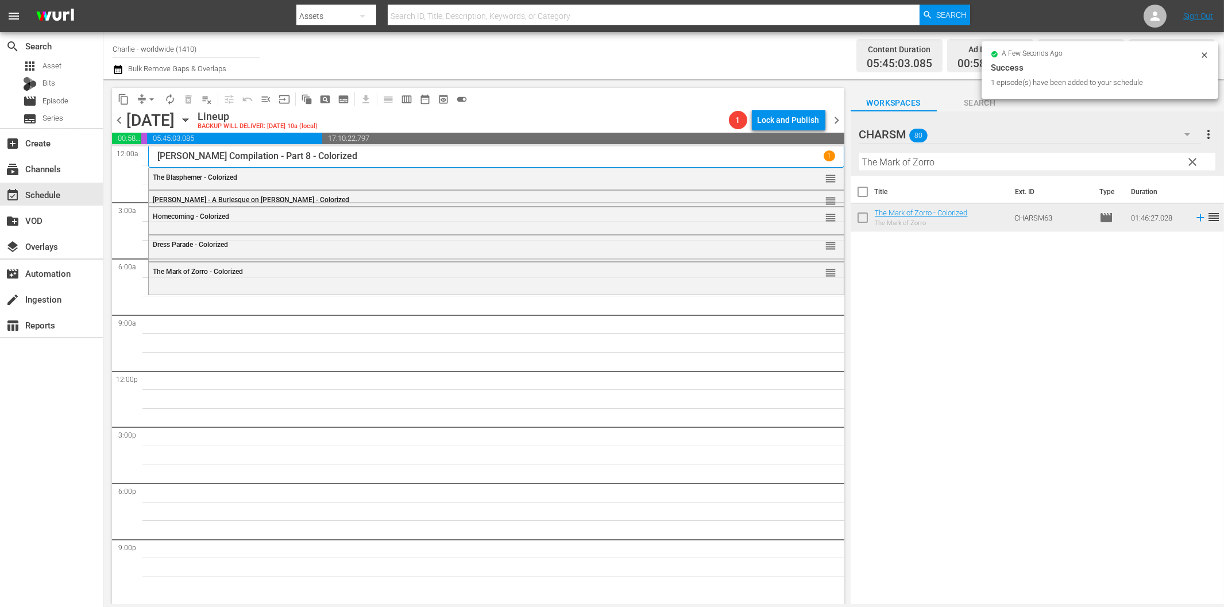
click at [973, 171] on hr at bounding box center [1037, 171] width 356 height 1
click at [977, 165] on input "The Mark of Zorro" at bounding box center [1037, 162] width 356 height 18
paste input "Affairs of Anatol"
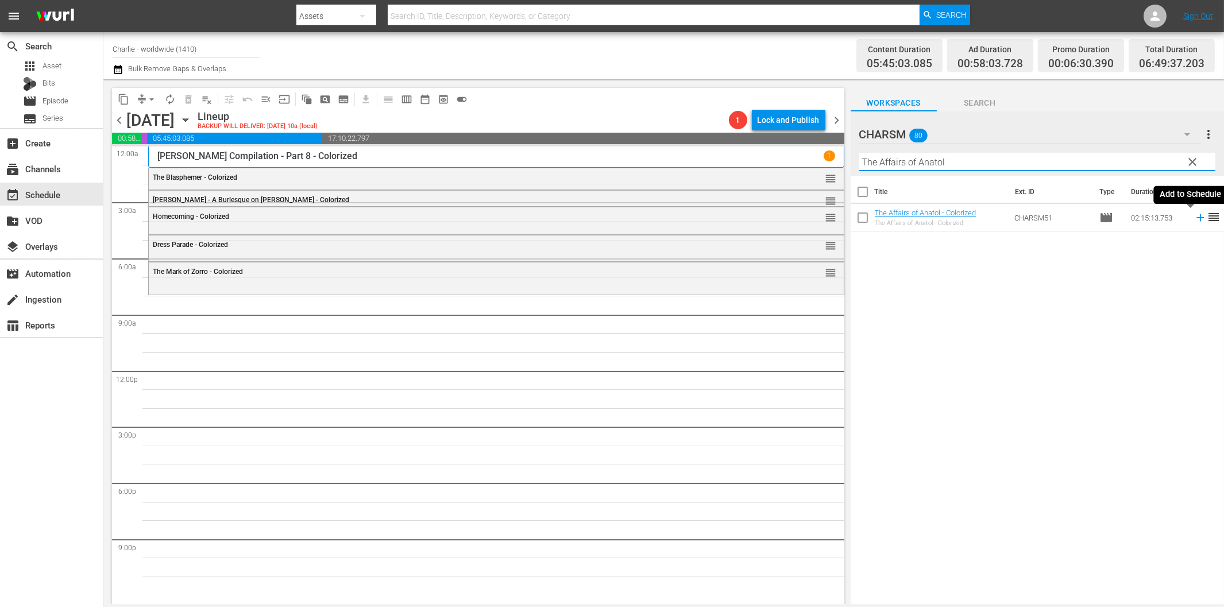
click at [1194, 219] on icon at bounding box center [1200, 217] width 13 height 13
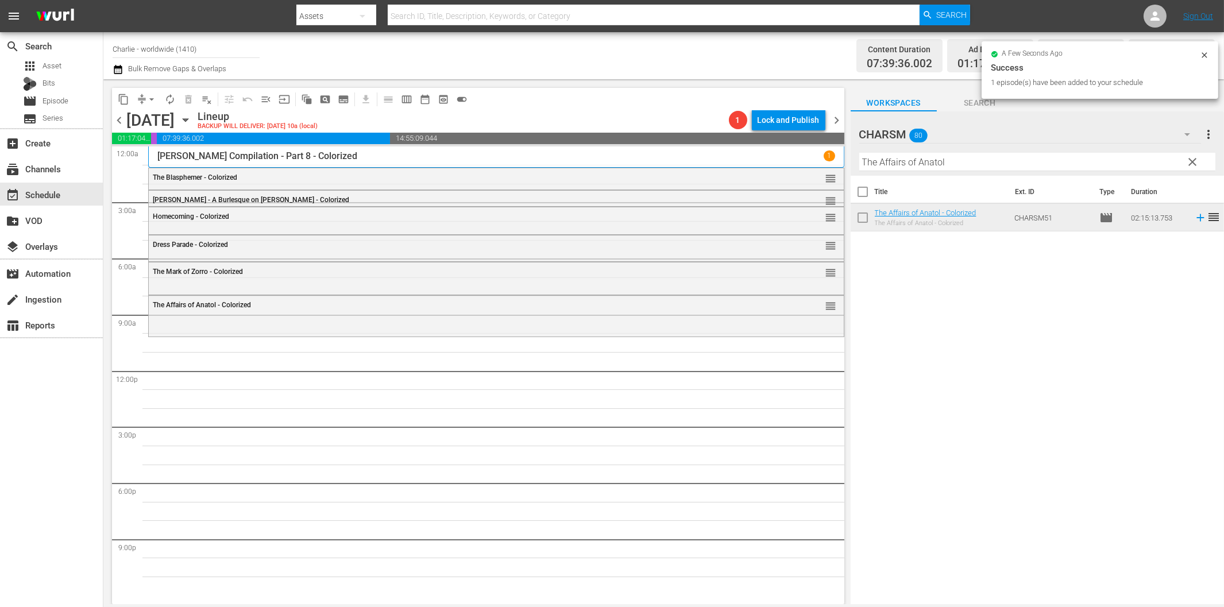
click at [874, 165] on input "The Affairs of Anatol" at bounding box center [1037, 162] width 356 height 18
paste input "[PERSON_NAME] Compilation – Part 2"
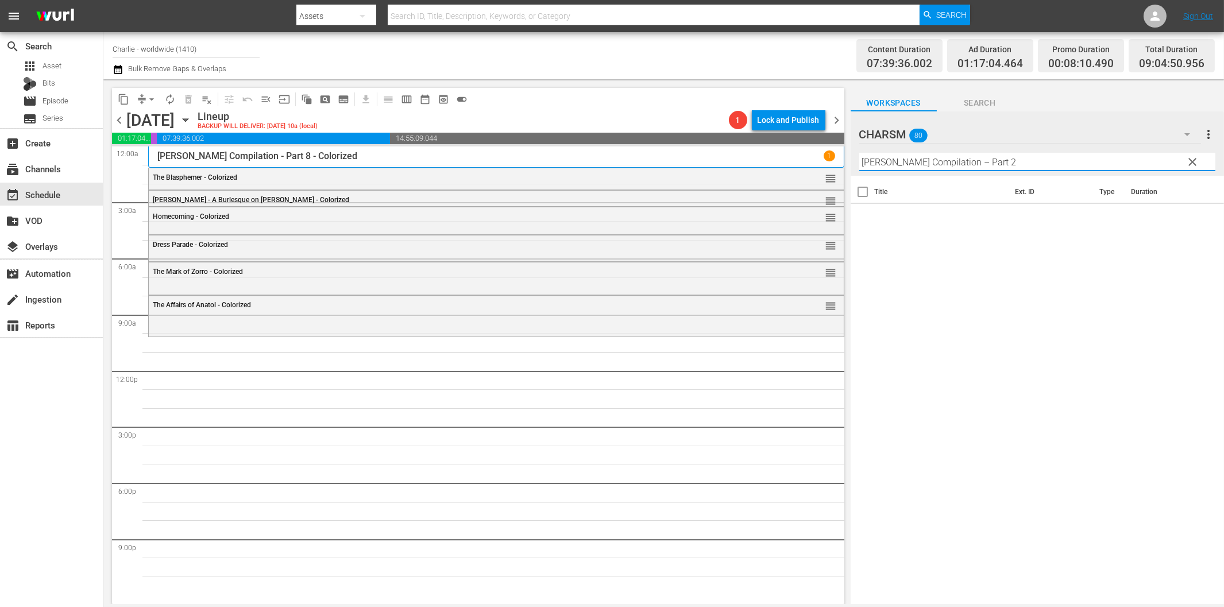
drag, startPoint x: 972, startPoint y: 161, endPoint x: 1100, endPoint y: 169, distance: 128.3
click at [1082, 165] on input "[PERSON_NAME] Compilation – Part 2" at bounding box center [1037, 162] width 356 height 18
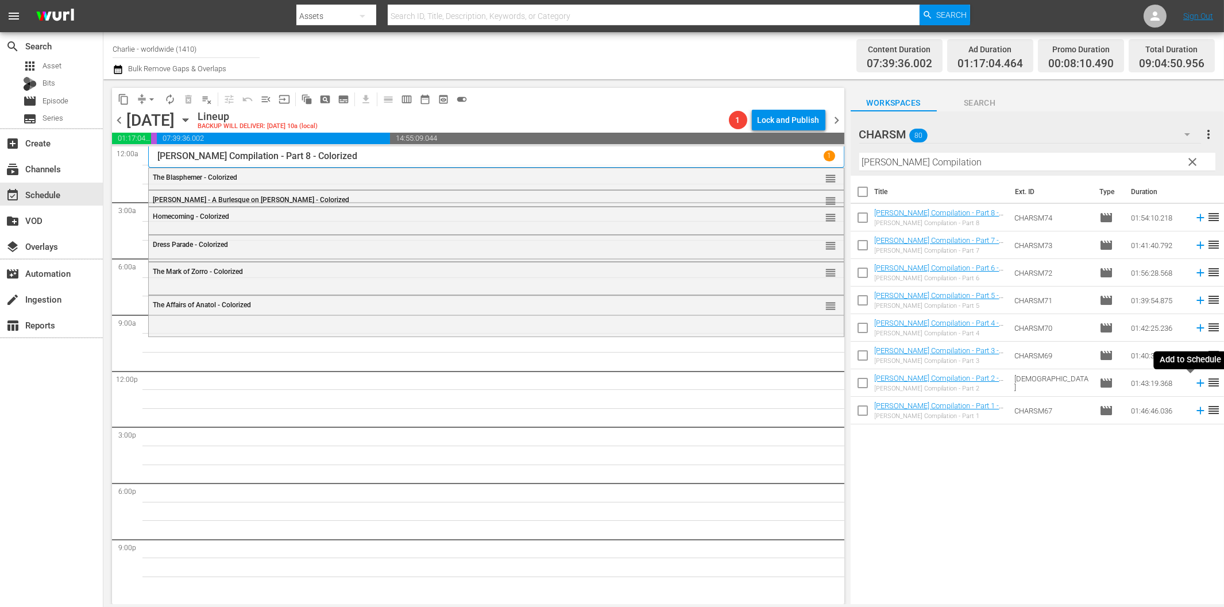
drag, startPoint x: 1190, startPoint y: 385, endPoint x: 1174, endPoint y: 385, distance: 16.1
click at [1194, 385] on icon at bounding box center [1200, 383] width 13 height 13
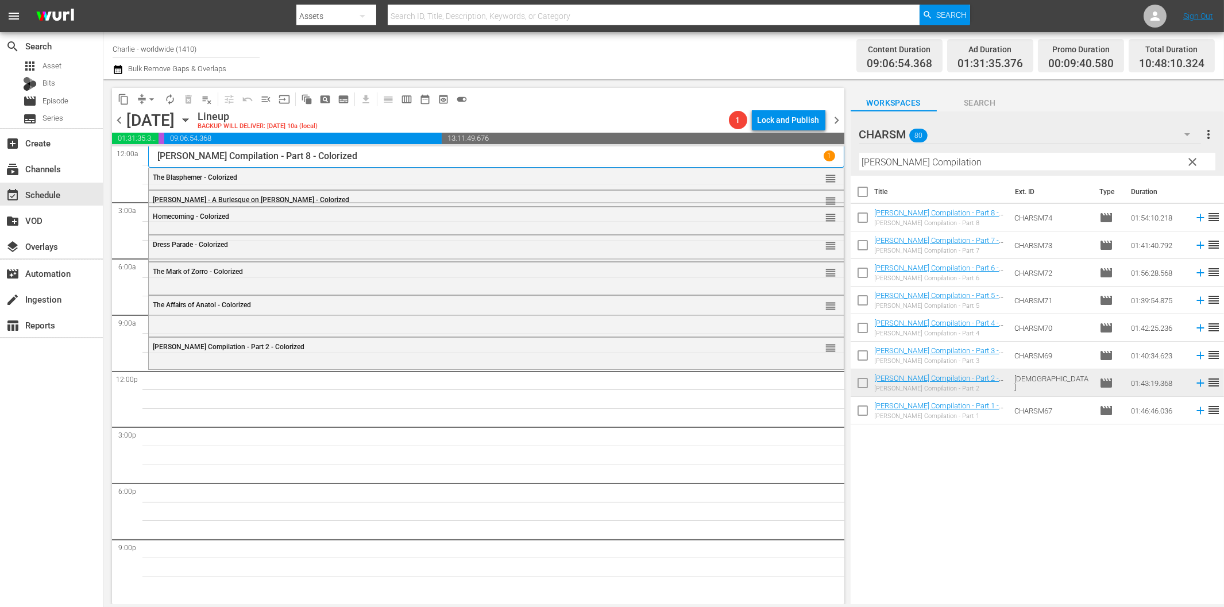
click at [982, 163] on input "[PERSON_NAME] Compilation" at bounding box center [1037, 162] width 356 height 18
paste input "eggars of Life"
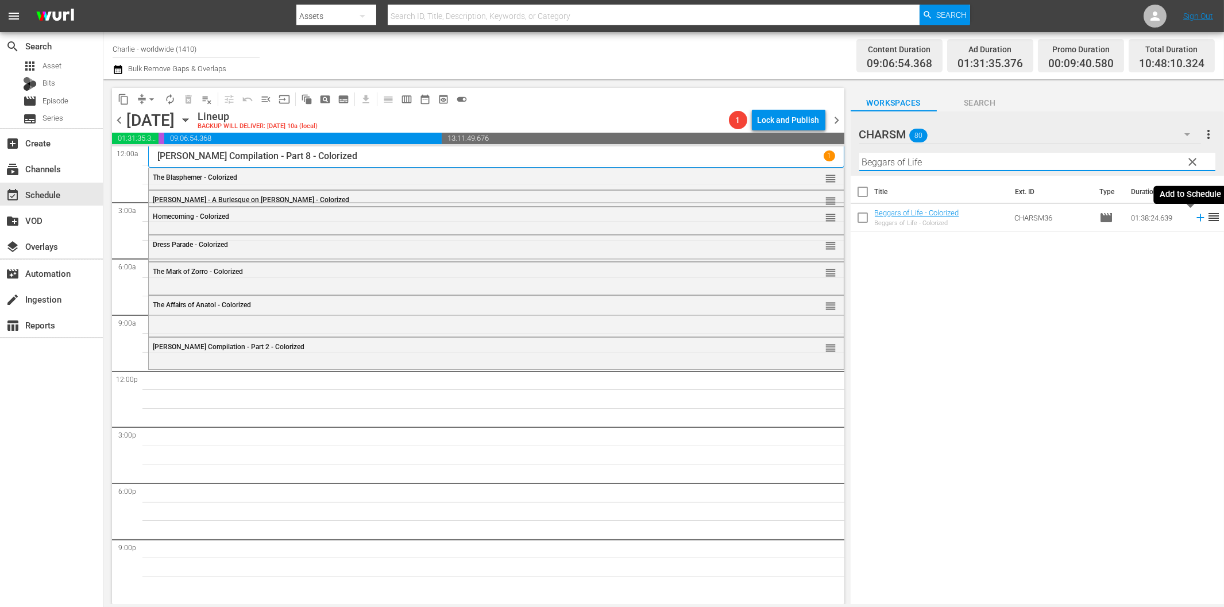
click at [1194, 216] on icon at bounding box center [1200, 217] width 13 height 13
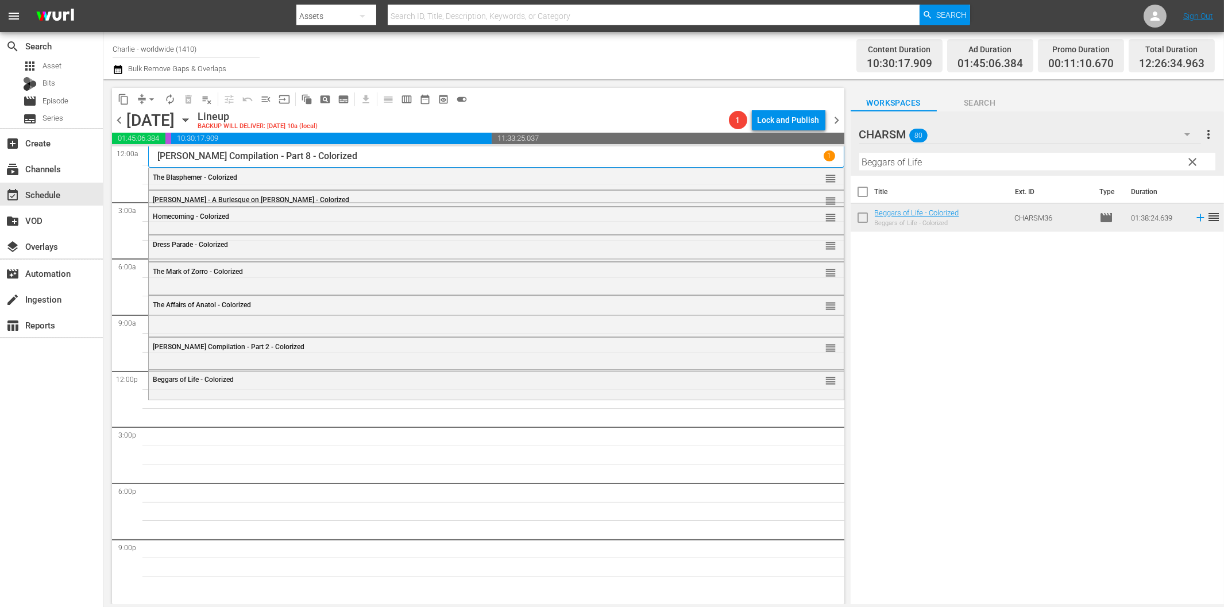
click at [953, 153] on input "Beggars of Life" at bounding box center [1037, 162] width 356 height 18
paste input "[PERSON_NAME] - Why Worry?"
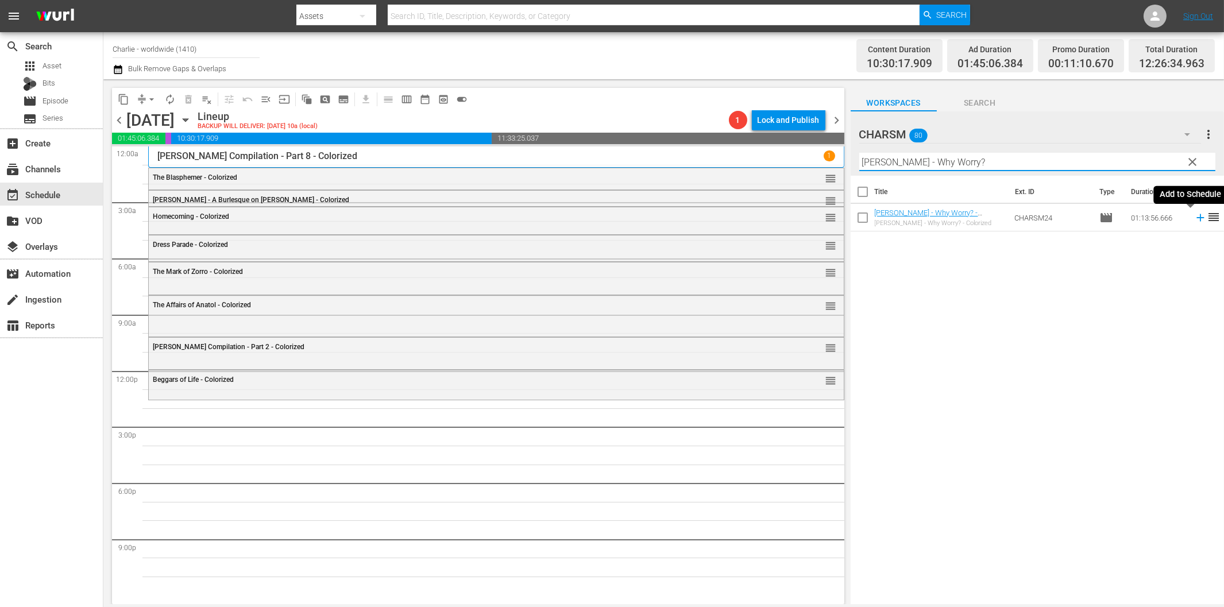
drag, startPoint x: 1190, startPoint y: 217, endPoint x: 1183, endPoint y: 219, distance: 7.8
click at [1196, 217] on icon at bounding box center [1199, 217] width 7 height 7
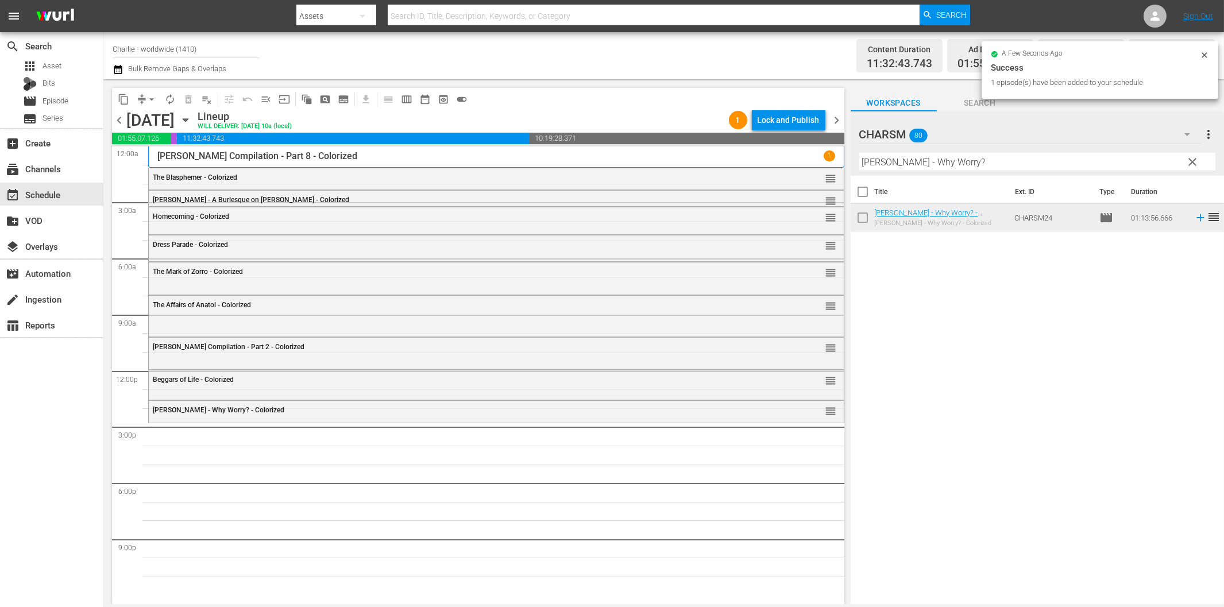
click at [903, 153] on input "[PERSON_NAME] - Why Worry?" at bounding box center [1037, 162] width 356 height 18
paste input "otel Imperial"
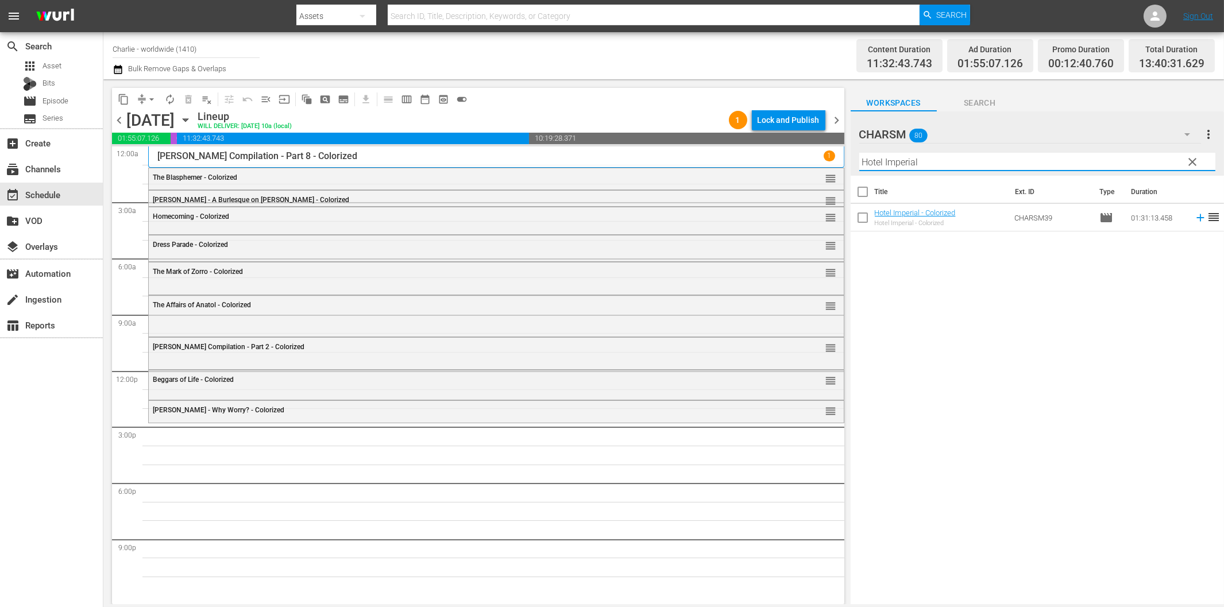
click at [1196, 218] on icon at bounding box center [1199, 217] width 7 height 7
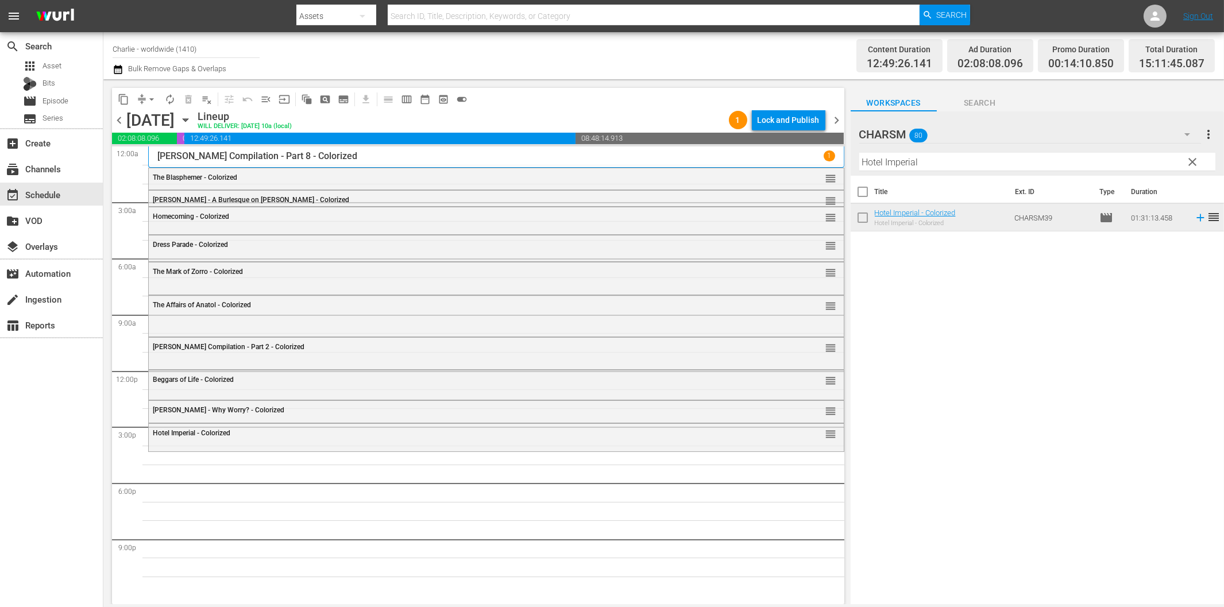
click at [892, 163] on input "Hotel Imperial" at bounding box center [1037, 162] width 356 height 18
paste input "[PERSON_NAME] against the Upper Class"
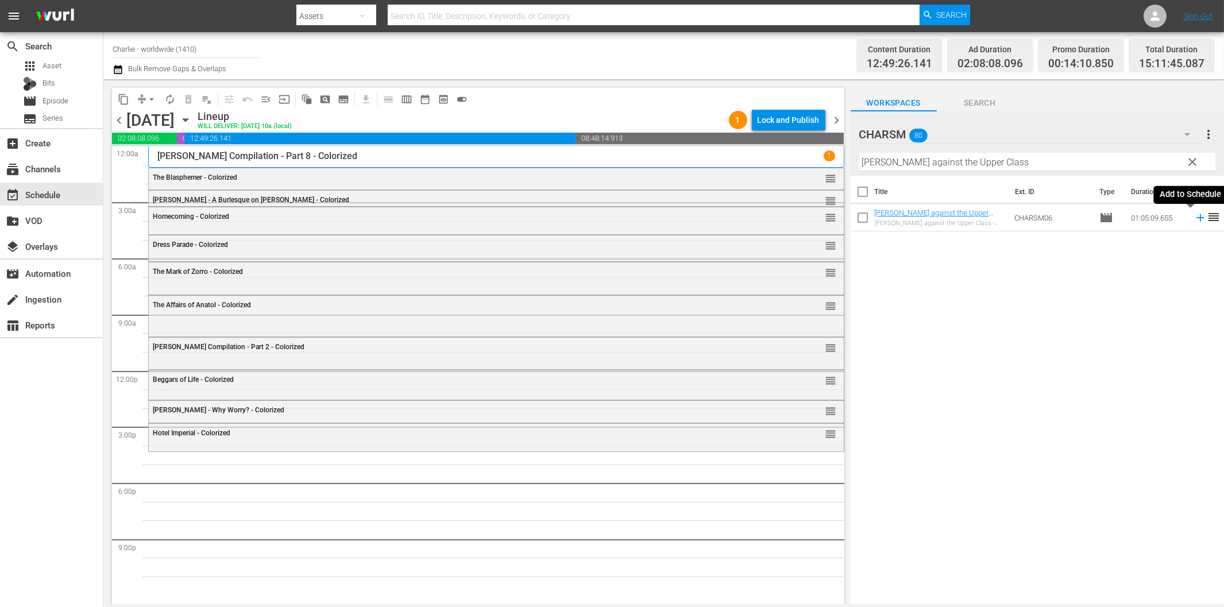
click at [1194, 221] on icon at bounding box center [1200, 217] width 13 height 13
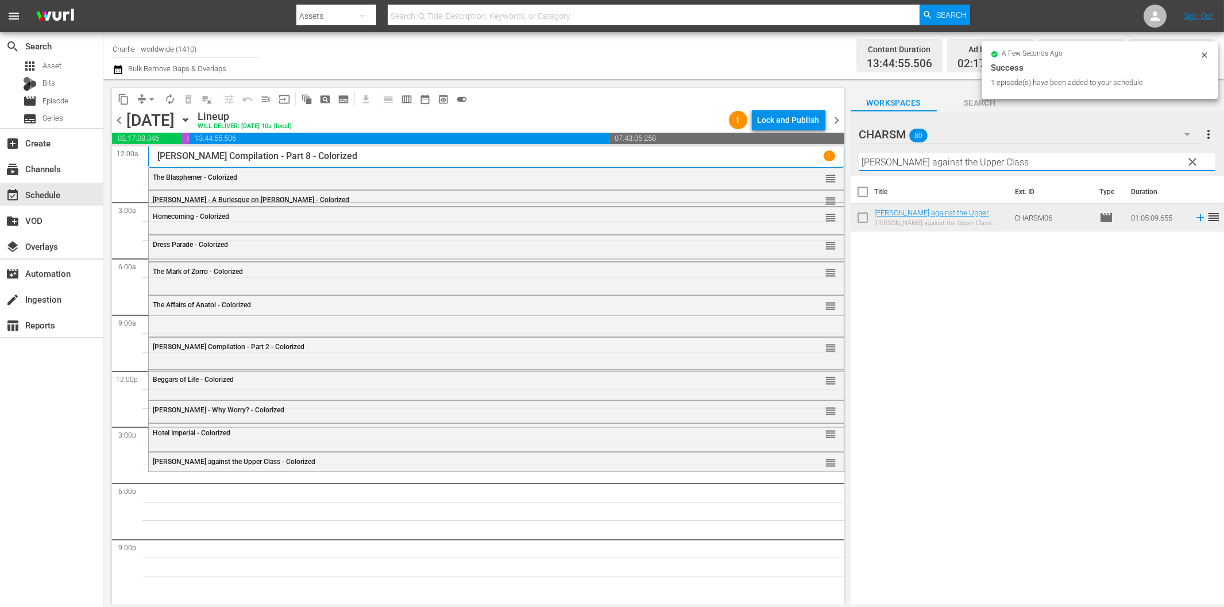
click at [937, 158] on input "[PERSON_NAME] against the Upper Class" at bounding box center [1037, 162] width 356 height 18
paste input "20,000 Leagues Under the Sea"
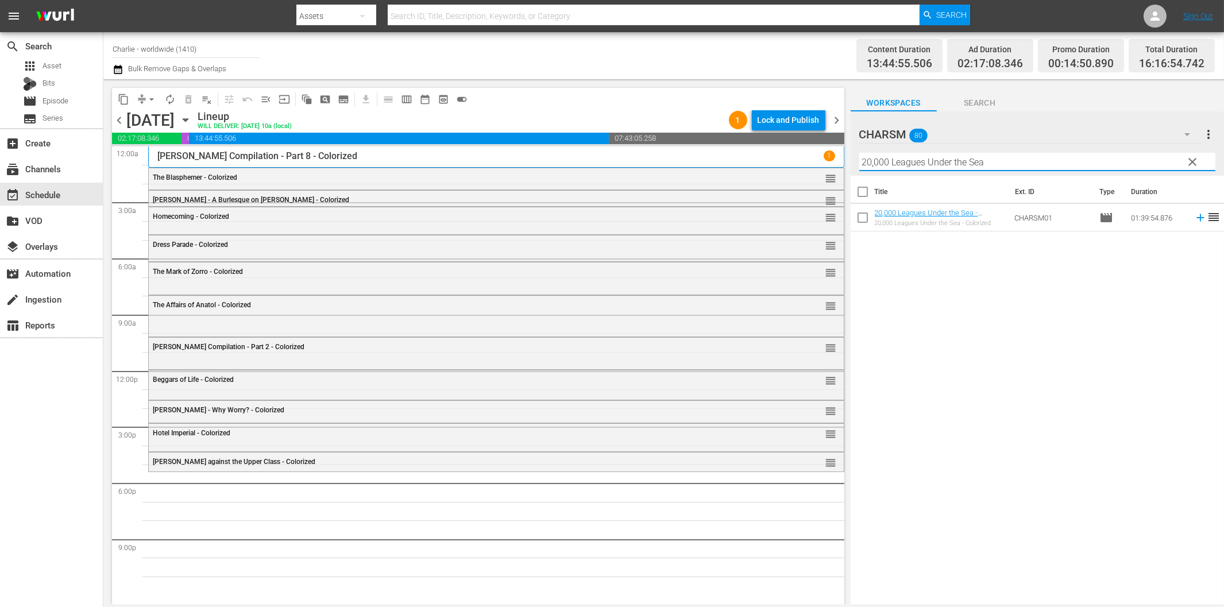
click at [1196, 218] on icon at bounding box center [1199, 217] width 7 height 7
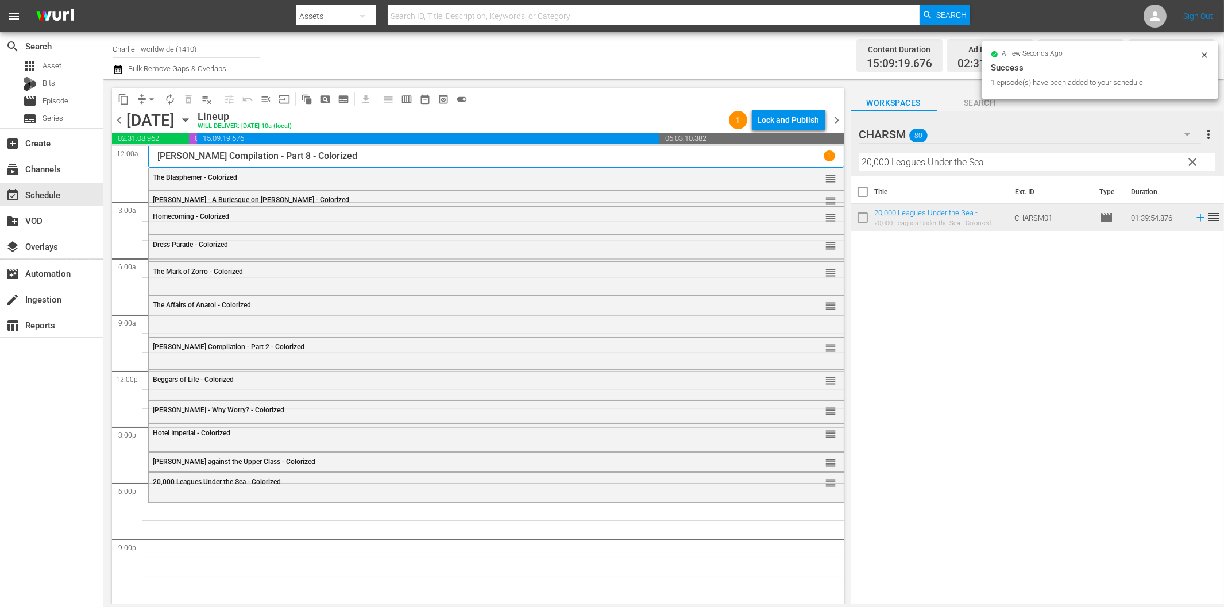
click at [1058, 161] on input "20,000 Leagues Under the Sea" at bounding box center [1037, 162] width 356 height 18
paste input "The Black Pirate"
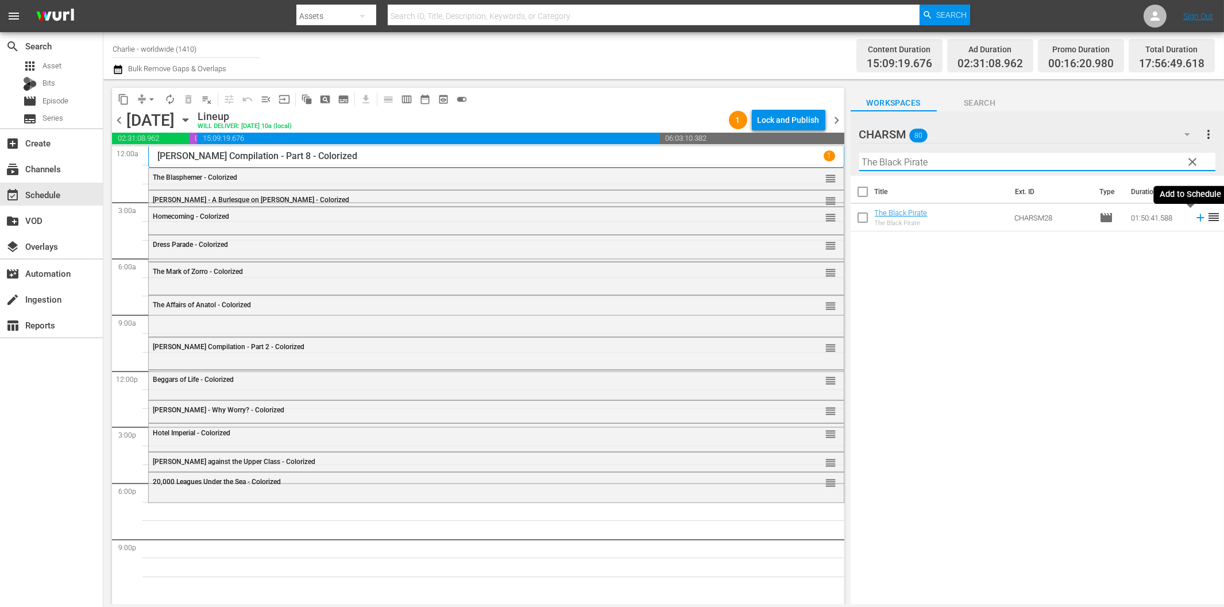
click at [1194, 219] on icon at bounding box center [1200, 217] width 13 height 13
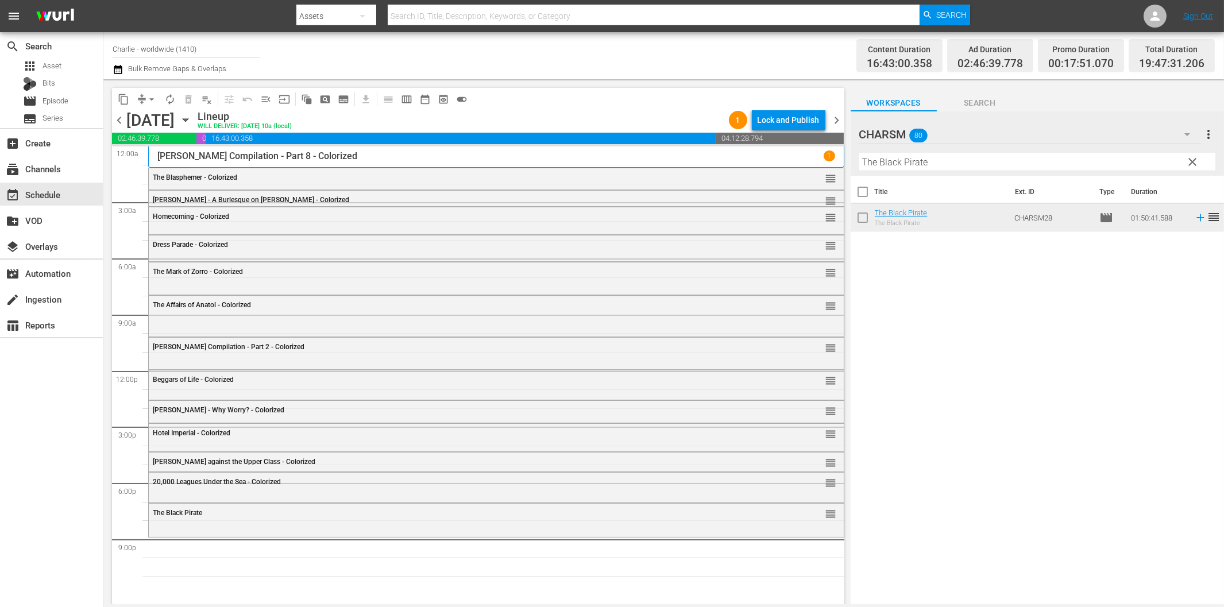
click at [937, 167] on input "The Black Pirate" at bounding box center [1037, 162] width 356 height 18
paste input "A Girl in Every Port"
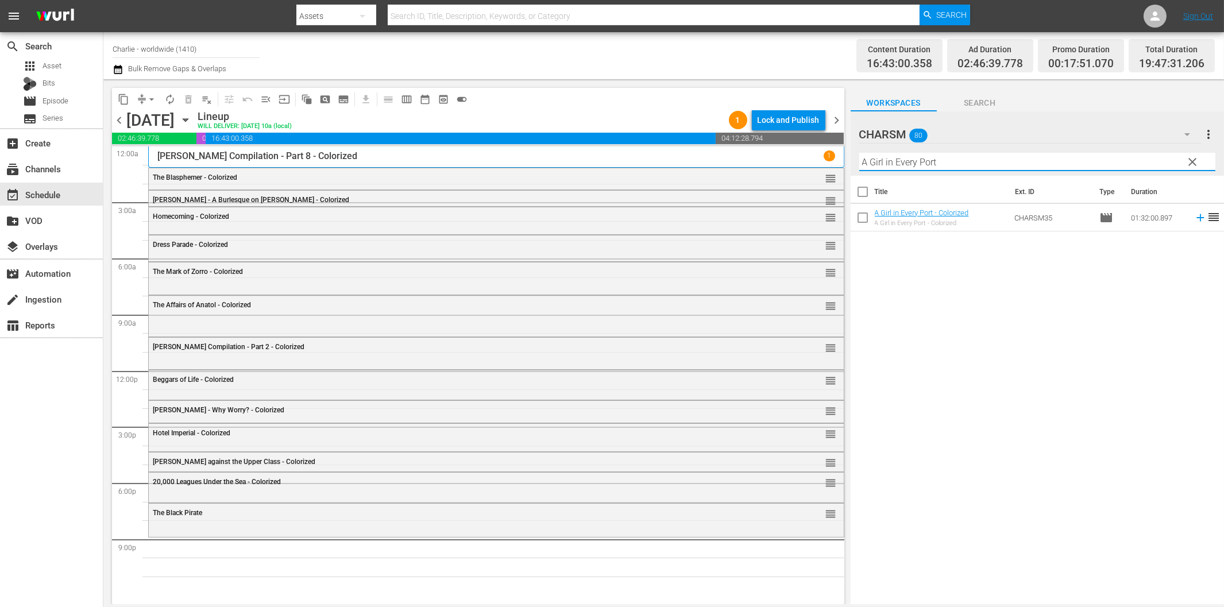
click at [1194, 216] on icon at bounding box center [1200, 217] width 13 height 13
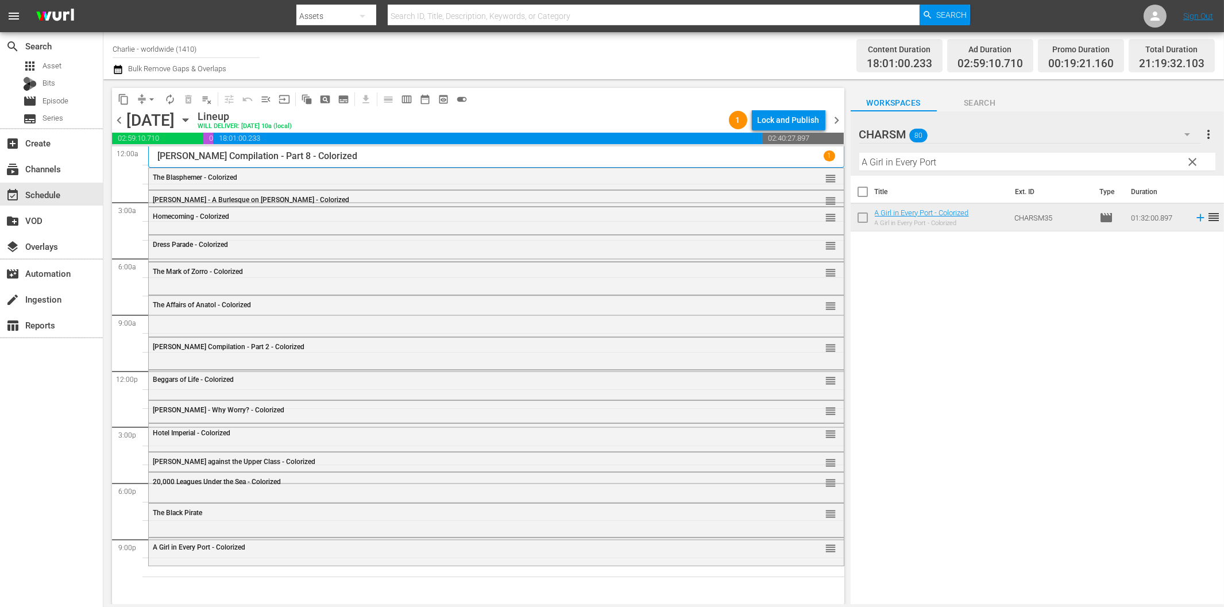
click at [926, 167] on input "A Girl in Every Port" at bounding box center [1037, 162] width 356 height 18
paste input "lice in Wonderland"
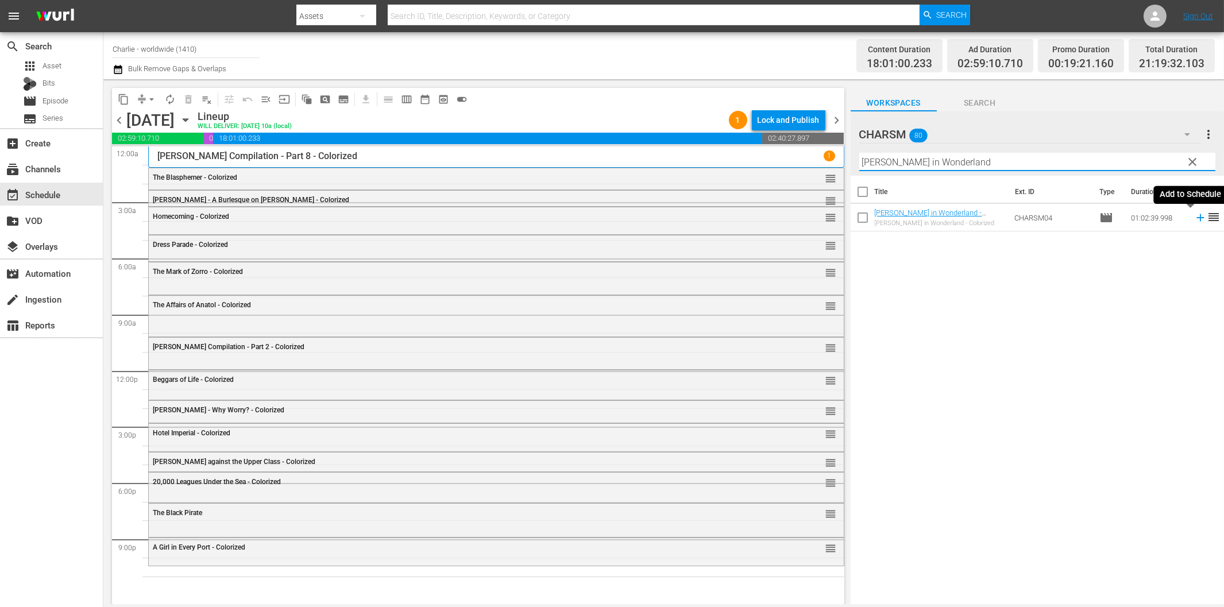
click at [1196, 220] on icon at bounding box center [1199, 217] width 7 height 7
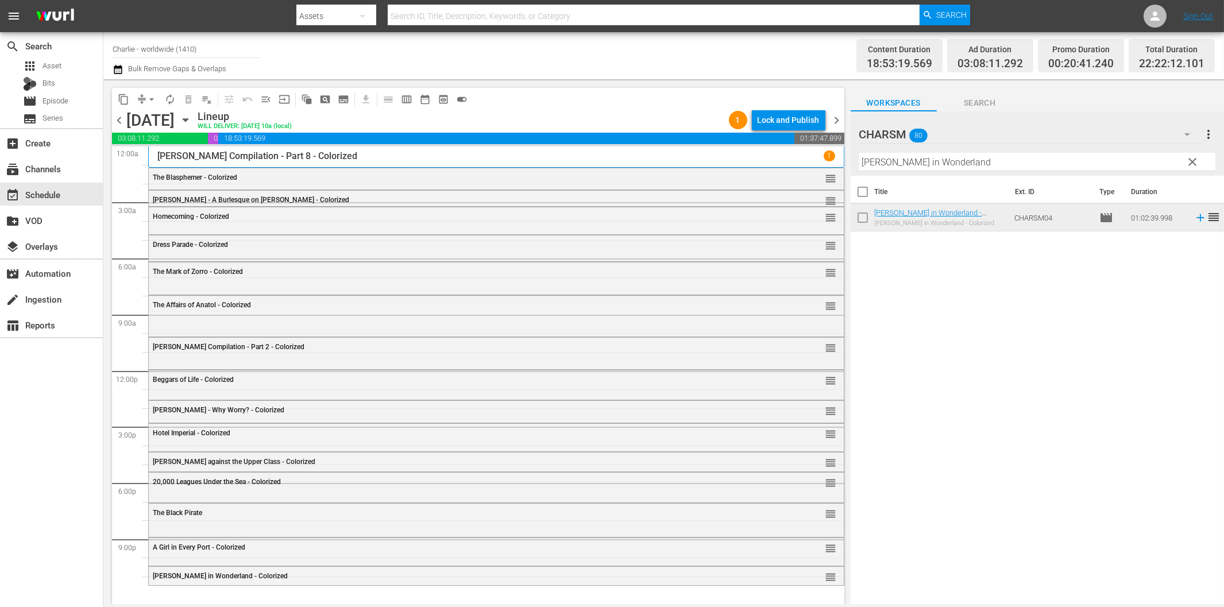
click at [962, 161] on input "[PERSON_NAME] in Wonderland" at bounding box center [1037, 162] width 356 height 18
paste input "The Sea Lion"
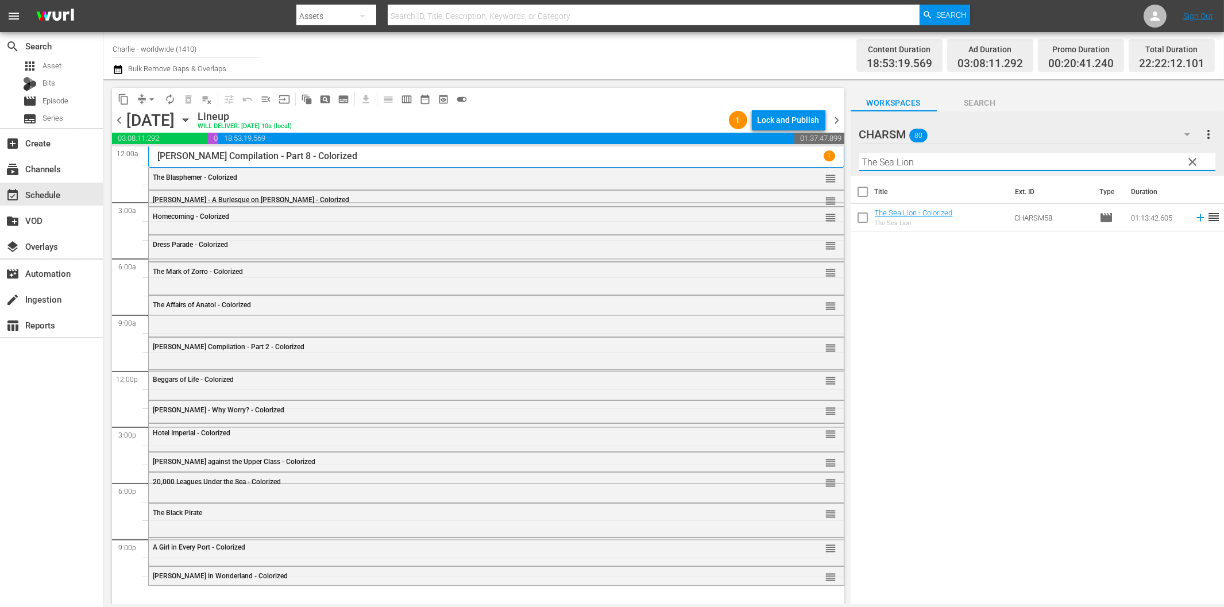
click at [1196, 217] on icon at bounding box center [1199, 217] width 7 height 7
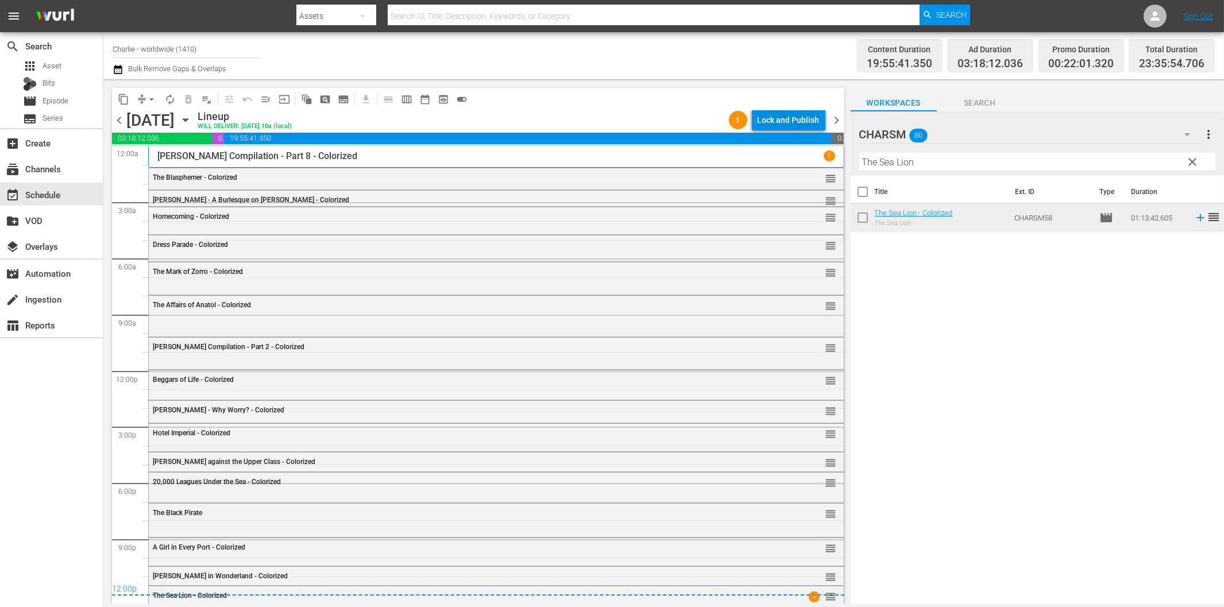
click at [784, 118] on div "Lock and Publish" at bounding box center [788, 120] width 62 height 21
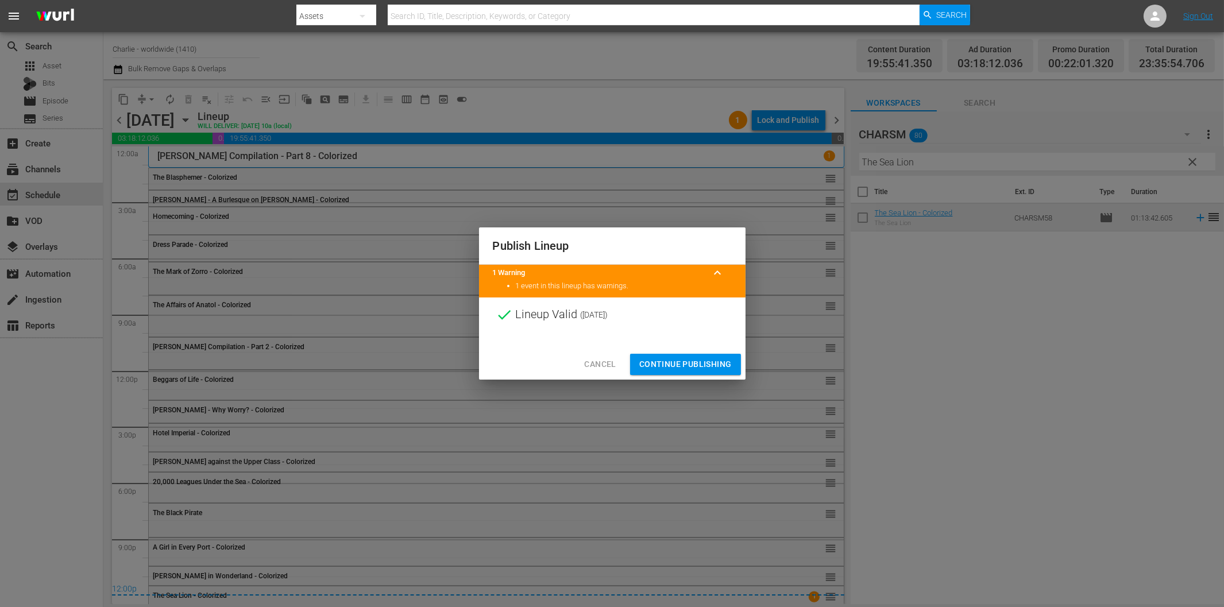
click at [663, 364] on span "Continue Publishing" at bounding box center [685, 364] width 92 height 14
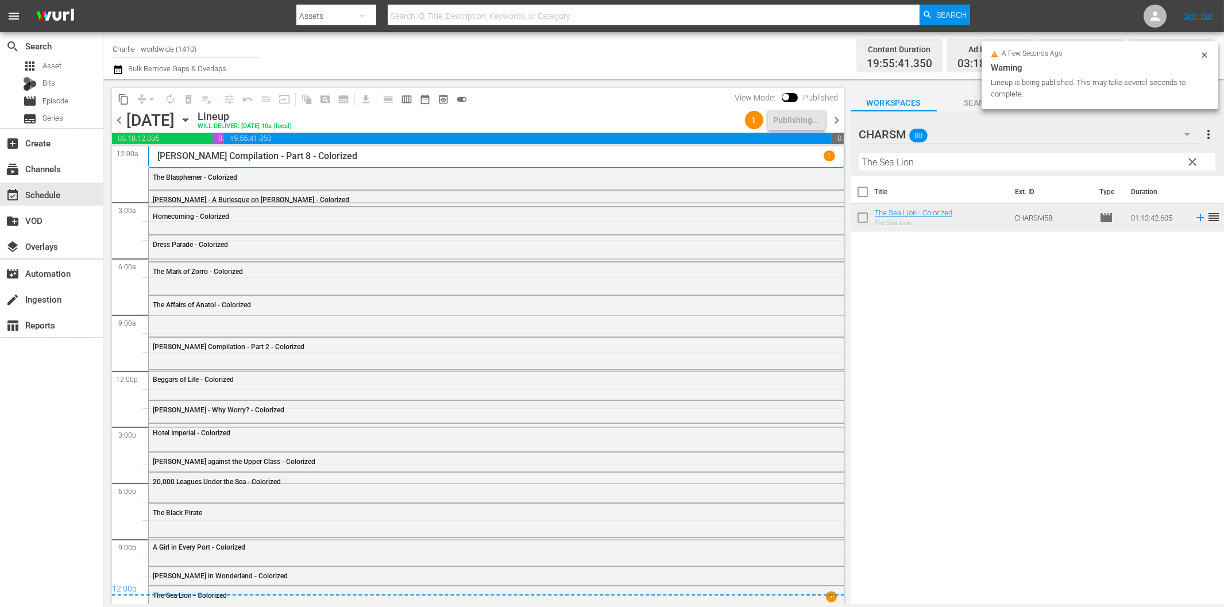
drag, startPoint x: 837, startPoint y: 117, endPoint x: 920, endPoint y: 158, distance: 92.4
click at [837, 117] on span "chevron_right" at bounding box center [837, 120] width 14 height 14
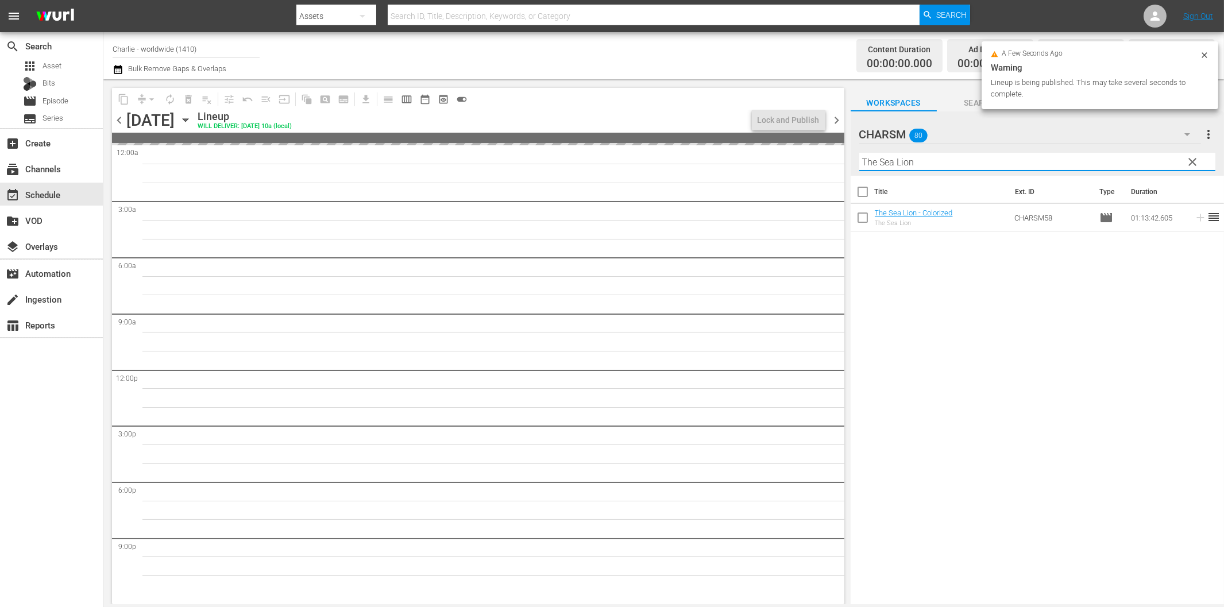
click at [927, 160] on input "The Sea Lion" at bounding box center [1037, 162] width 356 height 18
paste input "Duchess of Buffalo"
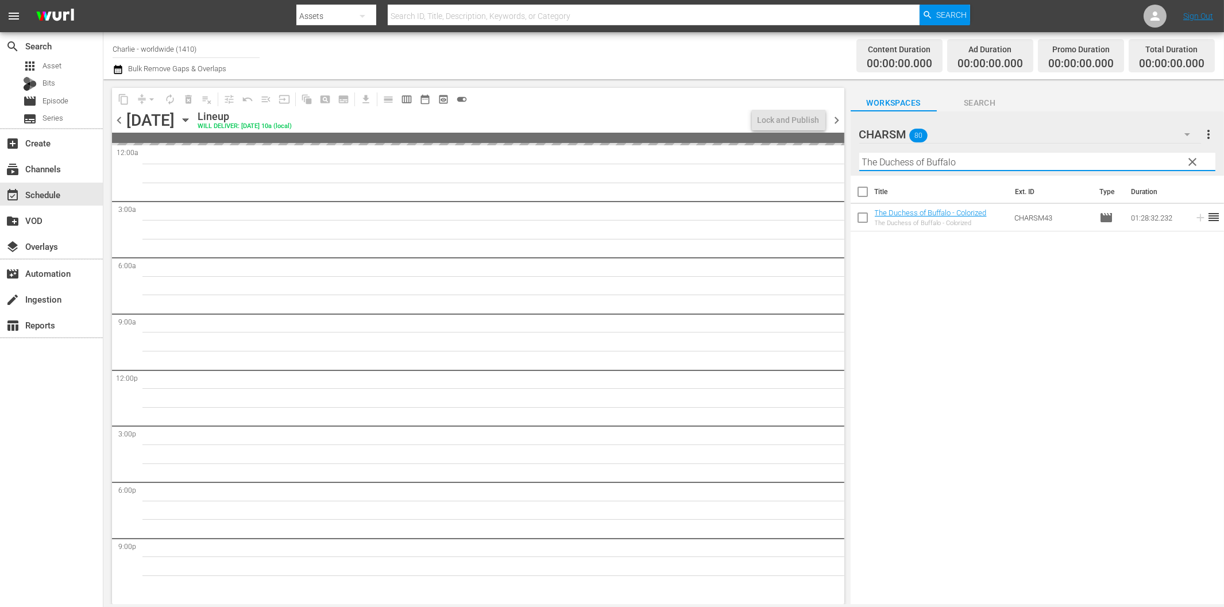
click at [835, 118] on span "chevron_right" at bounding box center [837, 120] width 14 height 14
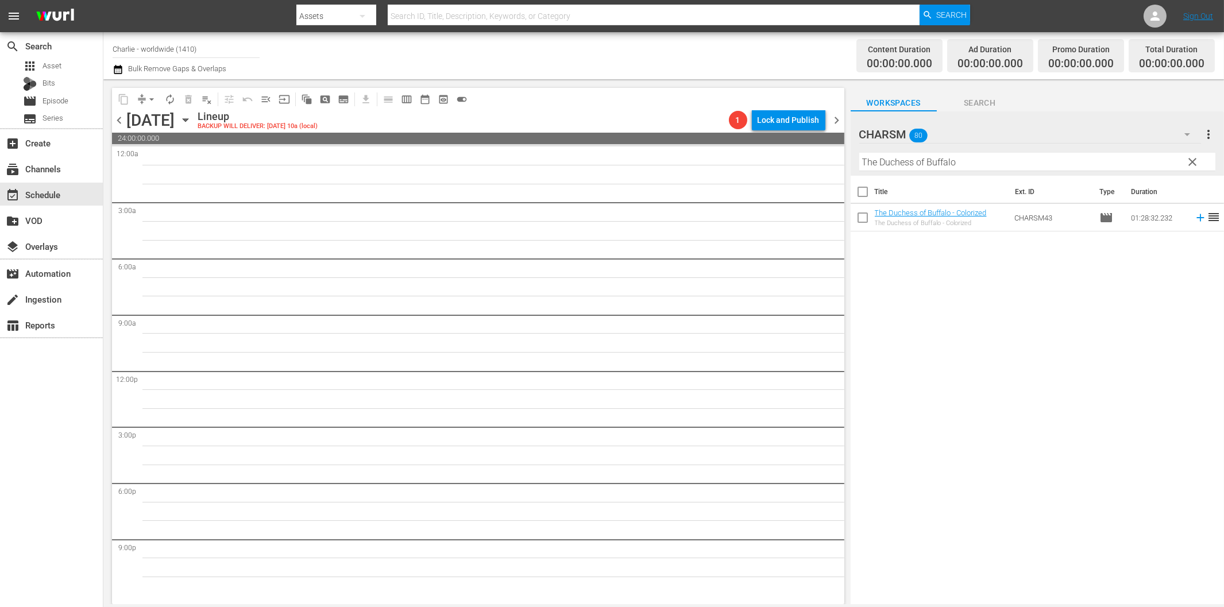
click at [114, 124] on span "chevron_left" at bounding box center [119, 120] width 14 height 14
click at [962, 165] on input "The Duchess of Buffalo" at bounding box center [1037, 162] width 356 height 18
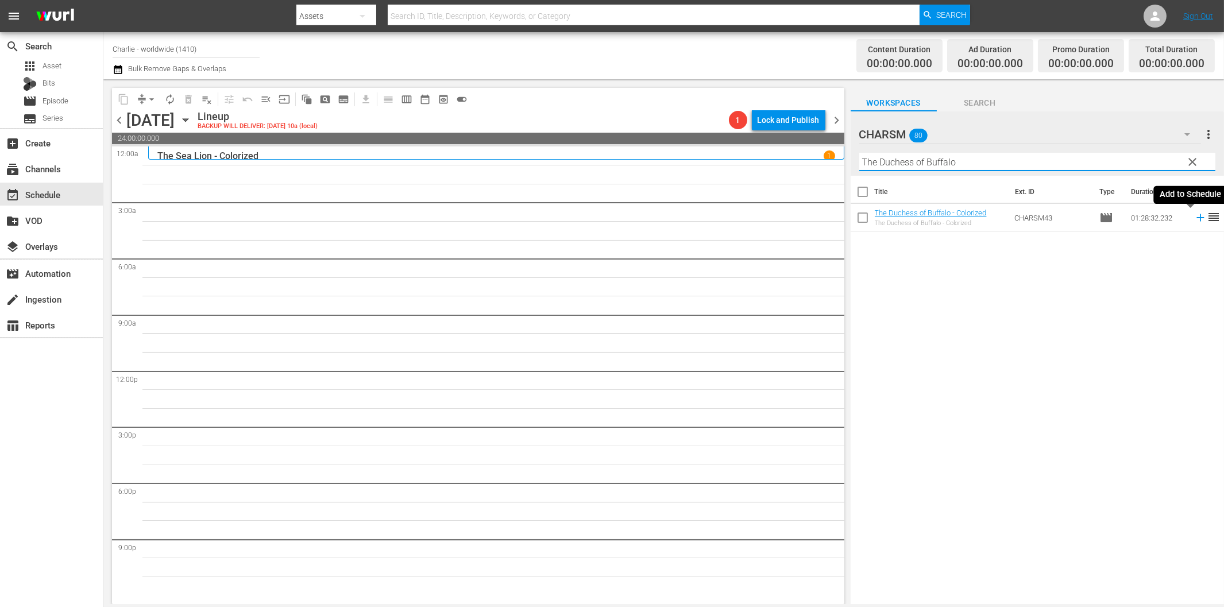
click at [1194, 220] on icon at bounding box center [1200, 217] width 13 height 13
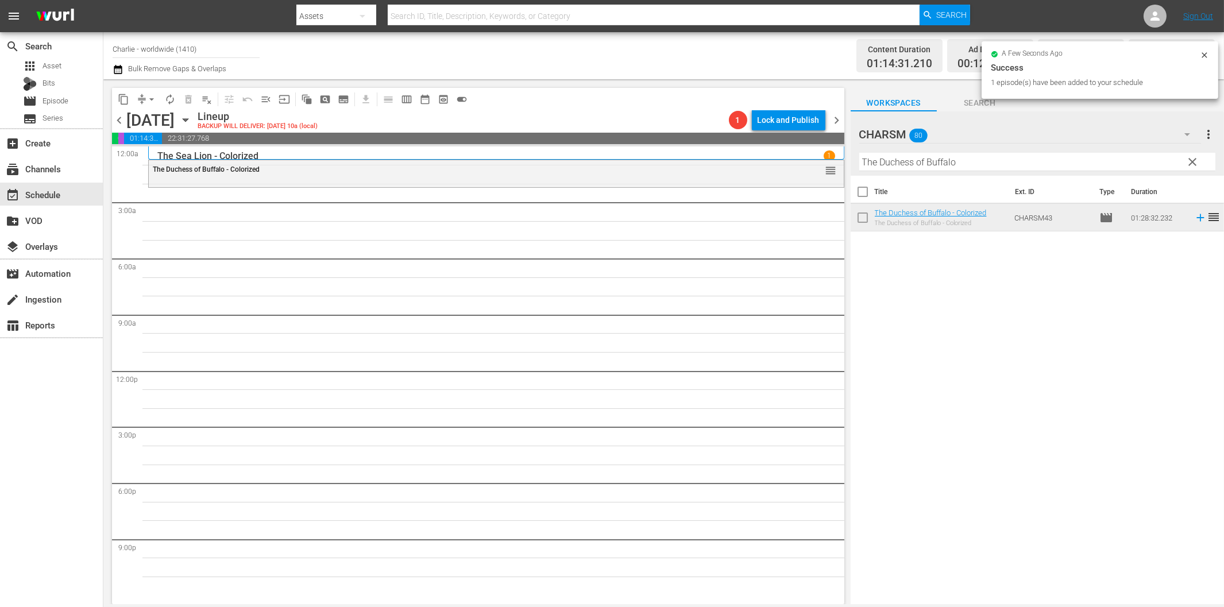
click at [908, 164] on input "The Duchess of Buffalo" at bounding box center [1037, 162] width 356 height 18
paste input "Sensation Seekers"
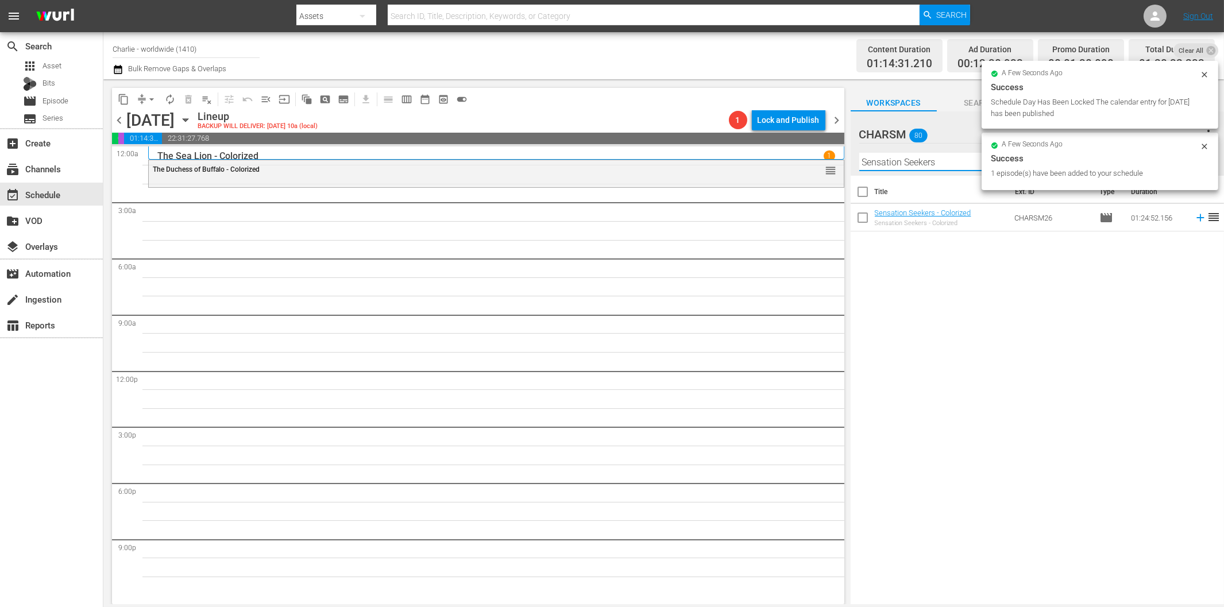
click at [1196, 218] on icon at bounding box center [1199, 217] width 7 height 7
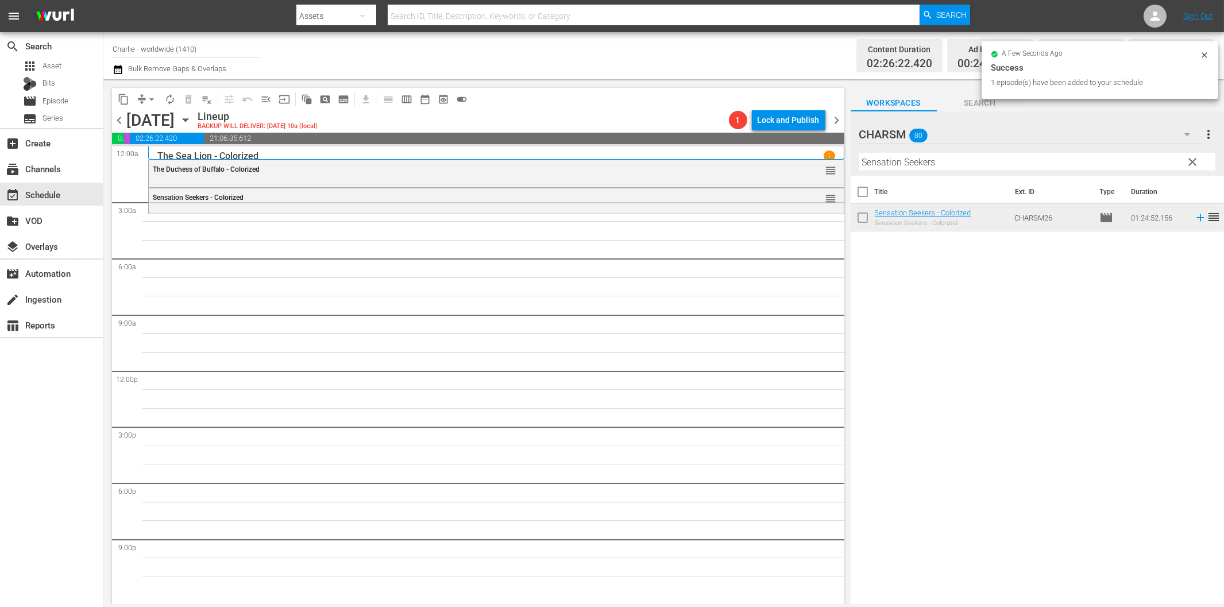
click at [942, 156] on input "Sensation Seekers" at bounding box center [1037, 162] width 356 height 18
paste input "[PERSON_NAME] in the Army"
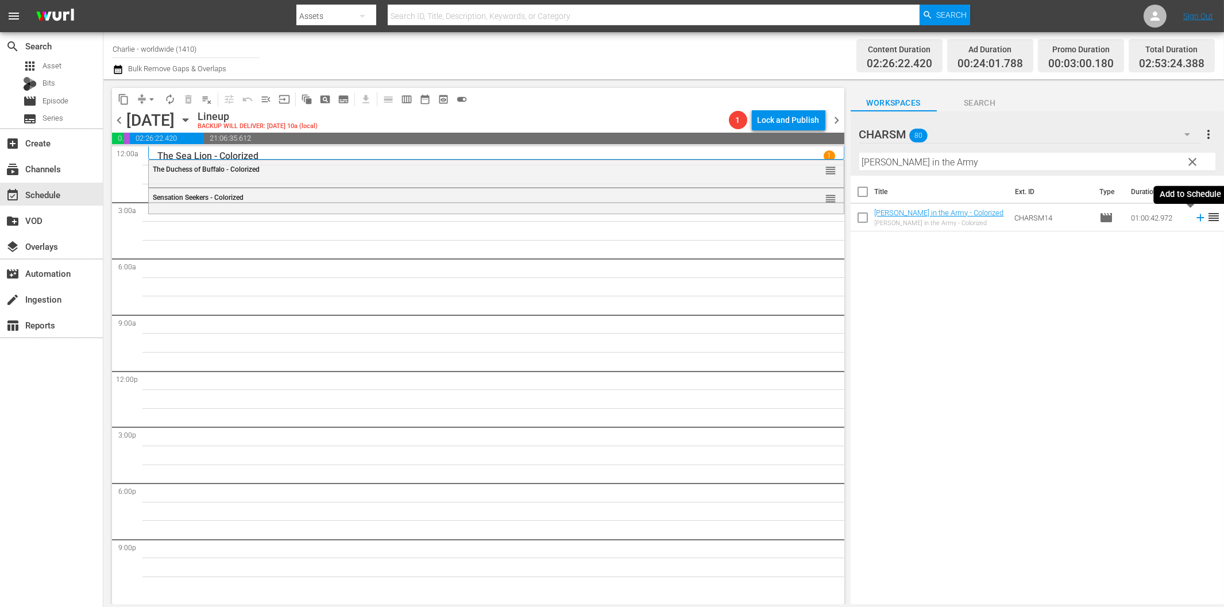
click at [1194, 216] on icon at bounding box center [1200, 217] width 13 height 13
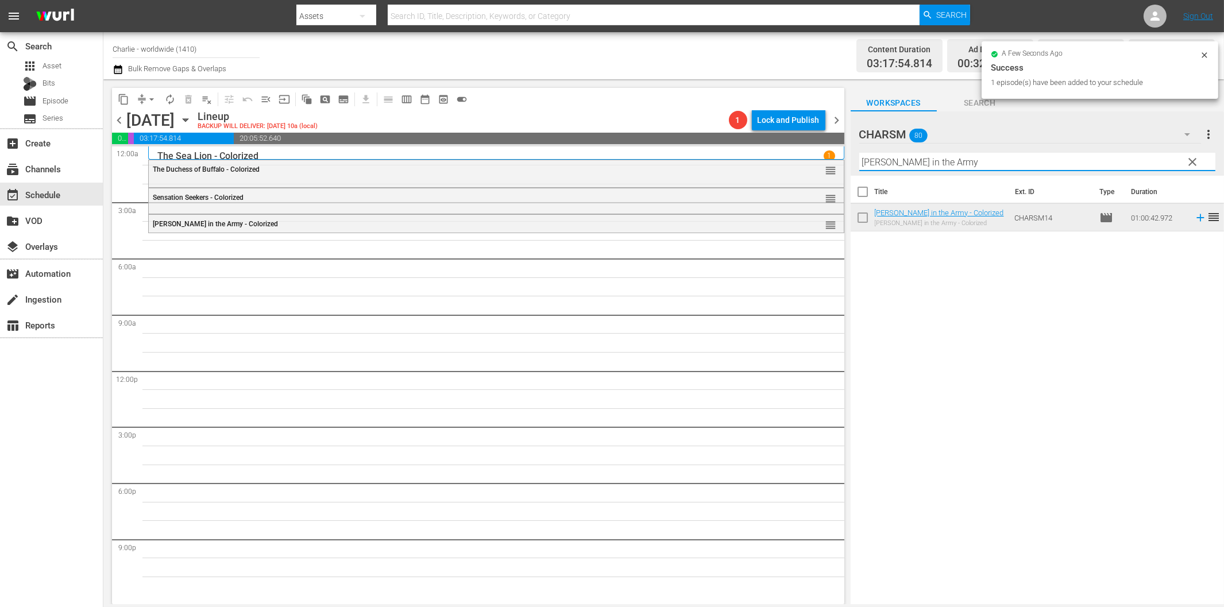
click at [933, 164] on input "[PERSON_NAME] in the Army" at bounding box center [1037, 162] width 356 height 18
paste input "Bare Knees"
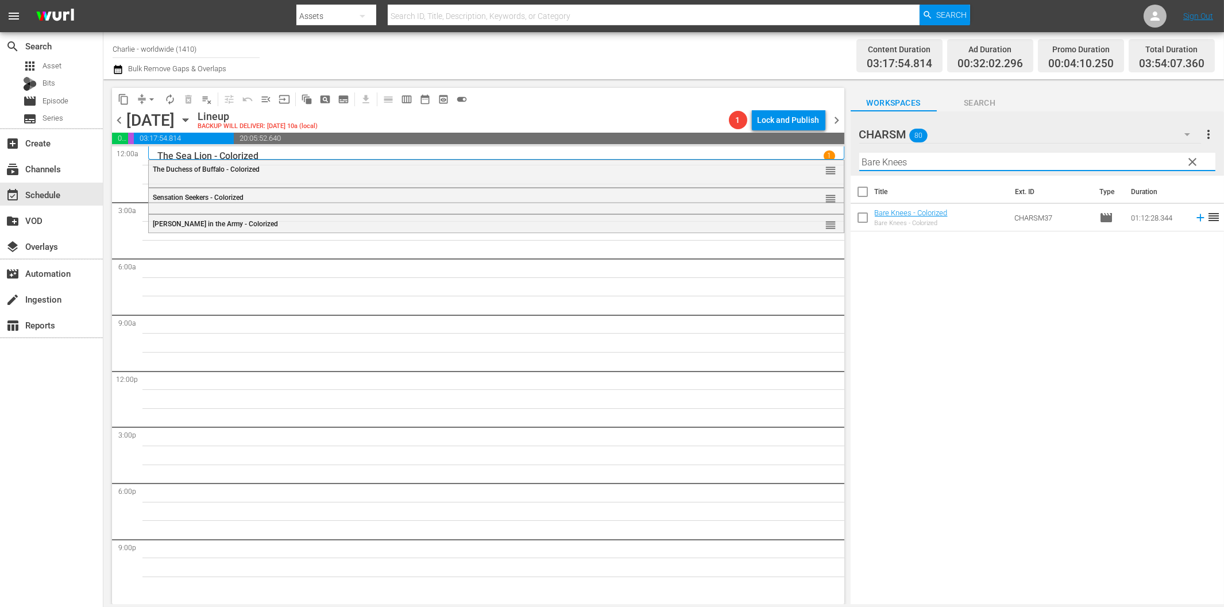
click at [1194, 220] on icon at bounding box center [1200, 217] width 13 height 13
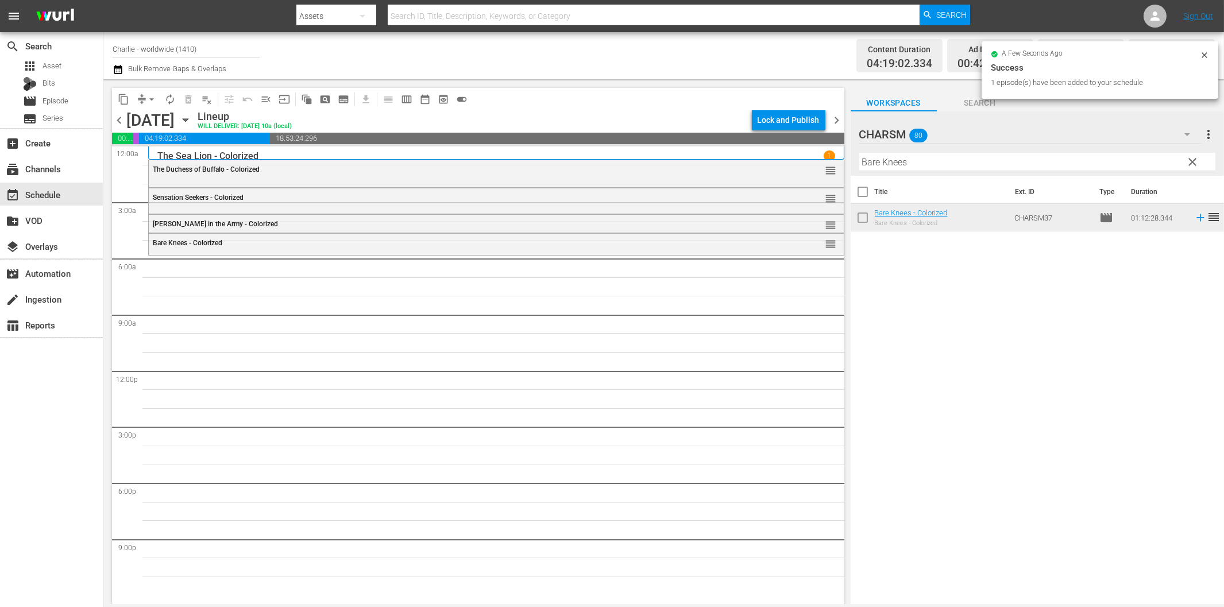
click at [913, 152] on div "Filter by Title Bare Knees" at bounding box center [1037, 162] width 356 height 28
click at [922, 163] on input "Bare Knees" at bounding box center [1037, 162] width 356 height 18
paste input "Laurel & Hardy Silent Chronicles - Vol. 1"
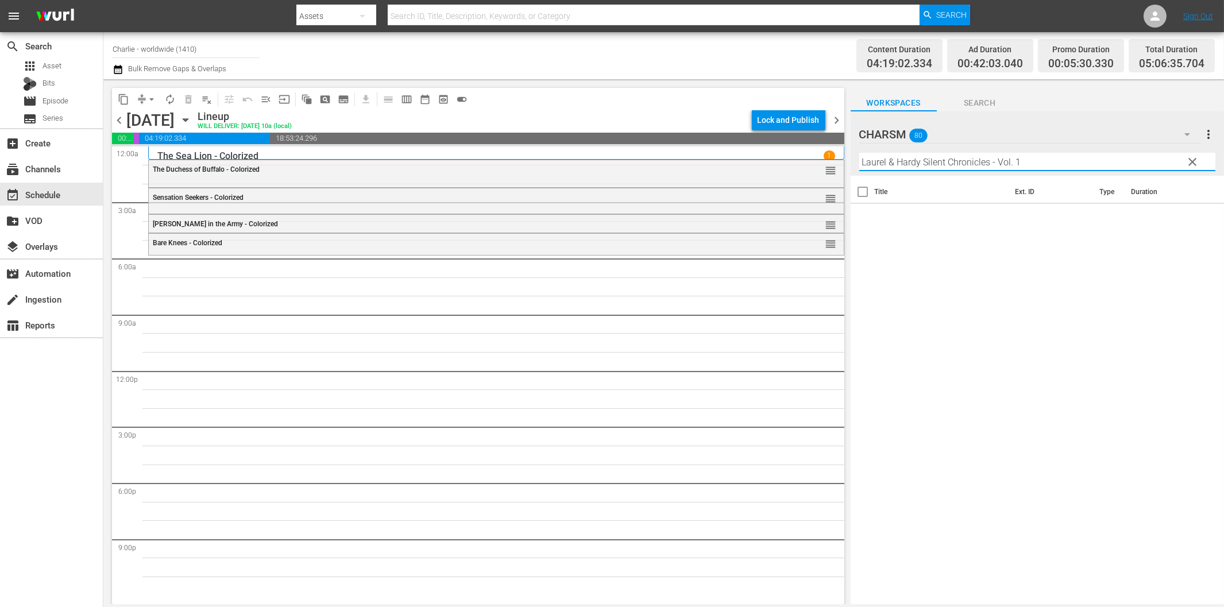
drag, startPoint x: 994, startPoint y: 162, endPoint x: 1074, endPoint y: 161, distance: 79.8
click at [1060, 161] on input "Laurel & Hardy Silent Chronicles - Vol. 1" at bounding box center [1037, 162] width 356 height 18
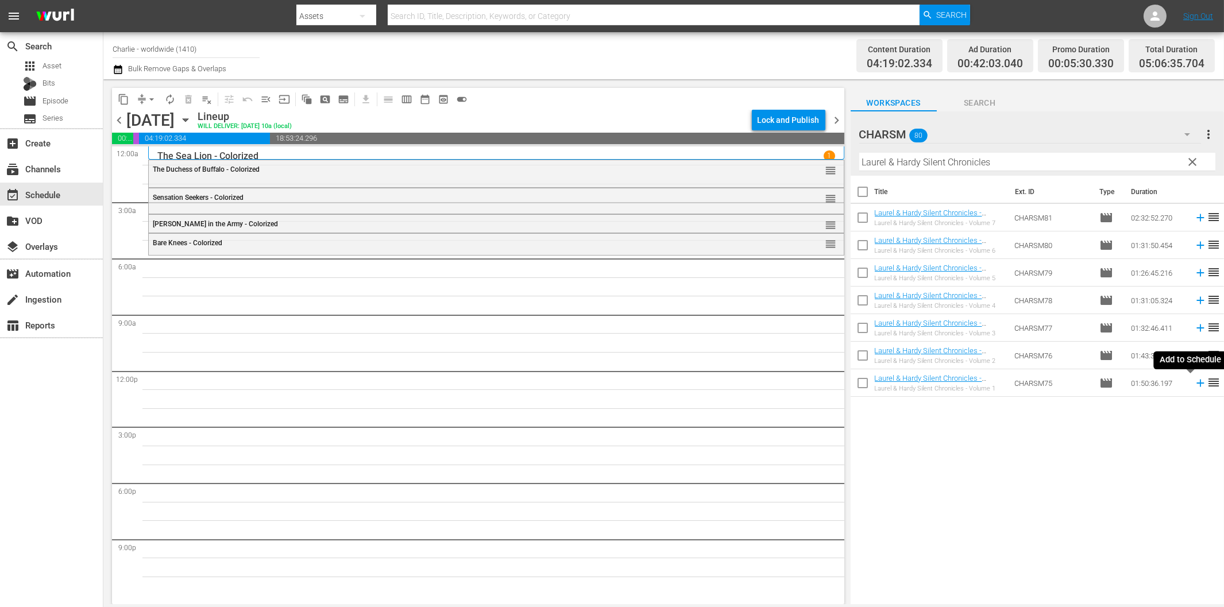
click at [1194, 386] on icon at bounding box center [1200, 383] width 13 height 13
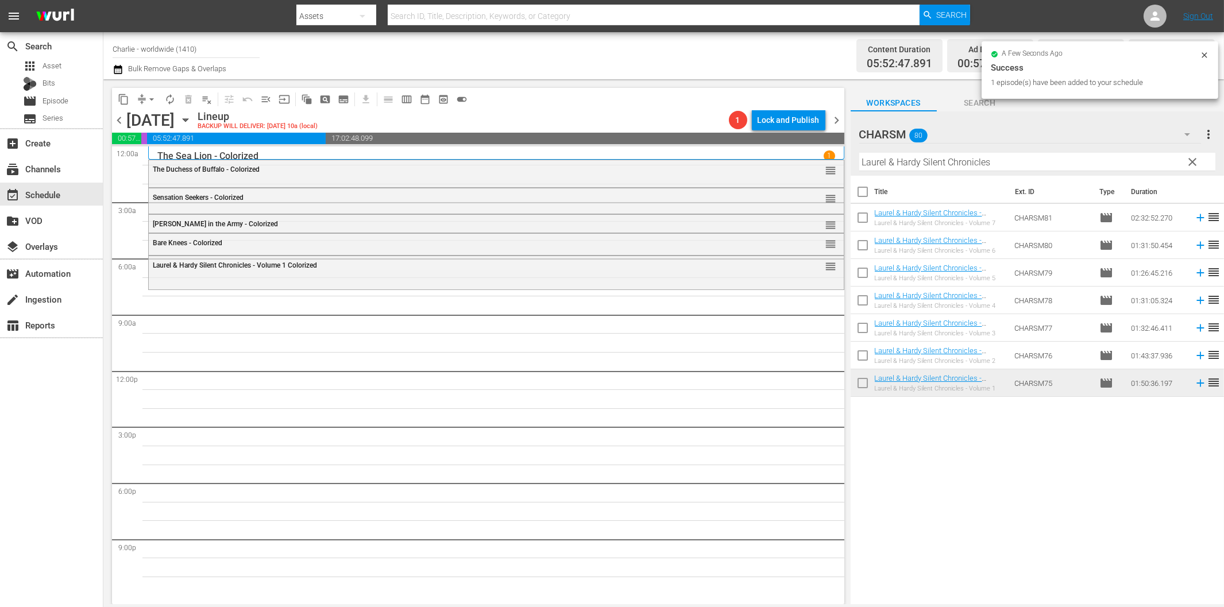
click at [919, 163] on input "Laurel & Hardy Silent Chronicles" at bounding box center [1037, 162] width 356 height 18
paste input "A Chapter in Her Life"
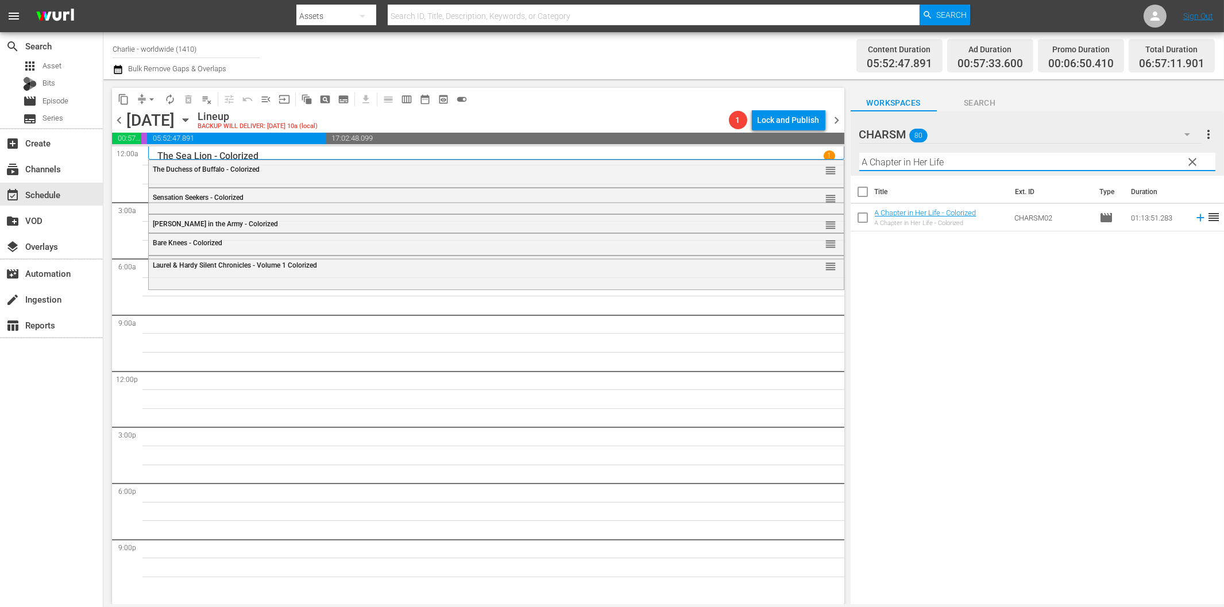
click at [1196, 218] on icon at bounding box center [1199, 217] width 7 height 7
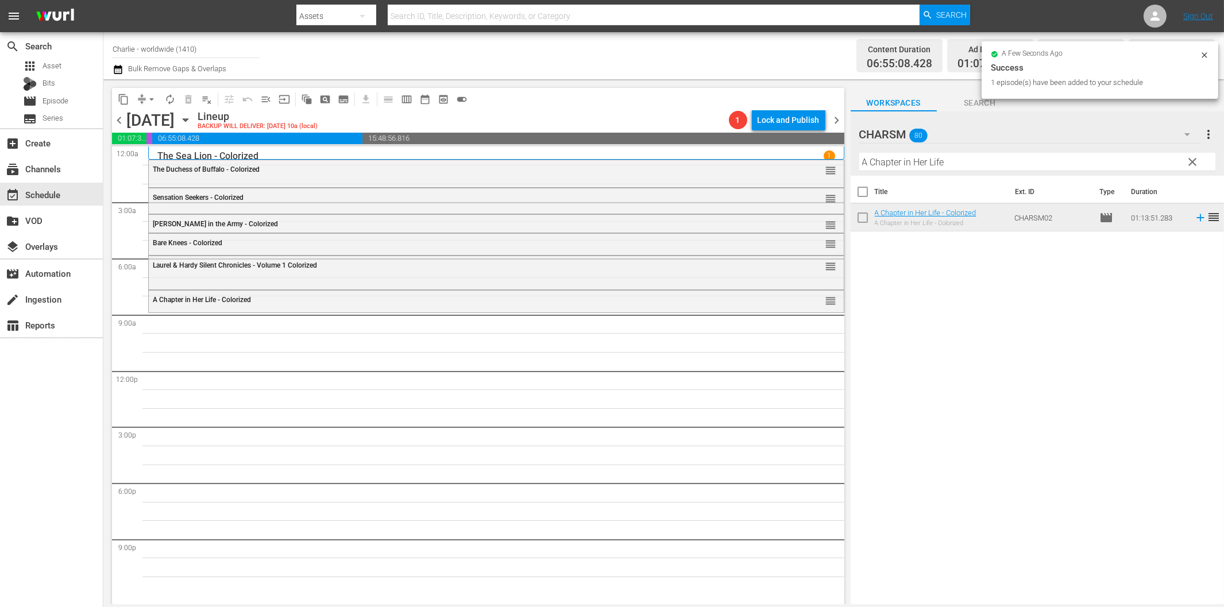
click at [926, 153] on input "A Chapter in Her Life" at bounding box center [1037, 162] width 356 height 18
paste input "[PERSON_NAME]"
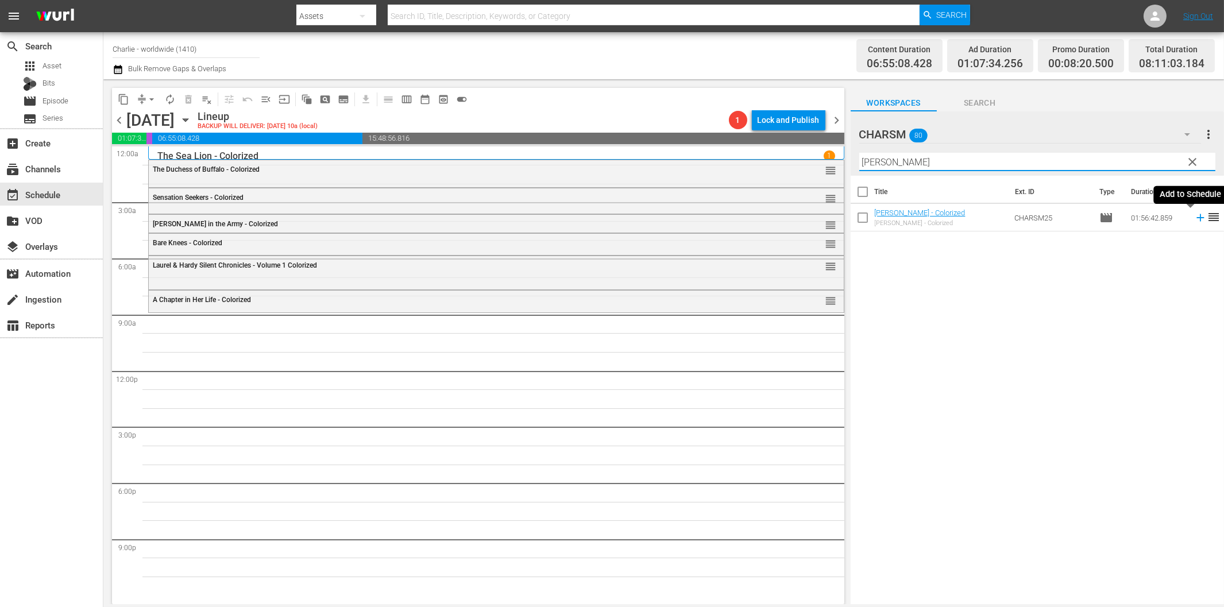
drag, startPoint x: 1191, startPoint y: 217, endPoint x: 1159, endPoint y: 223, distance: 32.7
click at [1196, 217] on icon at bounding box center [1199, 217] width 7 height 7
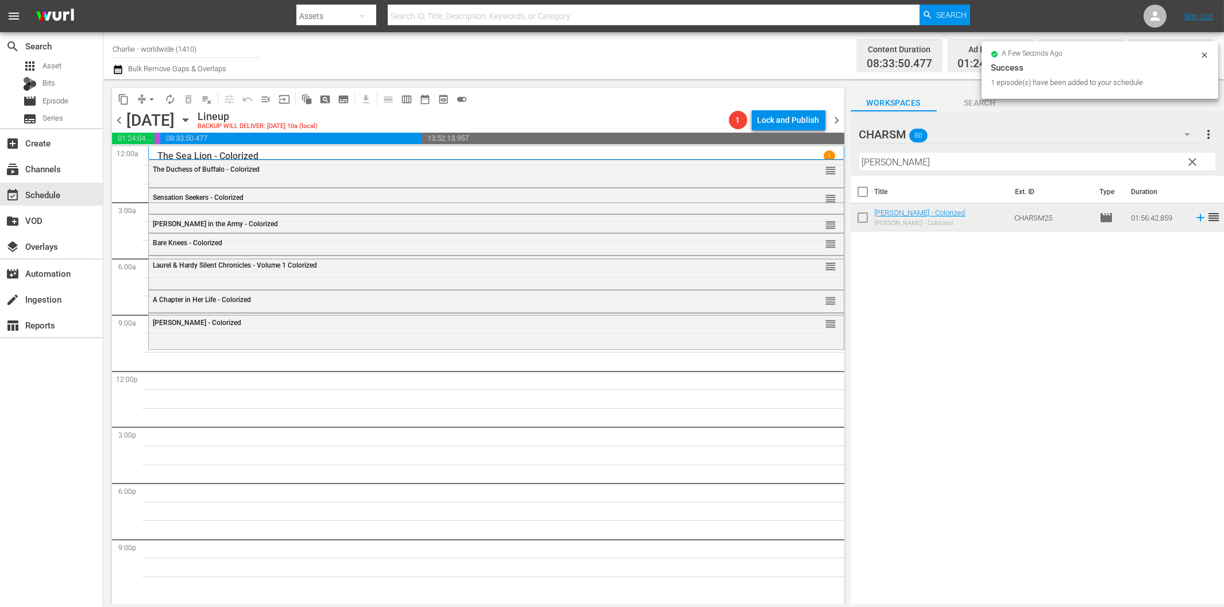
click at [969, 161] on input "[PERSON_NAME]" at bounding box center [1037, 162] width 356 height 18
paste input "Laurel & Hardy Silent Chronicles - Vol. 4"
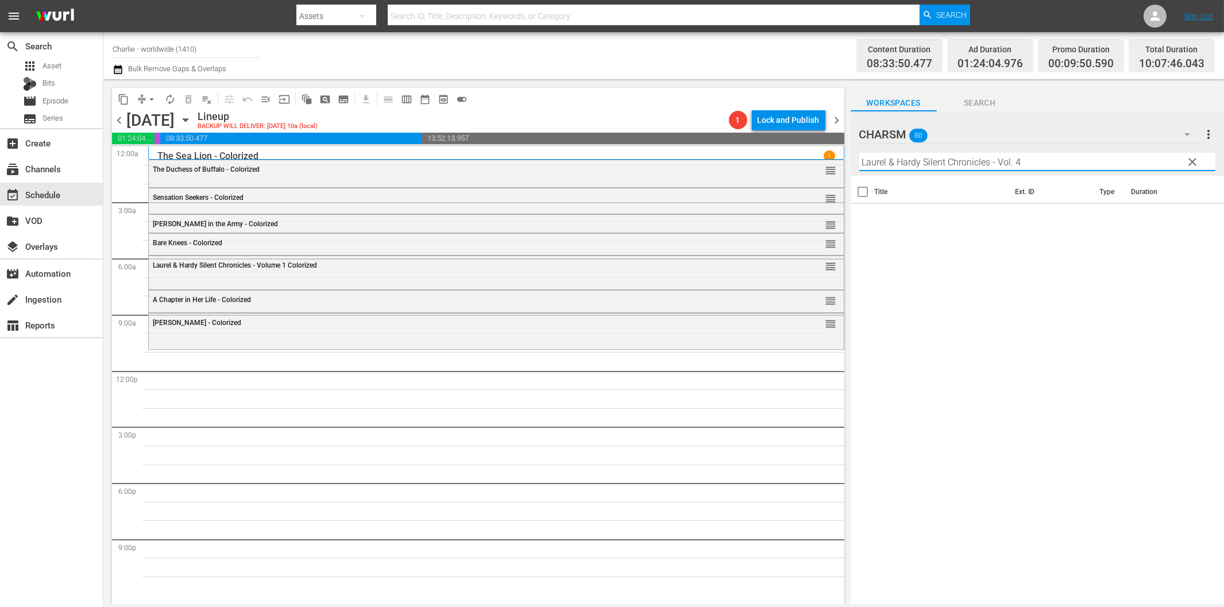
drag, startPoint x: 989, startPoint y: 158, endPoint x: 1105, endPoint y: 175, distance: 117.3
click at [1080, 158] on input "Laurel & Hardy Silent Chronicles - Vol. 4" at bounding box center [1037, 162] width 356 height 18
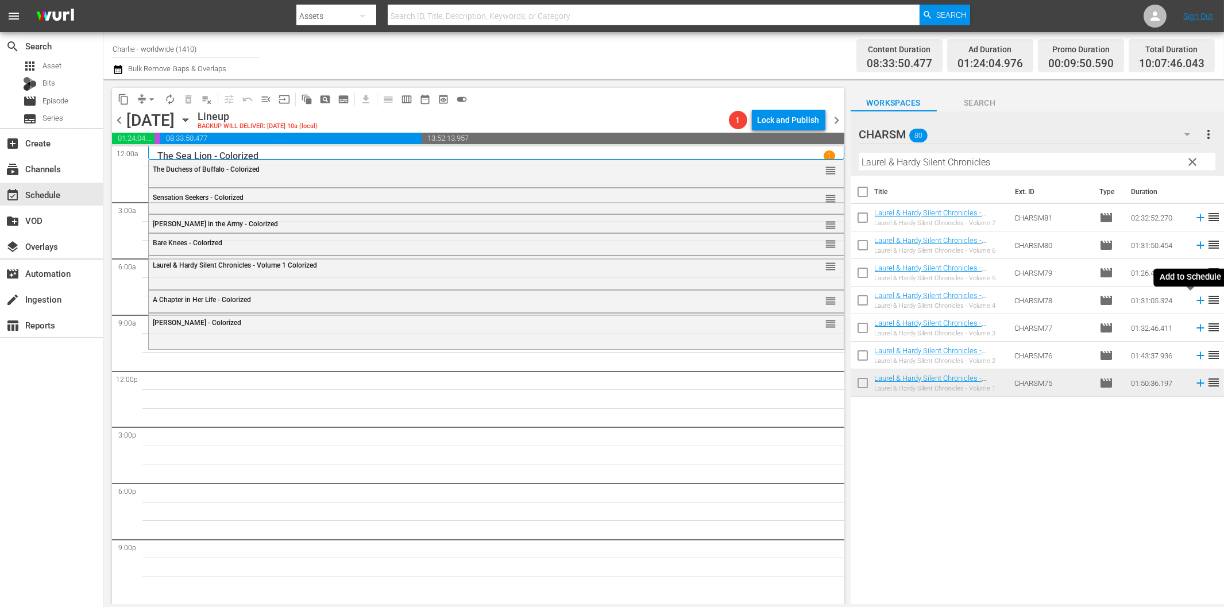
click at [1194, 296] on icon at bounding box center [1200, 300] width 13 height 13
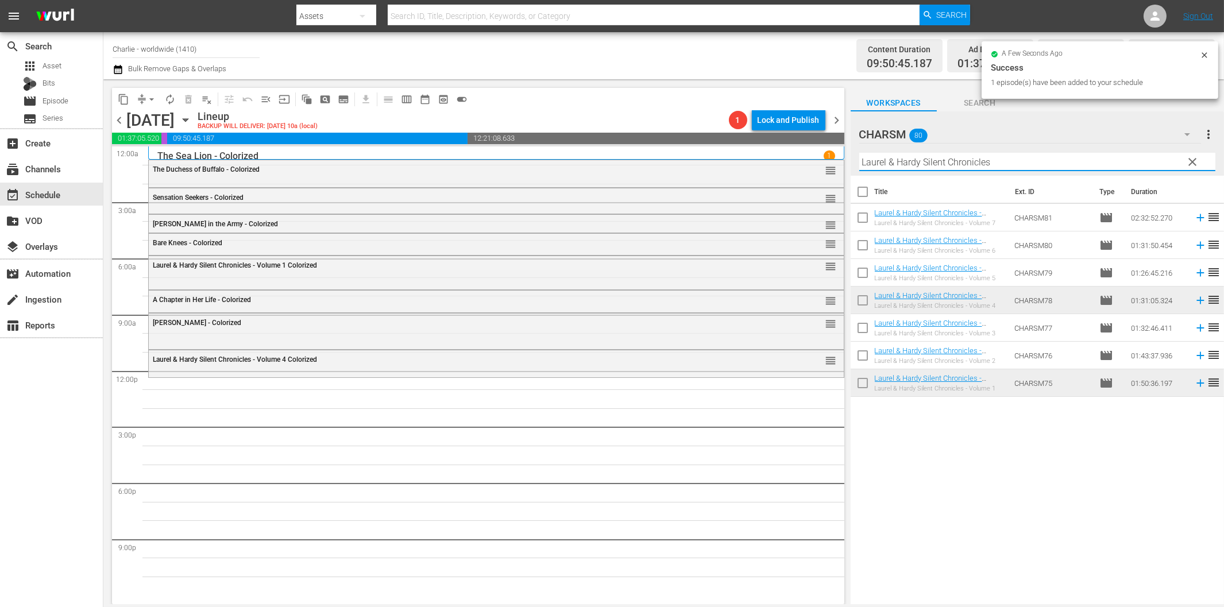
drag, startPoint x: 1047, startPoint y: 164, endPoint x: 1046, endPoint y: 171, distance: 6.9
click at [1047, 165] on input "Laurel & Hardy Silent Chronicles" at bounding box center [1037, 162] width 356 height 18
paste input "[PERSON_NAME] against the Authoriti"
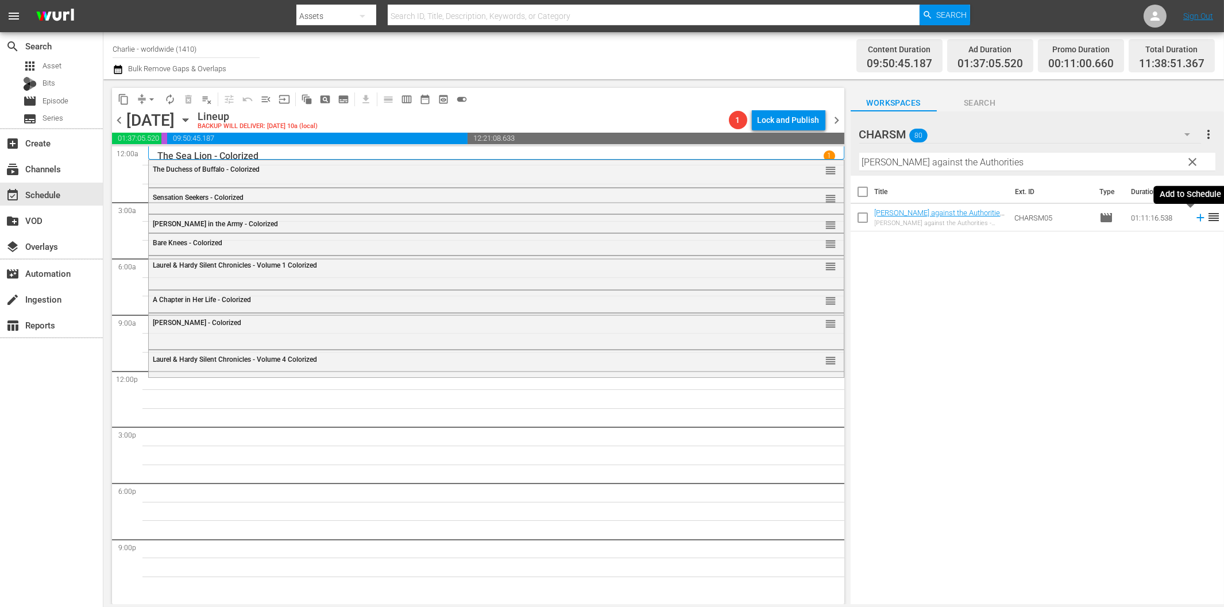
click at [1196, 217] on icon at bounding box center [1199, 217] width 7 height 7
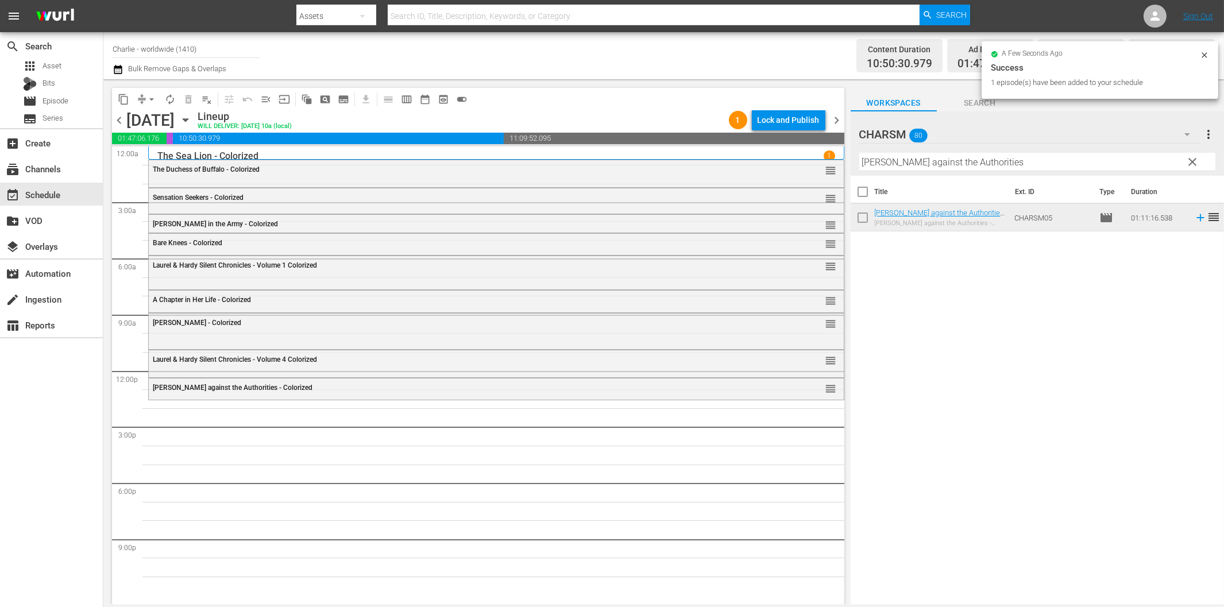
click at [943, 167] on input "[PERSON_NAME] against the Authorities" at bounding box center [1037, 162] width 356 height 18
paste input "Wagon Track"
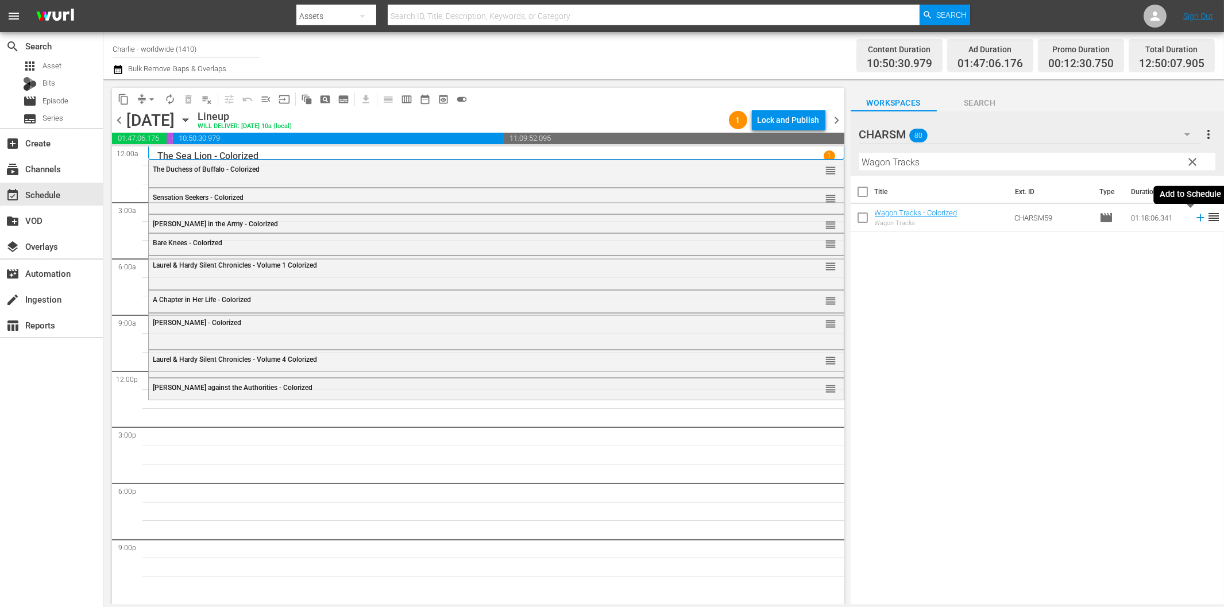
drag, startPoint x: 1190, startPoint y: 214, endPoint x: 1066, endPoint y: 256, distance: 130.9
click at [1194, 214] on icon at bounding box center [1200, 217] width 13 height 13
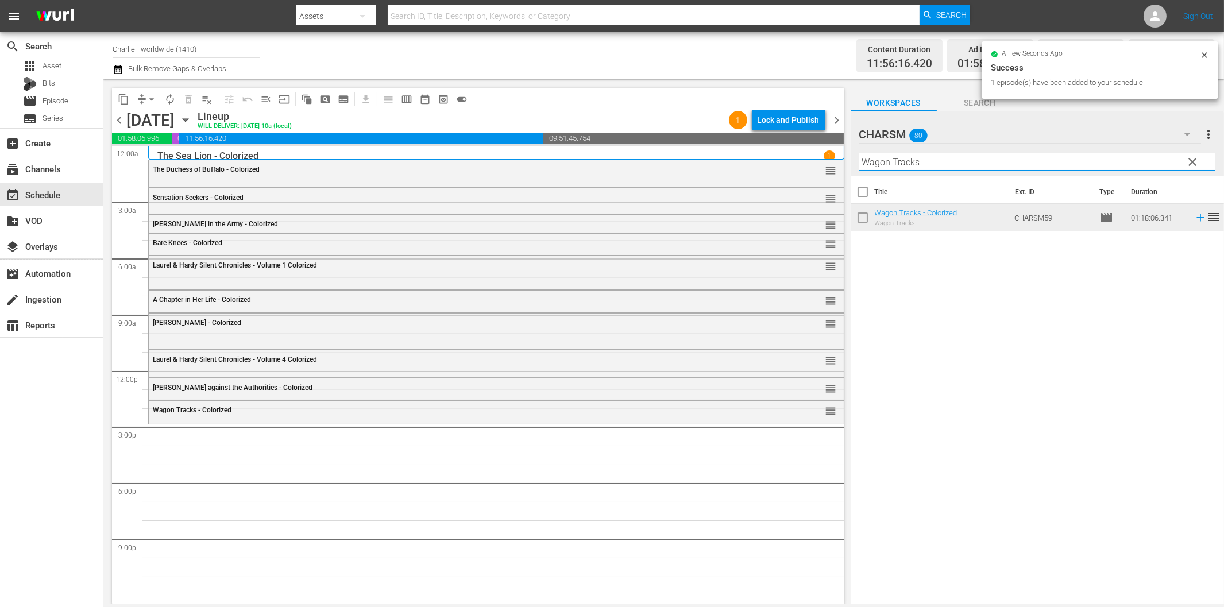
click at [922, 169] on input "Wagon Tracks" at bounding box center [1037, 162] width 356 height 18
paste input "The Idol Dancer"
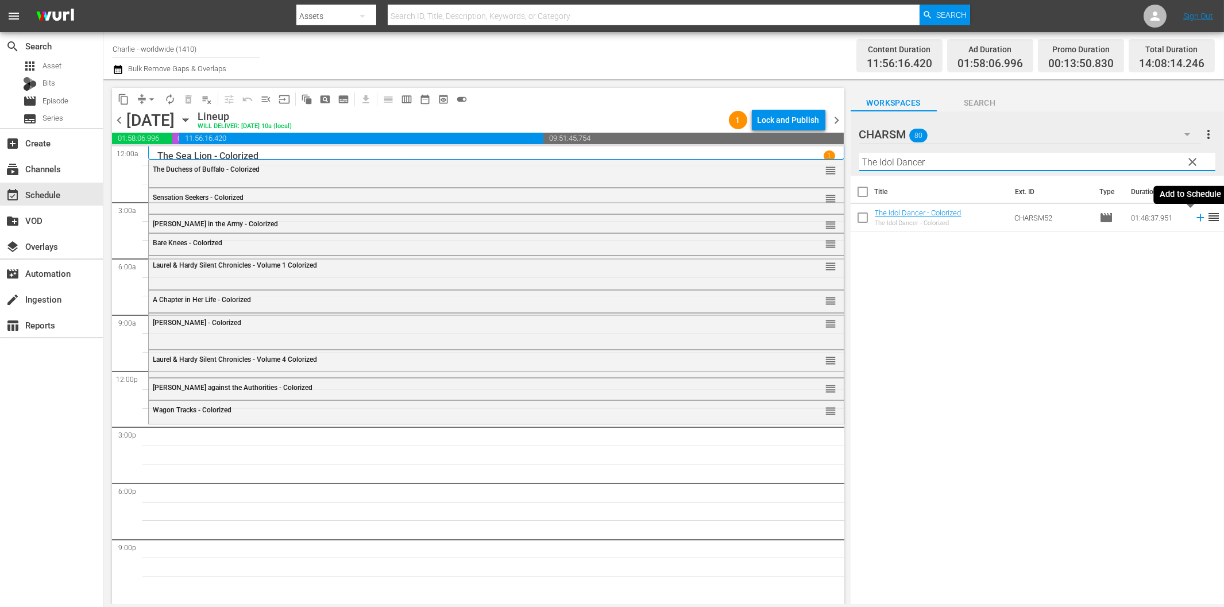
click at [1194, 216] on icon at bounding box center [1200, 217] width 13 height 13
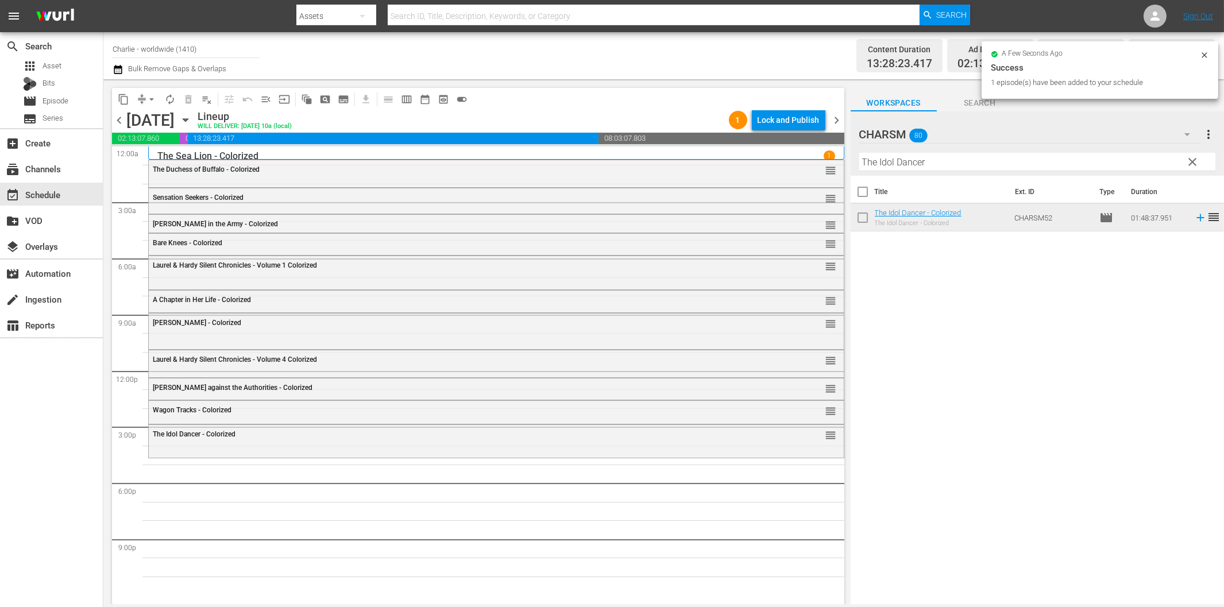
click at [1012, 168] on input "The Idol Dancer" at bounding box center [1037, 162] width 356 height 18
paste input "Kid"
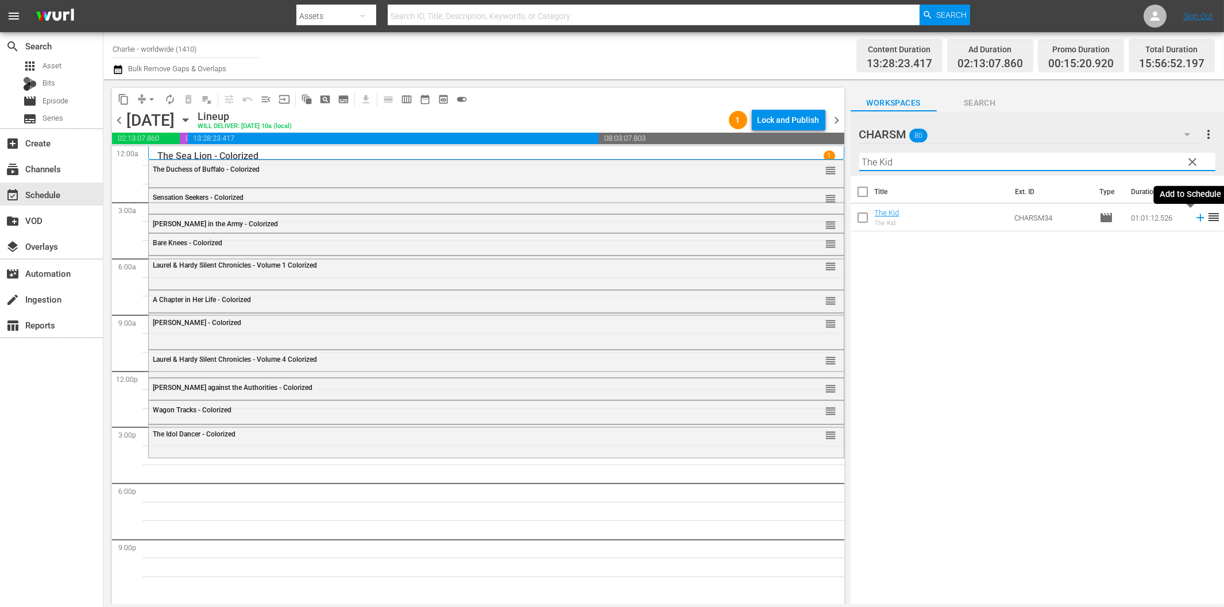
click at [1194, 219] on icon at bounding box center [1200, 217] width 13 height 13
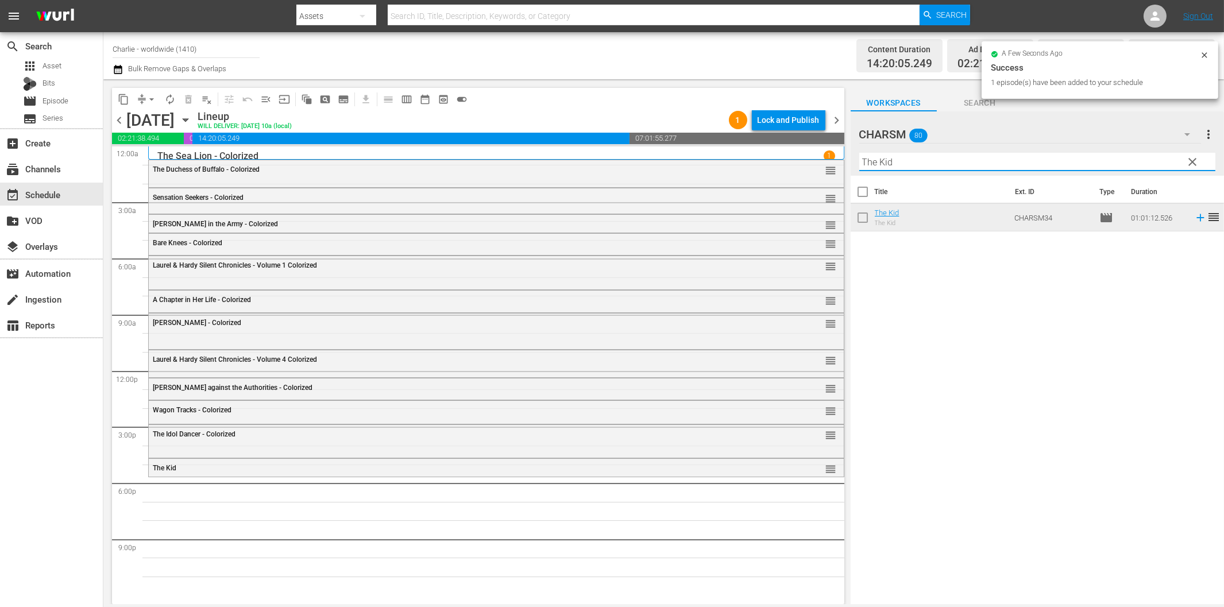
click at [968, 153] on input "The Kid" at bounding box center [1037, 162] width 356 height 18
paste input "[PERSON_NAME] finds a Home"
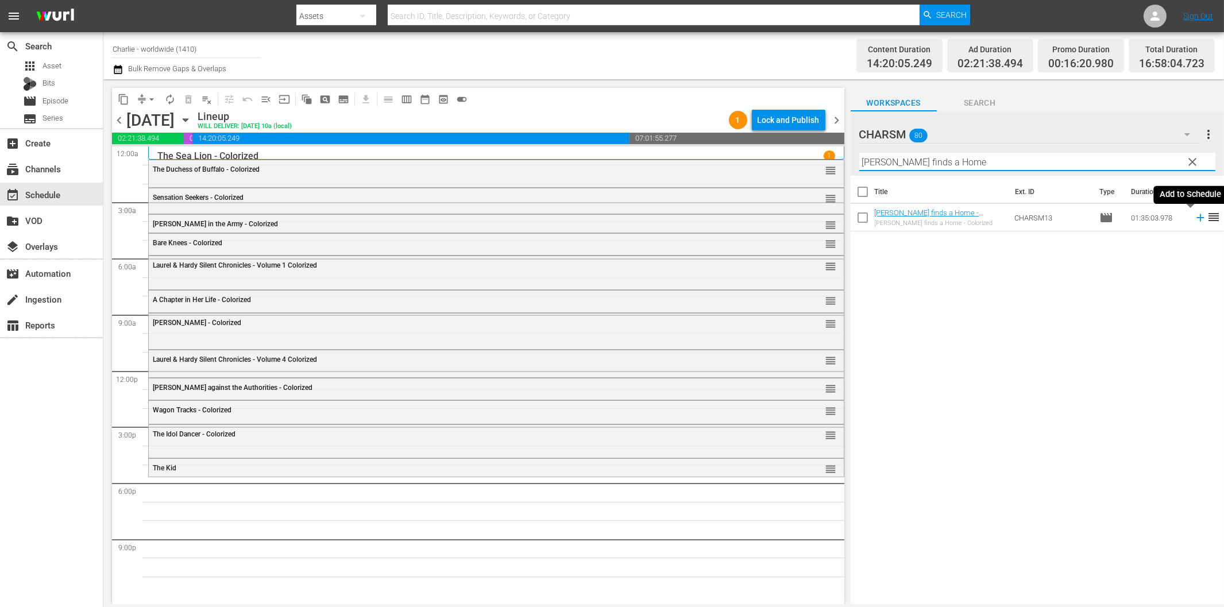
drag, startPoint x: 1189, startPoint y: 216, endPoint x: 1163, endPoint y: 230, distance: 29.3
click at [1194, 216] on icon at bounding box center [1200, 217] width 13 height 13
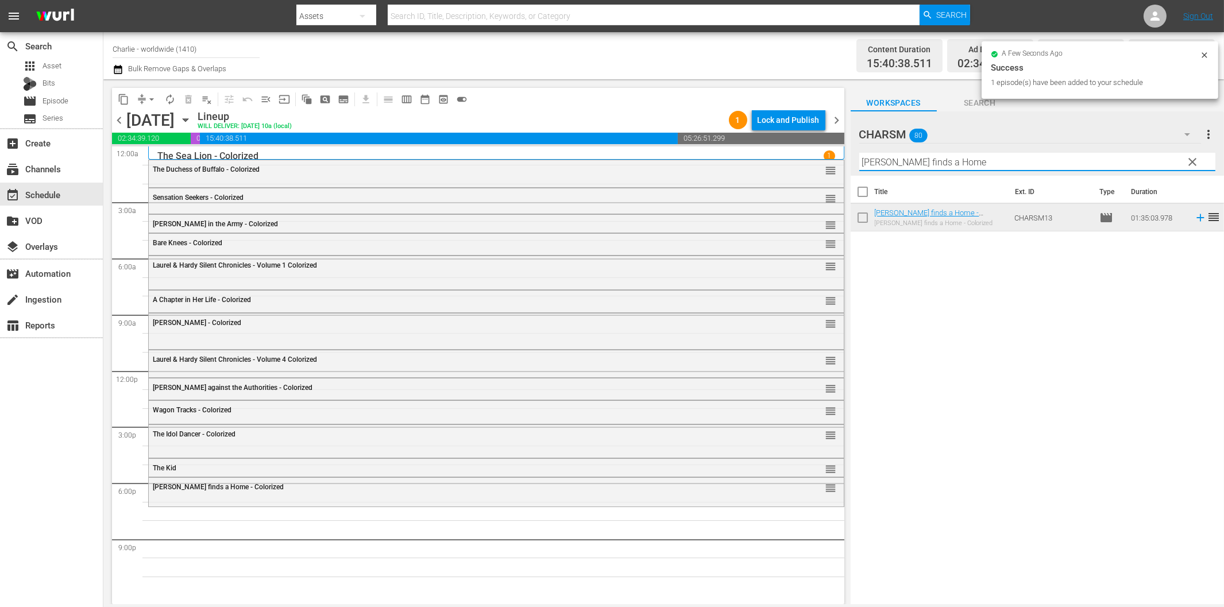
drag, startPoint x: 903, startPoint y: 163, endPoint x: 915, endPoint y: 169, distance: 14.4
click at [903, 163] on input "[PERSON_NAME] finds a Home" at bounding box center [1037, 162] width 356 height 18
paste input "Laurel & Hardy Silent Chronicles - Vol. 6"
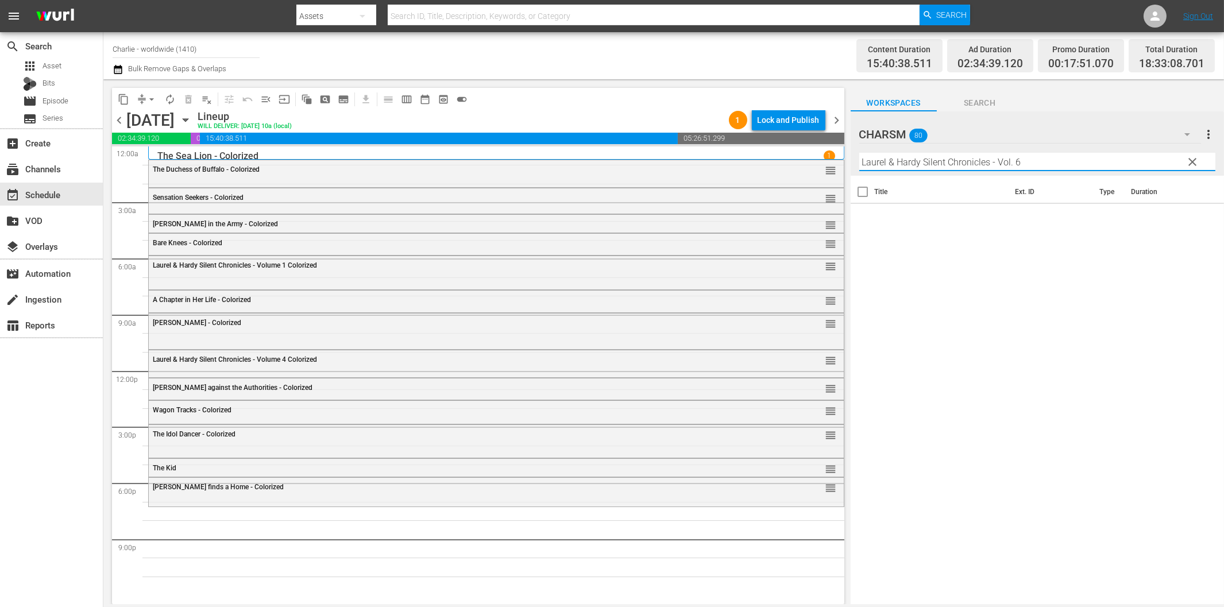
drag, startPoint x: 989, startPoint y: 164, endPoint x: 1098, endPoint y: 176, distance: 109.2
click at [1093, 175] on div "CHARSM 80 CHARSM more_vert clear Filter by Title [PERSON_NAME] & [PERSON_NAME] …" at bounding box center [1036, 360] width 373 height 499
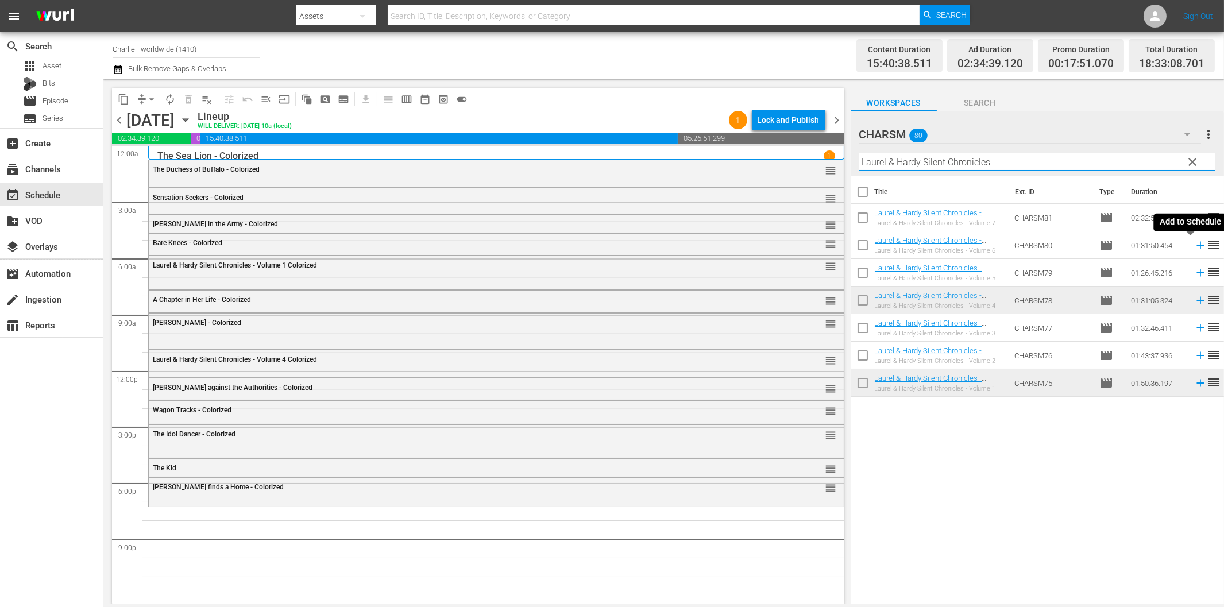
click at [1196, 245] on icon at bounding box center [1199, 245] width 7 height 7
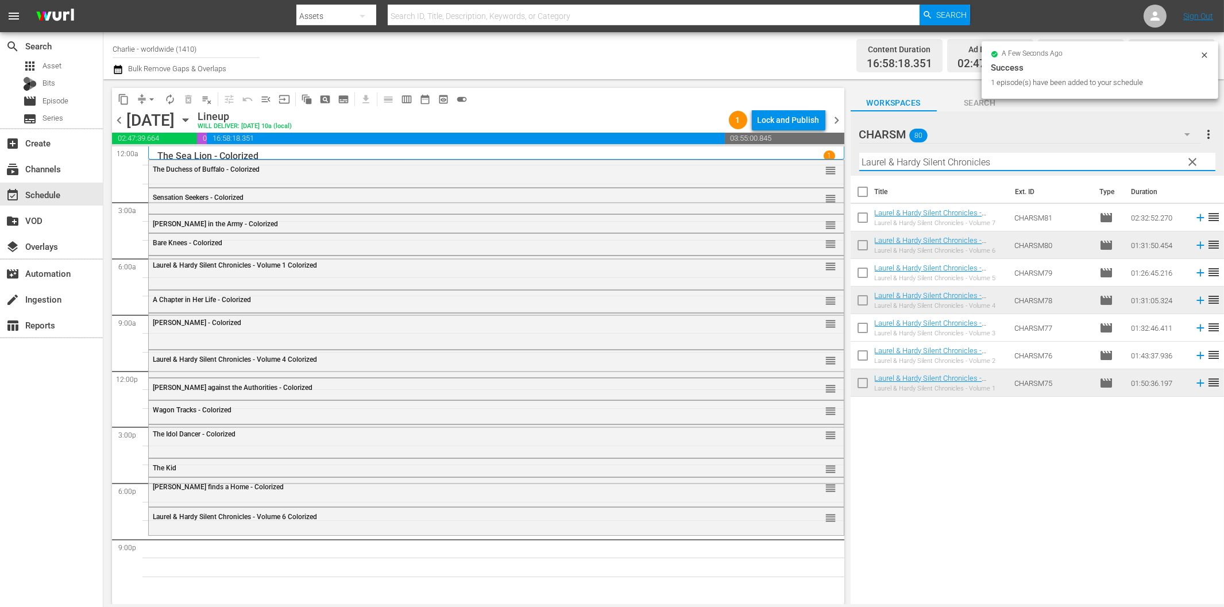
click at [1015, 161] on input "Laurel & Hardy Silent Chronicles" at bounding box center [1037, 162] width 356 height 18
paste input "The Iron Mask"
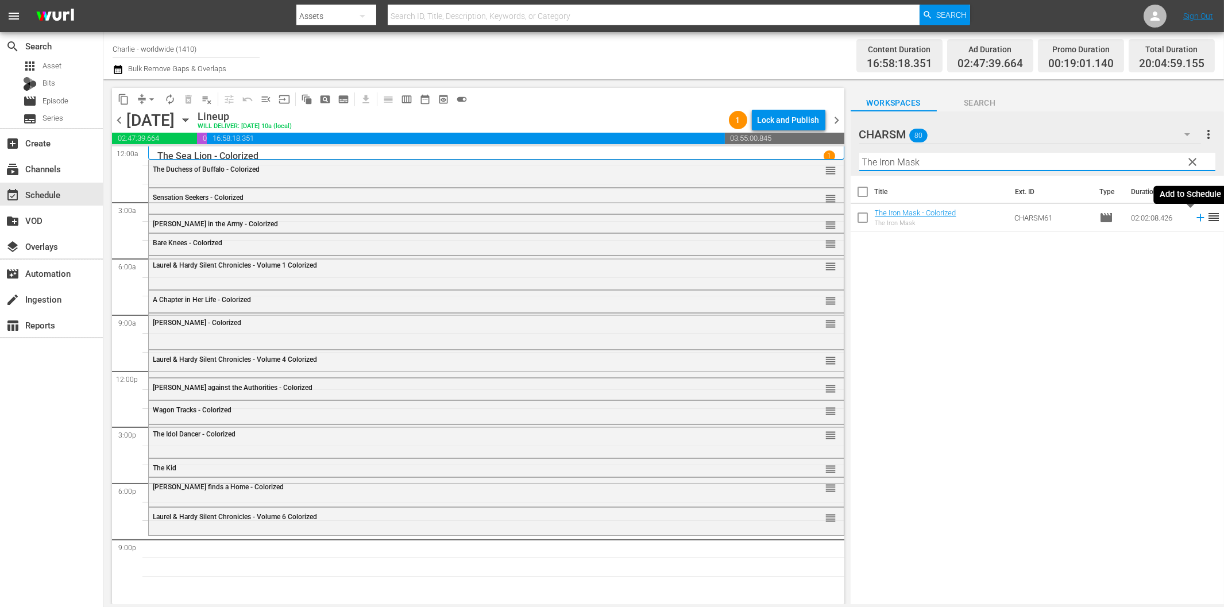
click at [1194, 220] on icon at bounding box center [1200, 217] width 13 height 13
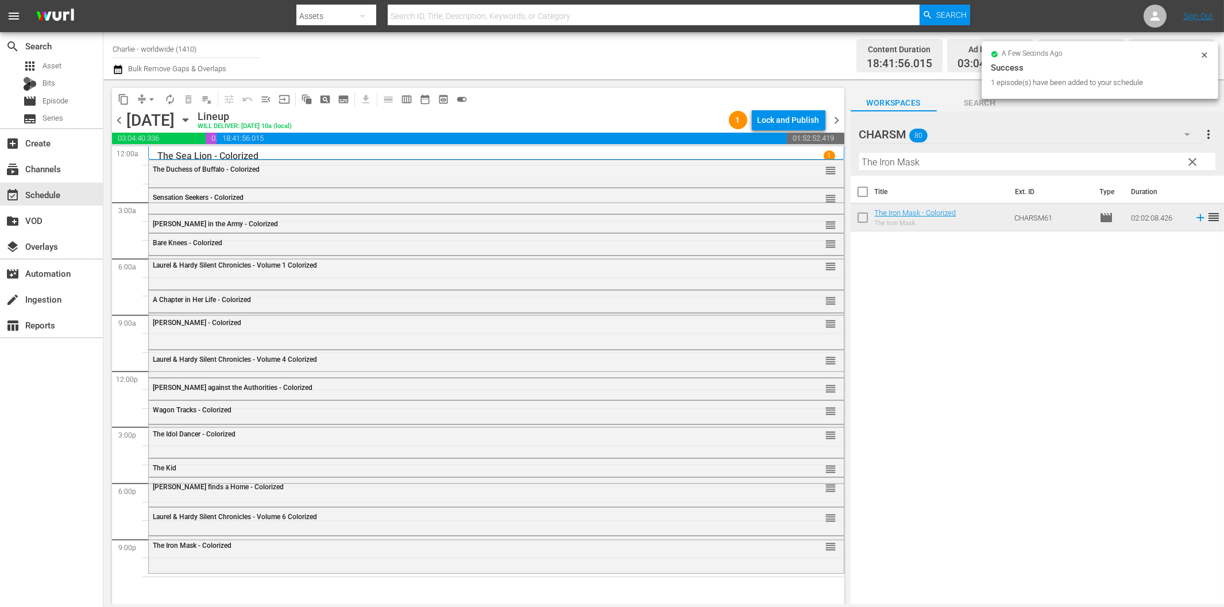
drag, startPoint x: 1028, startPoint y: 170, endPoint x: 1026, endPoint y: 161, distance: 9.5
click at [1028, 171] on hr at bounding box center [1037, 171] width 356 height 1
click at [1025, 157] on input "The Iron Mask" at bounding box center [1037, 162] width 356 height 18
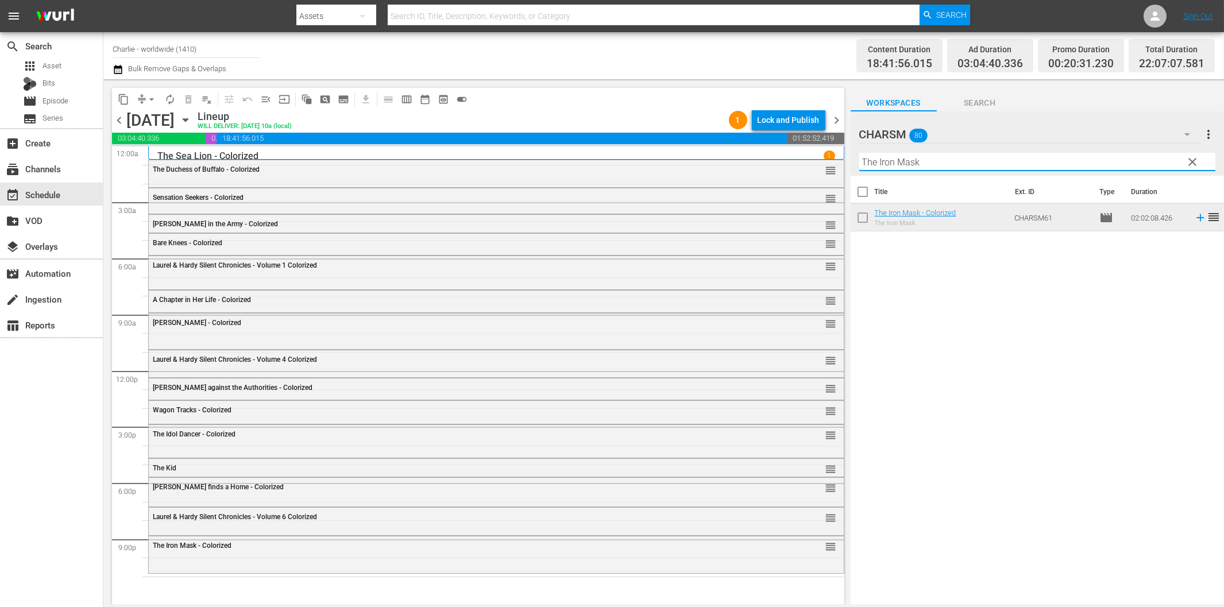
paste input "[PERSON_NAME] Compilation – Part 4"
drag, startPoint x: 973, startPoint y: 163, endPoint x: 1133, endPoint y: 173, distance: 160.5
click at [1088, 167] on input "[PERSON_NAME] Compilation – Part 4" at bounding box center [1037, 162] width 356 height 18
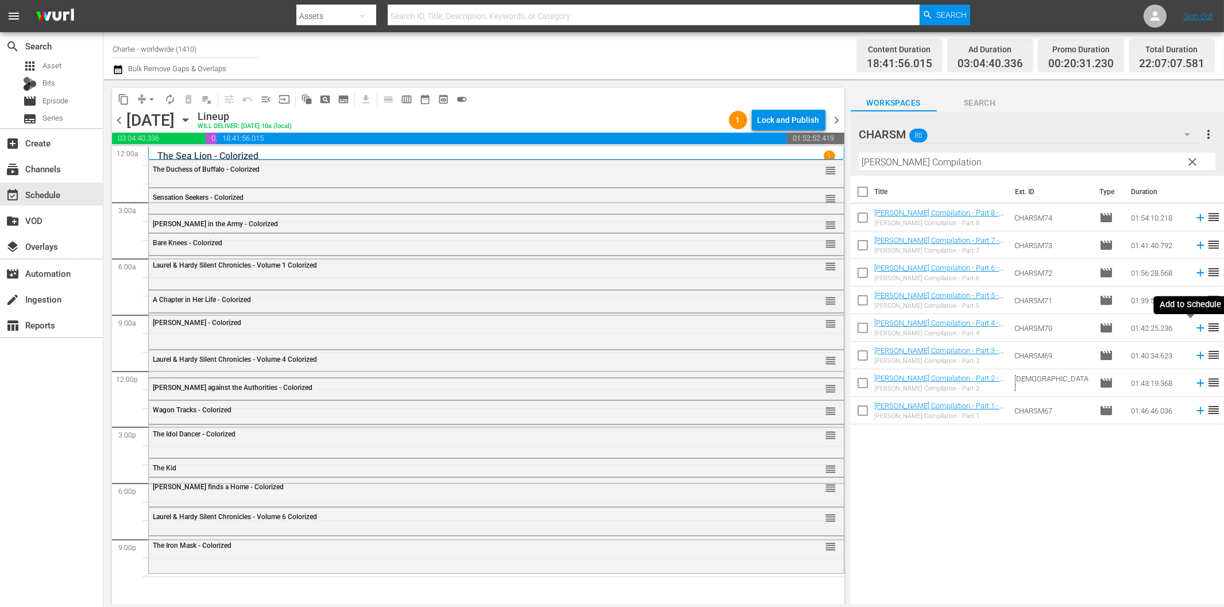
drag, startPoint x: 1190, startPoint y: 326, endPoint x: 1100, endPoint y: 335, distance: 91.2
click at [1194, 326] on icon at bounding box center [1200, 328] width 13 height 13
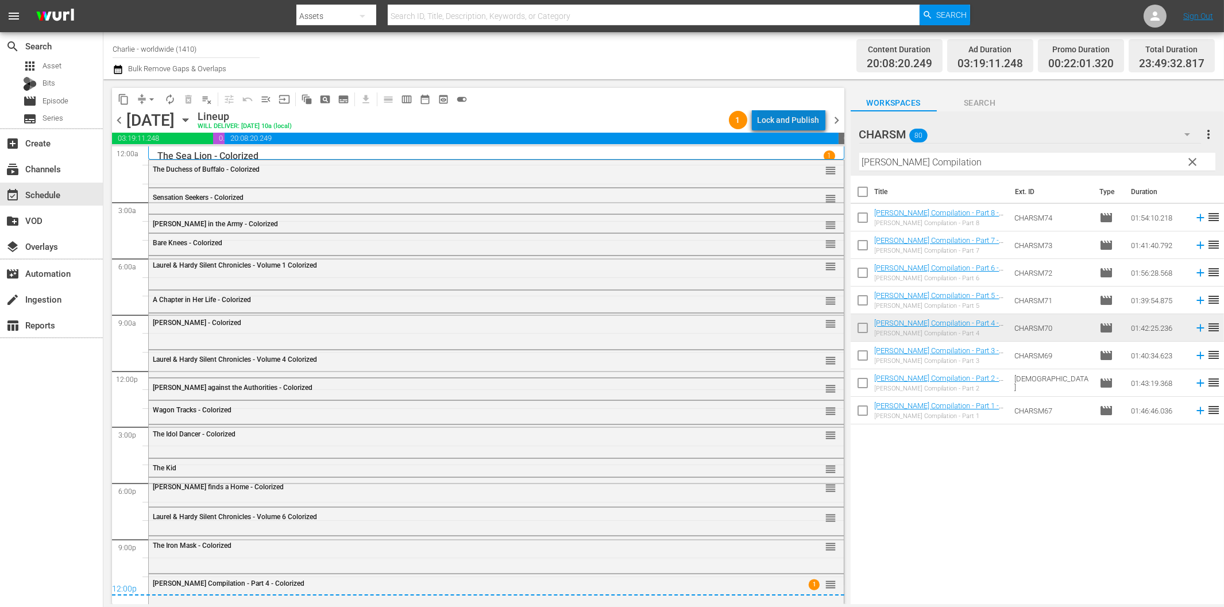
click at [807, 117] on div "Lock and Publish" at bounding box center [788, 120] width 62 height 21
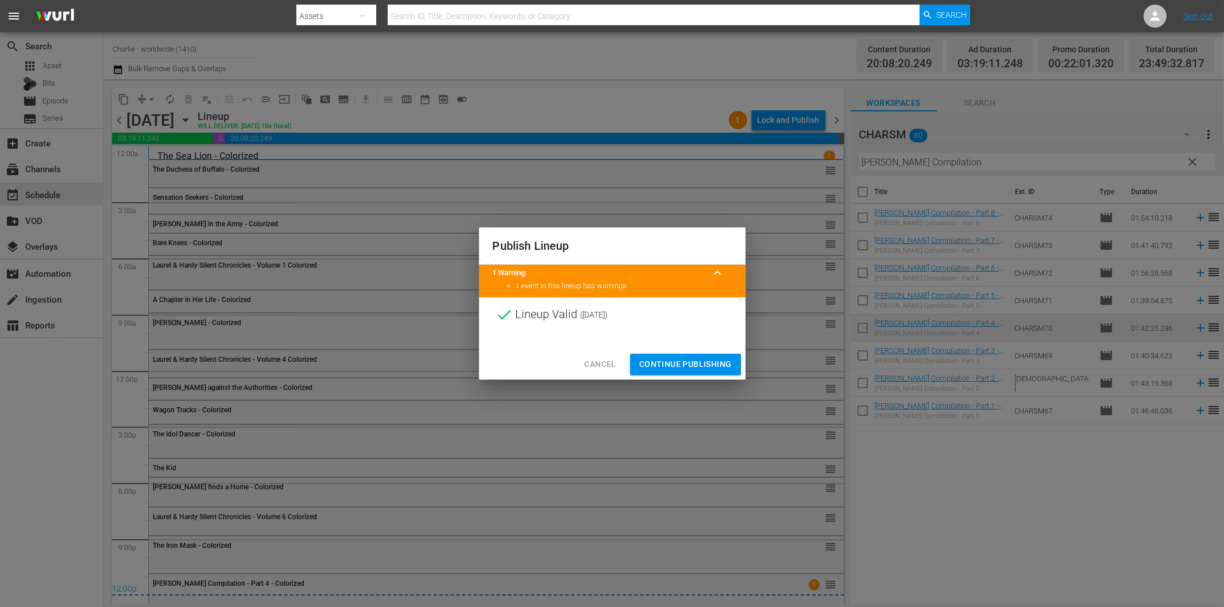
drag, startPoint x: 687, startPoint y: 363, endPoint x: 678, endPoint y: 364, distance: 9.3
click at [687, 363] on span "Continue Publishing" at bounding box center [685, 364] width 92 height 14
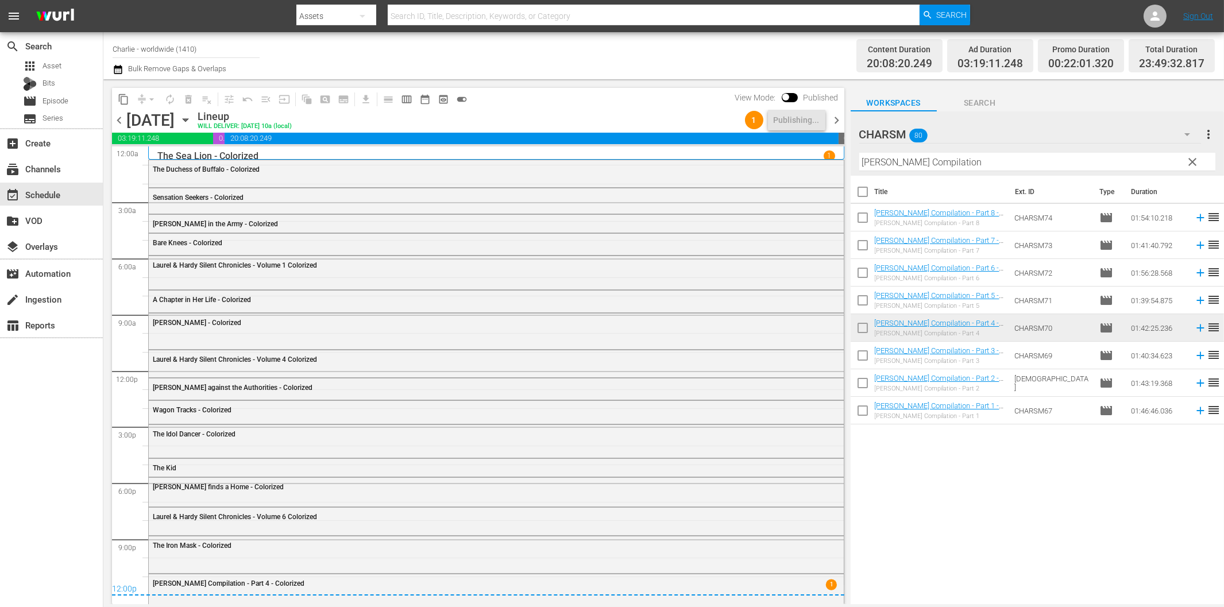
click at [835, 124] on span "chevron_right" at bounding box center [837, 120] width 14 height 14
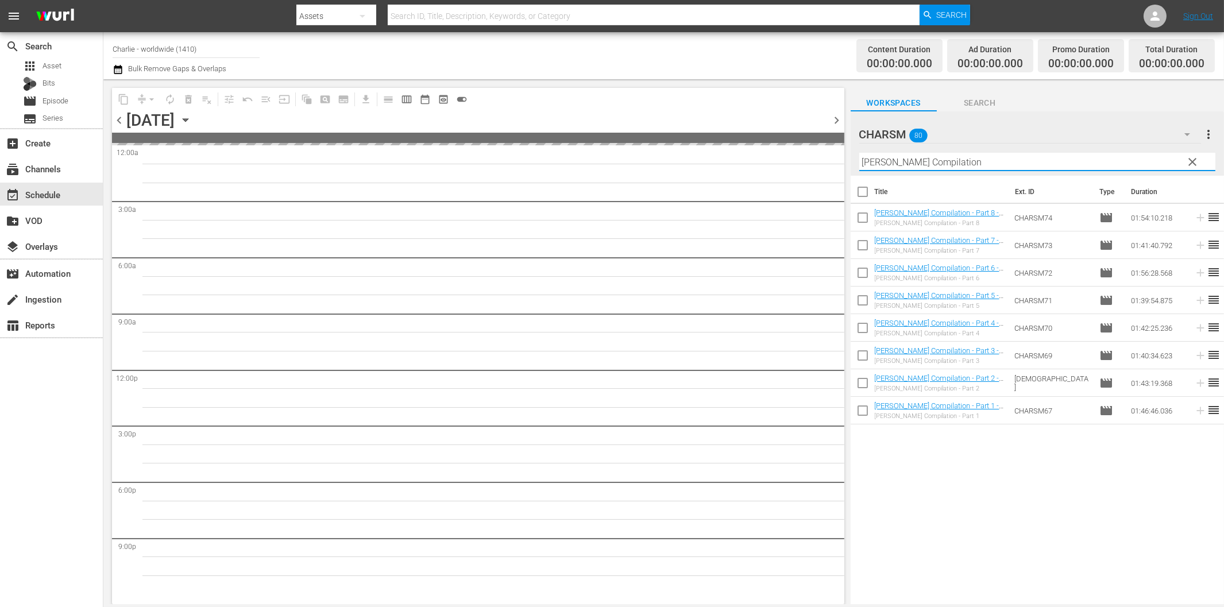
click at [916, 158] on input "[PERSON_NAME] Compilation" at bounding box center [1037, 162] width 356 height 18
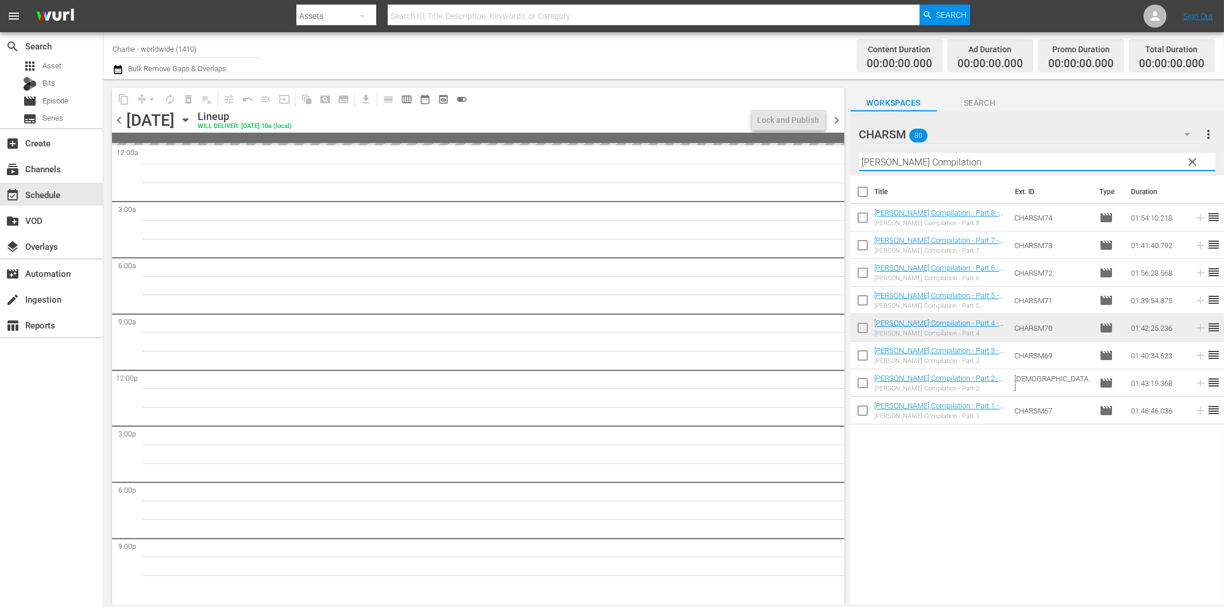
paste input "[PERSON_NAME] - Hot Water"
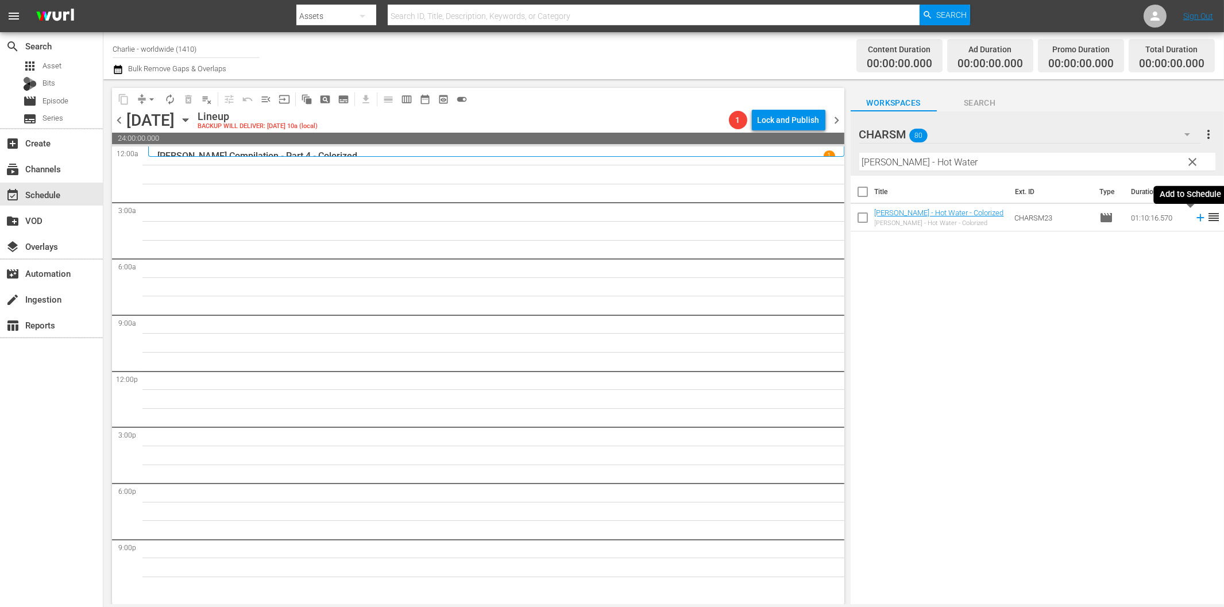
click at [1194, 222] on icon at bounding box center [1200, 217] width 13 height 13
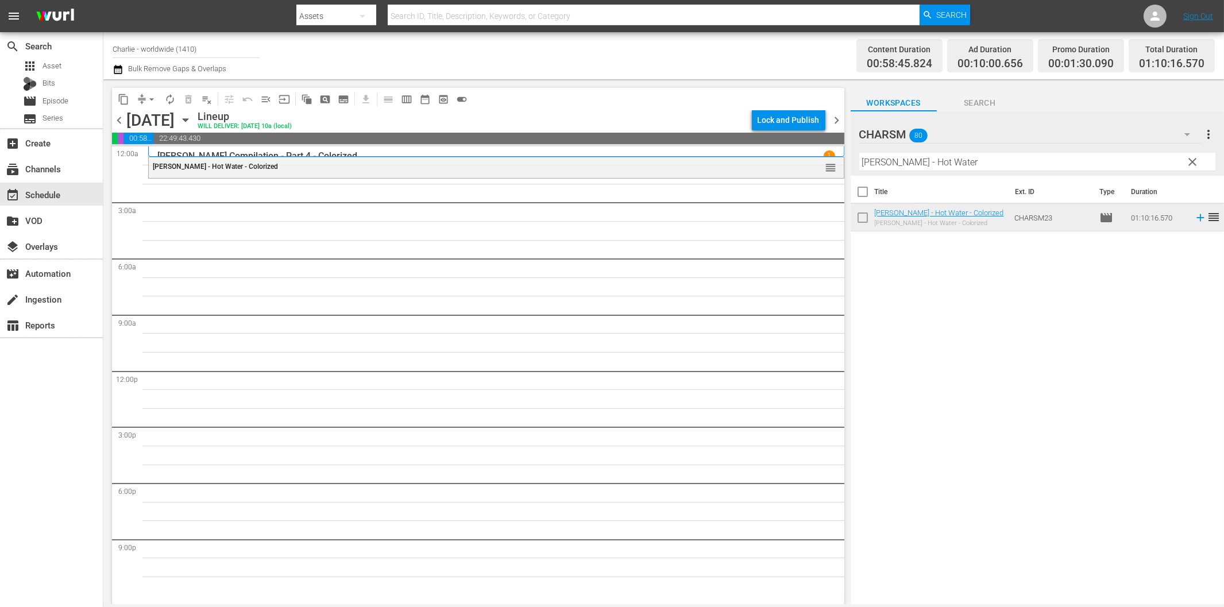
click at [922, 164] on input "[PERSON_NAME] - Hot Water" at bounding box center [1037, 162] width 356 height 18
paste input "Isn't Life Wonderful"
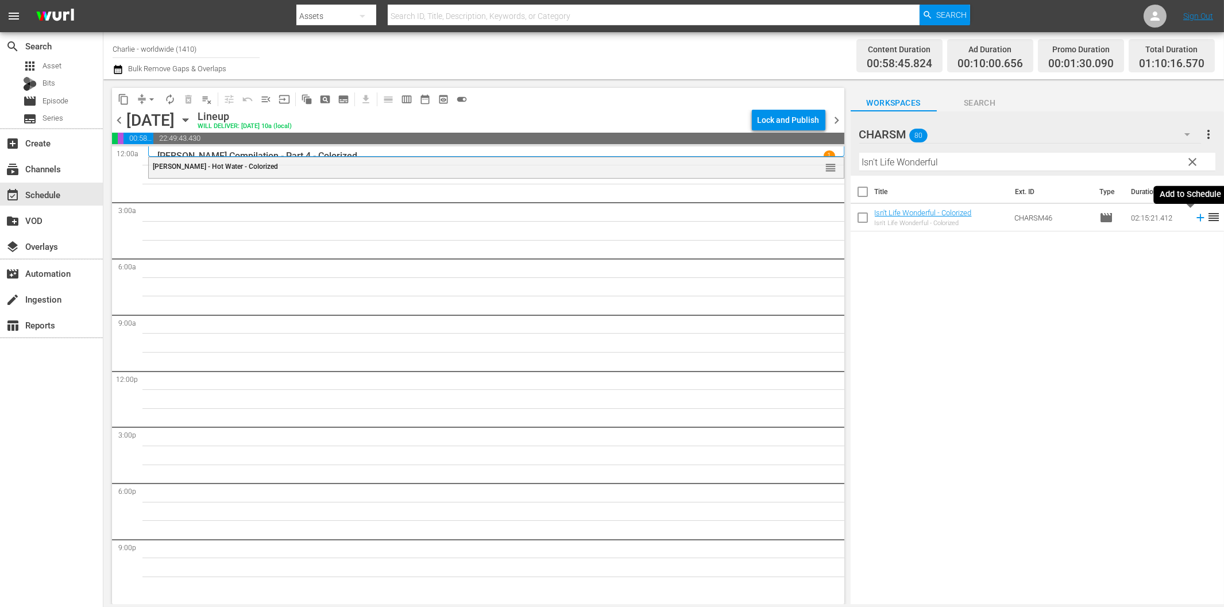
click at [1196, 219] on icon at bounding box center [1199, 217] width 7 height 7
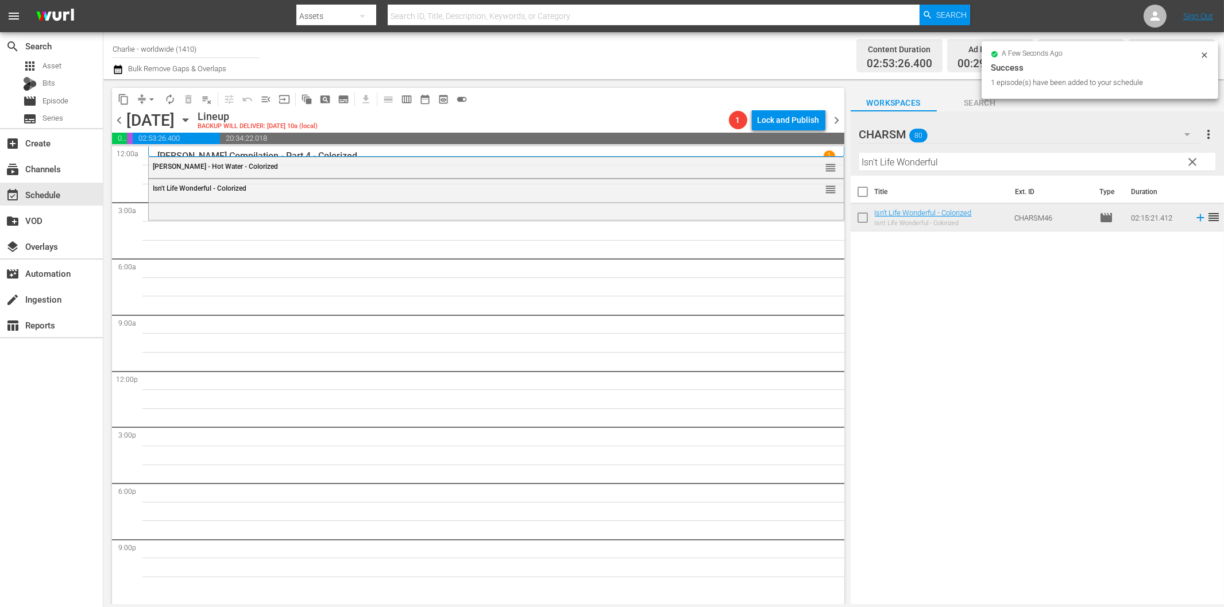
click at [969, 164] on input "Isn't Life Wonderful" at bounding box center [1037, 162] width 356 height 18
paste input "Laurel & Hardy Silent Chronicles - Vol. 1"
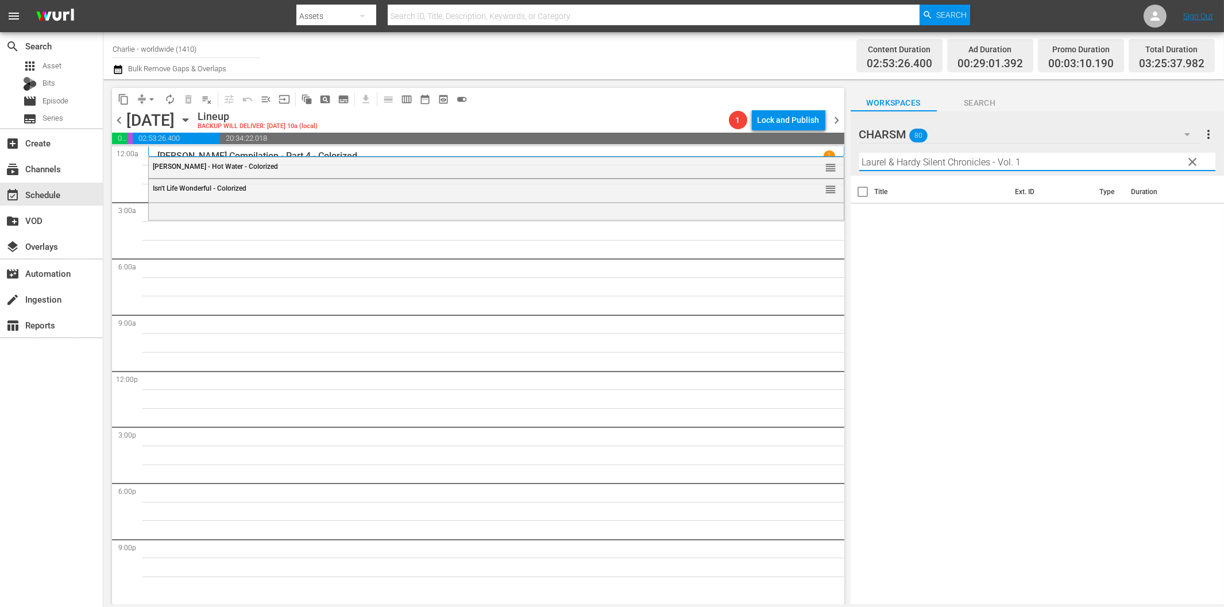
drag, startPoint x: 989, startPoint y: 163, endPoint x: 1077, endPoint y: 160, distance: 88.5
click at [1077, 160] on input "Laurel & Hardy Silent Chronicles - Vol. 1" at bounding box center [1037, 162] width 356 height 18
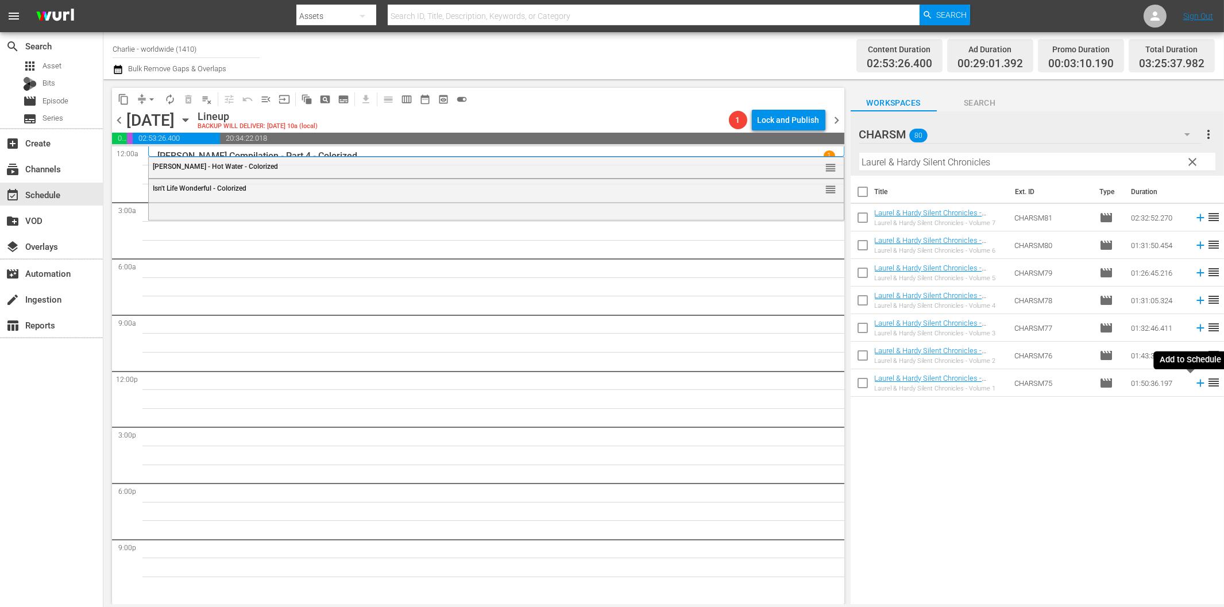
drag, startPoint x: 1190, startPoint y: 385, endPoint x: 1109, endPoint y: 386, distance: 81.5
click at [1194, 385] on icon at bounding box center [1200, 383] width 13 height 13
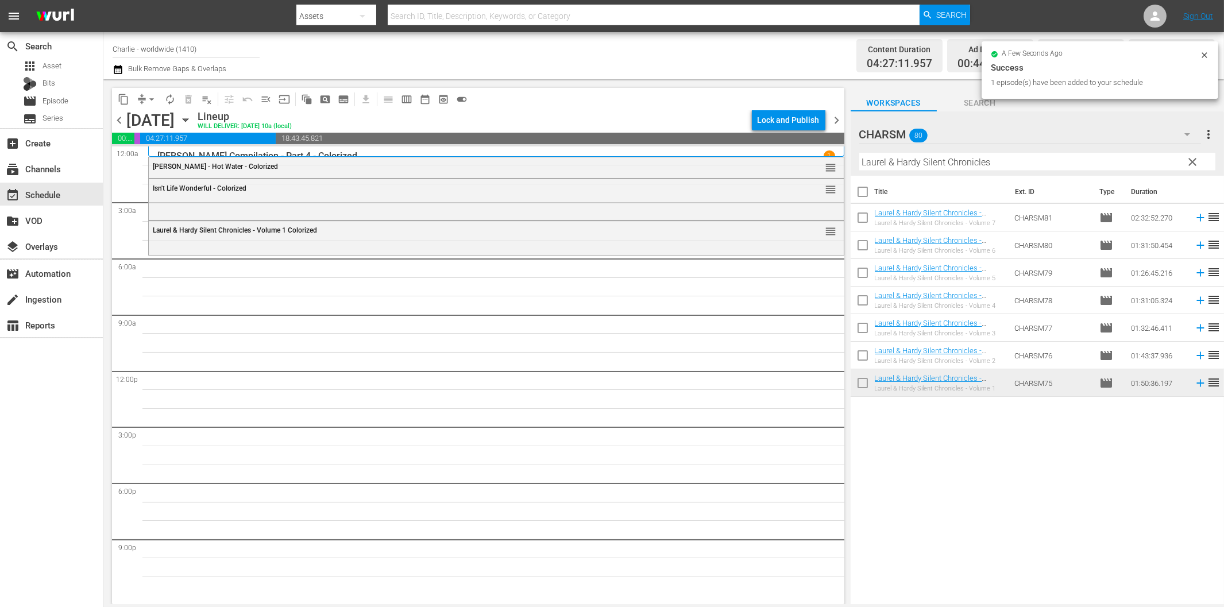
click at [1047, 164] on input "Laurel & Hardy Silent Chronicles" at bounding box center [1037, 162] width 356 height 18
paste input "Homecoming"
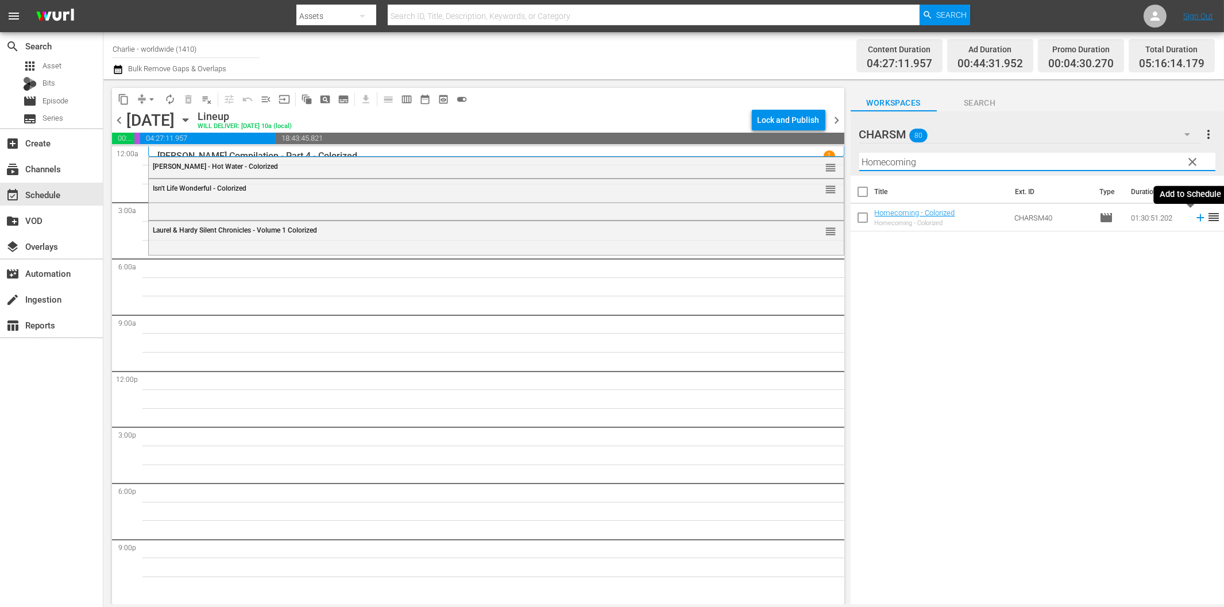
drag, startPoint x: 1190, startPoint y: 215, endPoint x: 1183, endPoint y: 219, distance: 7.5
click at [1194, 215] on icon at bounding box center [1200, 217] width 13 height 13
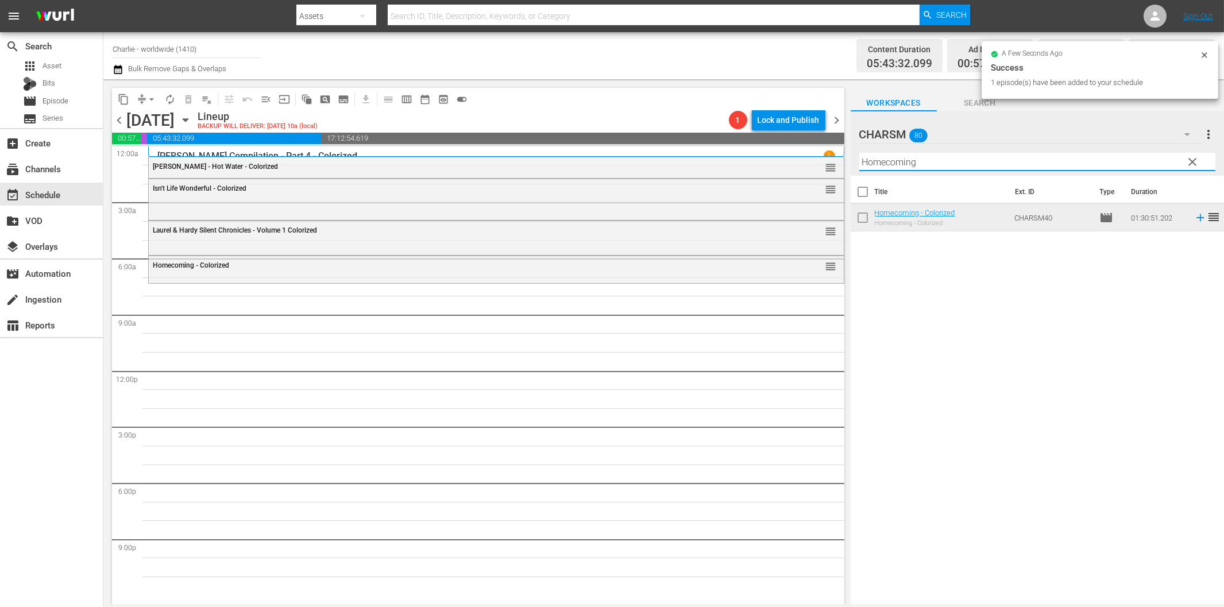
click at [988, 159] on input "Homecoming" at bounding box center [1037, 162] width 356 height 18
paste input "The Duchess of Buffalo"
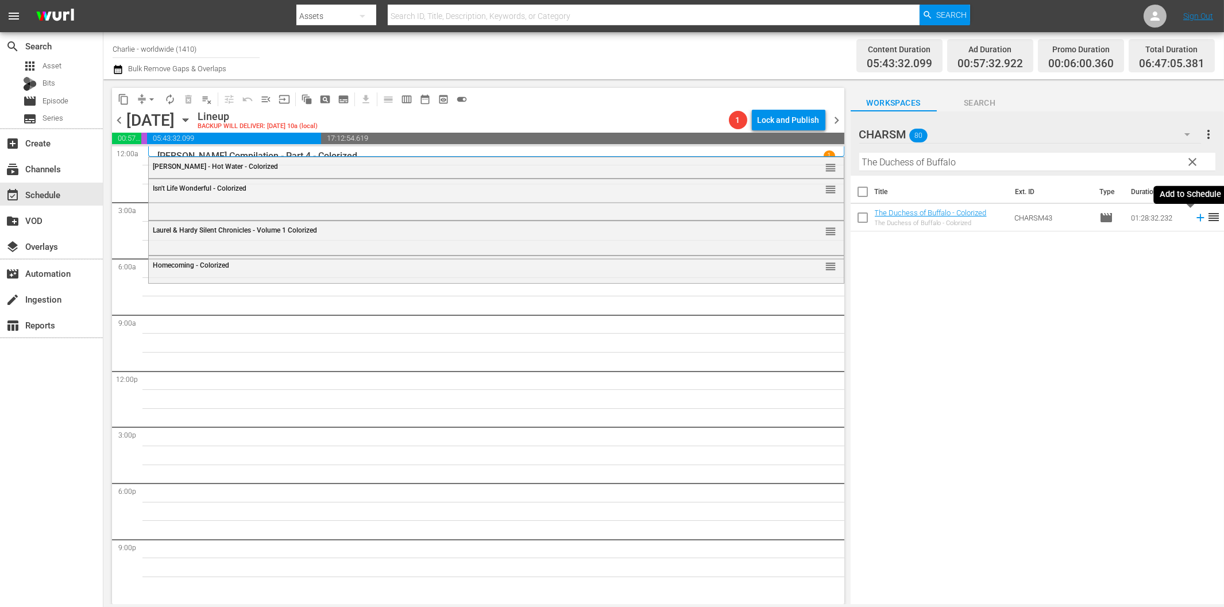
click at [1194, 219] on icon at bounding box center [1200, 217] width 13 height 13
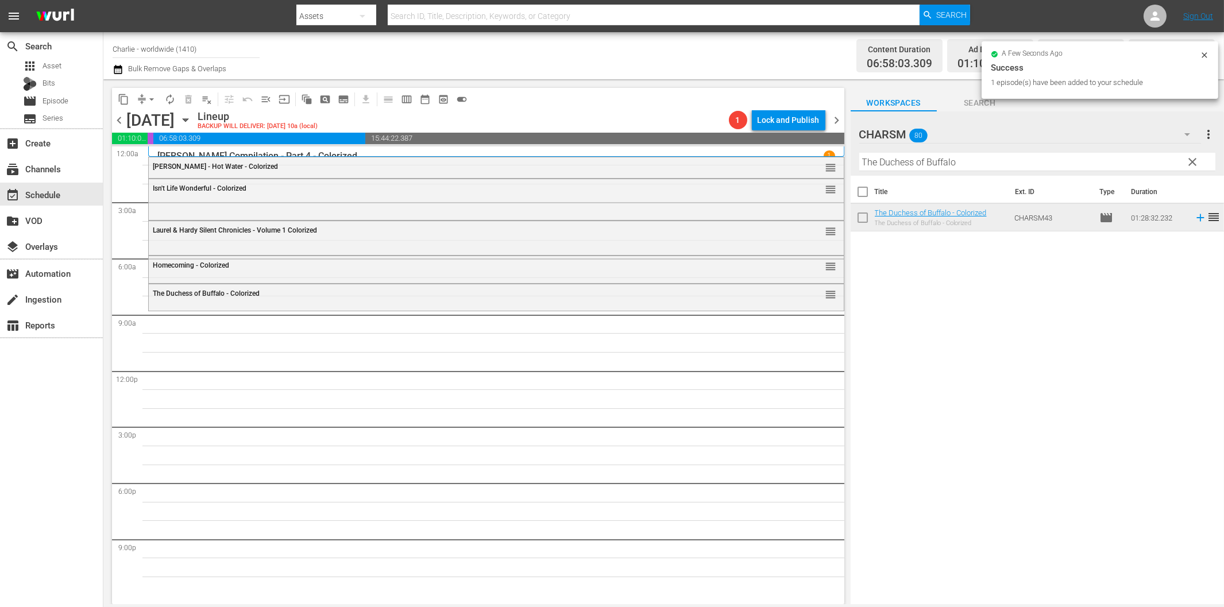
click at [973, 161] on input "The Duchess of Buffalo" at bounding box center [1037, 162] width 356 height 18
paste input "Charlatan"
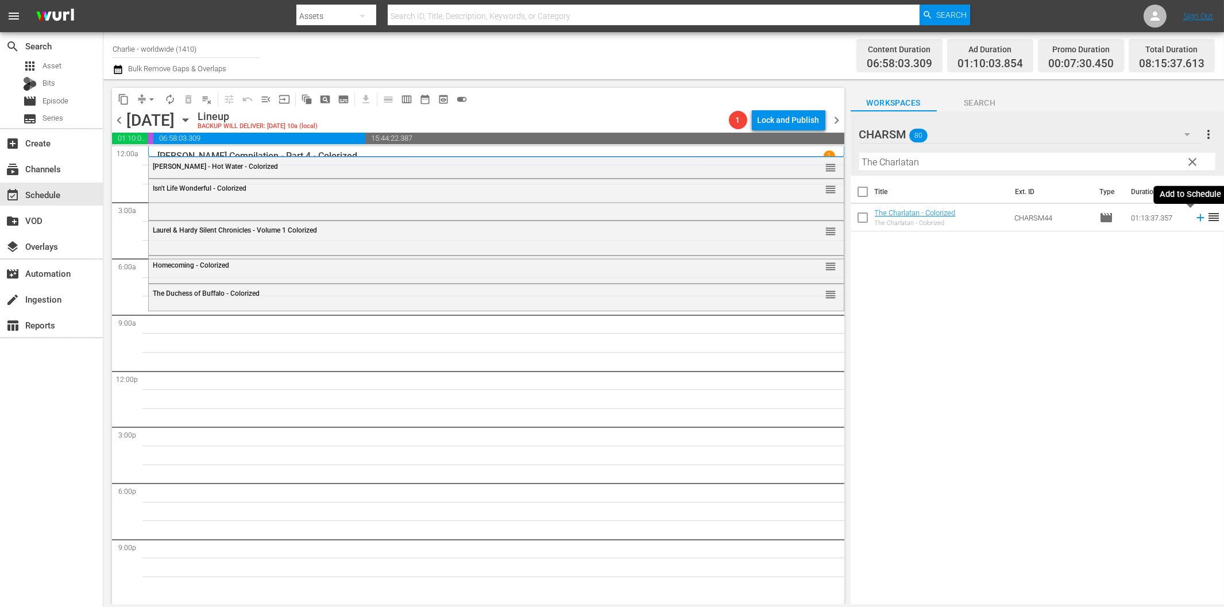
click at [1194, 220] on icon at bounding box center [1200, 217] width 13 height 13
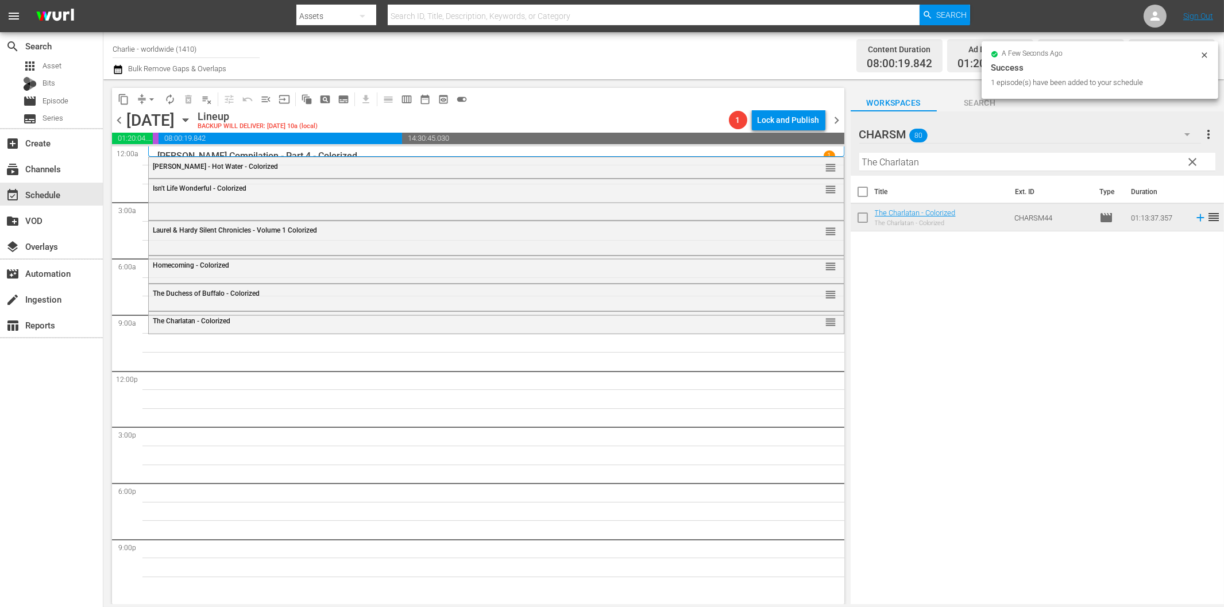
click at [927, 161] on input "The Charlatan" at bounding box center [1037, 162] width 356 height 18
paste input "Laurel & Hardy Silent Chronicles - Vol. 4"
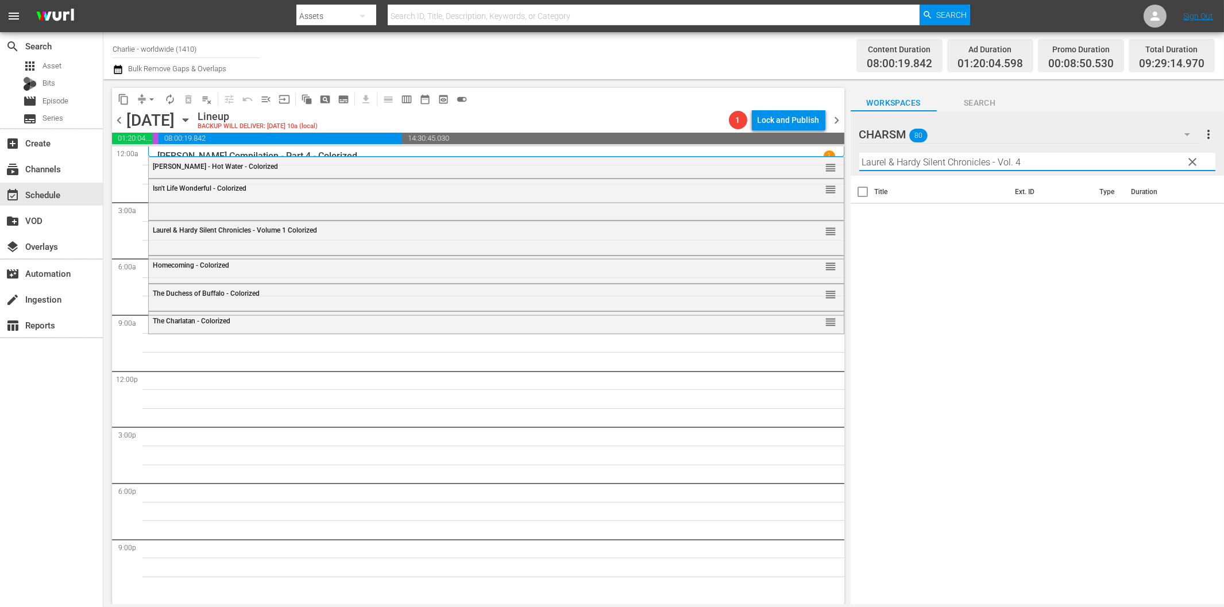
drag, startPoint x: 989, startPoint y: 163, endPoint x: 1173, endPoint y: 176, distance: 184.8
click at [1119, 171] on div "Filter by Title [PERSON_NAME] & [PERSON_NAME] Silent Chronicles - Vol. 4" at bounding box center [1037, 162] width 356 height 28
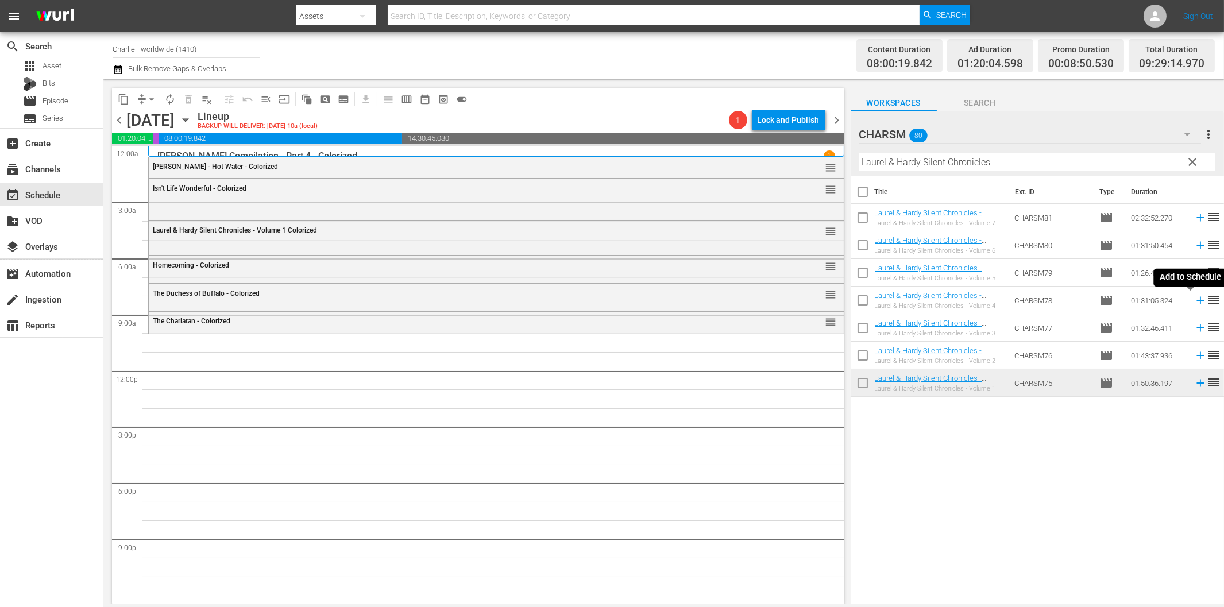
click at [1194, 299] on icon at bounding box center [1200, 300] width 13 height 13
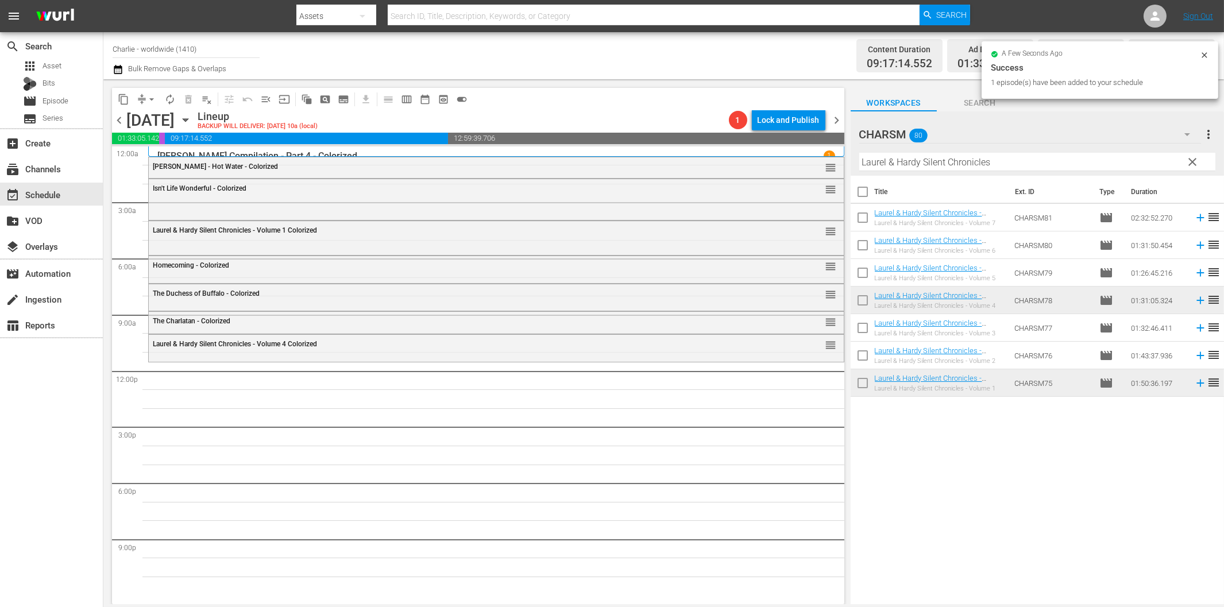
drag, startPoint x: 961, startPoint y: 163, endPoint x: 969, endPoint y: 168, distance: 9.6
click at [961, 163] on input "Laurel & Hardy Silent Chronicles" at bounding box center [1037, 162] width 356 height 18
paste input "[PERSON_NAME]"
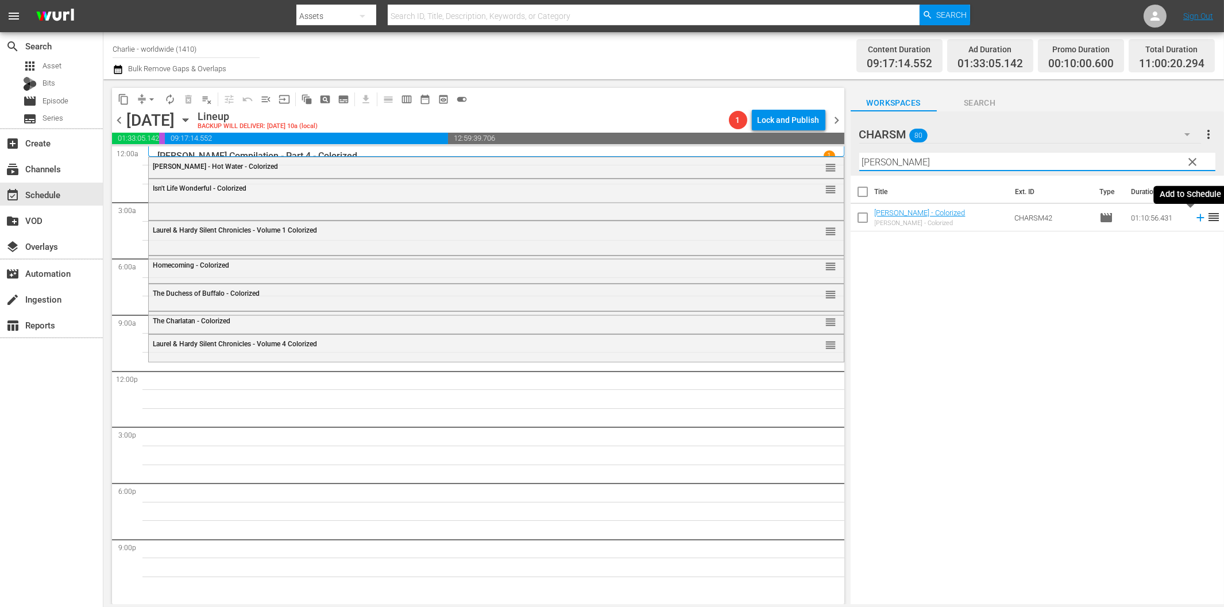
click at [1194, 216] on icon at bounding box center [1200, 217] width 13 height 13
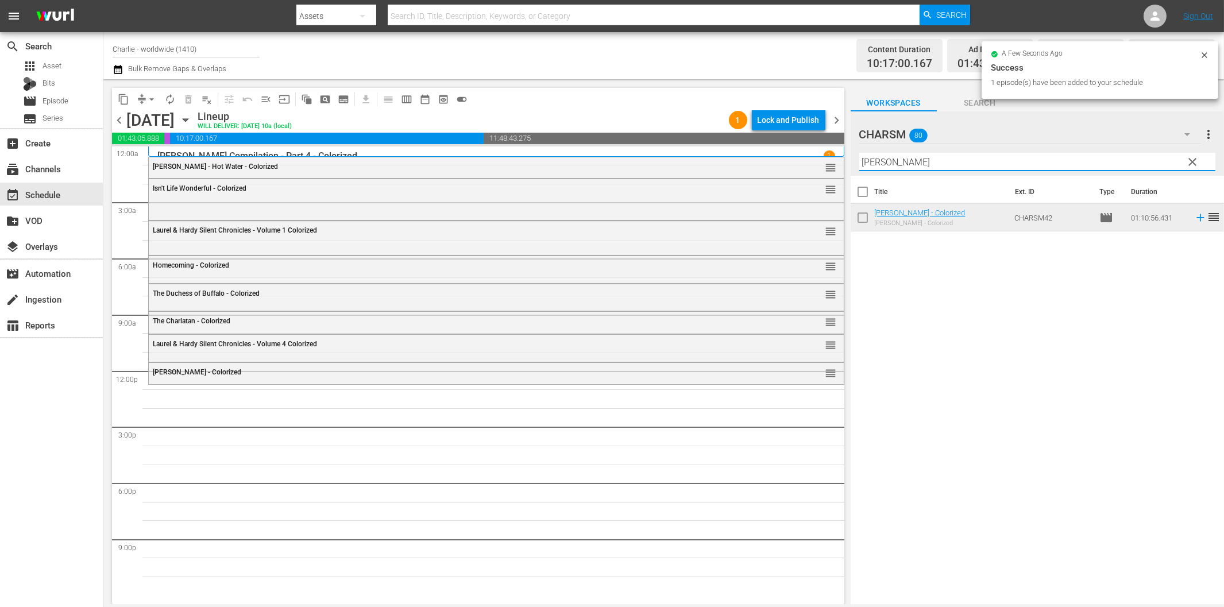
click at [934, 159] on input "[PERSON_NAME]" at bounding box center [1037, 162] width 356 height 18
paste
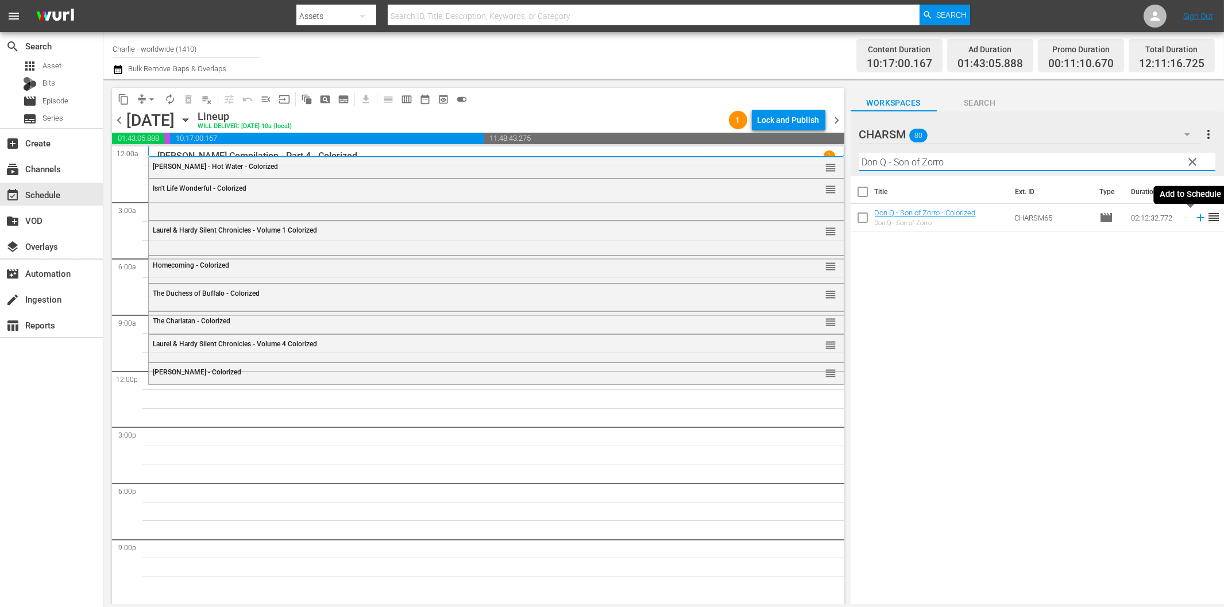
click at [1194, 216] on icon at bounding box center [1200, 217] width 13 height 13
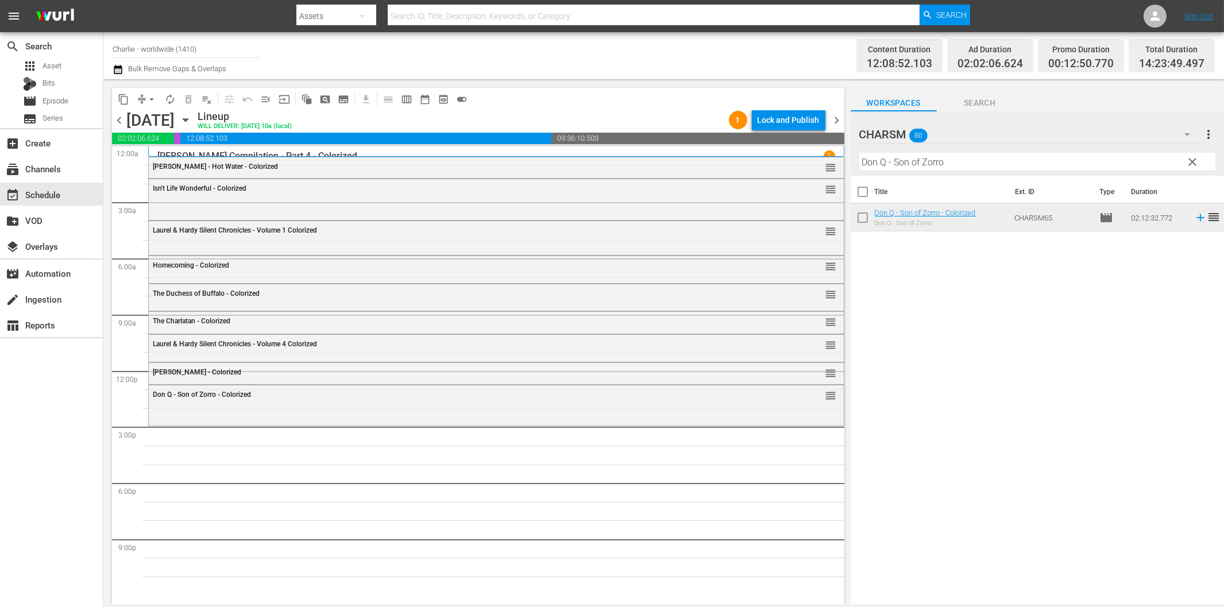
click at [931, 167] on input "Don Q - Son of Zorro" at bounding box center [1037, 162] width 356 height 18
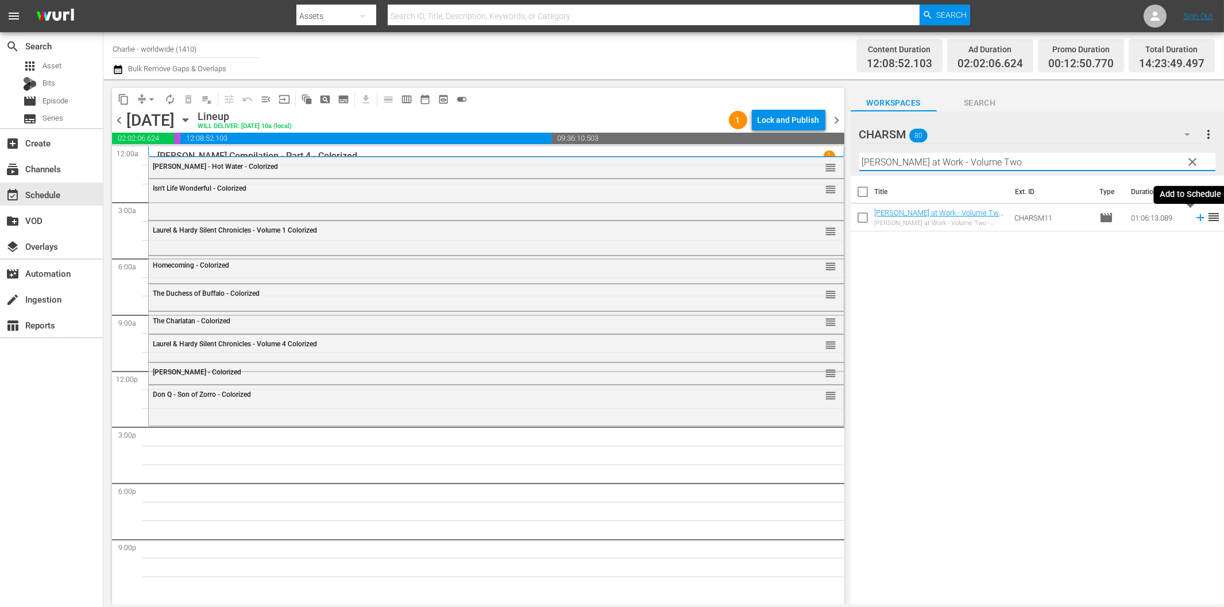
click at [1196, 218] on icon at bounding box center [1199, 217] width 7 height 7
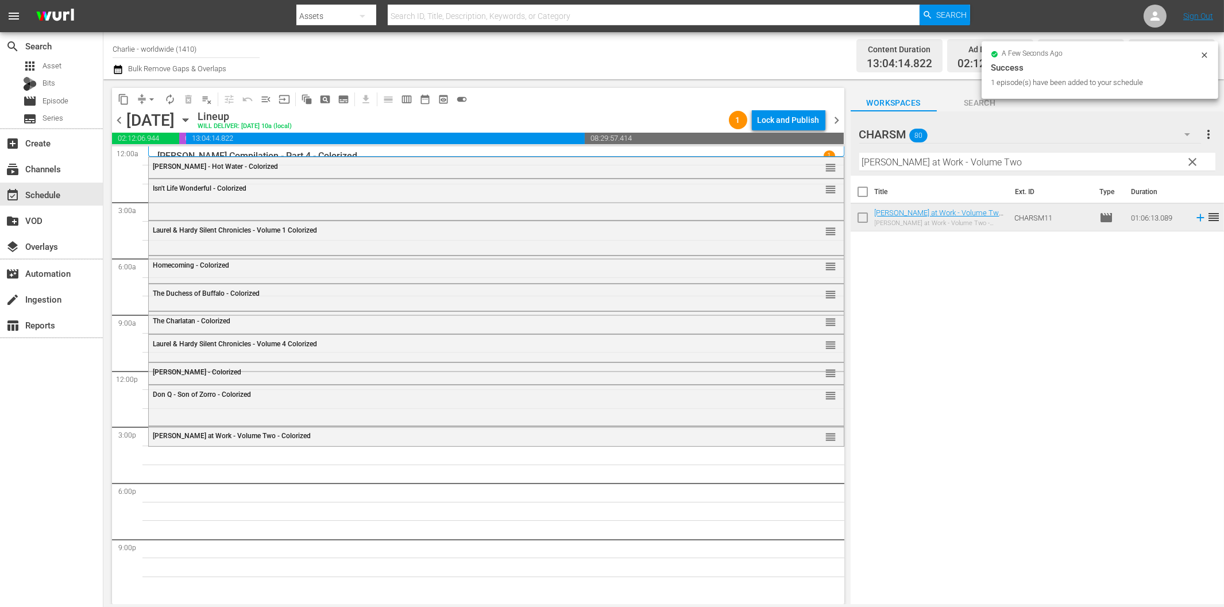
click at [999, 159] on input "[PERSON_NAME] at Work - Volume Two" at bounding box center [1037, 162] width 356 height 18
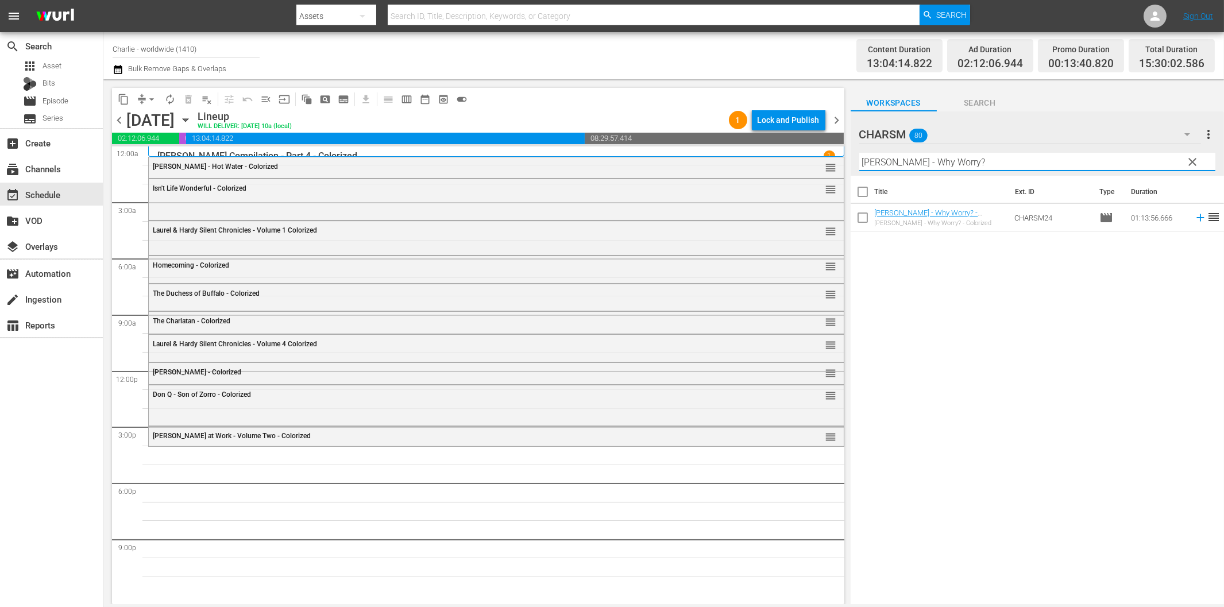
click at [1196, 217] on icon at bounding box center [1199, 217] width 7 height 7
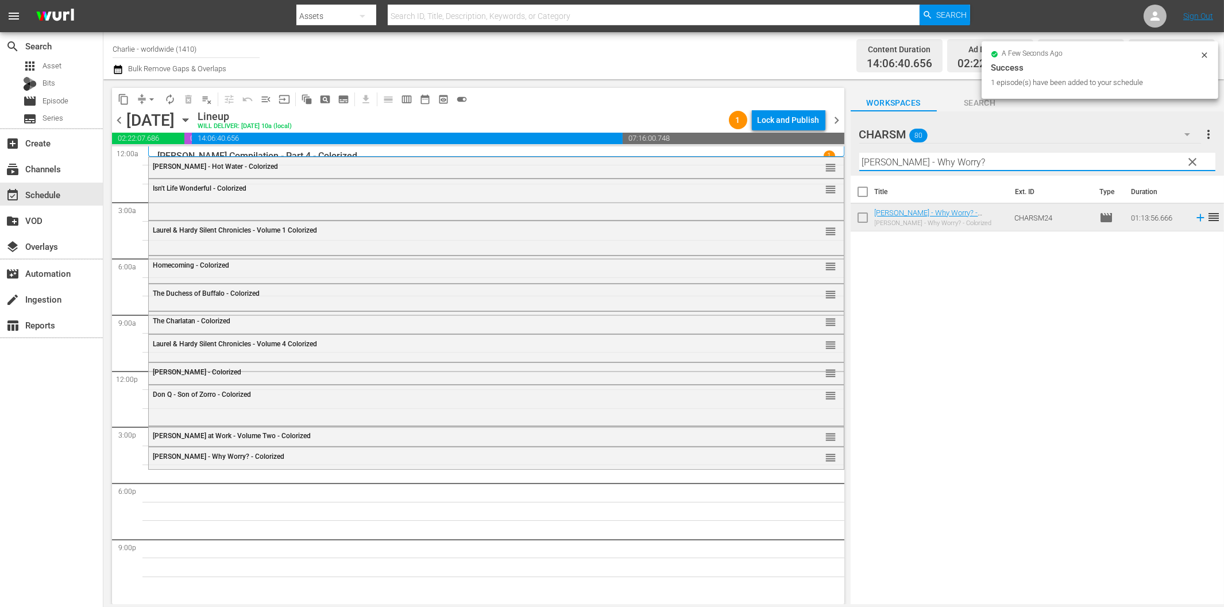
click at [964, 164] on input "[PERSON_NAME] - Why Worry?" at bounding box center [1037, 162] width 356 height 18
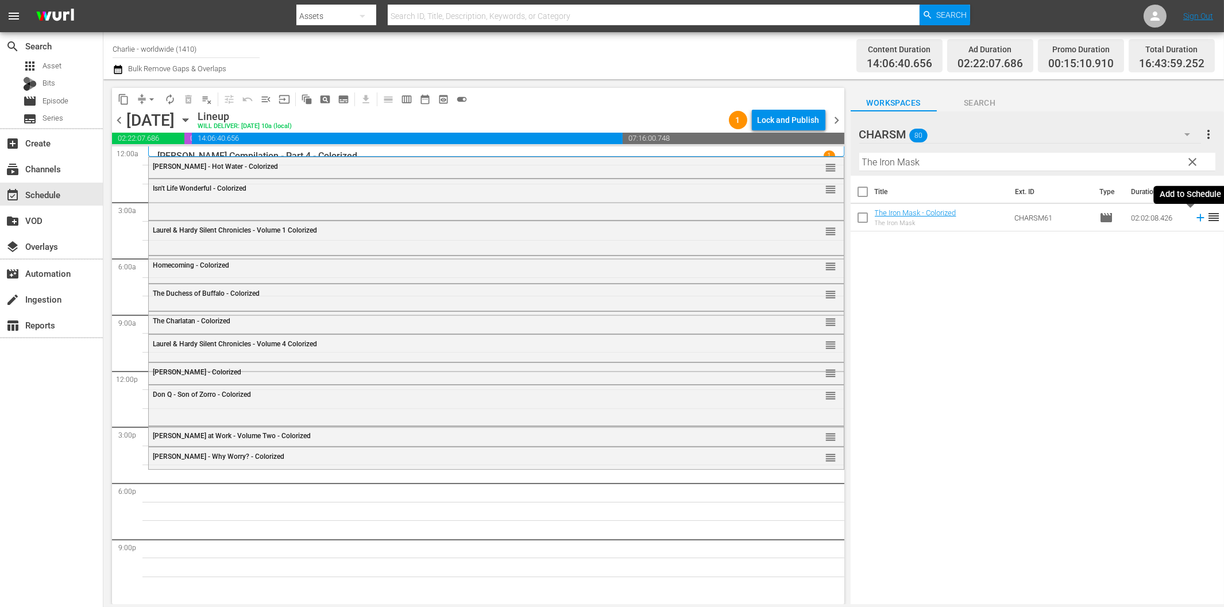
click at [1194, 216] on icon at bounding box center [1200, 217] width 13 height 13
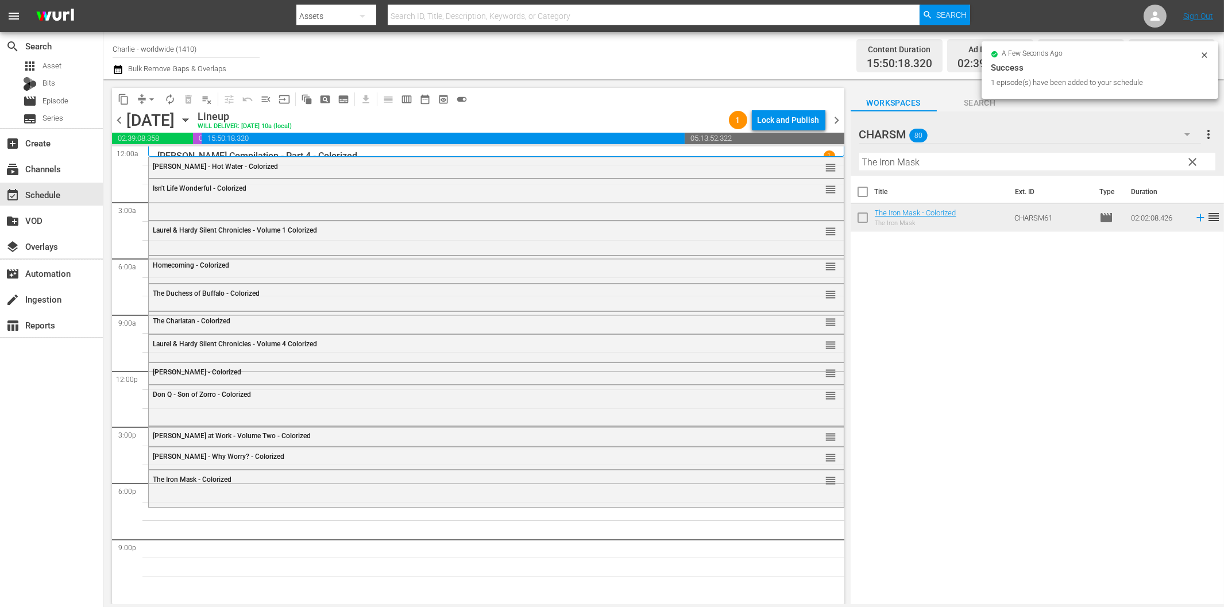
click at [988, 160] on input "The Iron Mask" at bounding box center [1037, 162] width 356 height 18
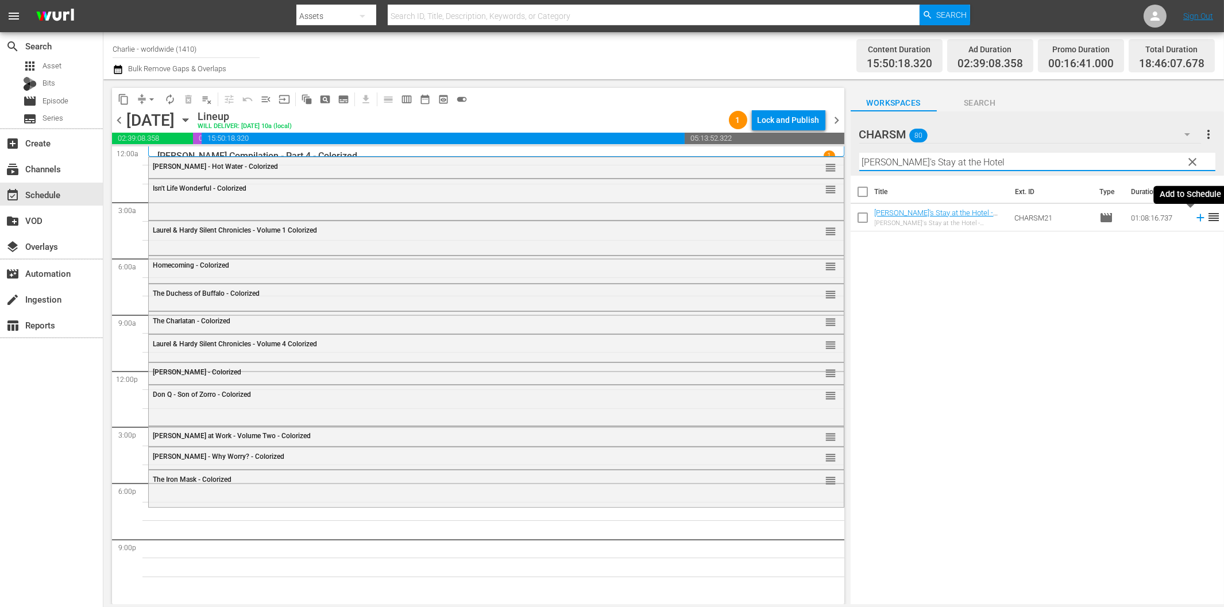
click at [1194, 220] on icon at bounding box center [1200, 217] width 13 height 13
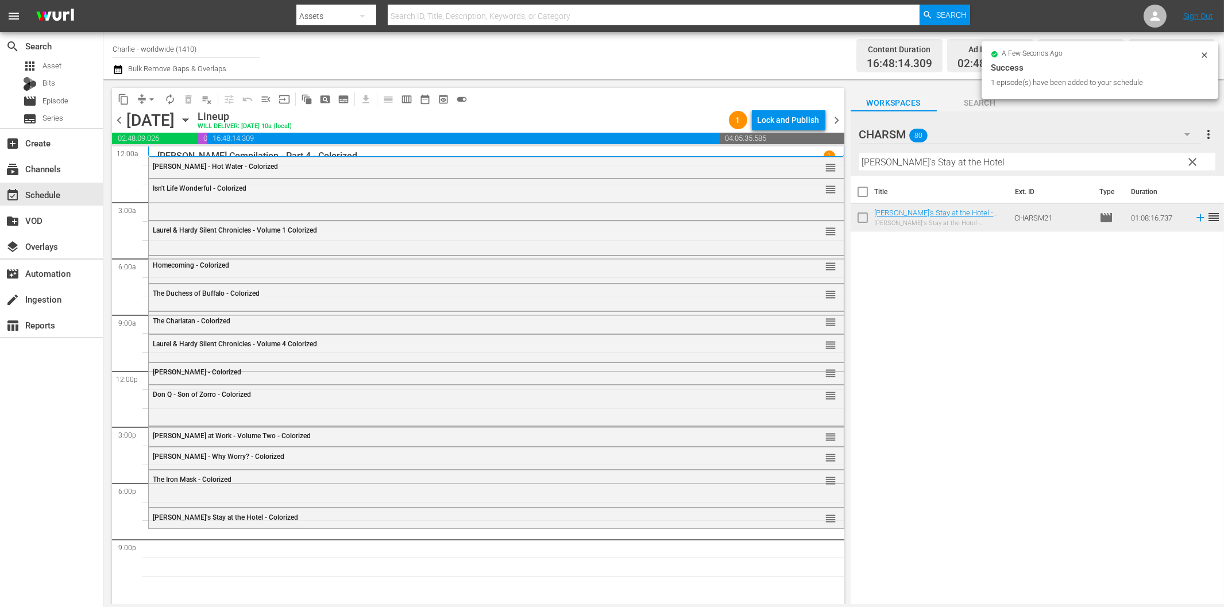
click at [956, 157] on input "[PERSON_NAME]'s Stay at the Hotel" at bounding box center [1037, 162] width 356 height 18
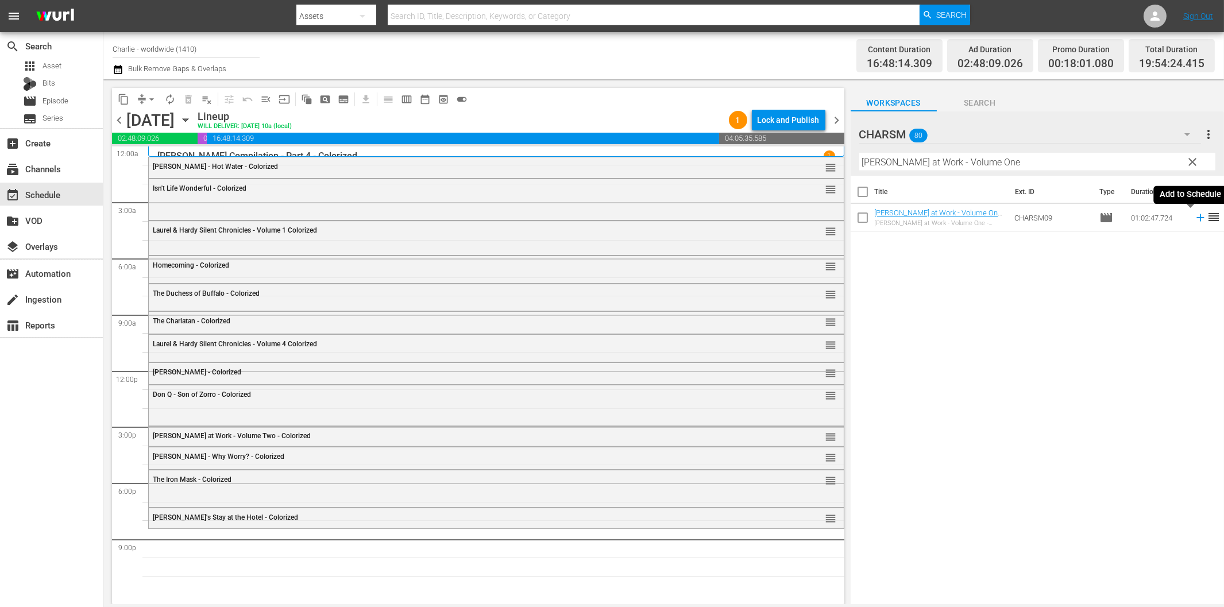
click at [1194, 217] on icon at bounding box center [1200, 217] width 13 height 13
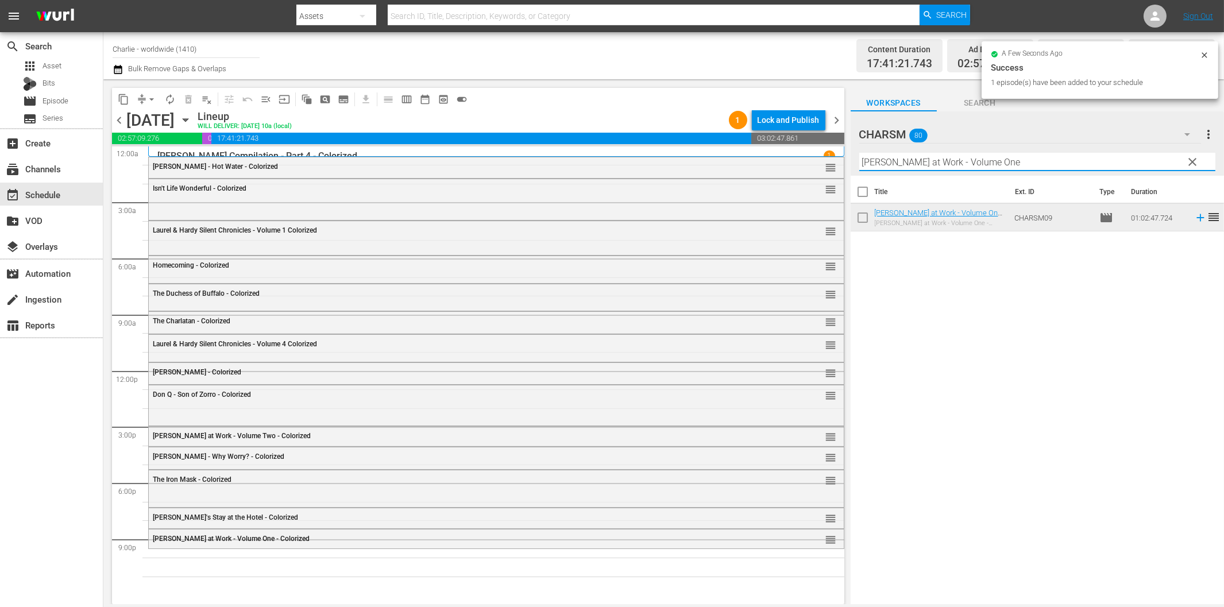
click at [891, 167] on input "[PERSON_NAME] at Work - Volume One" at bounding box center [1037, 162] width 356 height 18
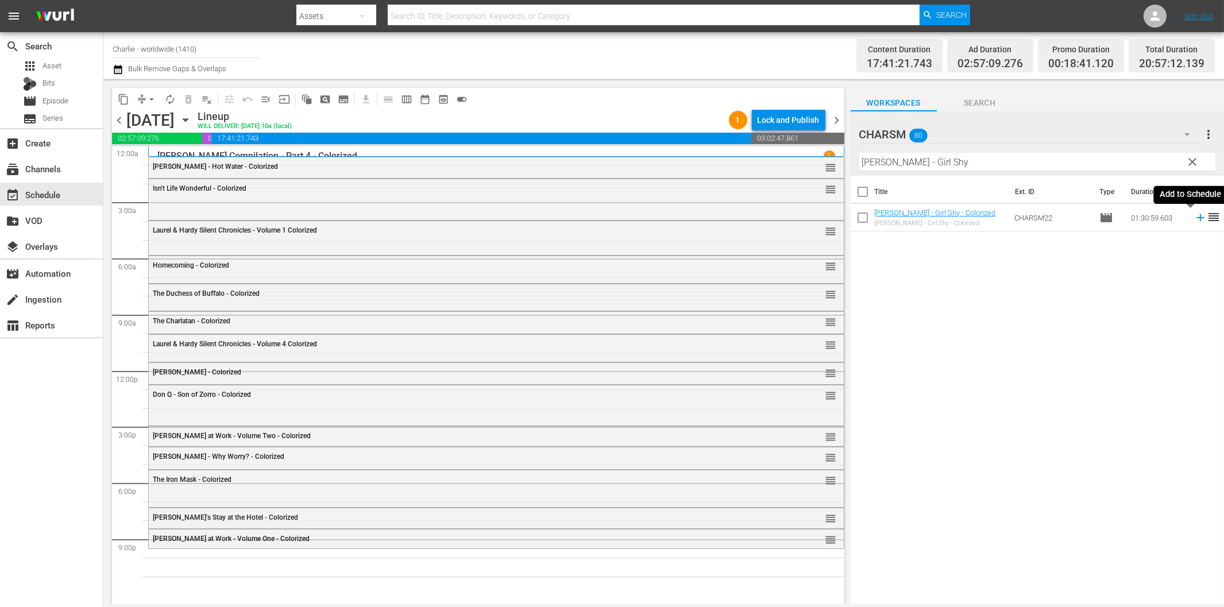
click at [1194, 219] on icon at bounding box center [1200, 217] width 13 height 13
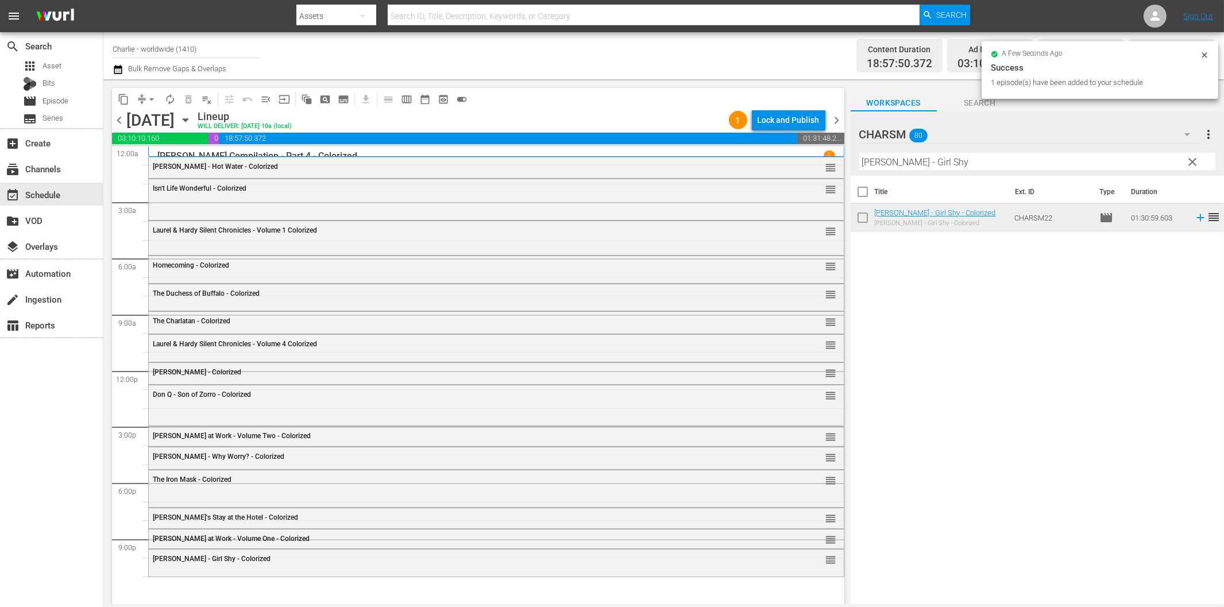
click at [943, 163] on input "[PERSON_NAME] - Girl Shy" at bounding box center [1037, 162] width 356 height 18
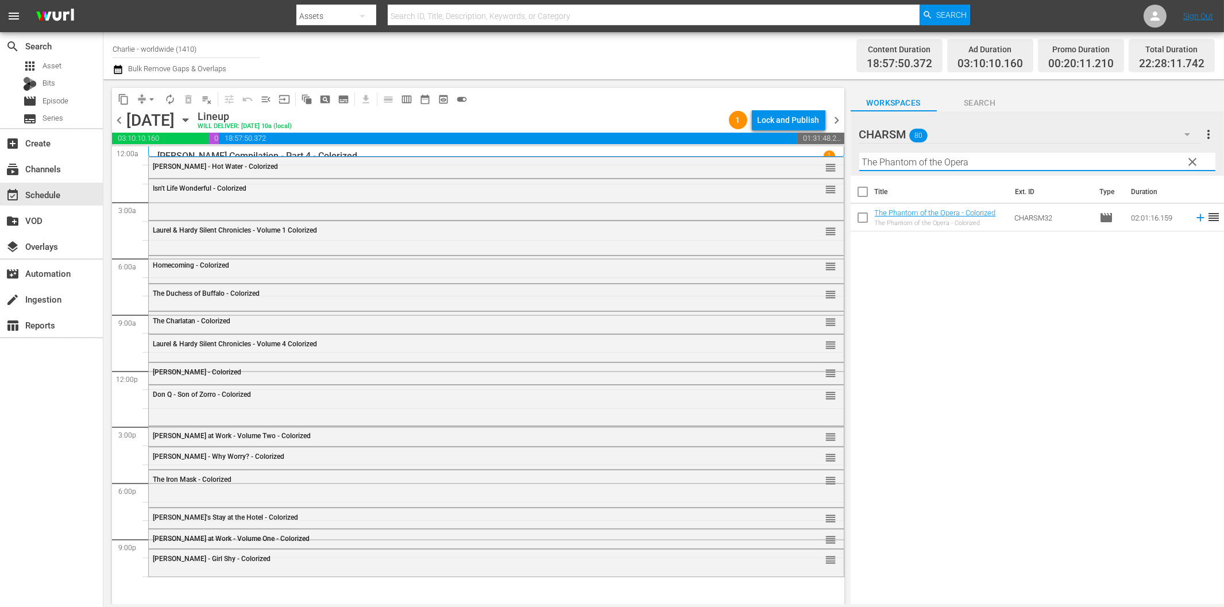
type input "The Phantom of the Opera"
click at [1194, 214] on icon at bounding box center [1200, 217] width 13 height 13
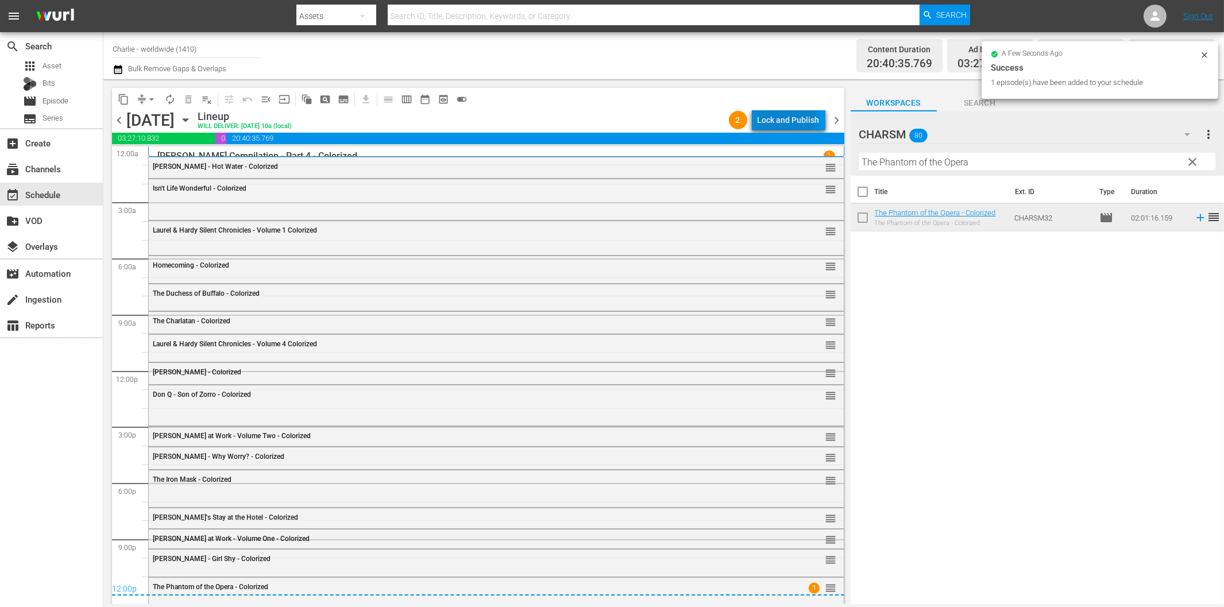
click at [786, 115] on div "Lock and Publish" at bounding box center [788, 120] width 62 height 21
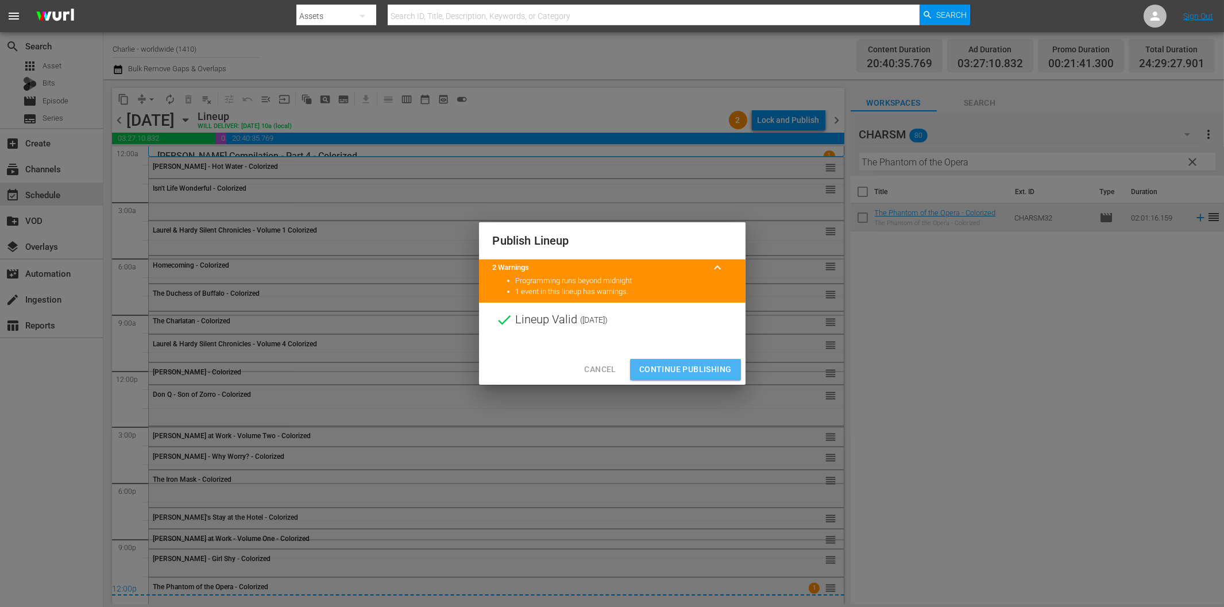
click at [718, 368] on span "Continue Publishing" at bounding box center [685, 369] width 92 height 14
